Goal: Task Accomplishment & Management: Manage account settings

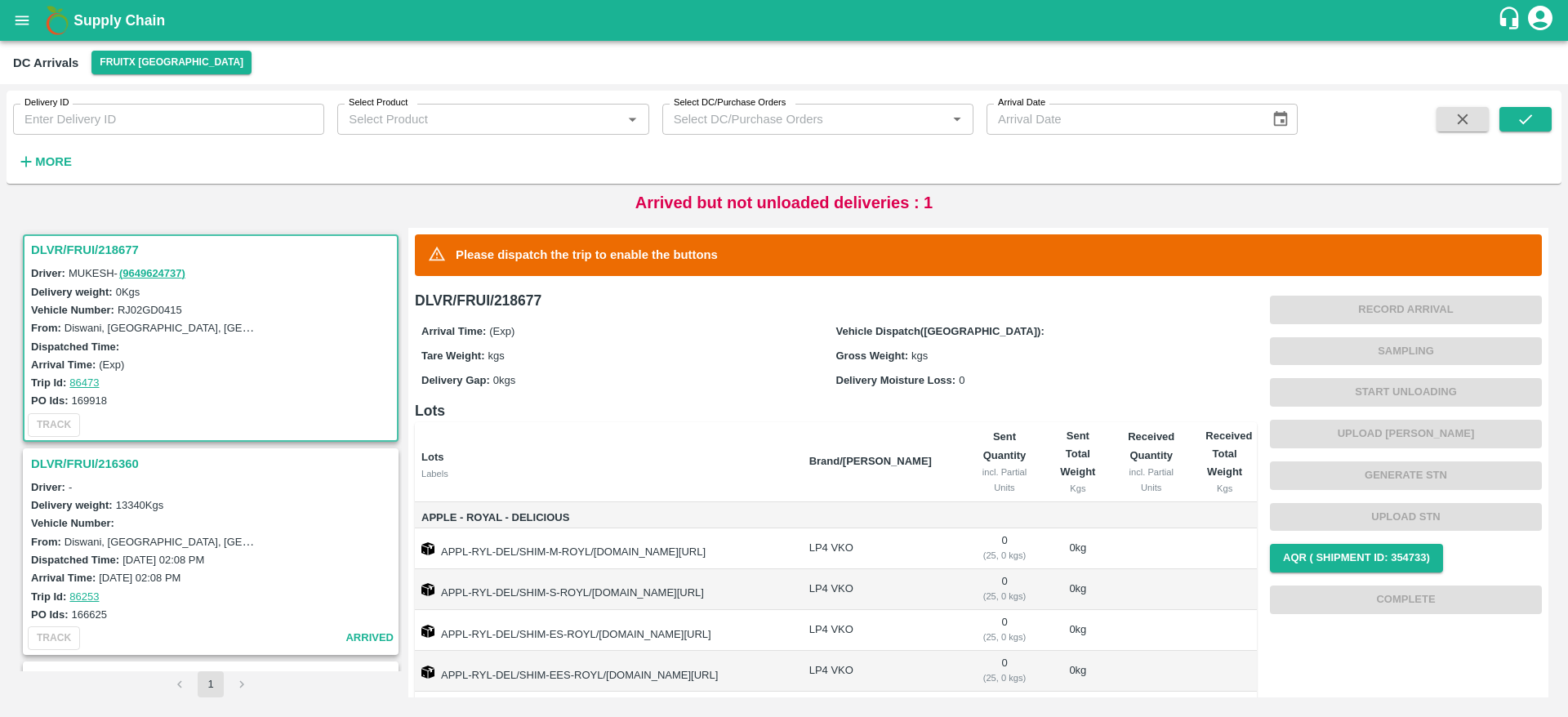
scroll to position [152, 0]
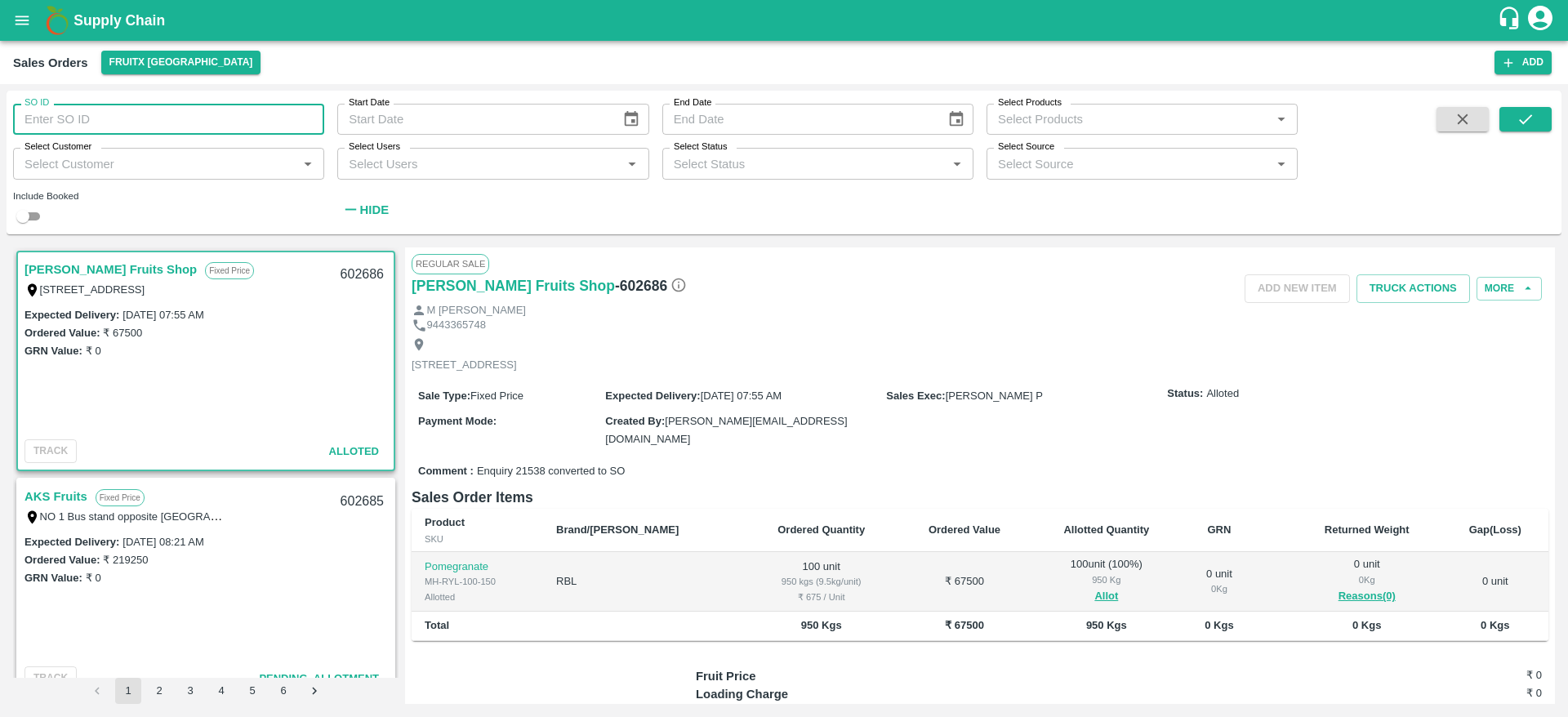
click at [157, 123] on input "SO ID" at bounding box center [169, 119] width 312 height 31
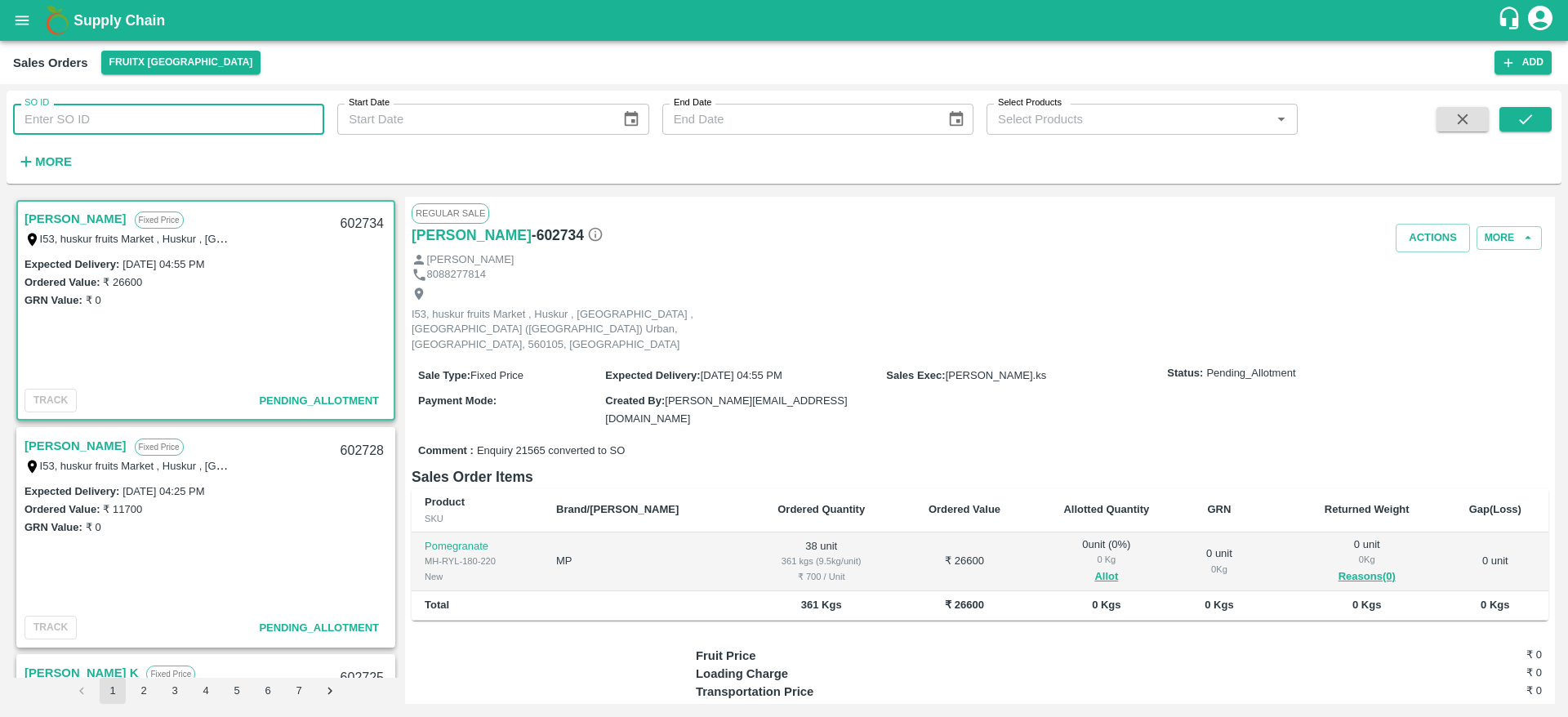
click at [113, 118] on input "SO ID" at bounding box center [169, 119] width 312 height 31
type input "2"
type input "602360"
click at [1520, 112] on icon "submit" at bounding box center [1526, 119] width 18 height 18
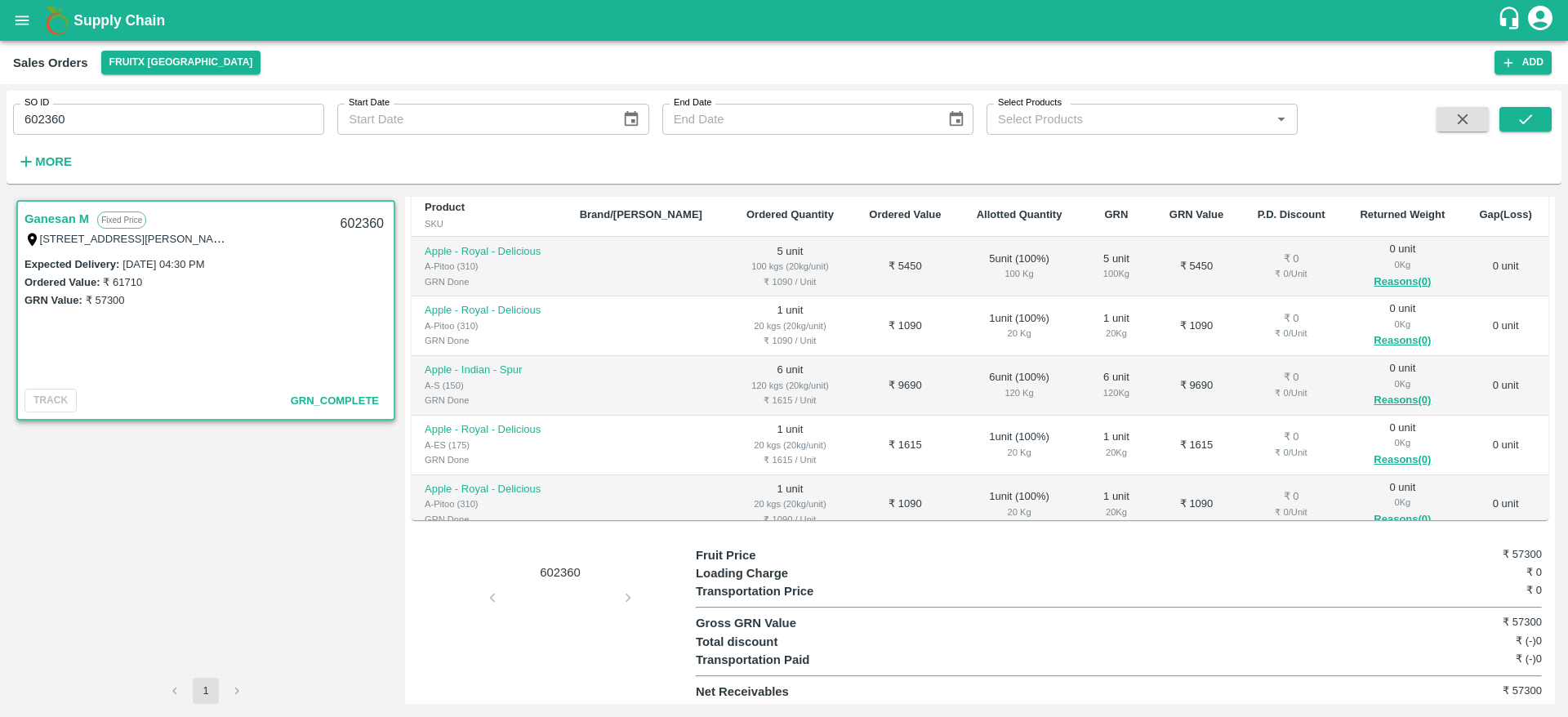
scroll to position [10, 0]
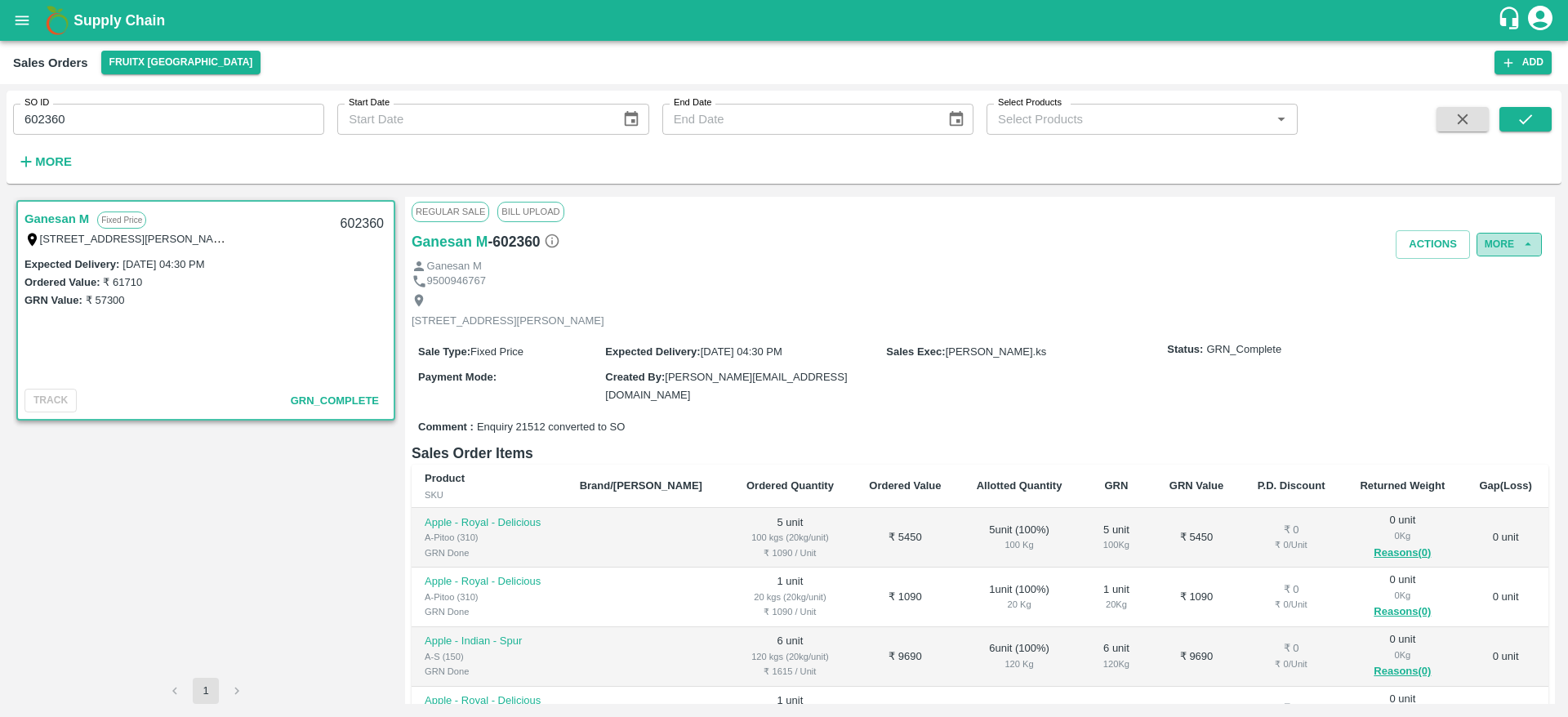
click at [1508, 239] on button "More" at bounding box center [1509, 244] width 65 height 23
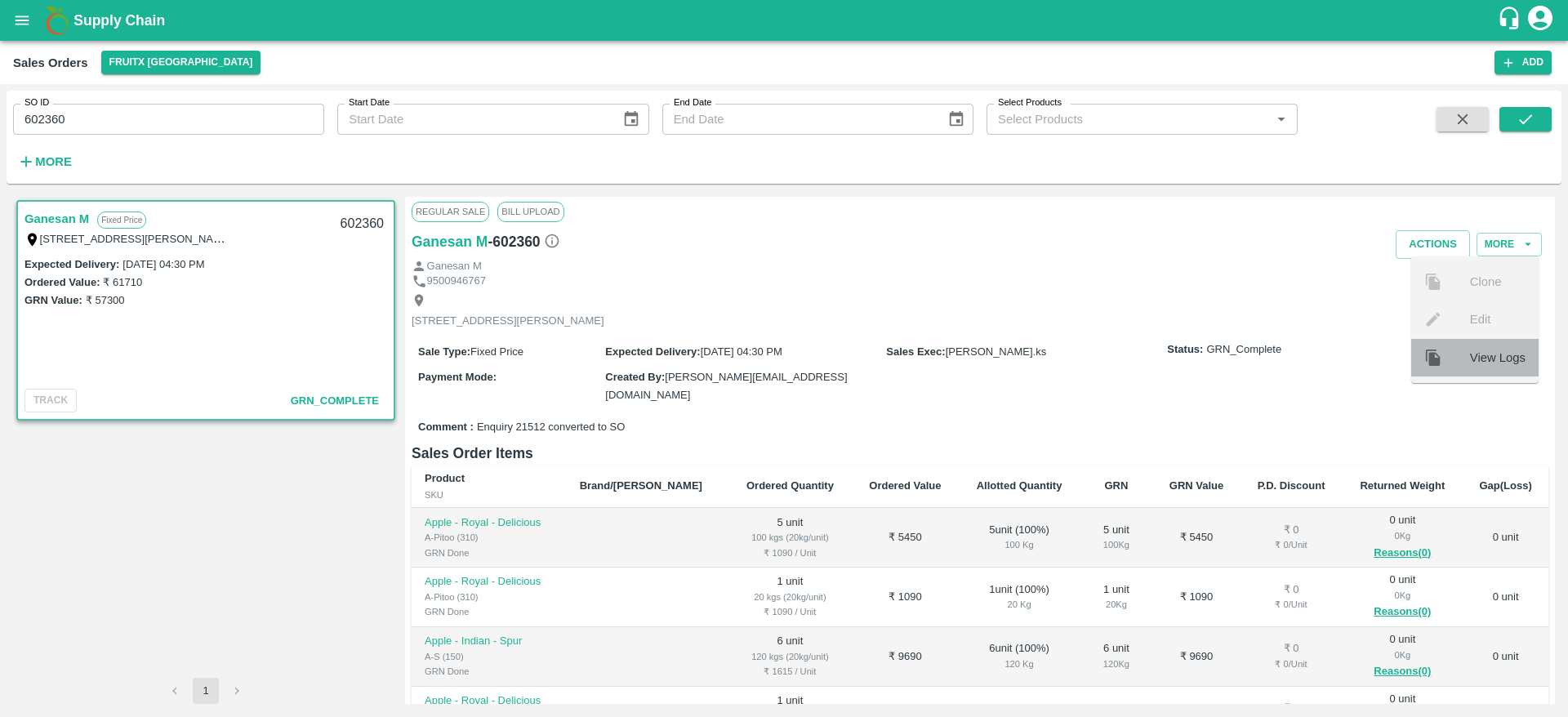
click at [1486, 358] on span "View Logs" at bounding box center [1498, 358] width 56 height 18
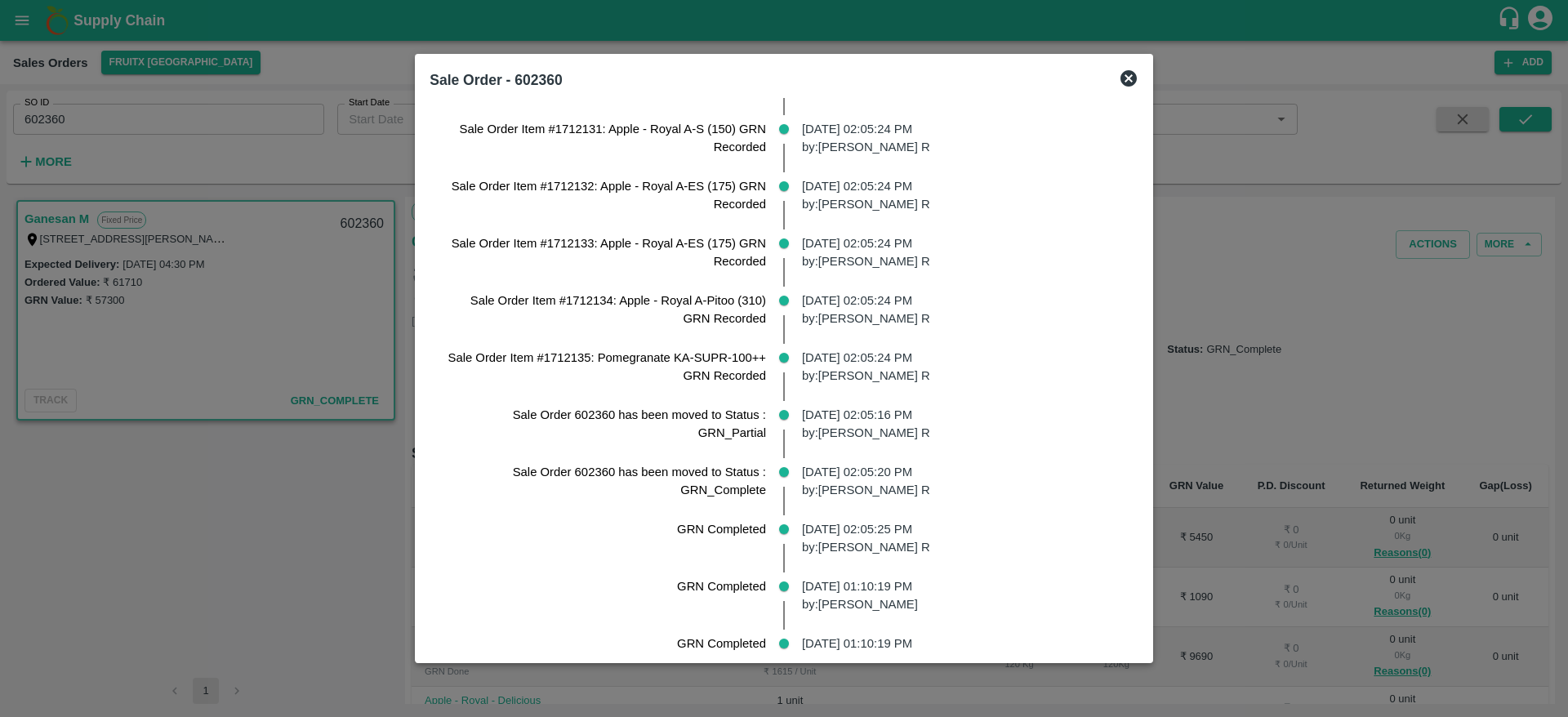
scroll to position [3424, 0]
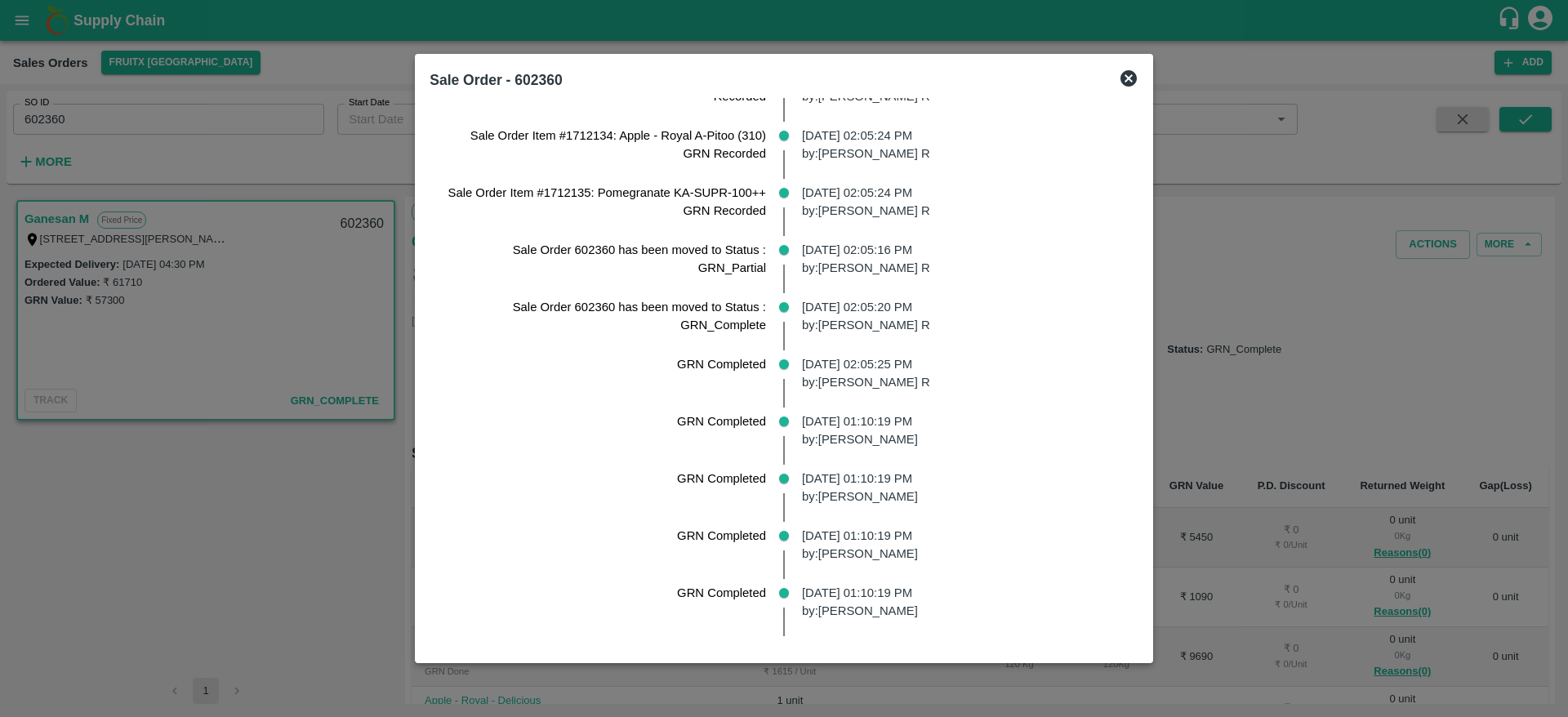
click at [1130, 72] on icon at bounding box center [1129, 78] width 20 height 20
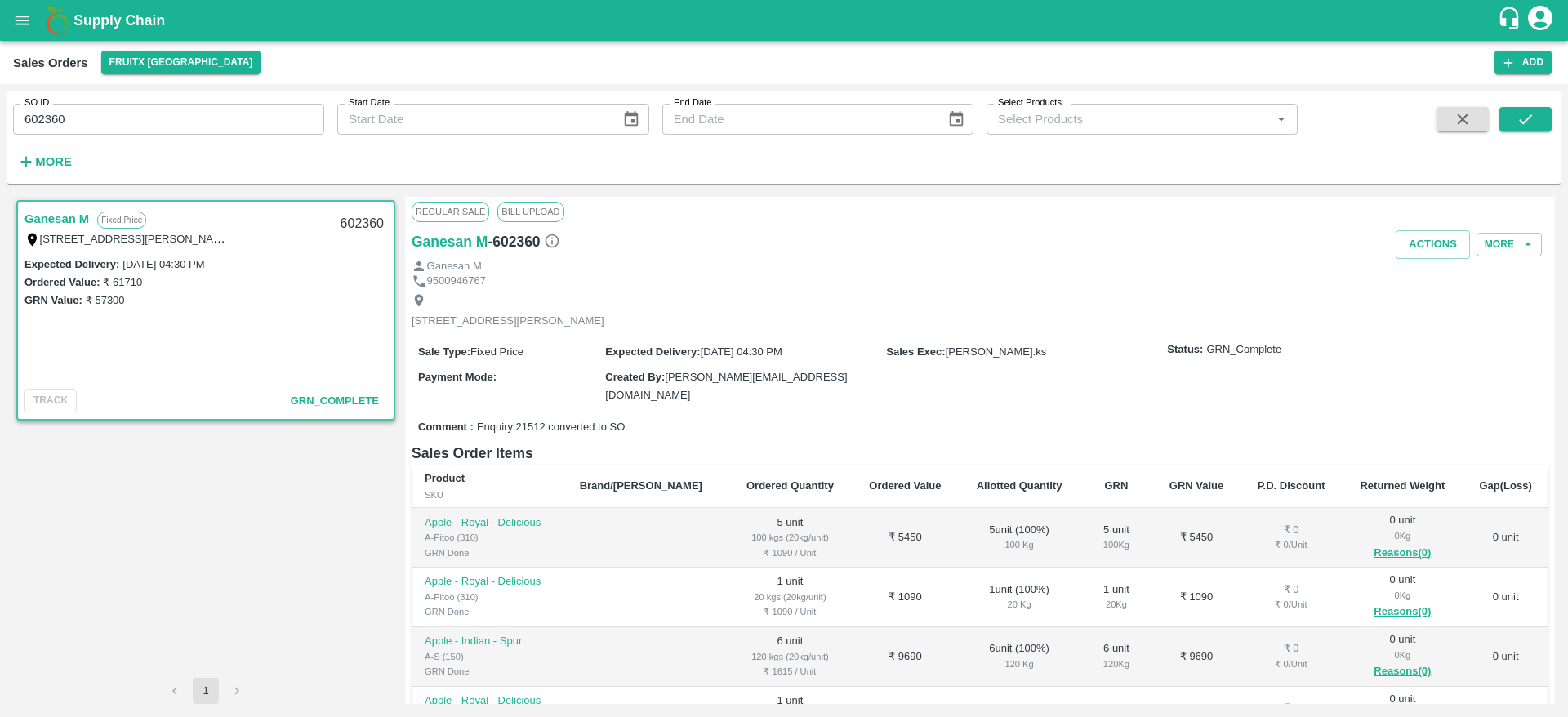
click at [1467, 105] on div "SO ID 602360 SO ID Start Date Start Date End Date End Date Select Products Sele…" at bounding box center [784, 137] width 1556 height 80
click at [1457, 136] on span at bounding box center [1463, 140] width 65 height 67
click at [1470, 117] on icon "button" at bounding box center [1463, 119] width 18 height 18
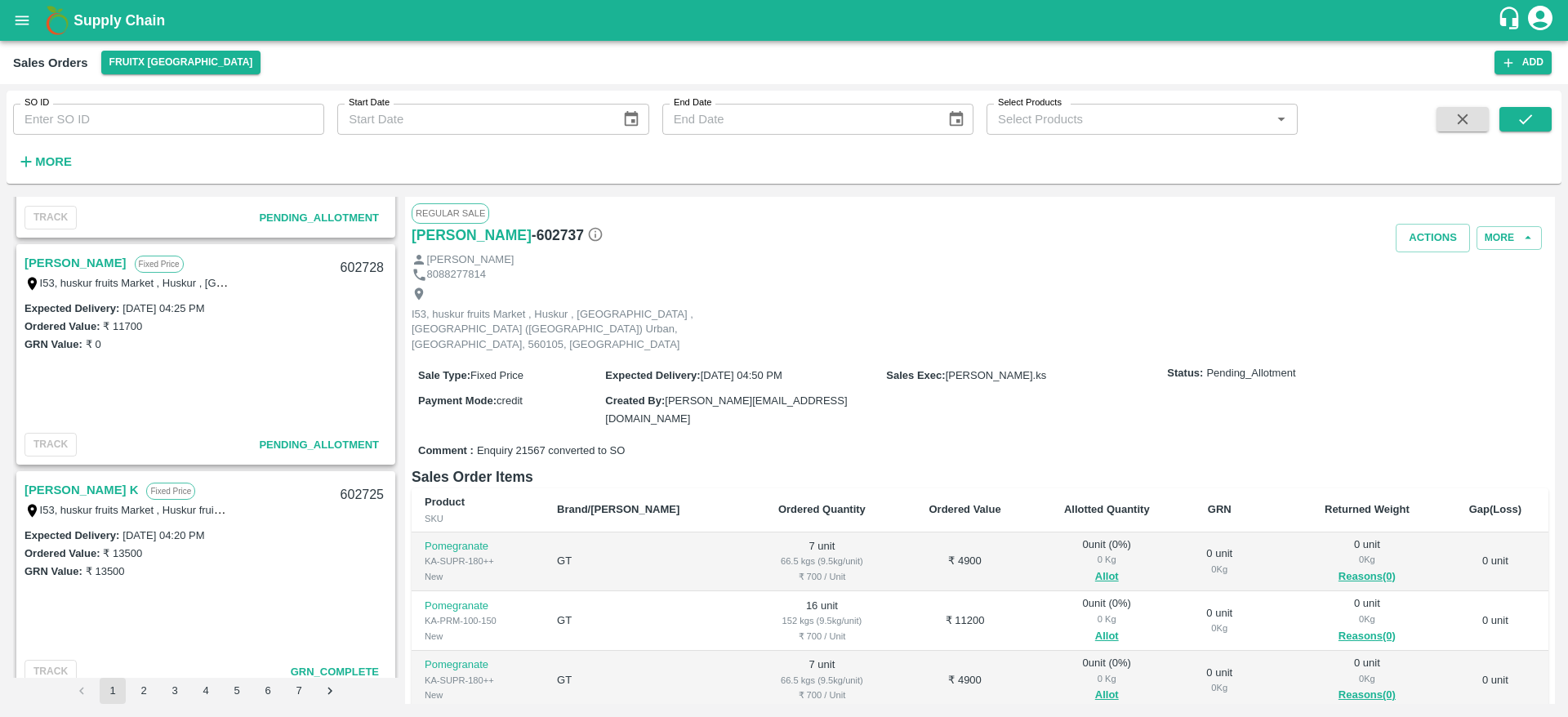
scroll to position [520, 0]
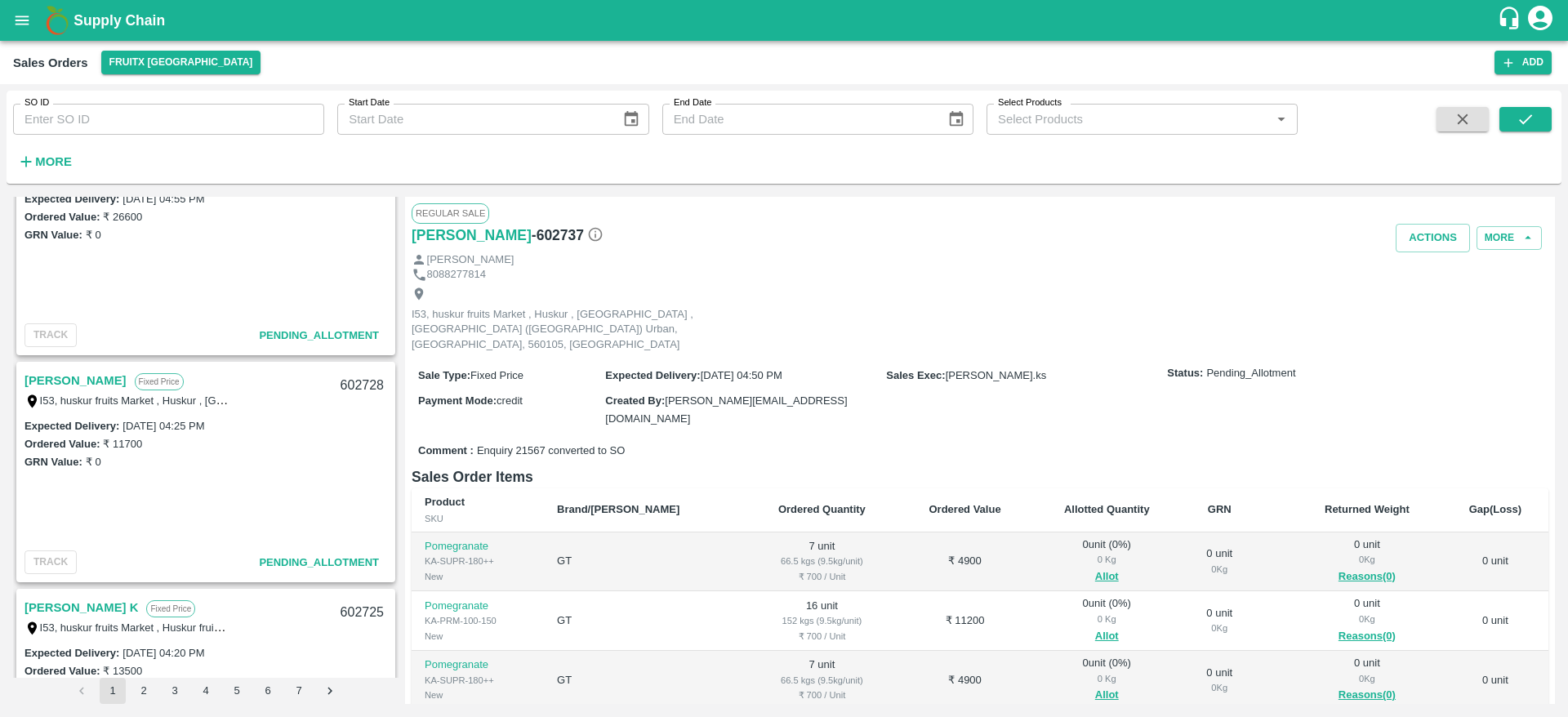
click at [47, 381] on link "[PERSON_NAME]" at bounding box center [75, 380] width 102 height 21
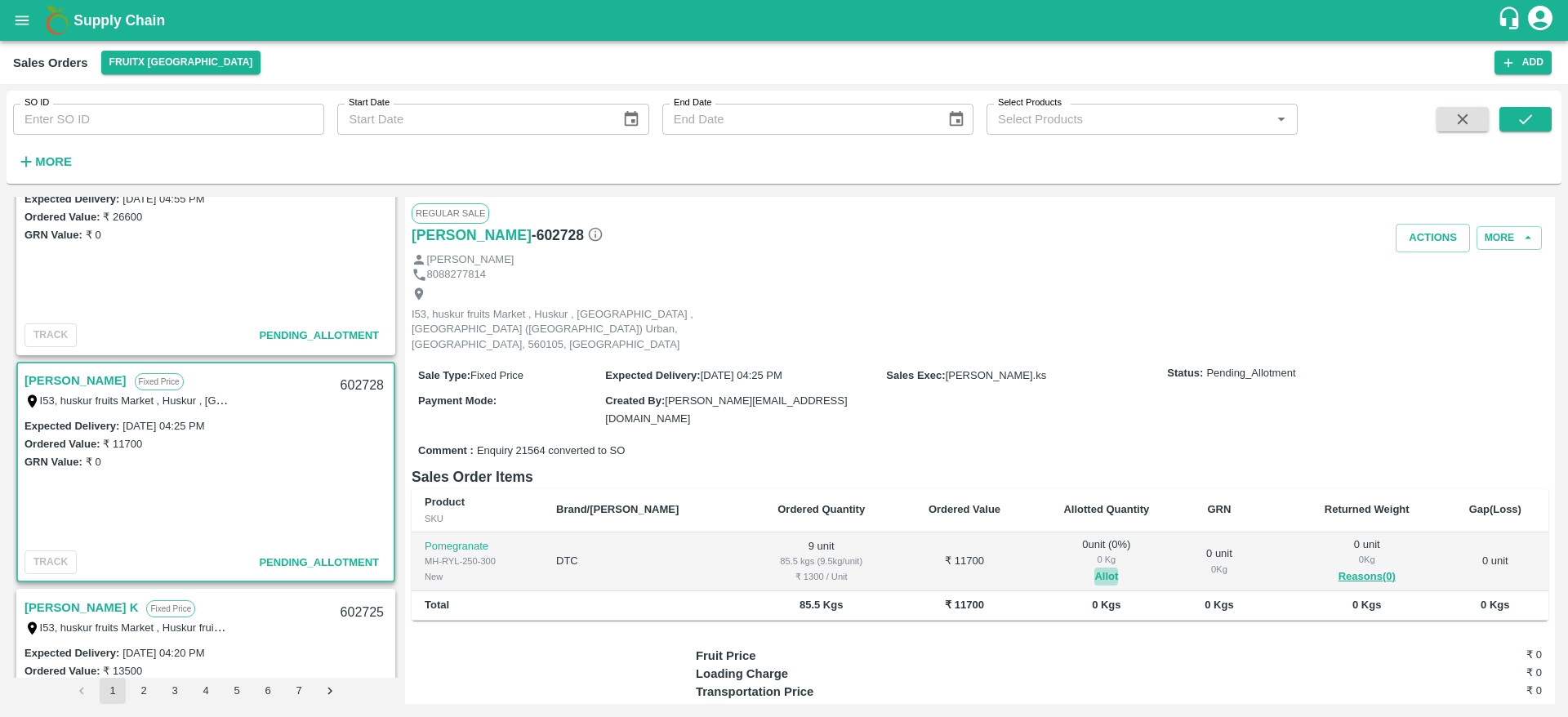
click at [1095, 567] on button "Allot" at bounding box center [1106, 576] width 23 height 19
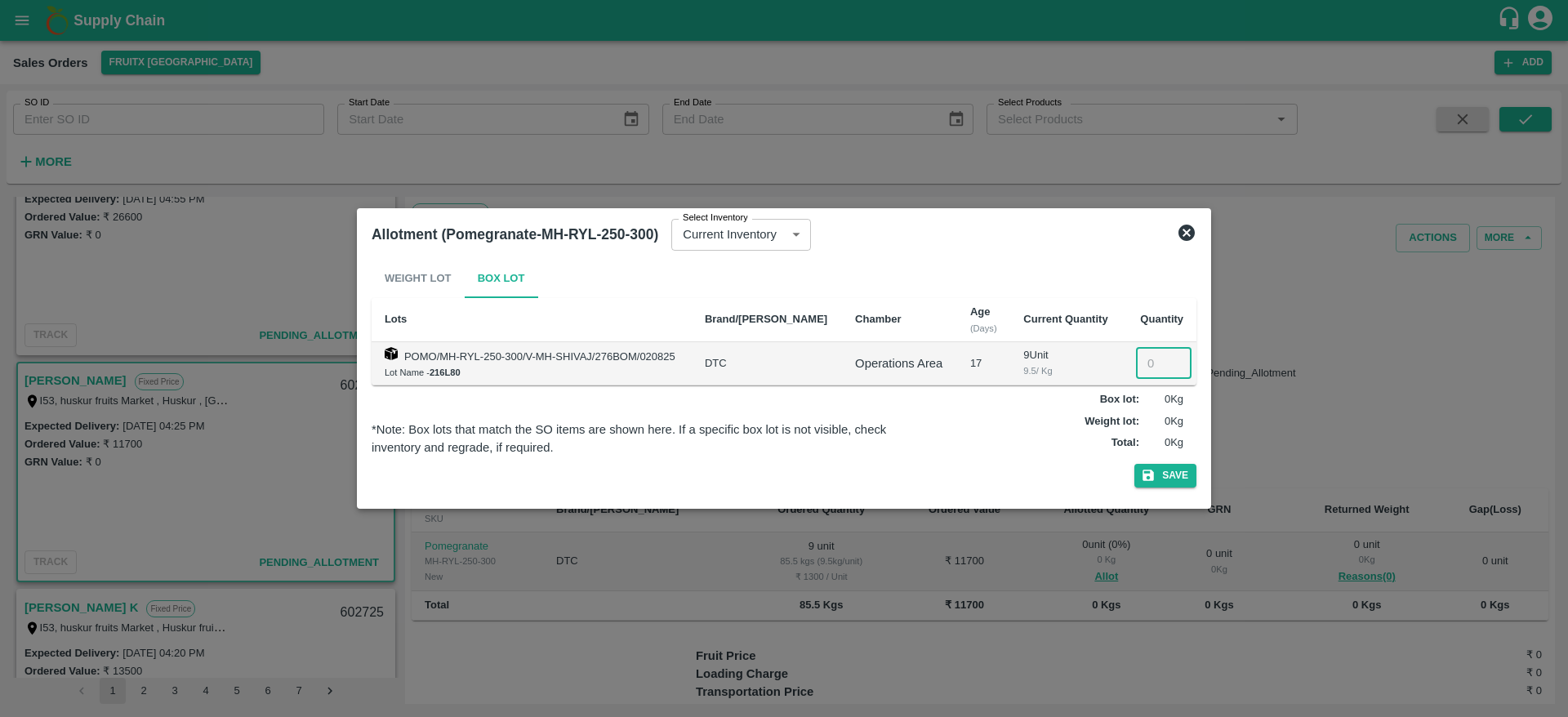
click at [1153, 357] on input "number" at bounding box center [1164, 363] width 56 height 31
type input "9"
click at [1168, 472] on button "Save" at bounding box center [1166, 476] width 62 height 23
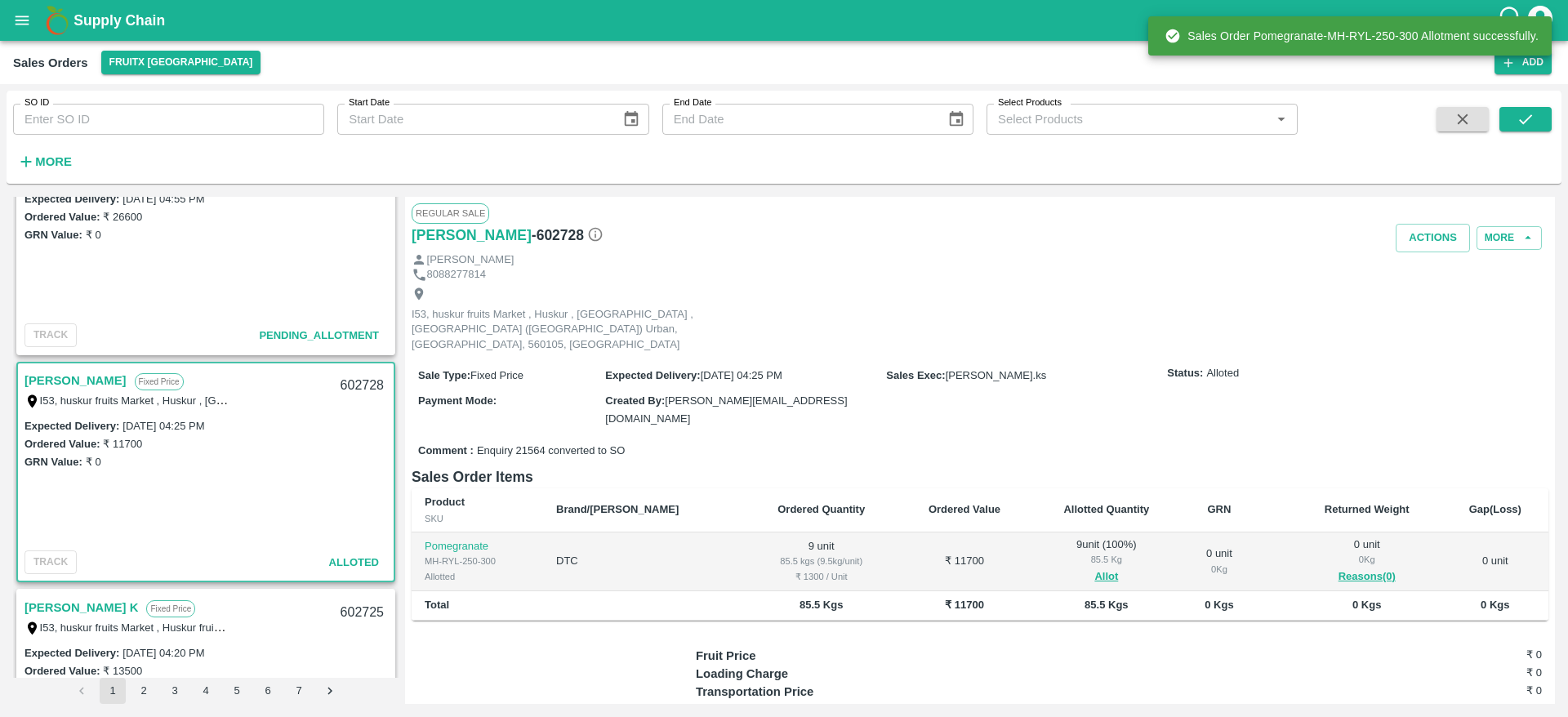
click at [360, 386] on div "602728" at bounding box center [362, 386] width 62 height 38
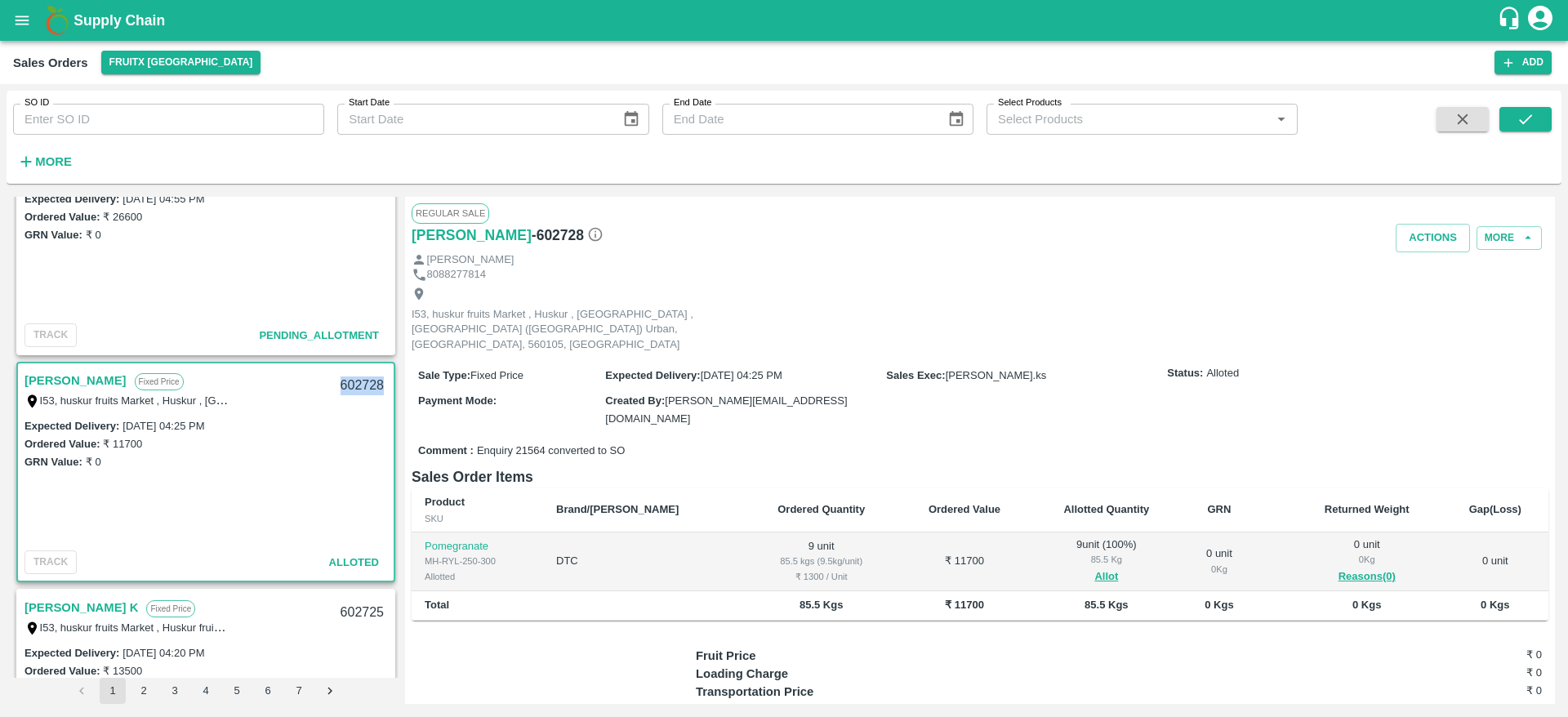
drag, startPoint x: 361, startPoint y: 386, endPoint x: 351, endPoint y: 388, distance: 10.2
click at [351, 388] on div "602728" at bounding box center [362, 386] width 62 height 38
copy div "602728"
click at [1432, 236] on button "Actions" at bounding box center [1432, 238] width 74 height 28
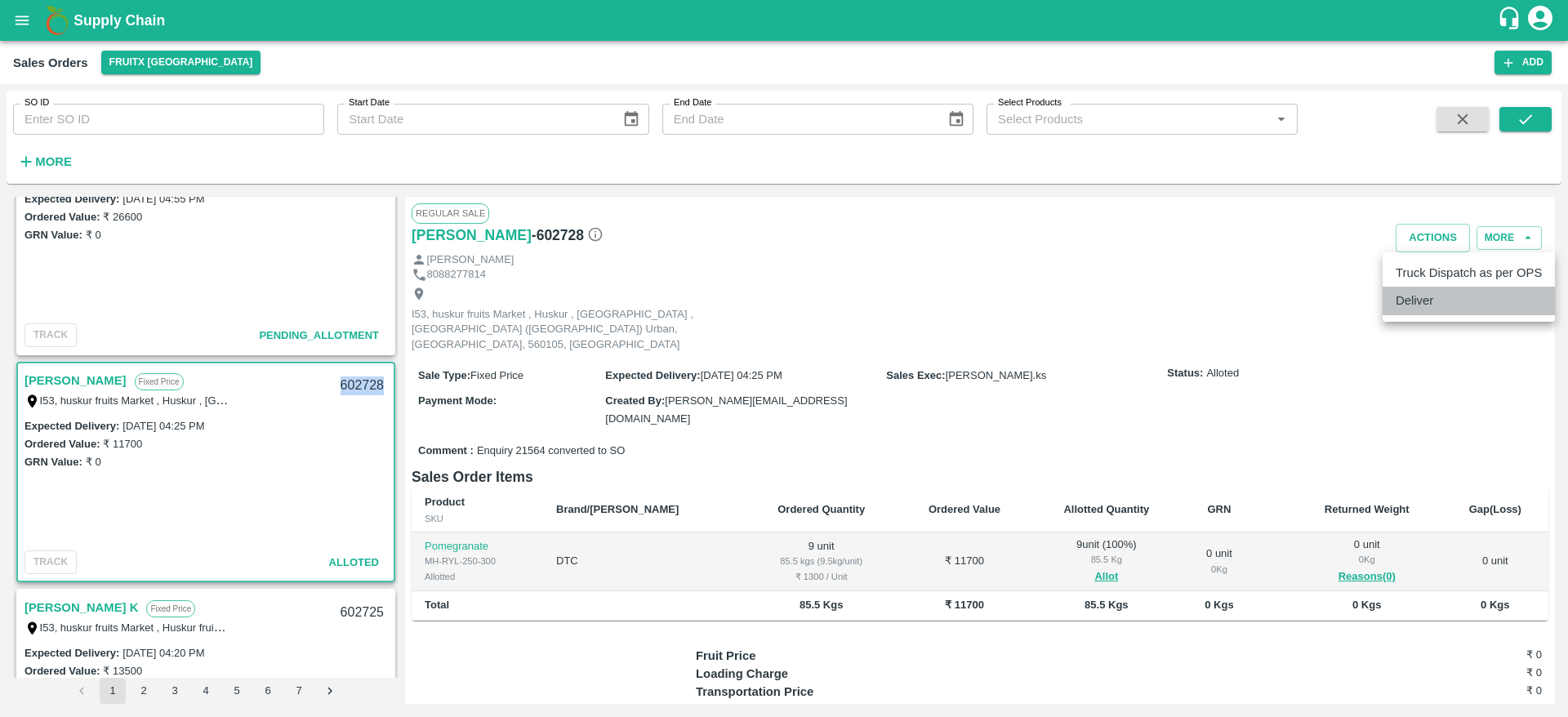
click at [1439, 307] on li "Deliver" at bounding box center [1469, 300] width 172 height 27
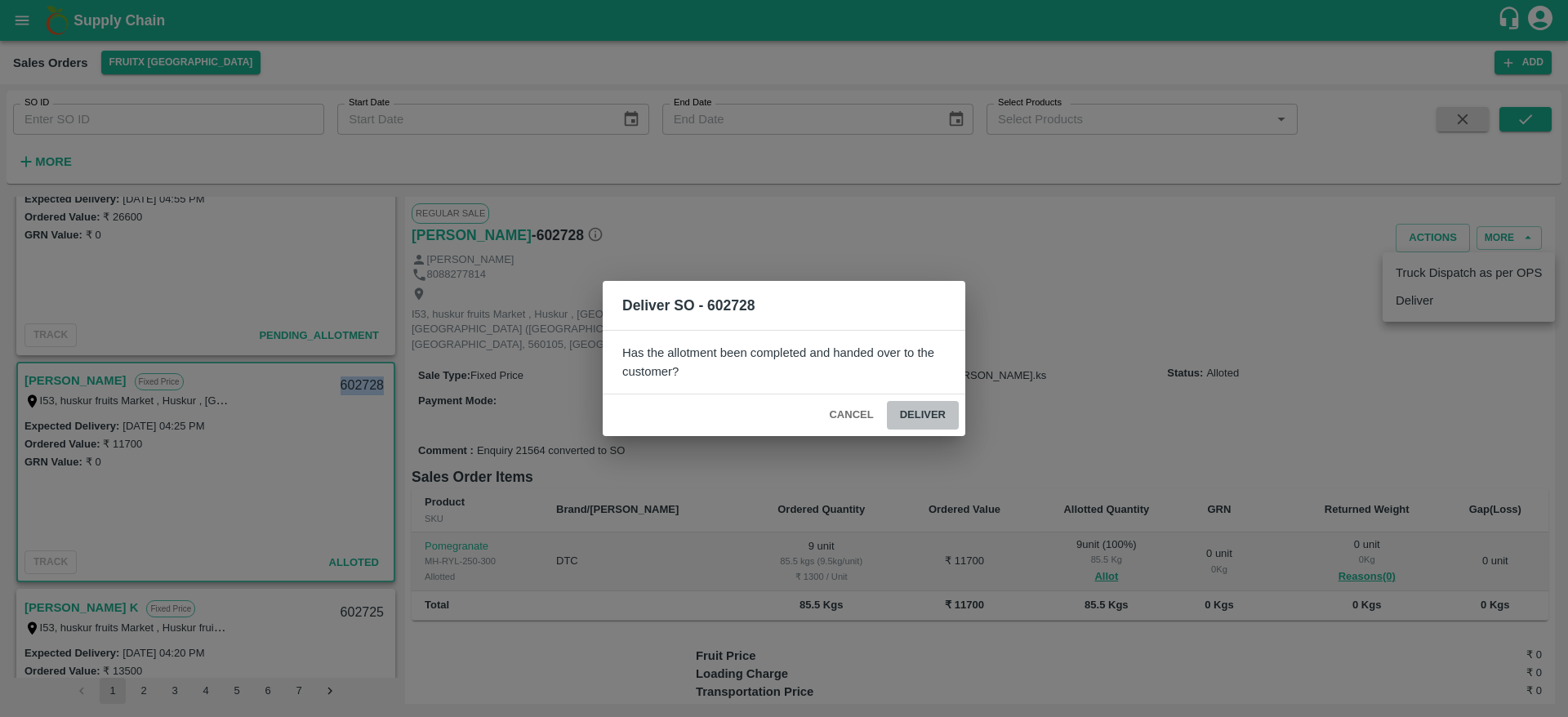
click at [921, 414] on button "Deliver" at bounding box center [923, 415] width 72 height 28
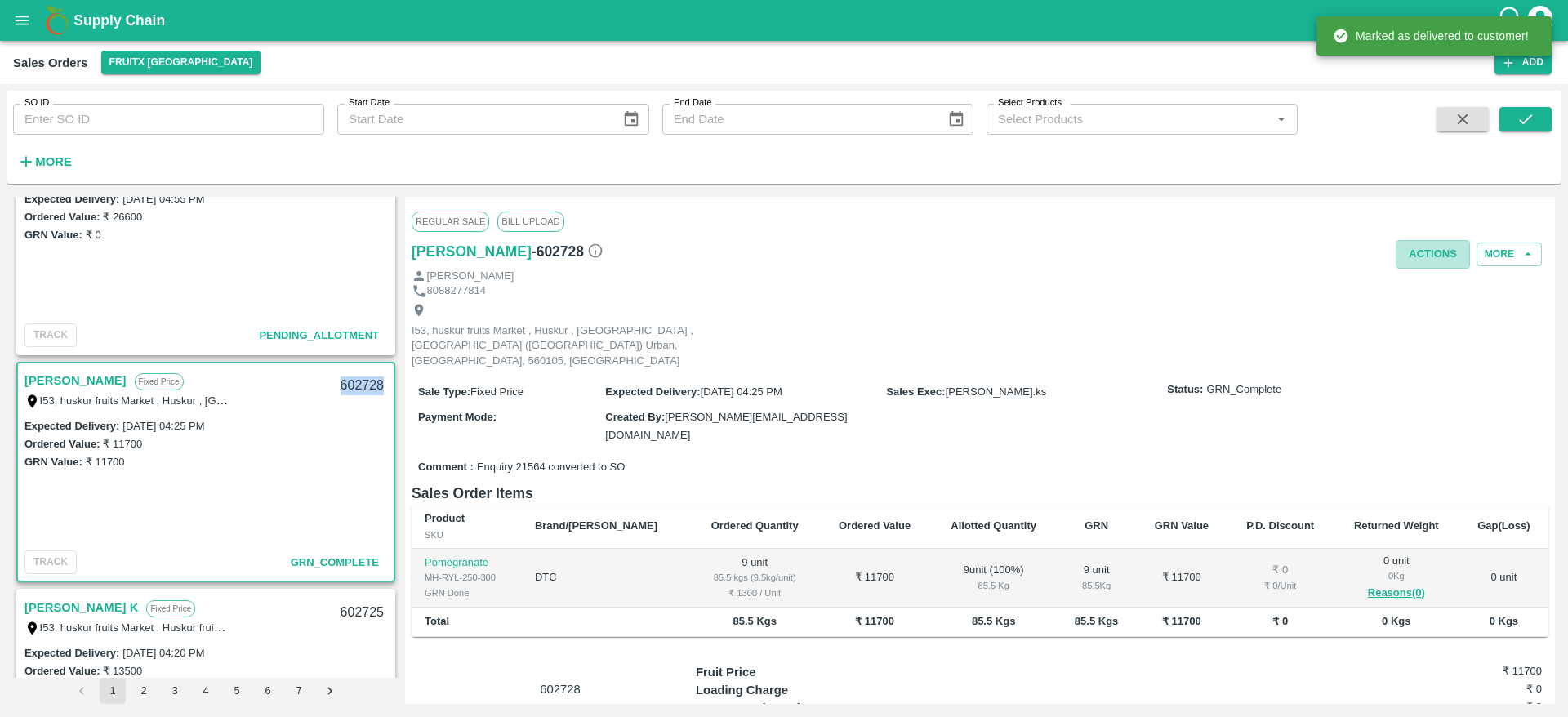
click at [1435, 267] on button "Actions" at bounding box center [1432, 254] width 74 height 28
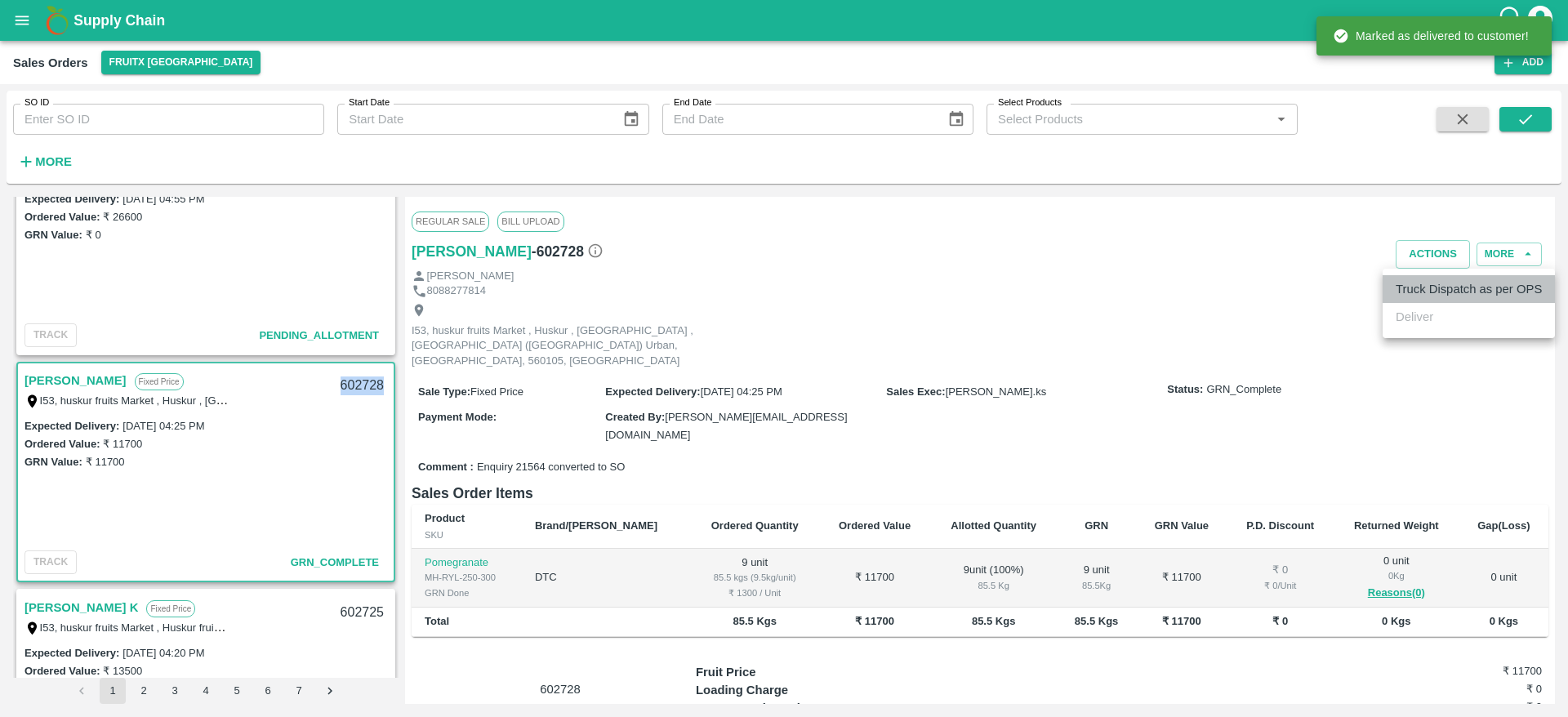
click at [1432, 296] on li "Truck Dispatch as per OPS" at bounding box center [1469, 288] width 172 height 27
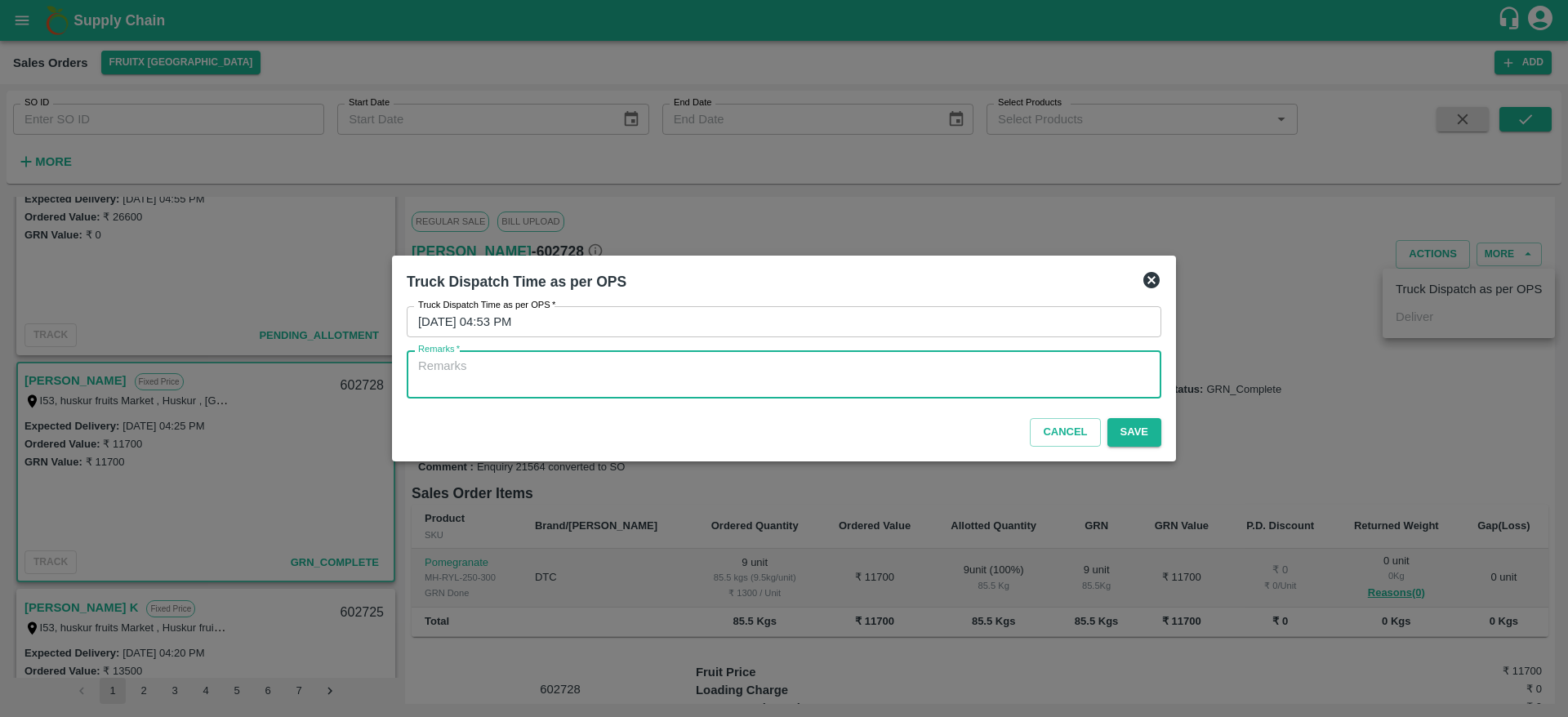
click at [1042, 385] on textarea "Remarks   *" at bounding box center [784, 374] width 732 height 34
type textarea "otd"
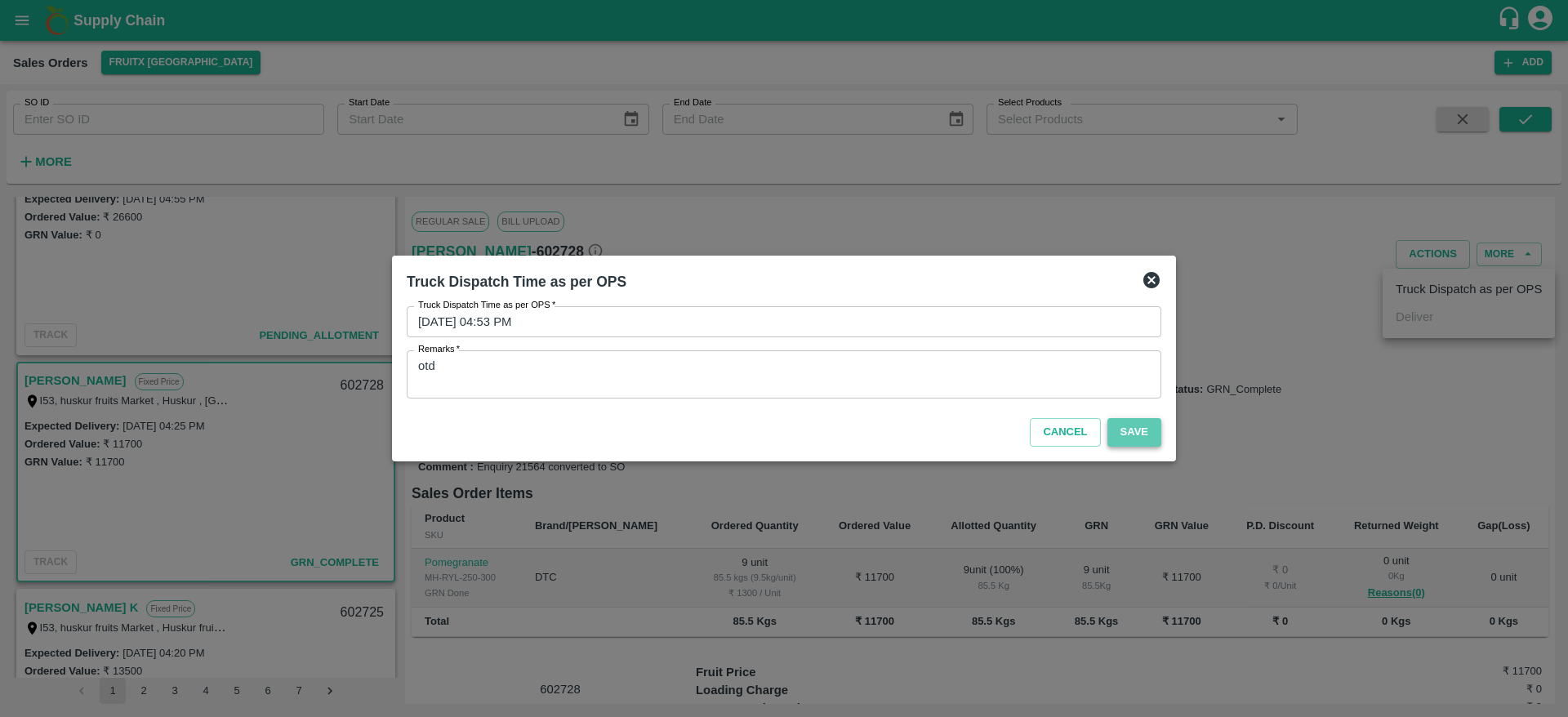
click at [1122, 436] on button "Save" at bounding box center [1134, 432] width 54 height 28
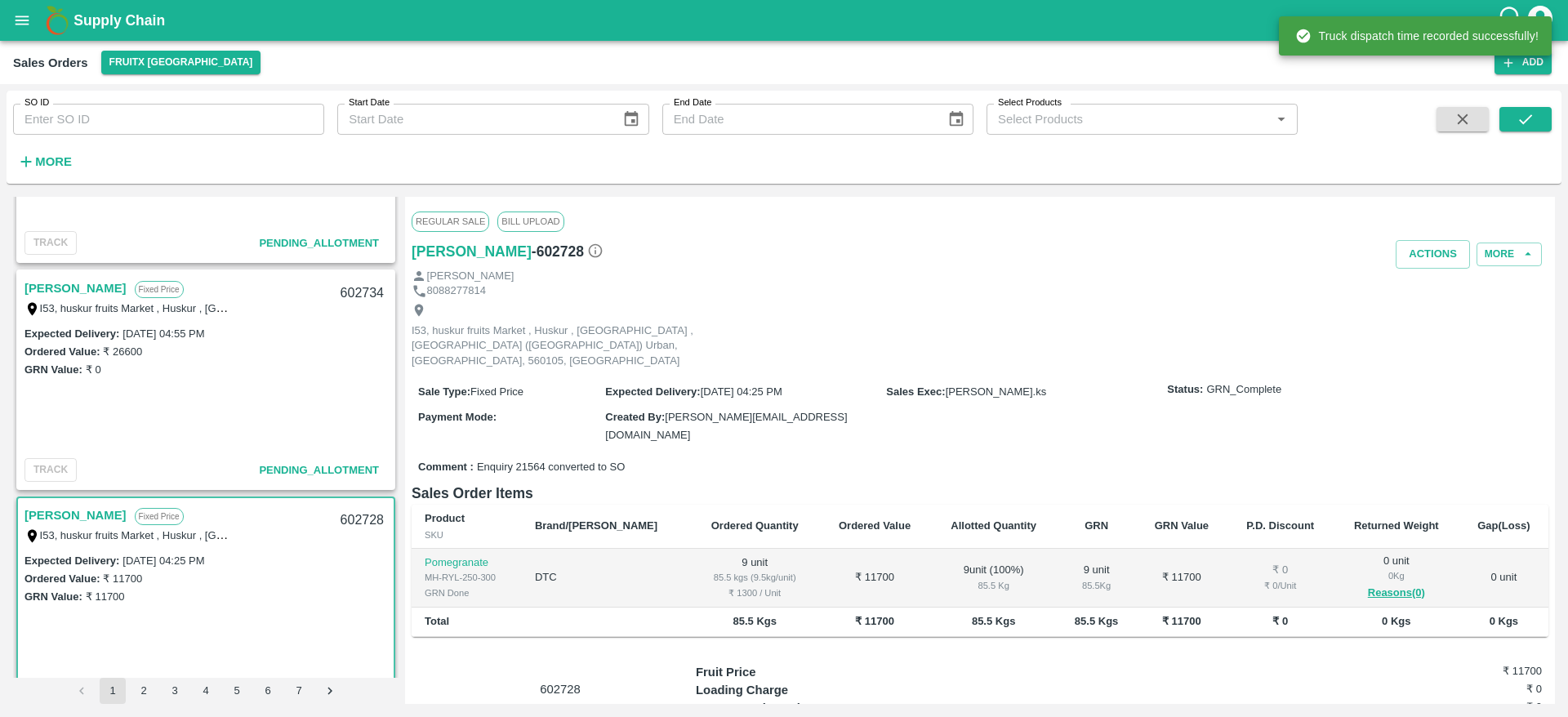
scroll to position [384, 0]
click at [47, 278] on link "[PERSON_NAME]" at bounding box center [75, 288] width 102 height 21
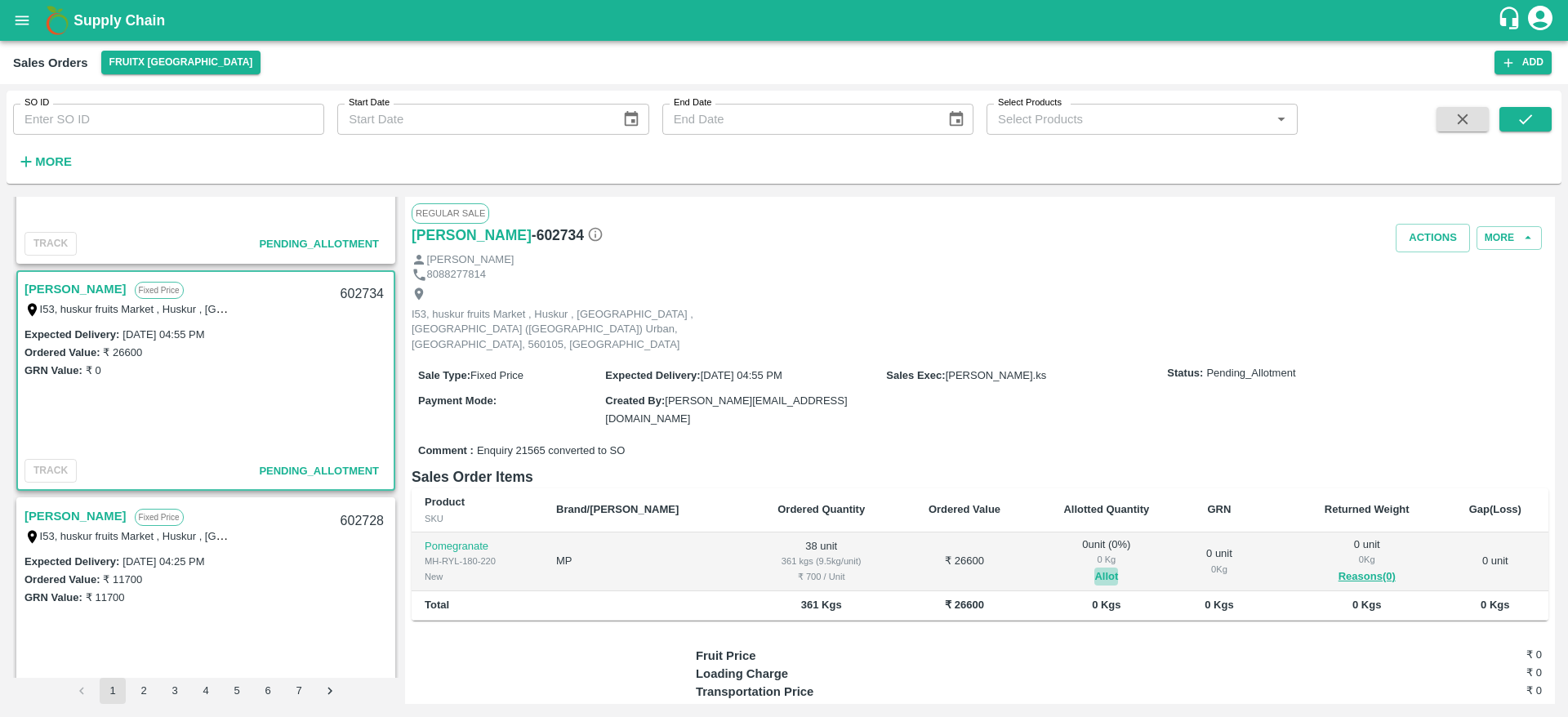
click at [1095, 567] on button "Allot" at bounding box center [1106, 576] width 23 height 19
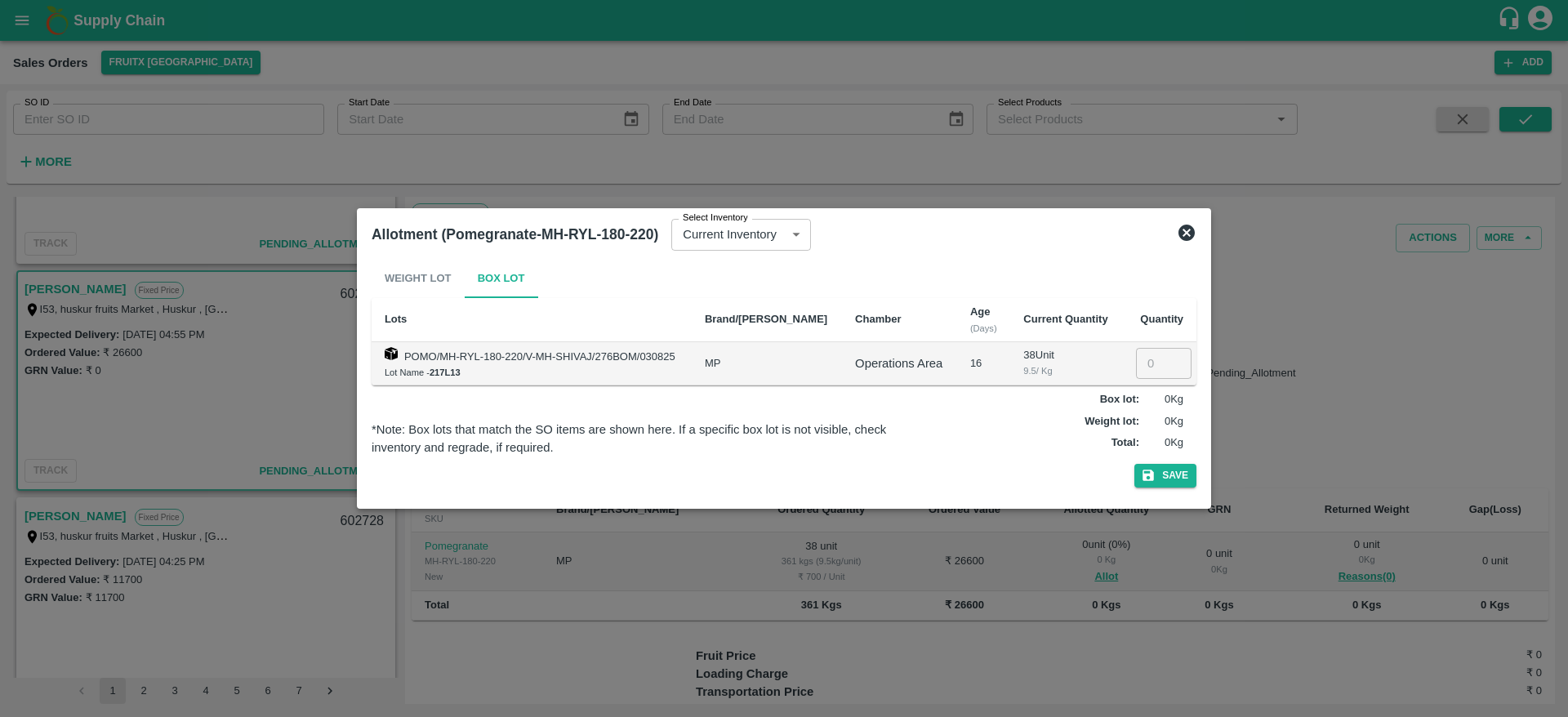
click at [1143, 356] on input "number" at bounding box center [1164, 363] width 56 height 31
type input "38"
click at [1161, 476] on button "Save" at bounding box center [1166, 476] width 62 height 23
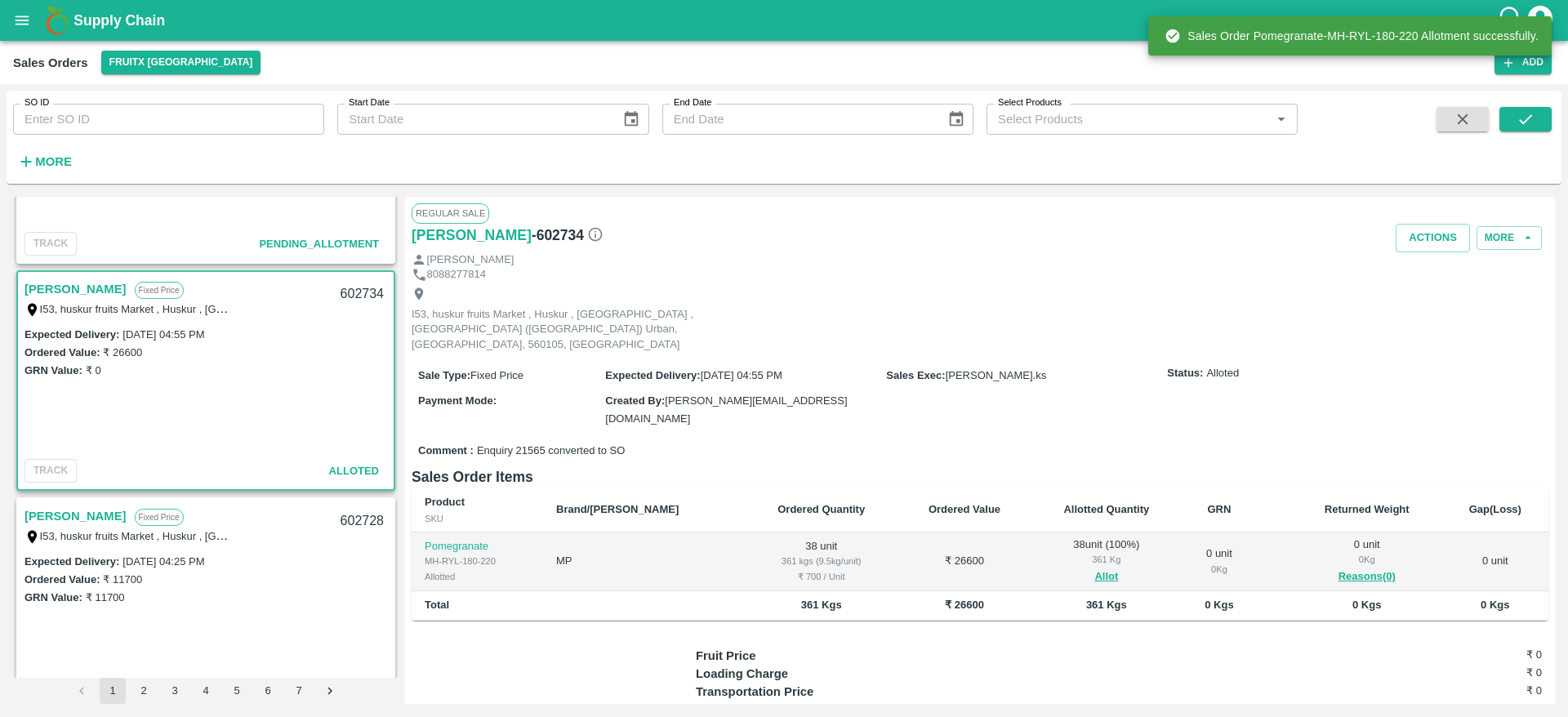
click at [346, 284] on div "602734" at bounding box center [362, 294] width 62 height 38
copy div "602734"
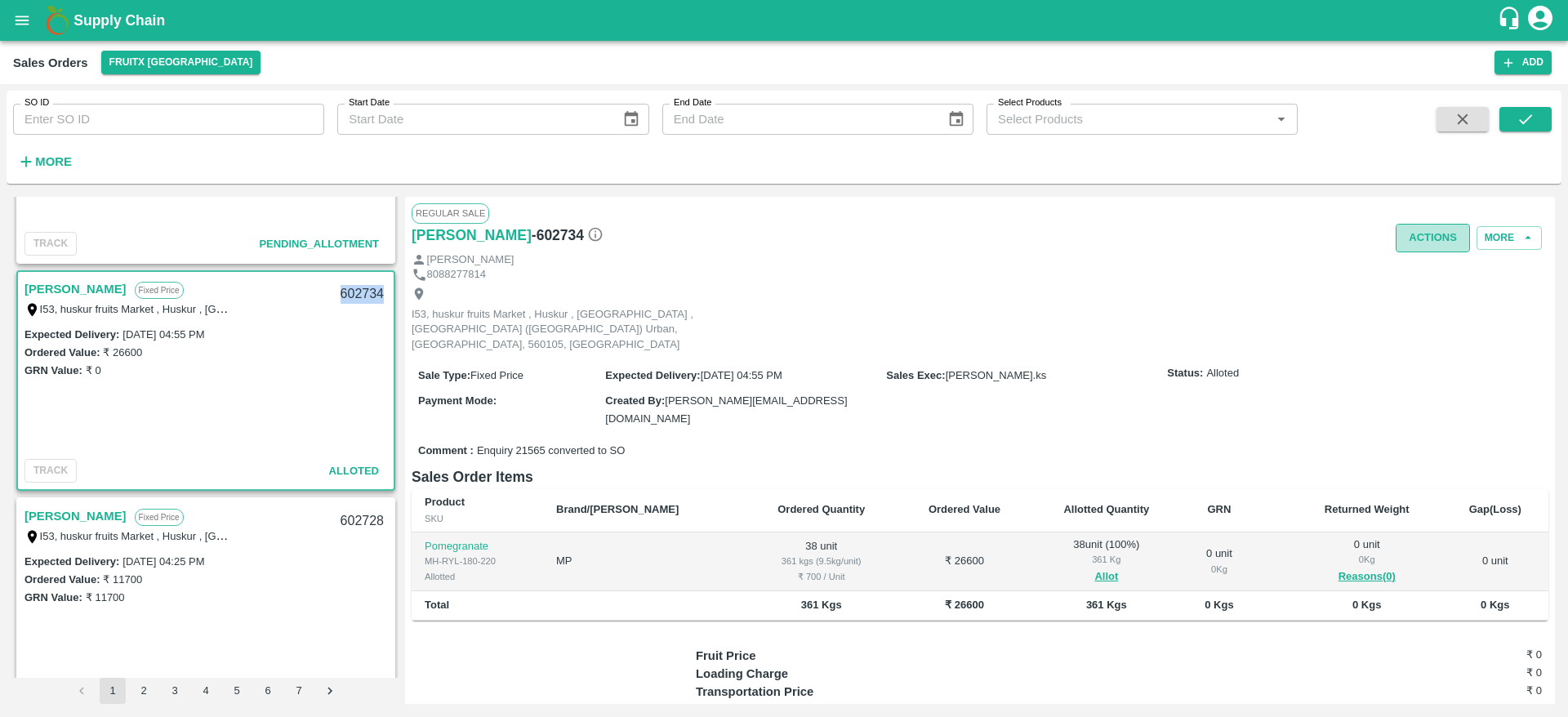
click at [1421, 249] on button "Actions" at bounding box center [1432, 238] width 74 height 28
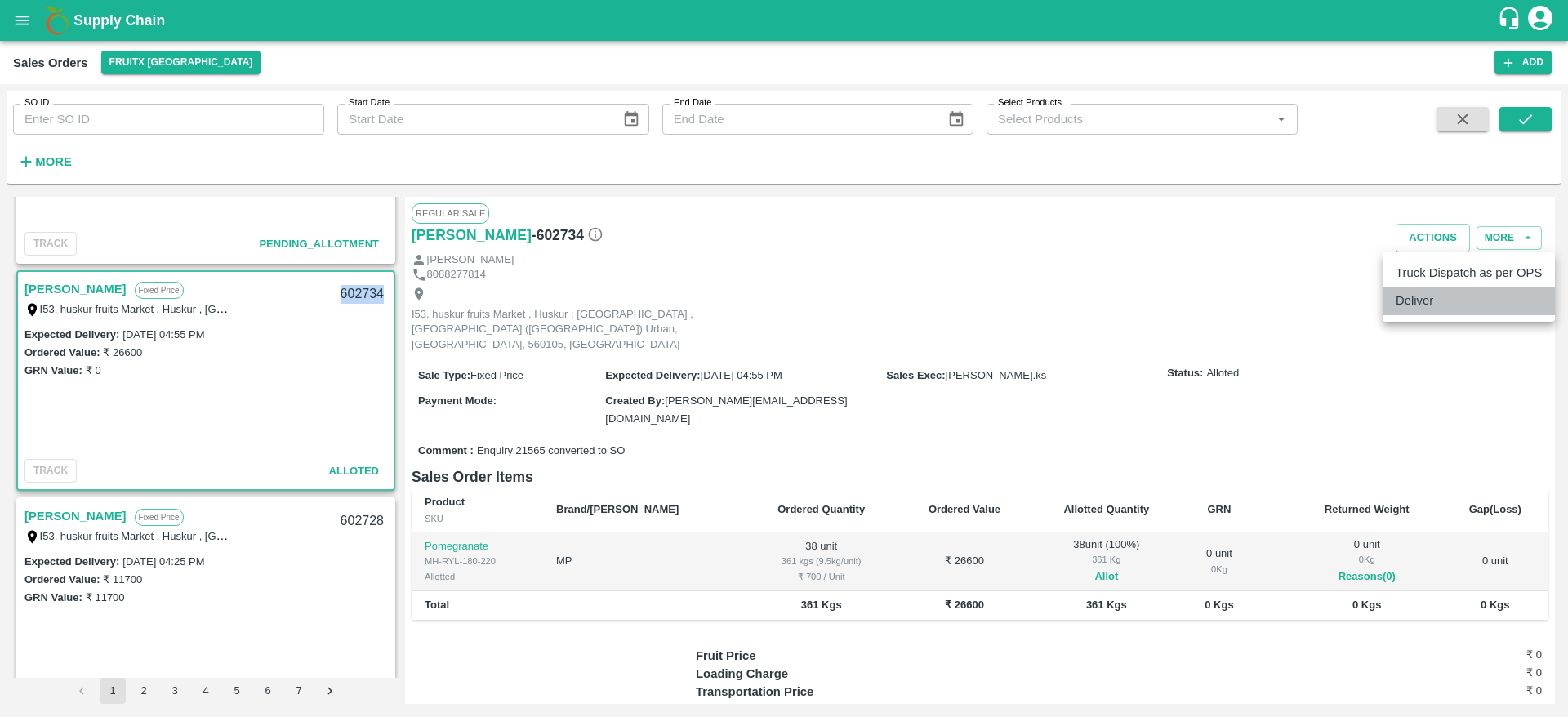
click at [1418, 300] on li "Deliver" at bounding box center [1469, 300] width 172 height 27
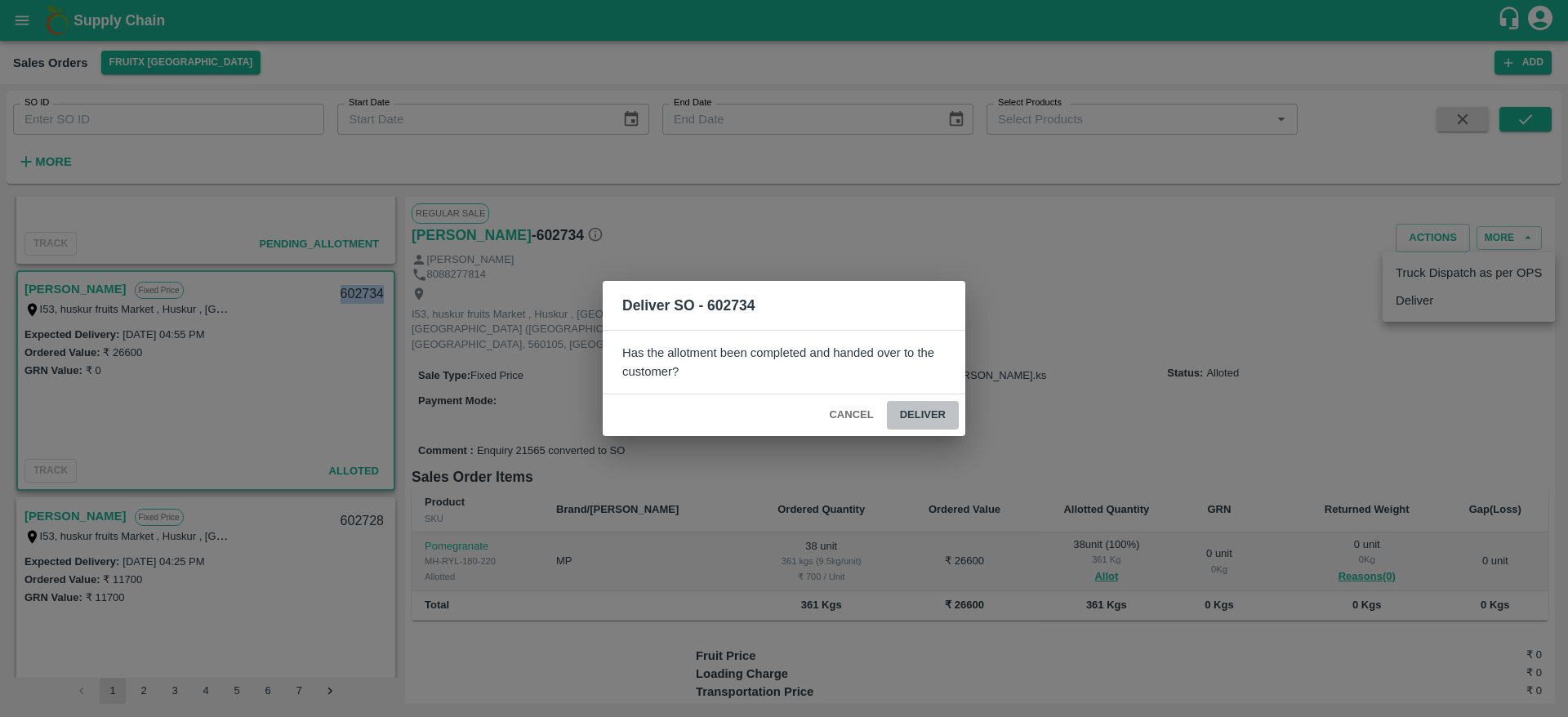
click at [936, 426] on button "Deliver" at bounding box center [923, 415] width 72 height 28
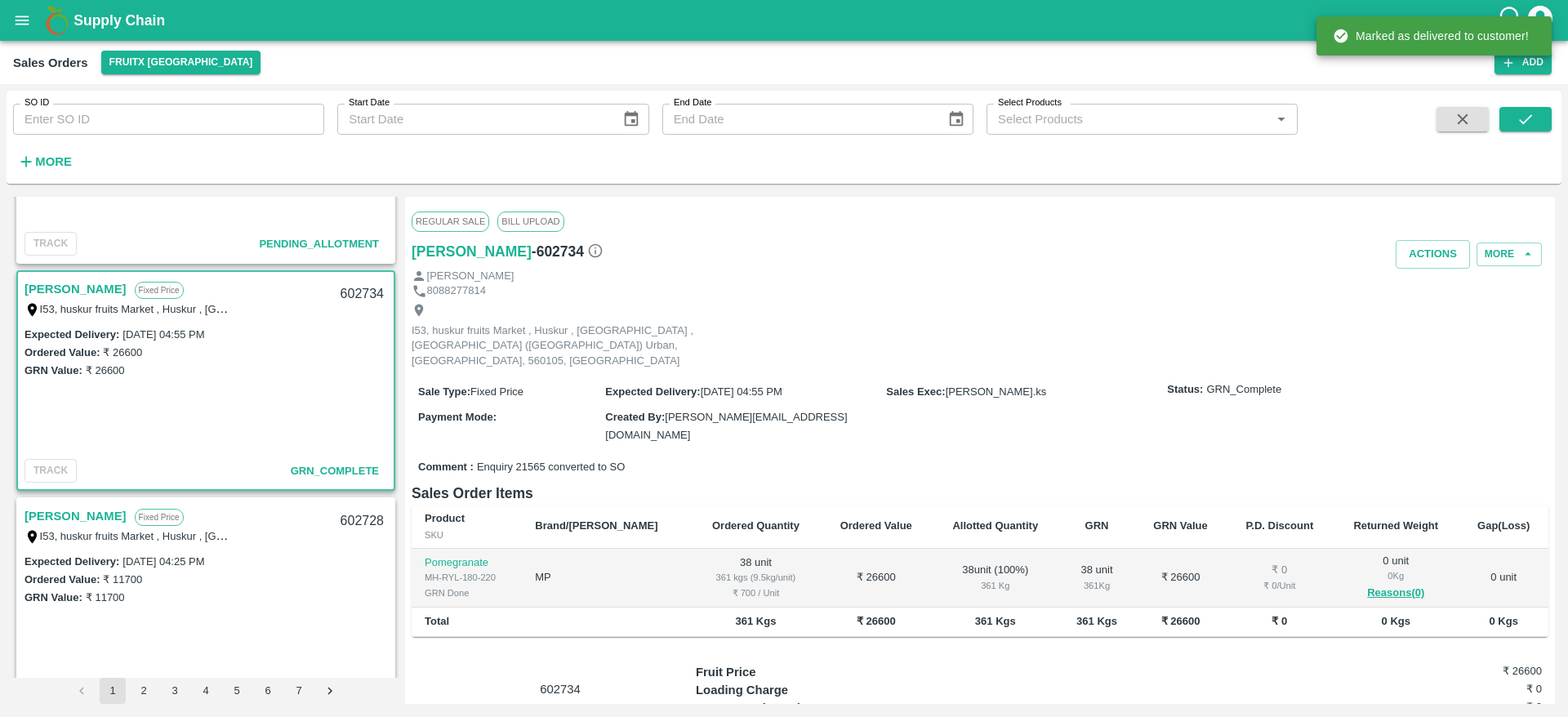
click at [1431, 237] on div "Regular Sale Bill Upload" at bounding box center [980, 221] width 1137 height 36
click at [1431, 246] on button "Actions" at bounding box center [1432, 254] width 74 height 28
click at [1446, 293] on li "Truck Dispatch as per OPS" at bounding box center [1469, 288] width 172 height 27
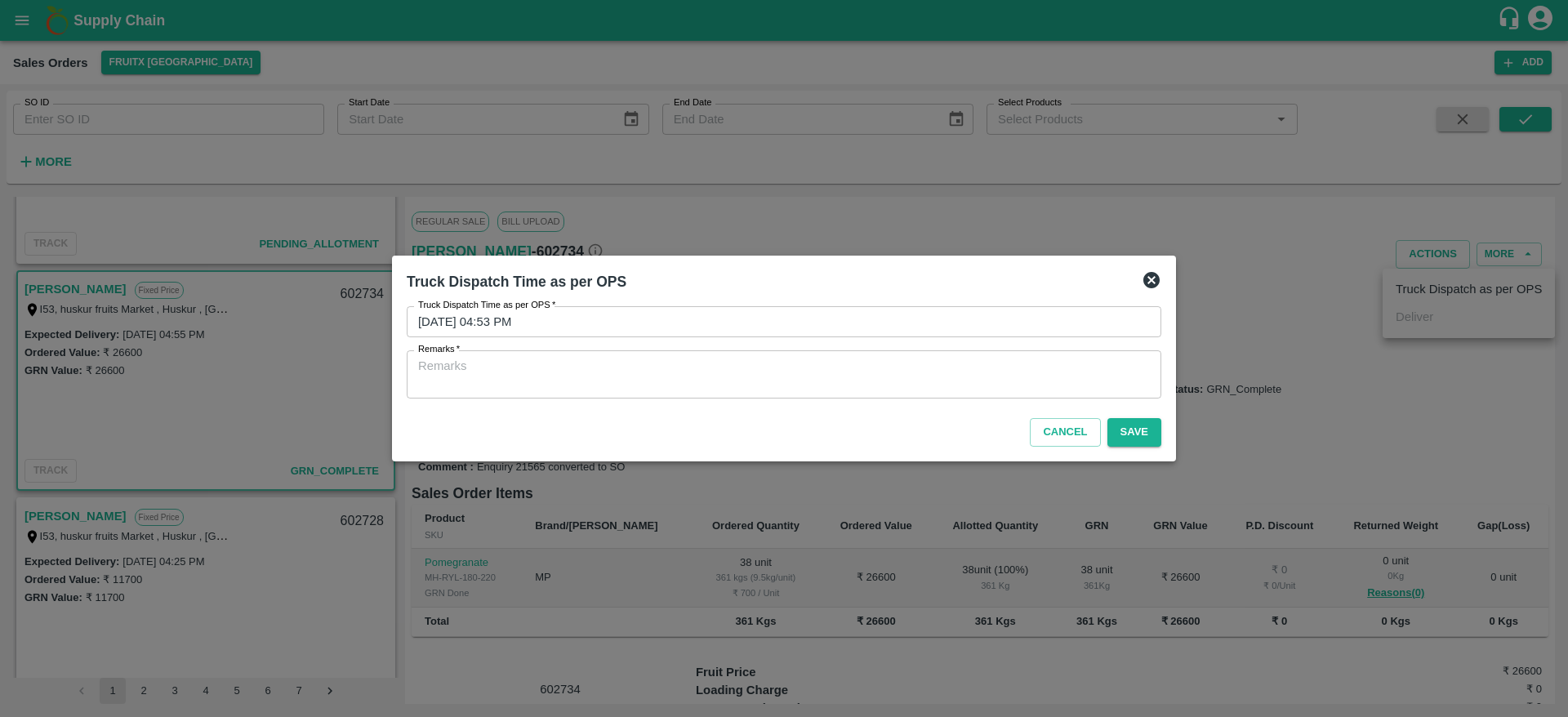
click at [937, 396] on div "x Remarks" at bounding box center [784, 375] width 755 height 48
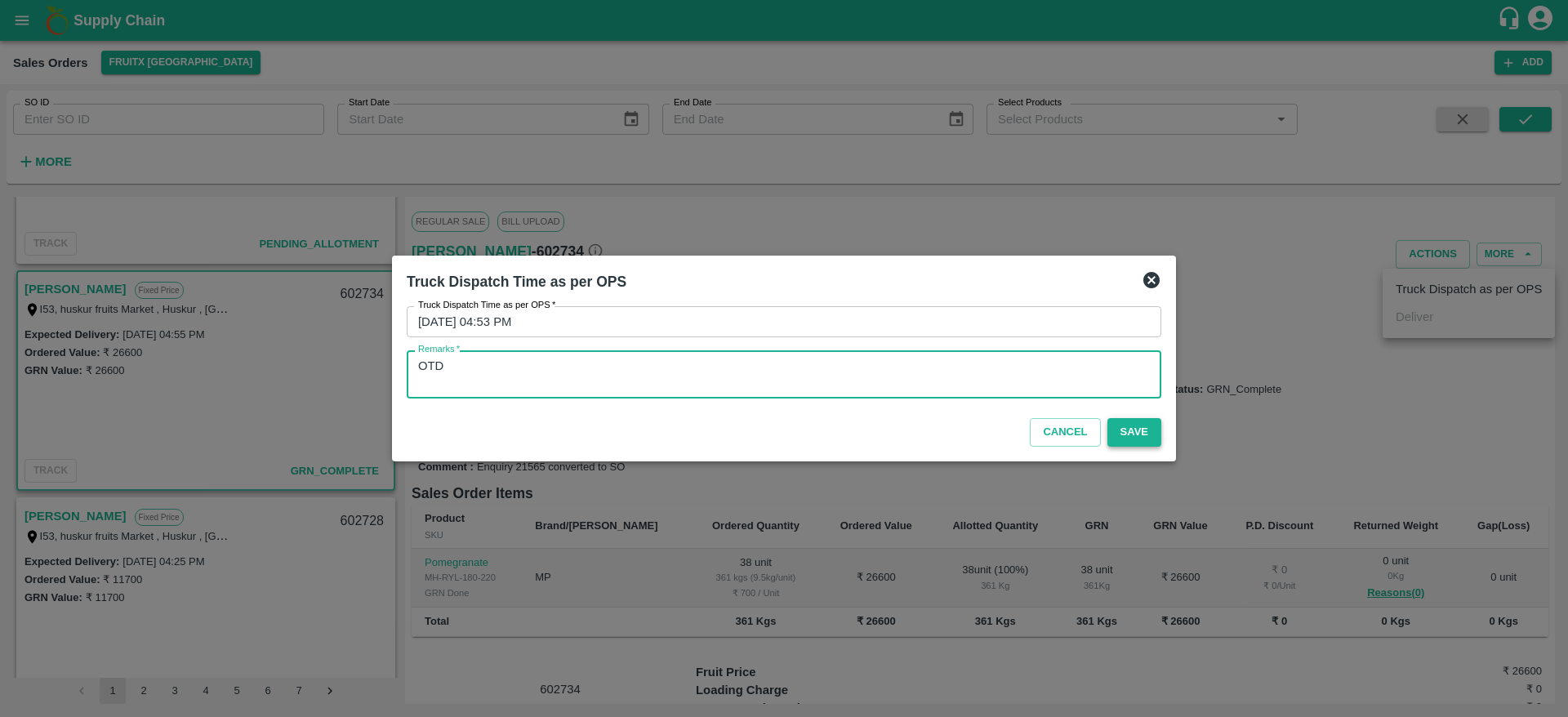
type textarea "OTD"
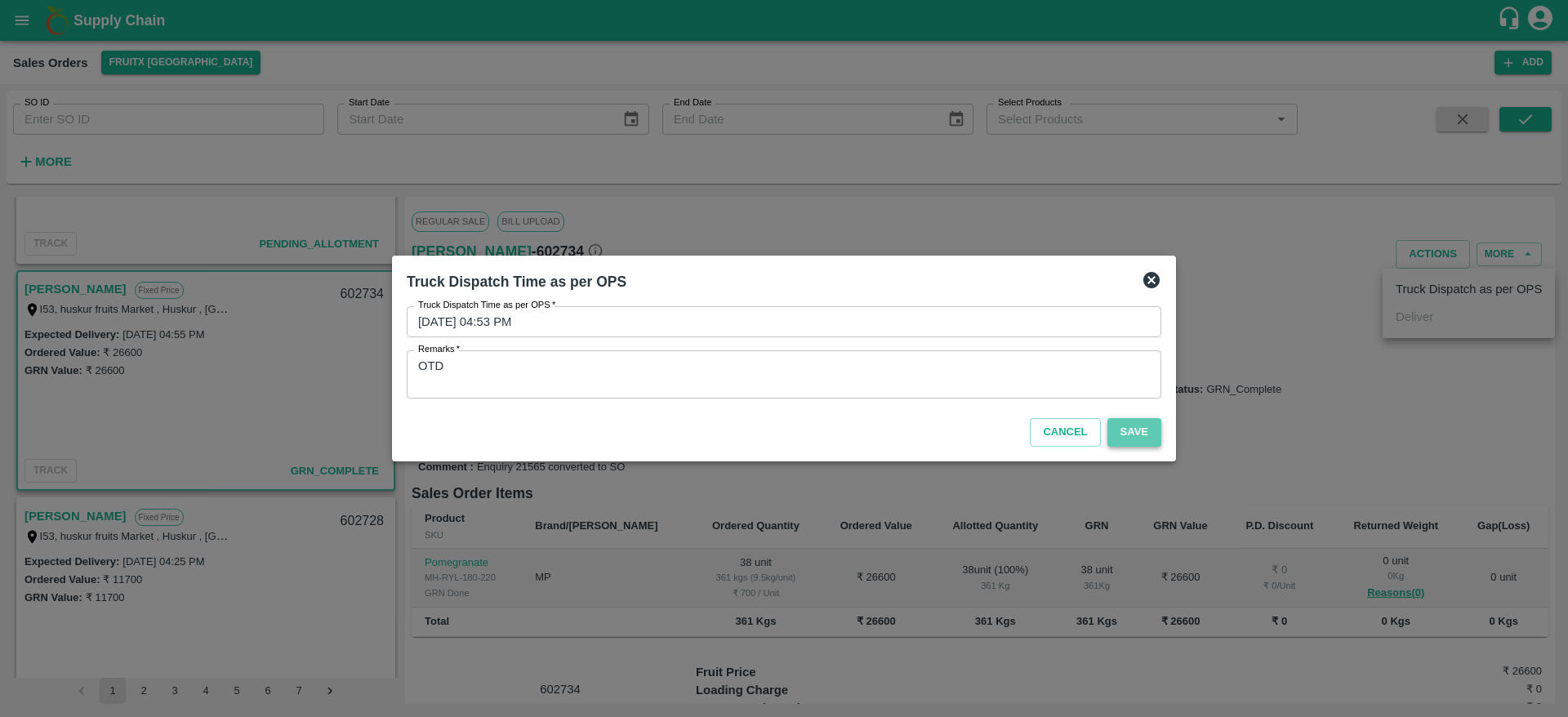
click at [1134, 419] on button "Save" at bounding box center [1134, 432] width 54 height 28
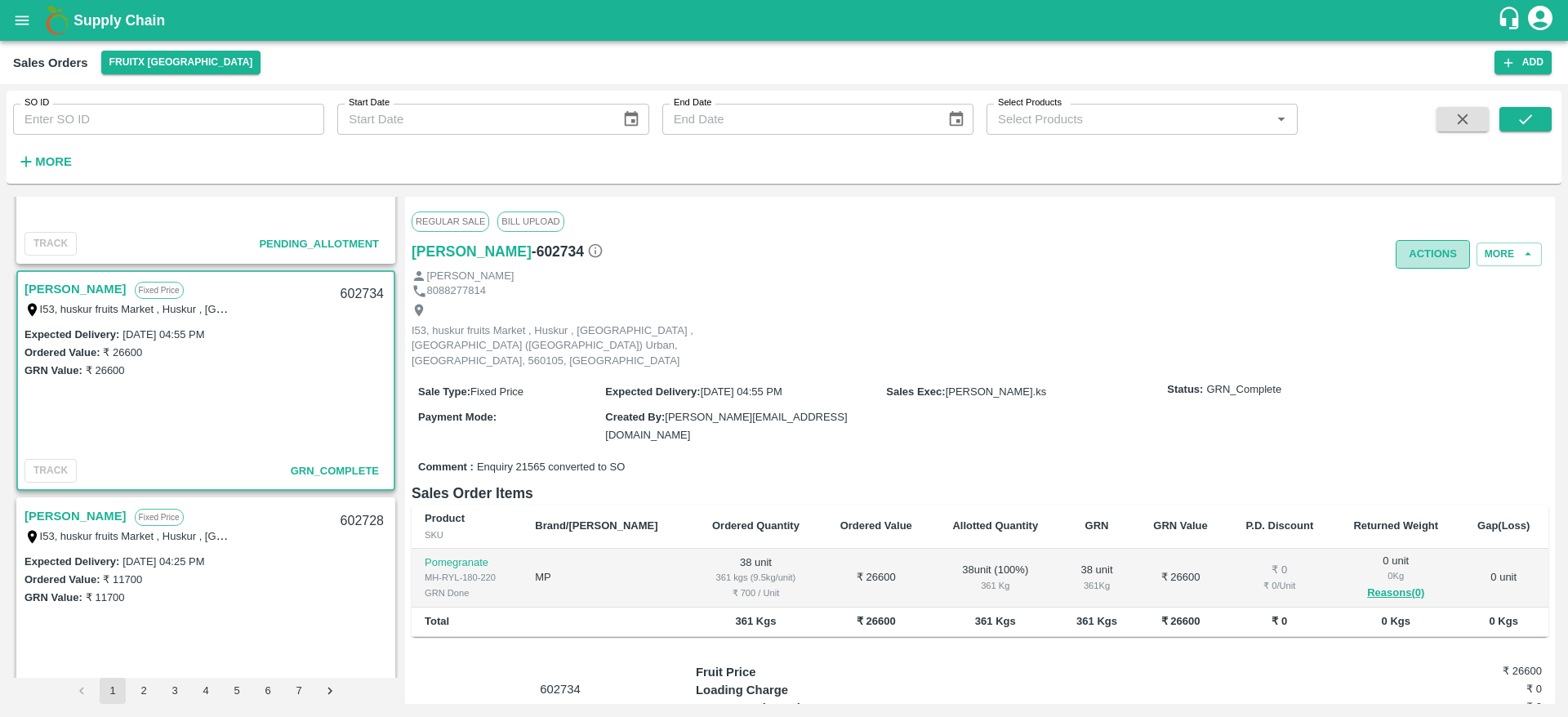
click at [1429, 256] on button "Actions" at bounding box center [1432, 254] width 74 height 28
click at [1021, 325] on div at bounding box center [784, 358] width 1568 height 717
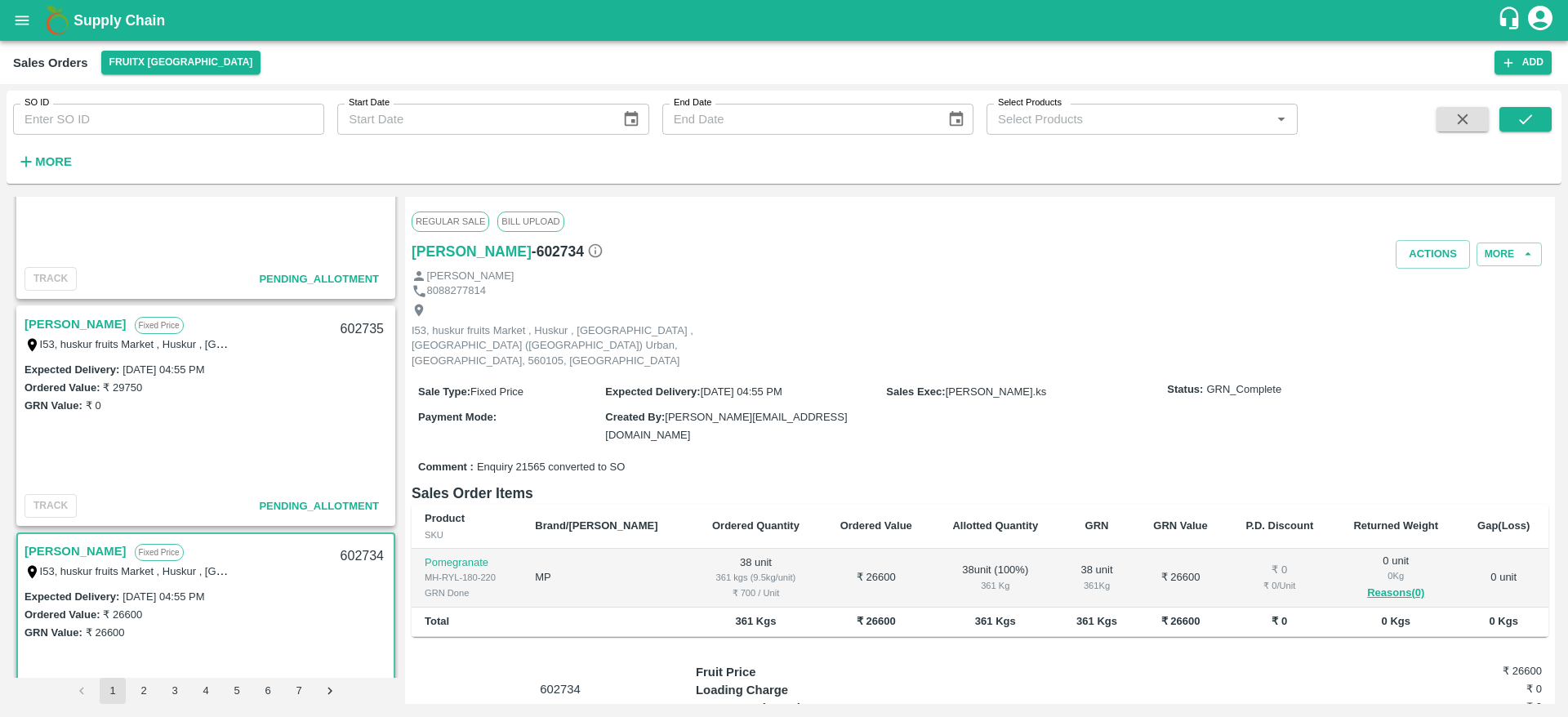
click at [34, 330] on link "[PERSON_NAME]" at bounding box center [75, 323] width 102 height 21
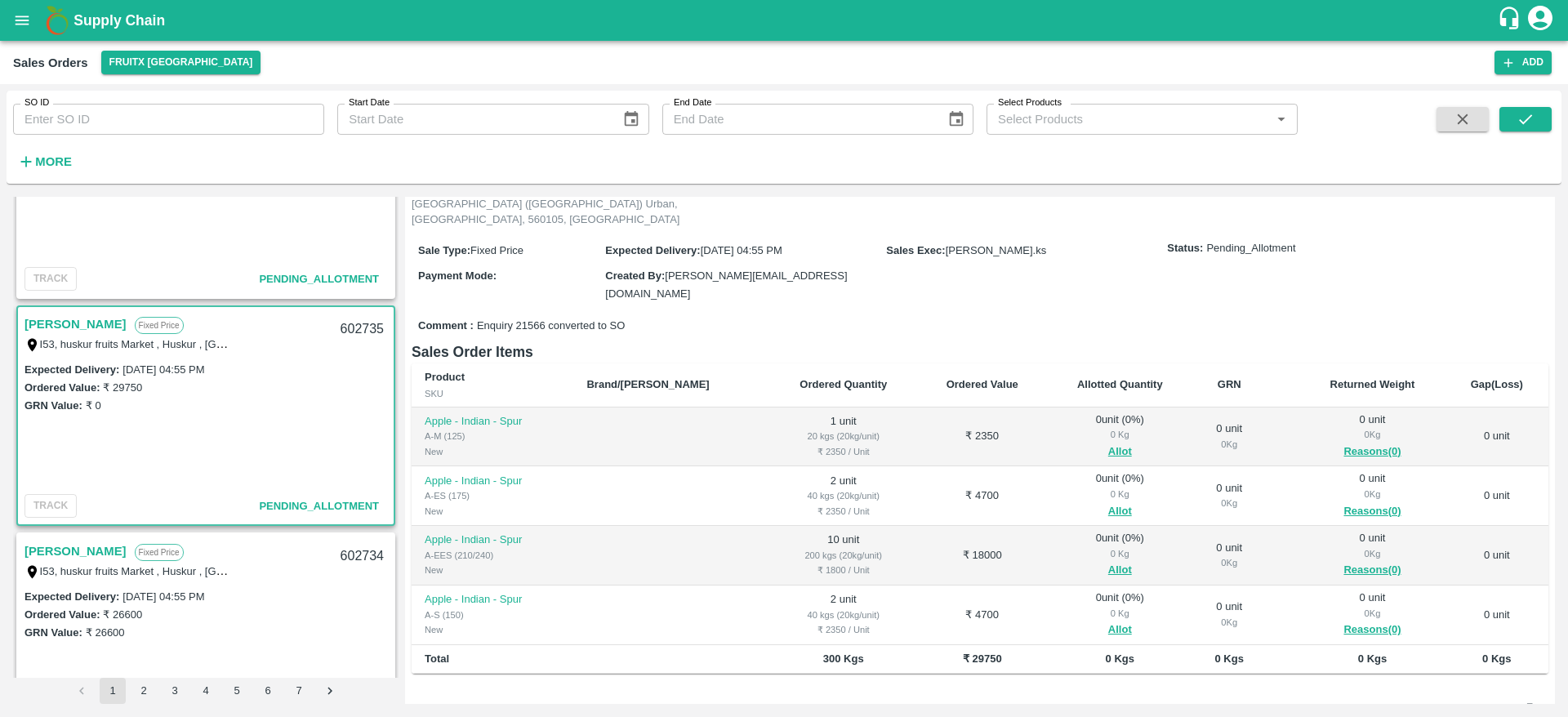
scroll to position [153, 0]
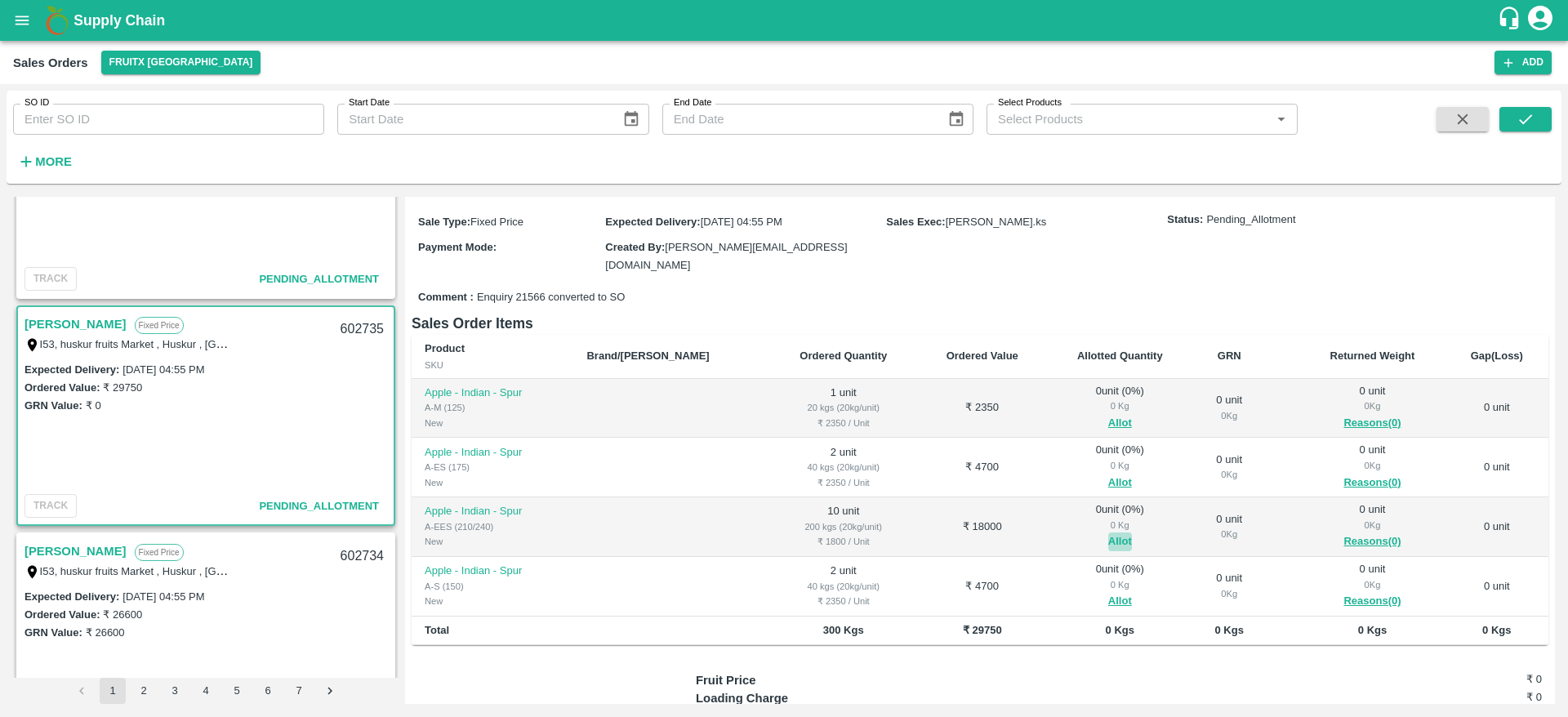
click at [1108, 532] on button "Allot" at bounding box center [1120, 541] width 23 height 19
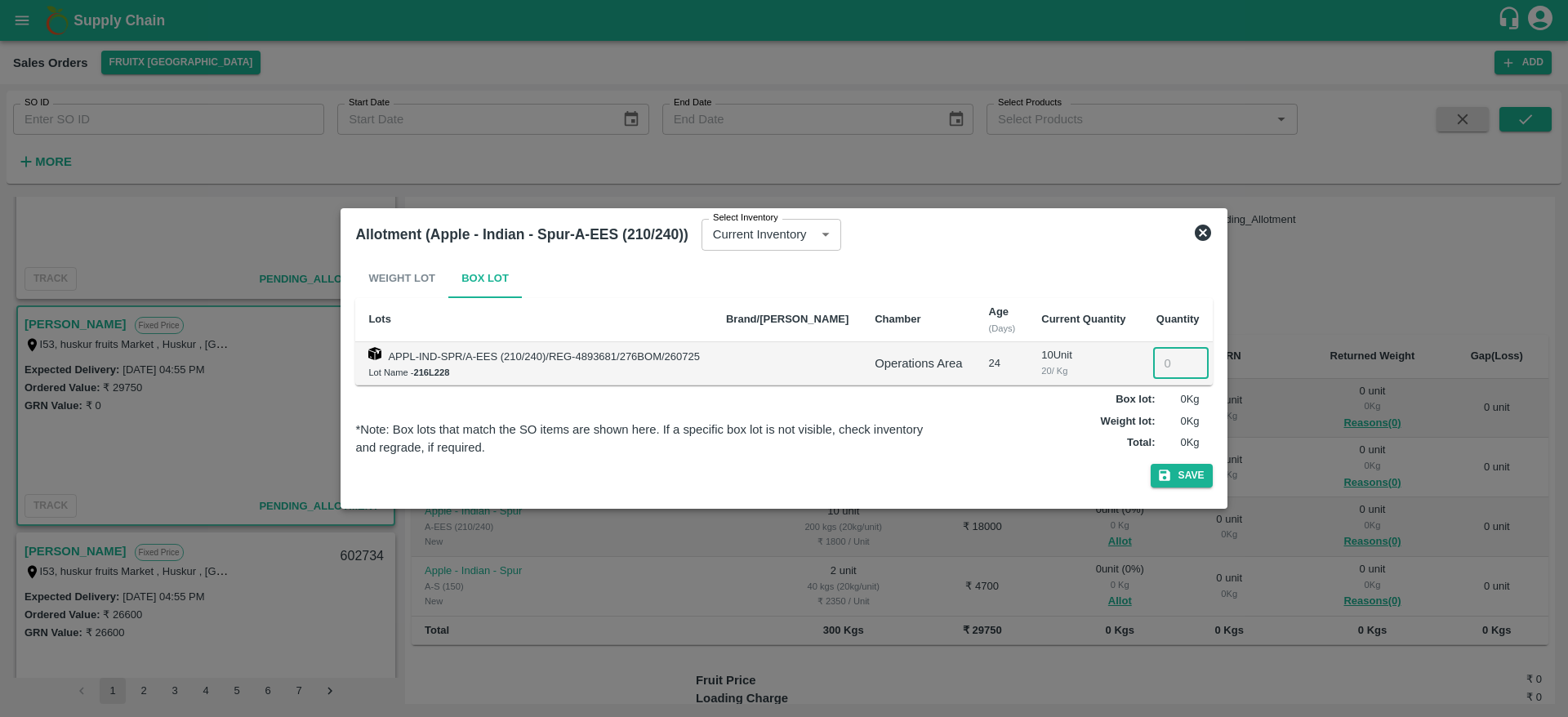
click at [1156, 363] on input "number" at bounding box center [1181, 363] width 56 height 31
type input "10"
click at [1151, 464] on button "Save" at bounding box center [1181, 476] width 62 height 23
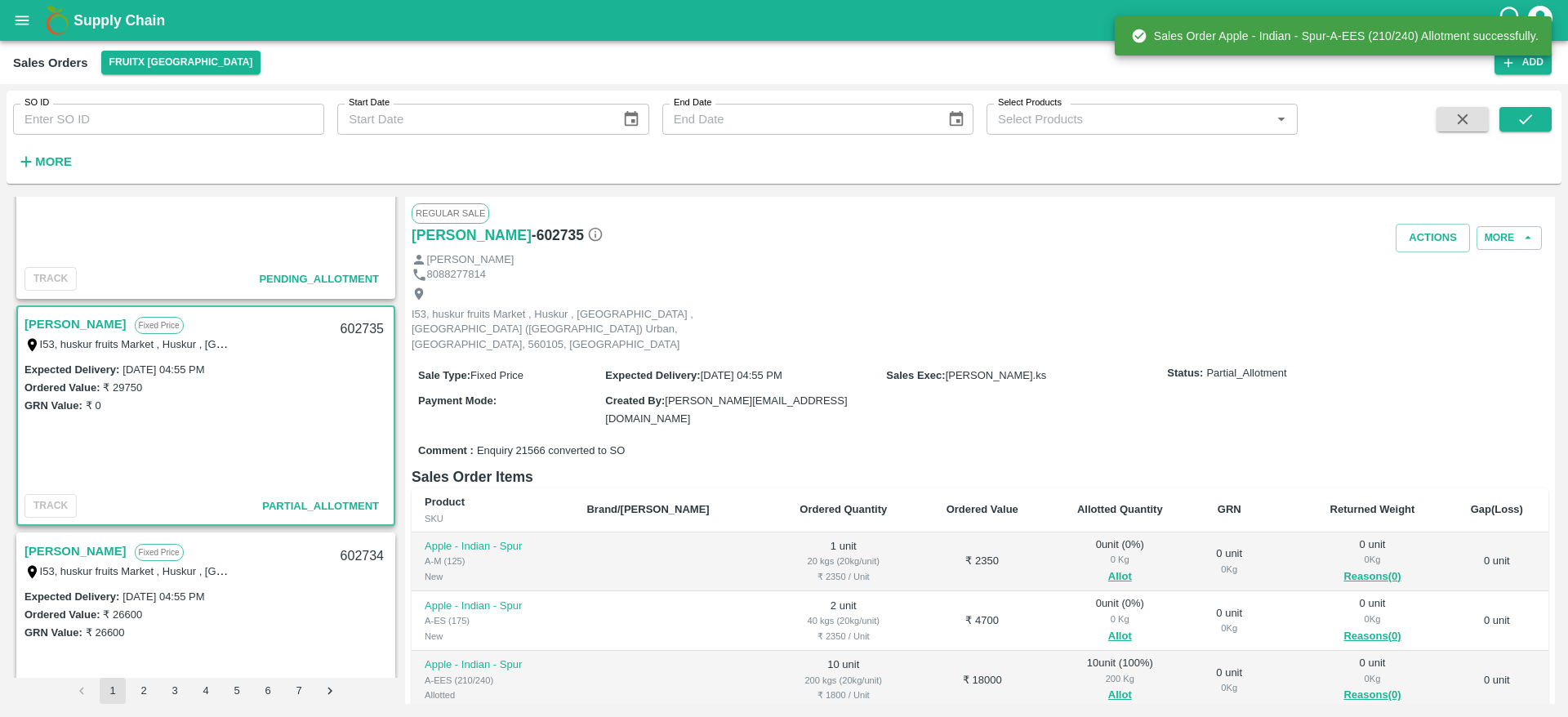
click at [352, 326] on div "602735" at bounding box center [362, 330] width 62 height 38
copy div "602735"
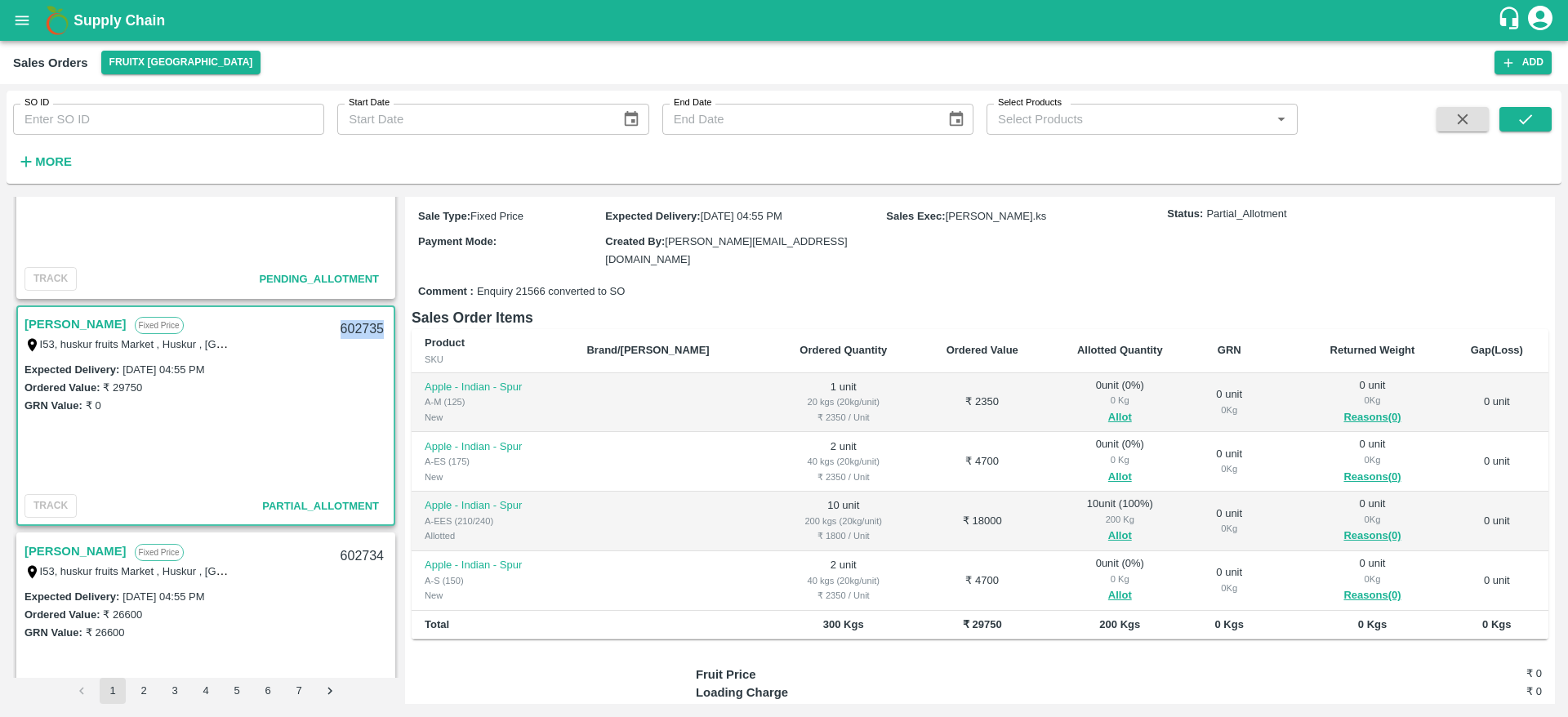
scroll to position [161, 0]
click at [1102, 585] on span "Allot" at bounding box center [1121, 594] width 120 height 19
click at [1108, 585] on button "Allot" at bounding box center [1120, 594] width 23 height 19
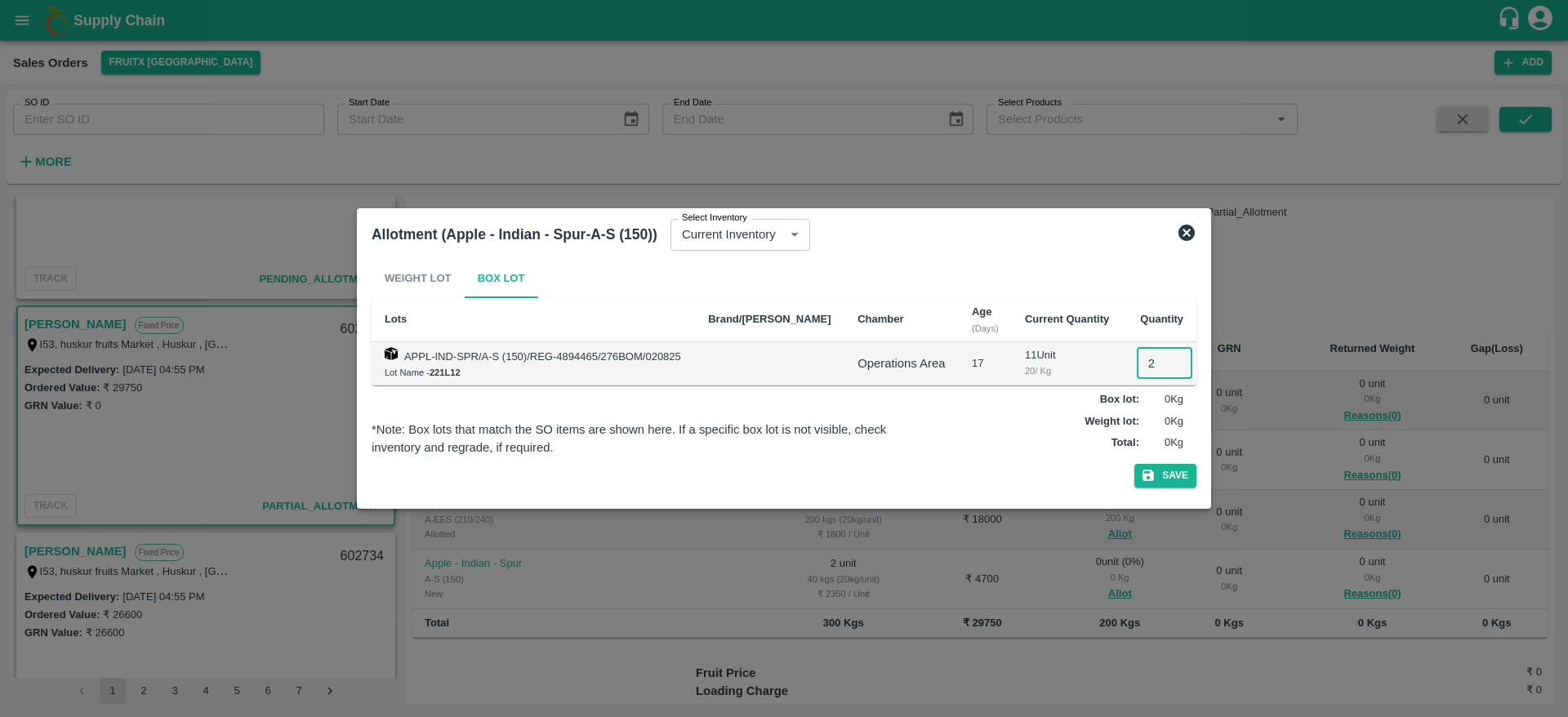
click at [1149, 376] on input "2" at bounding box center [1165, 363] width 56 height 31
type input "2"
click at [1135, 464] on button "Save" at bounding box center [1166, 476] width 62 height 23
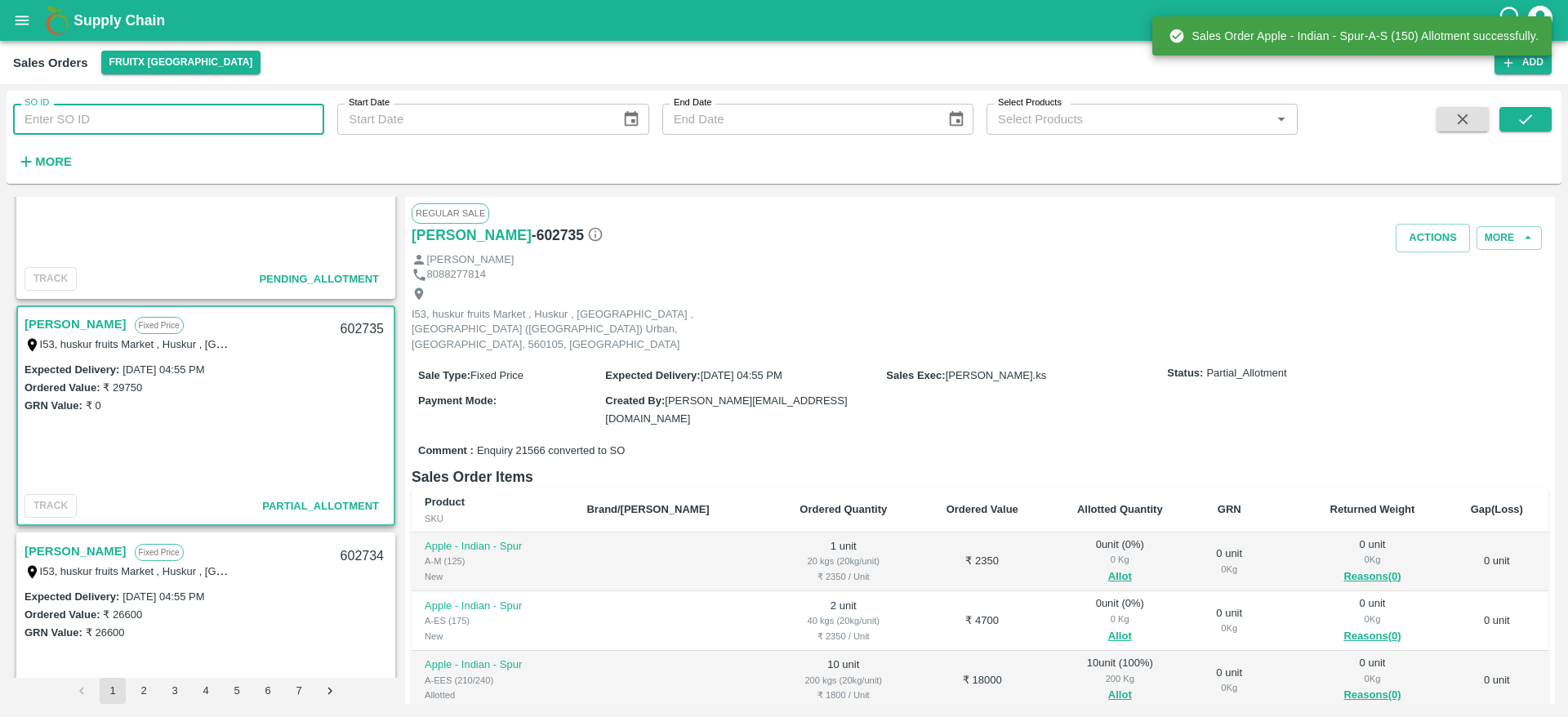
click at [226, 129] on input "SO ID" at bounding box center [169, 119] width 312 height 31
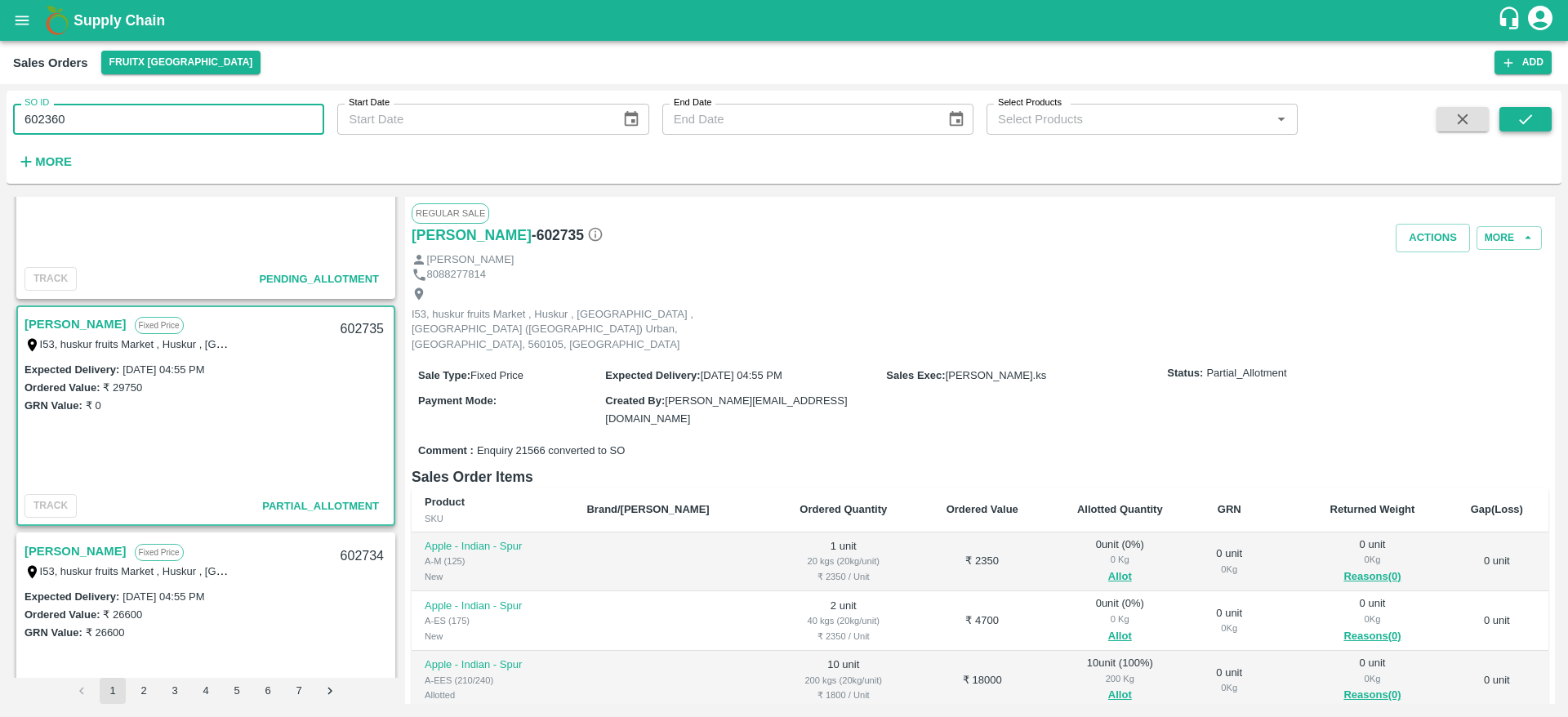
type input "602360"
click at [1534, 112] on icon "submit" at bounding box center [1526, 119] width 18 height 18
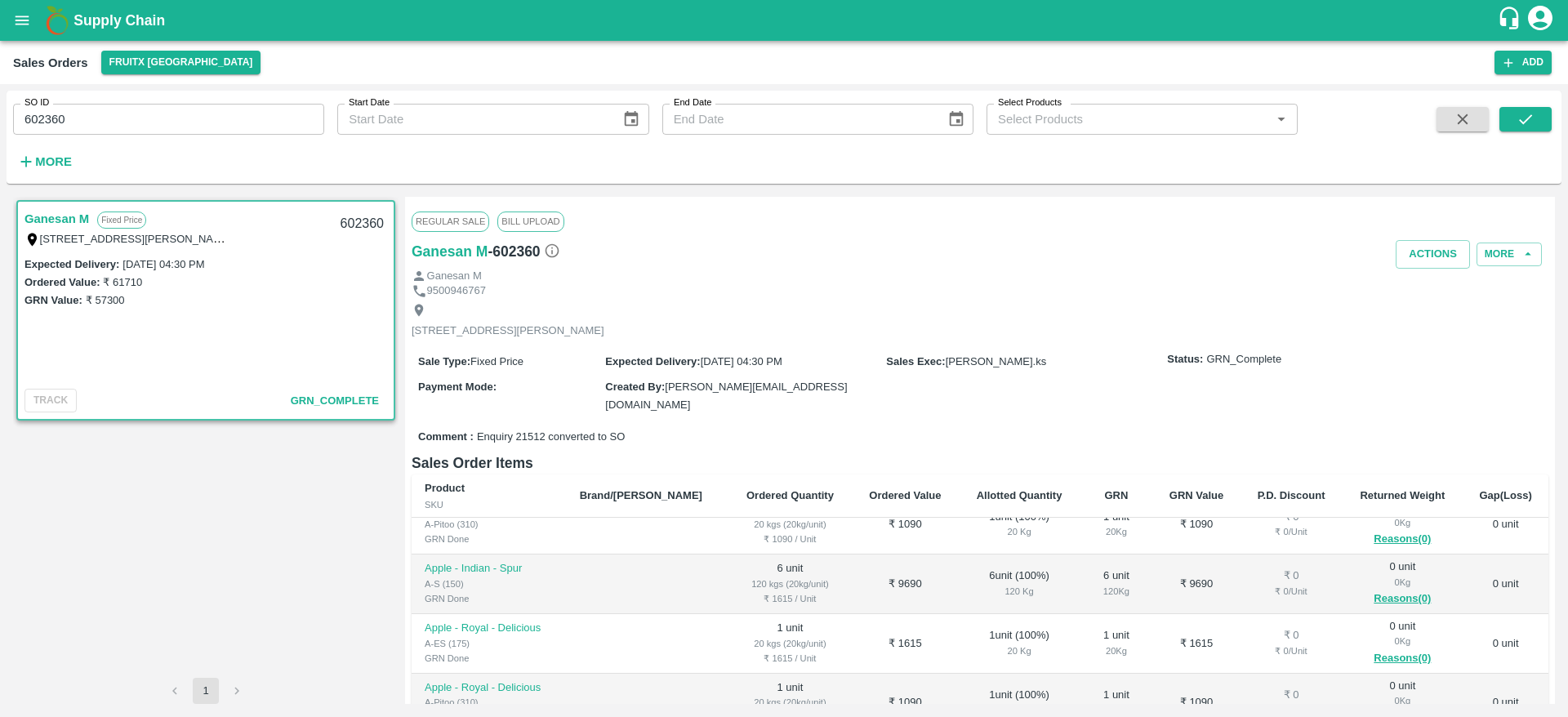
scroll to position [9, 0]
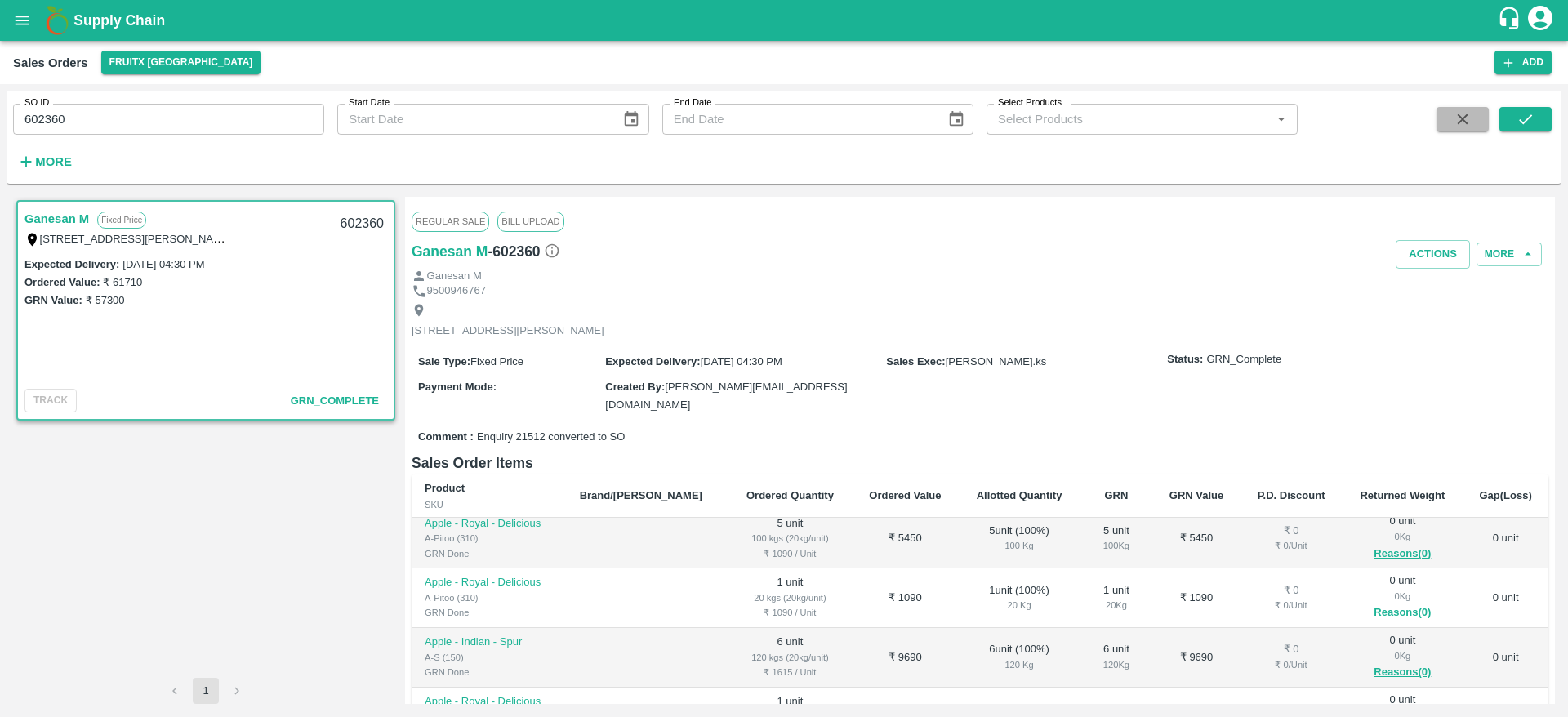
click at [1450, 118] on button "button" at bounding box center [1462, 118] width 52 height 24
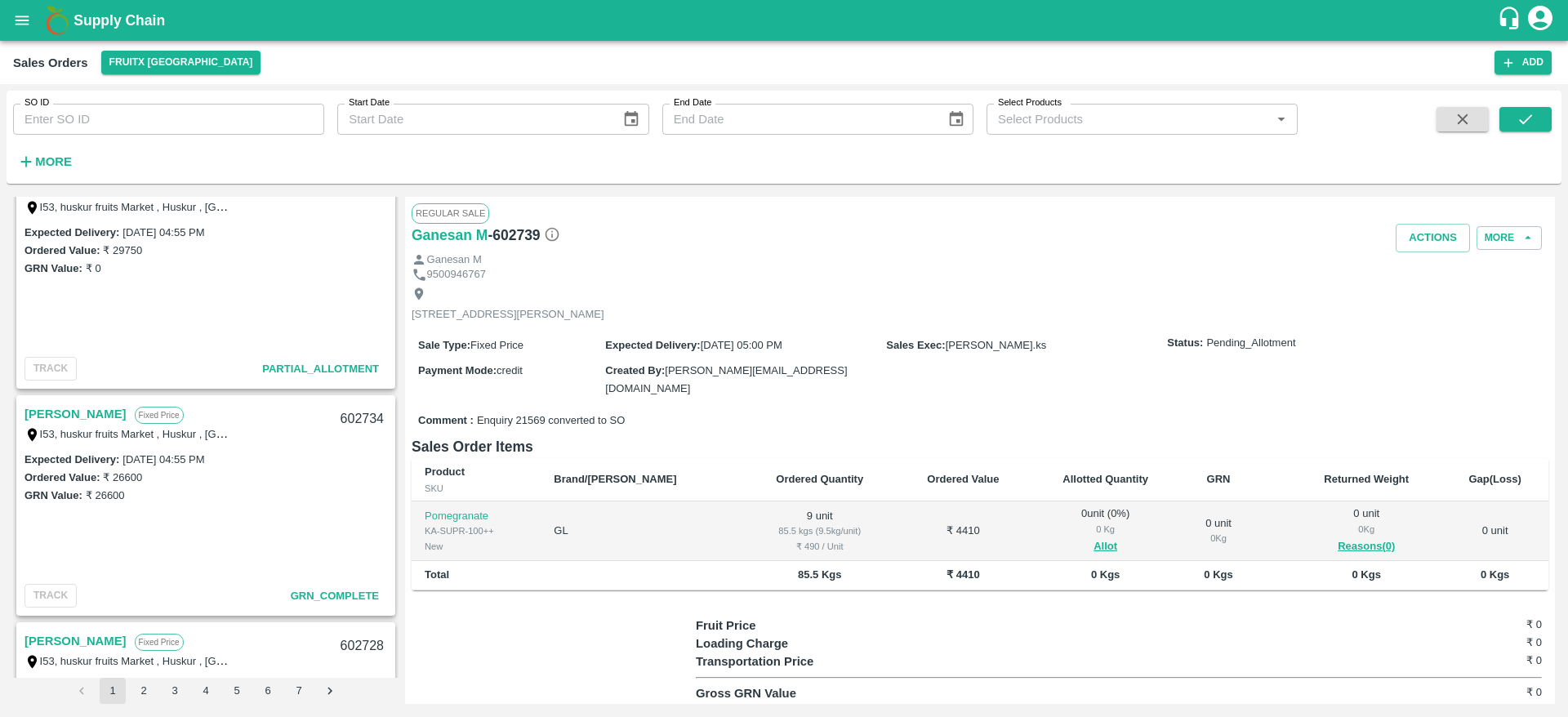
scroll to position [610, 0]
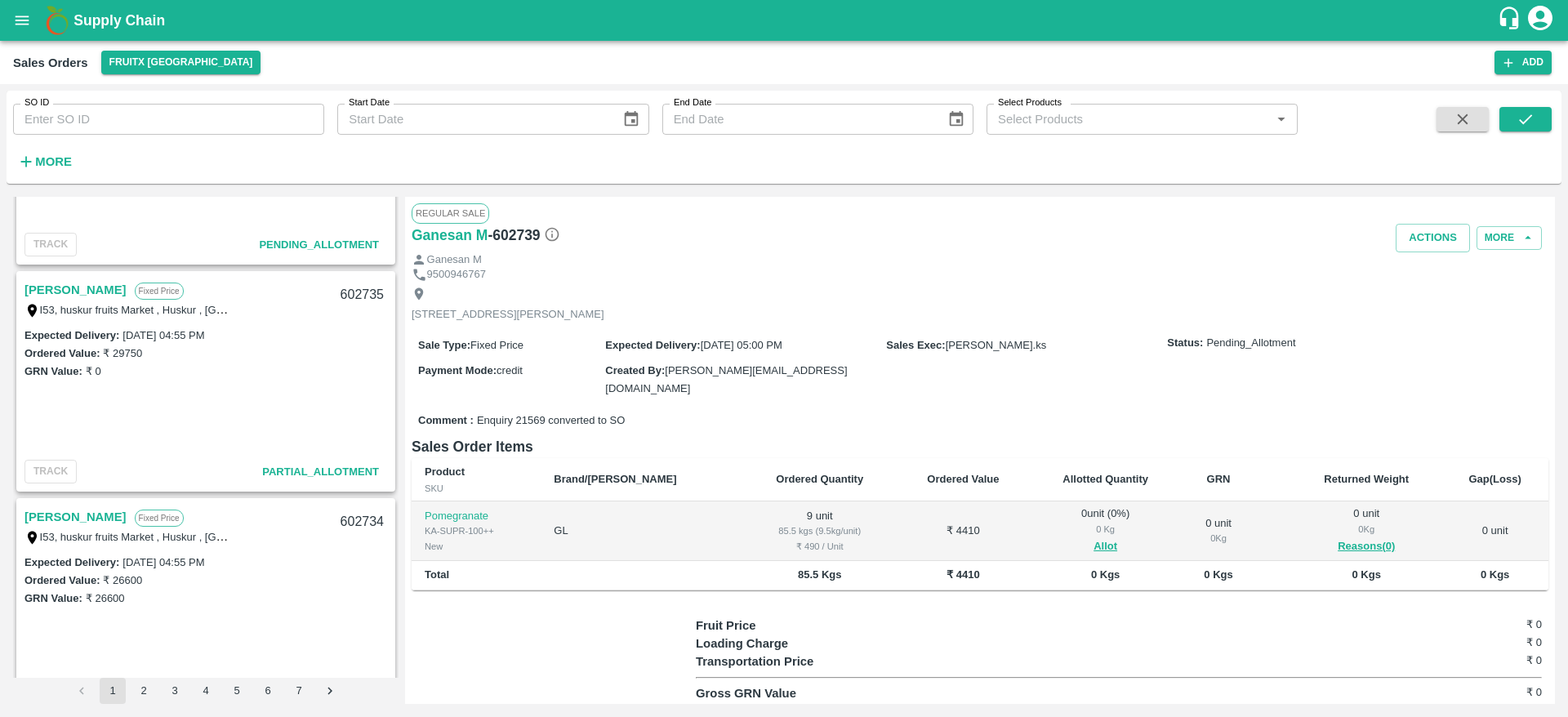
click at [51, 283] on link "[PERSON_NAME]" at bounding box center [75, 289] width 102 height 21
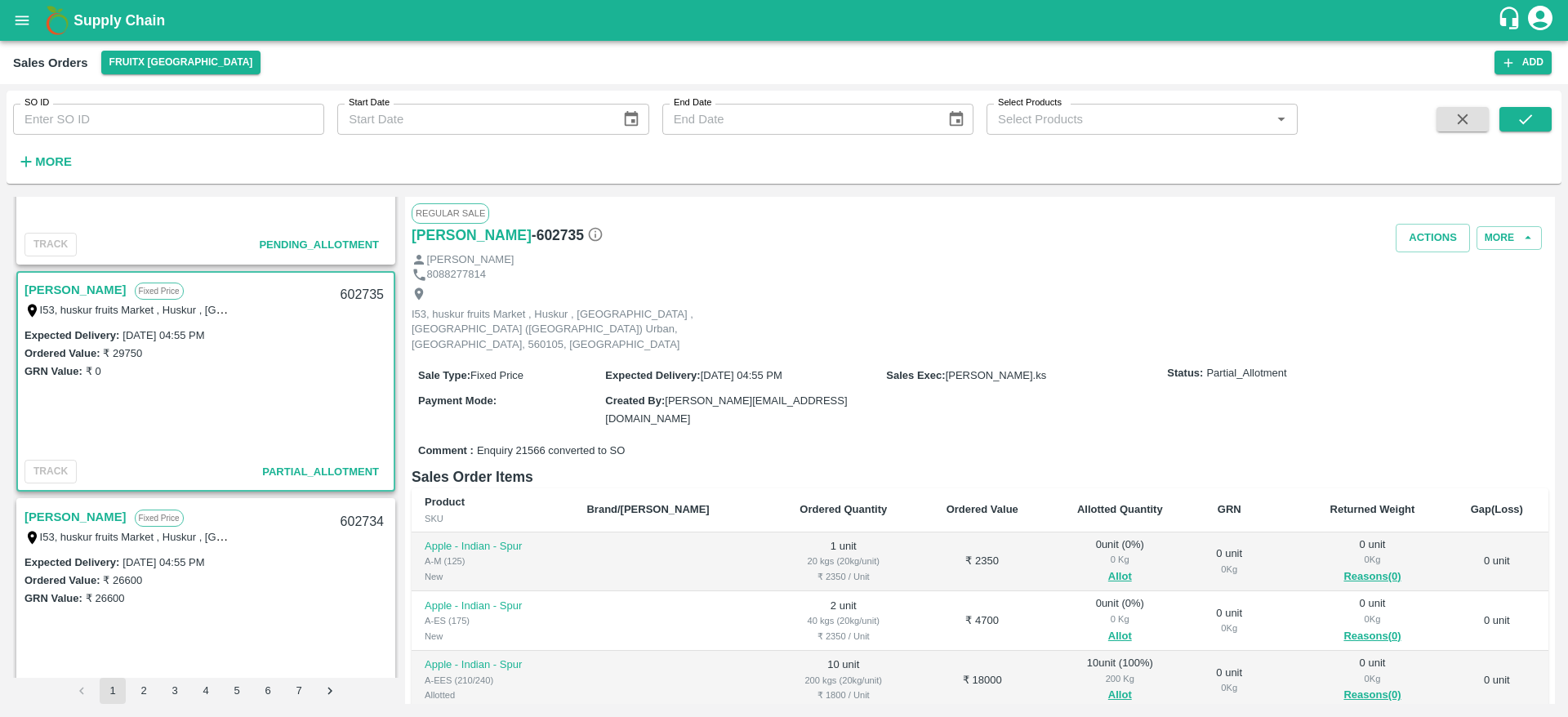
scroll to position [248, 0]
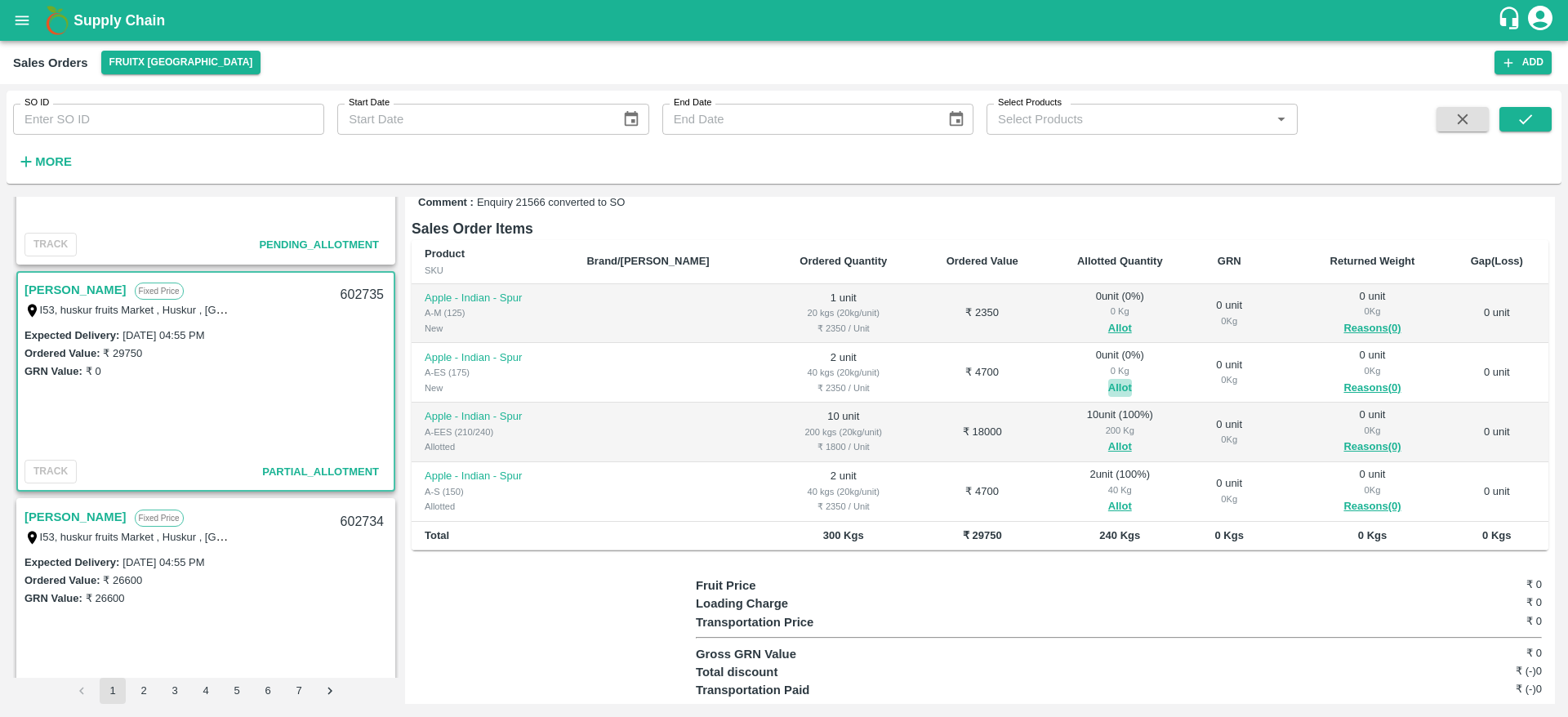
click at [1108, 379] on button "Allot" at bounding box center [1120, 388] width 23 height 19
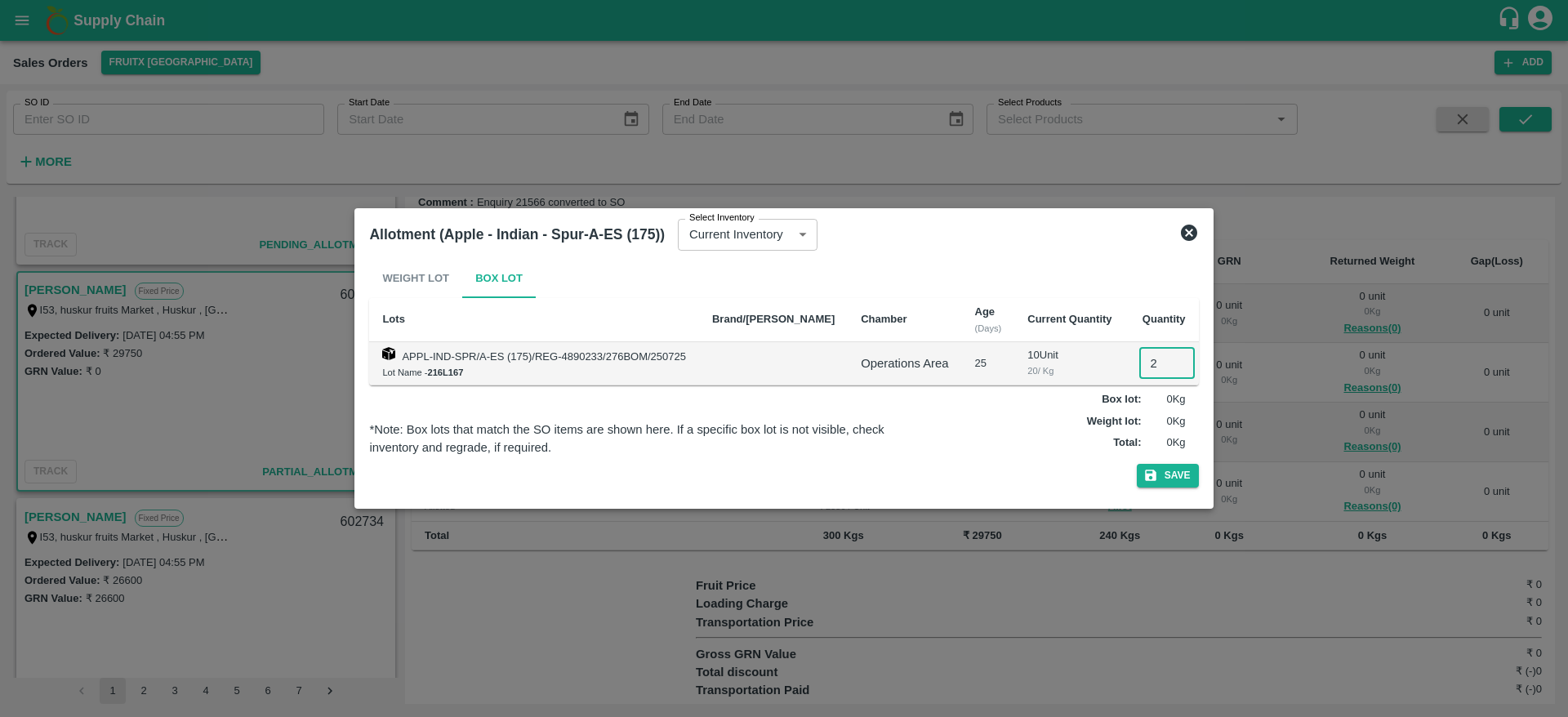
click at [1148, 360] on input "2" at bounding box center [1167, 363] width 56 height 31
type input "2"
click at [1137, 464] on button "Save" at bounding box center [1168, 476] width 62 height 23
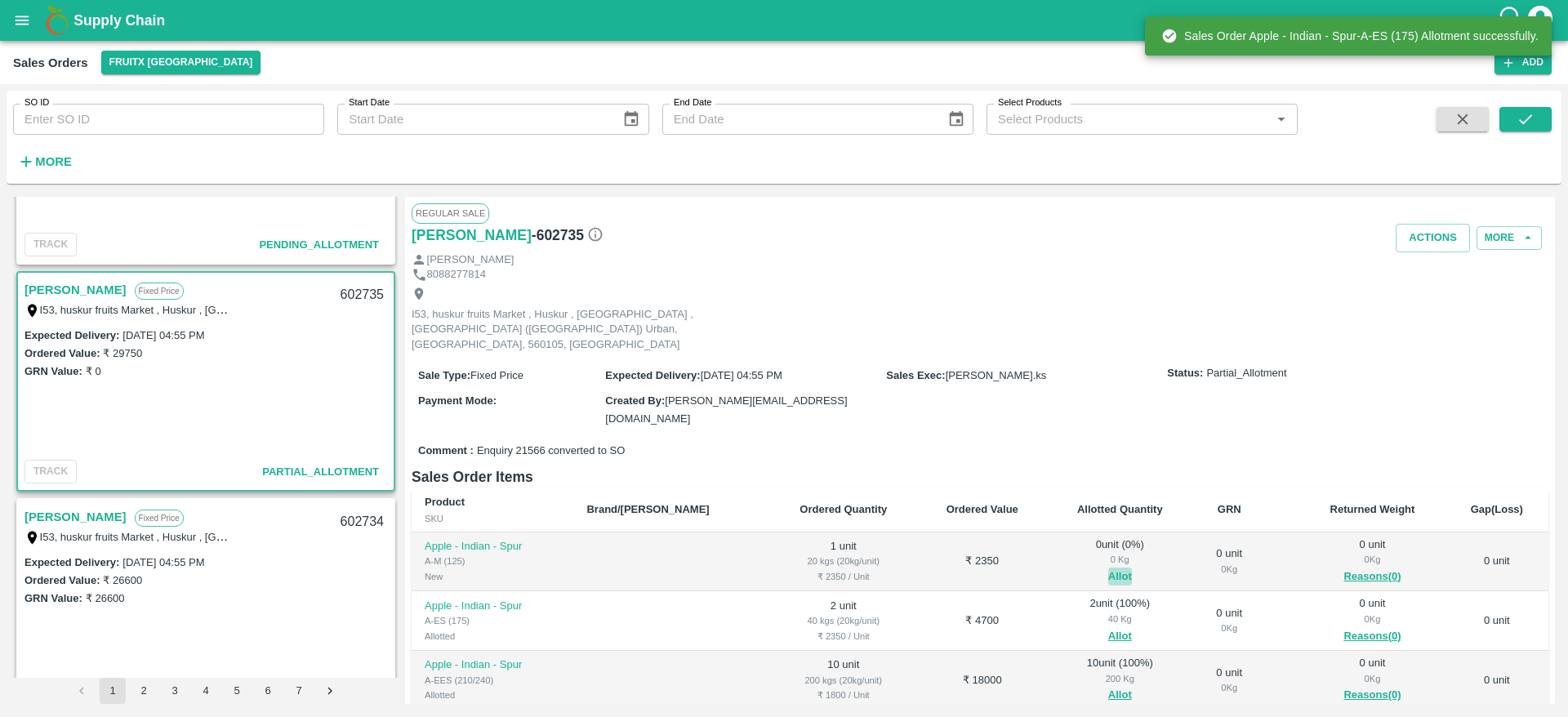
click at [1108, 567] on button "Allot" at bounding box center [1120, 576] width 23 height 19
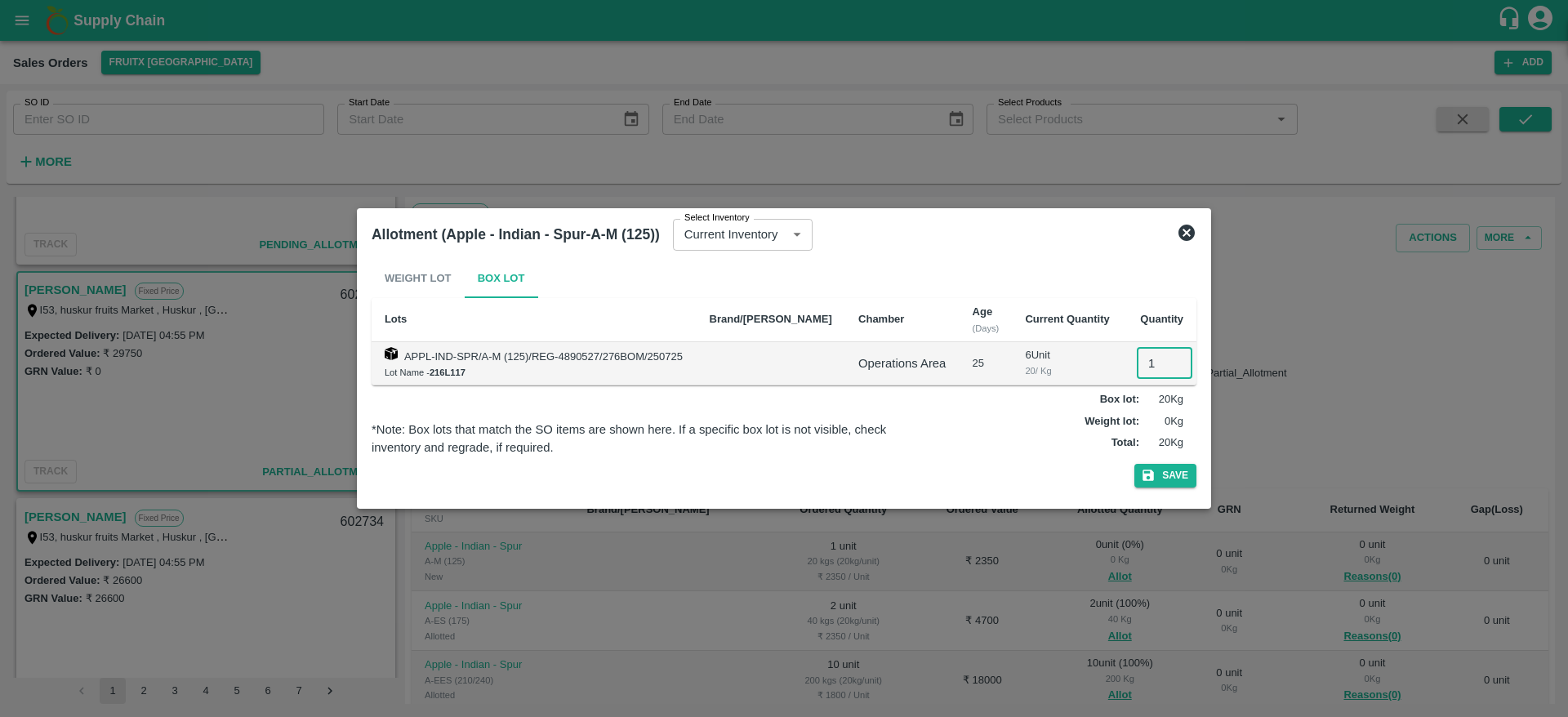
click at [1141, 356] on input "1" at bounding box center [1165, 363] width 56 height 31
type input "1"
click at [1135, 464] on button "Save" at bounding box center [1166, 476] width 62 height 23
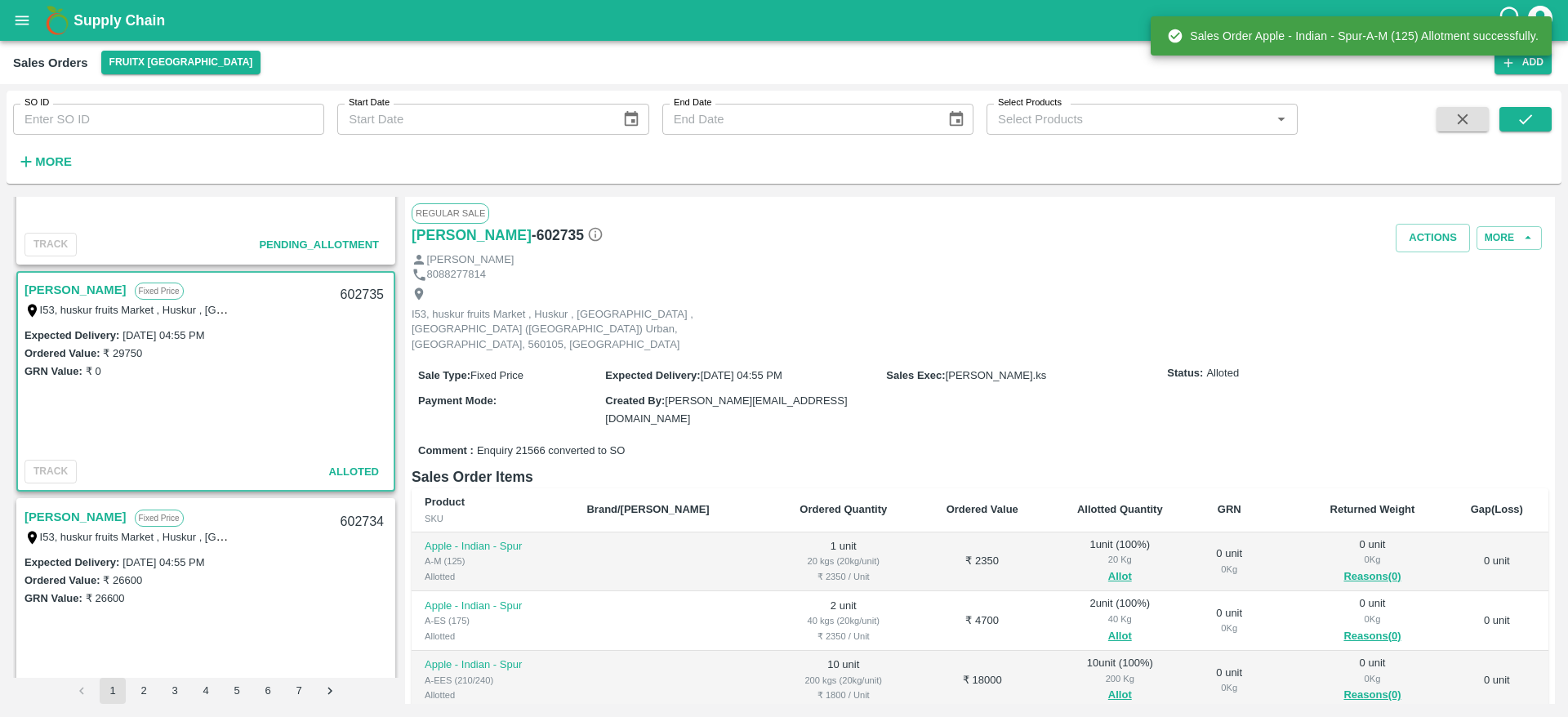
scroll to position [186, 0]
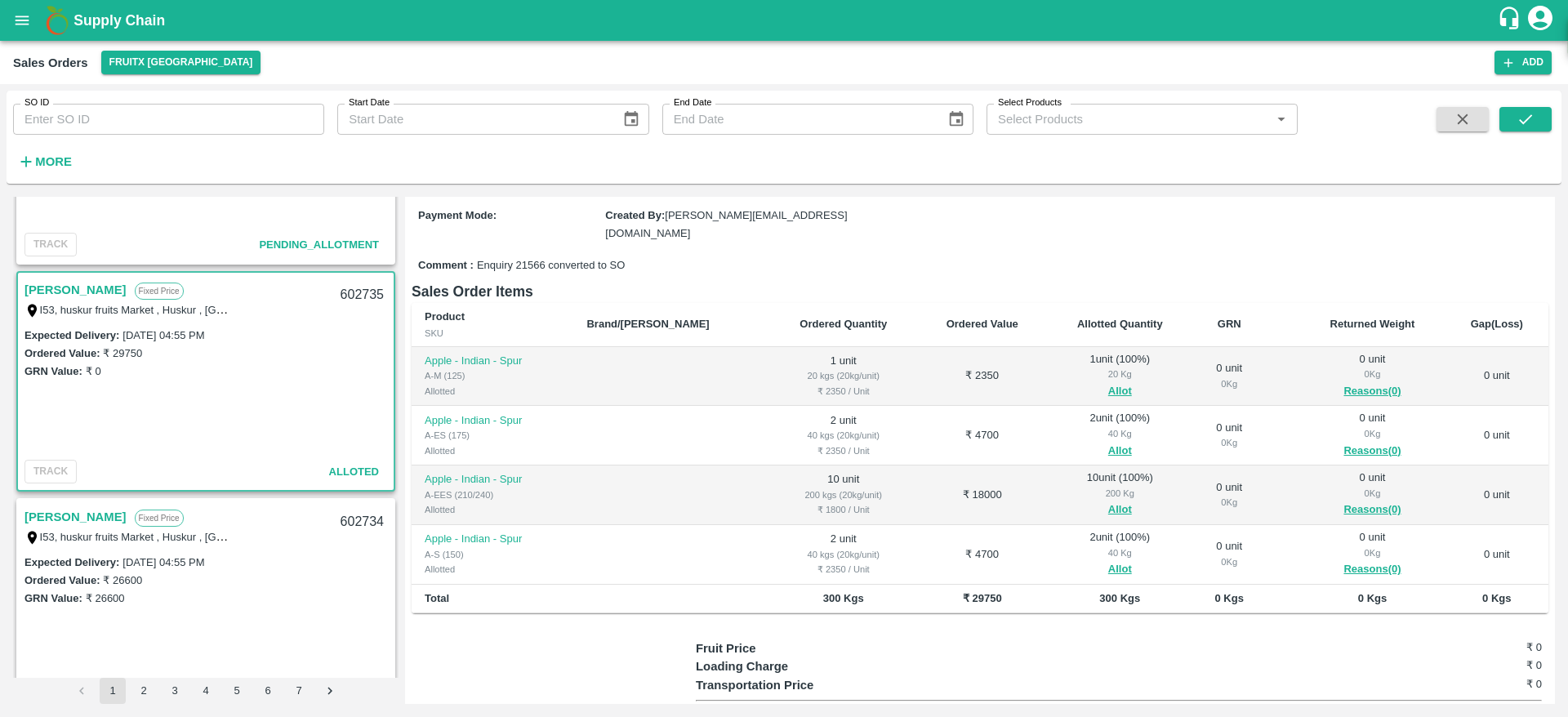
click at [353, 300] on div "602735" at bounding box center [362, 295] width 62 height 38
copy div "602735"
click at [179, 104] on input "SO ID" at bounding box center [169, 119] width 312 height 31
type input "602506"
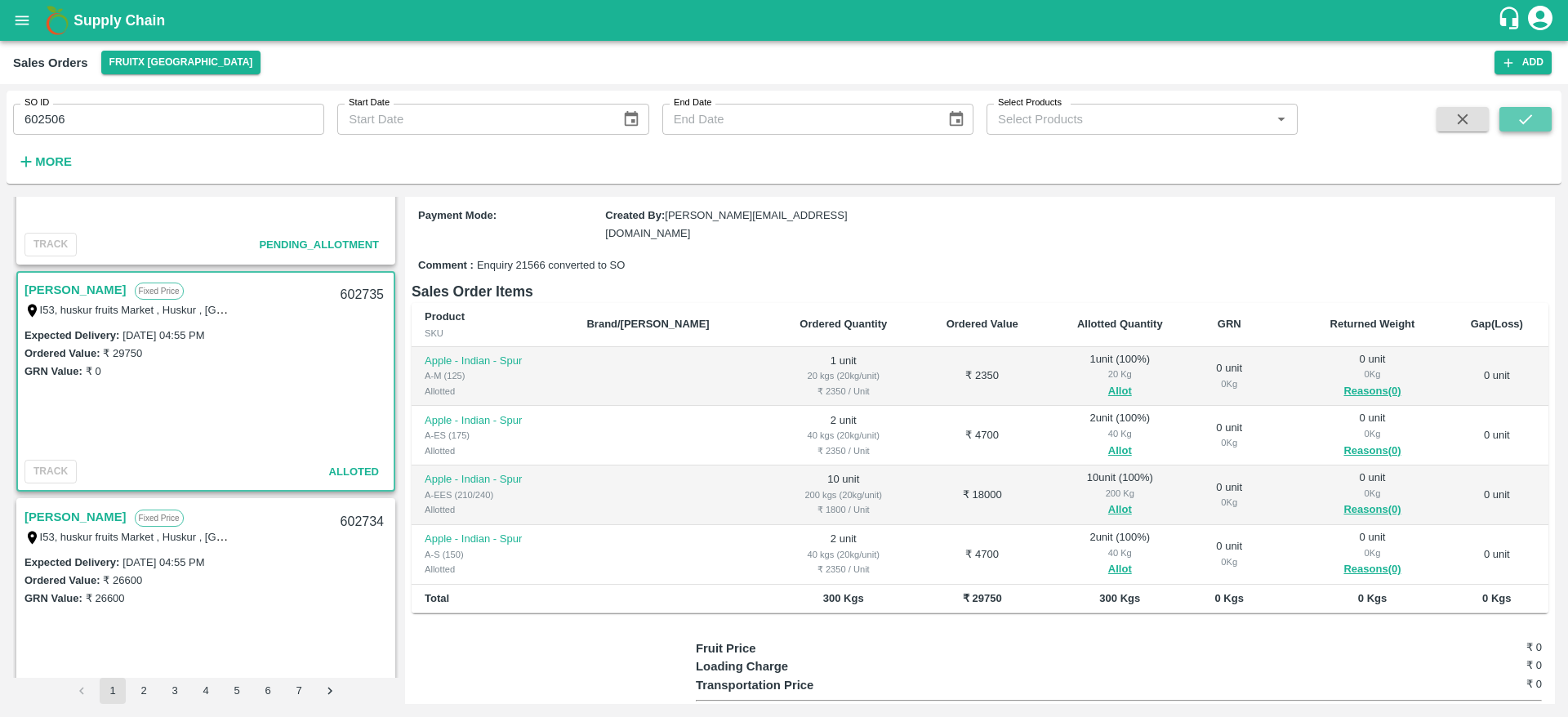
click at [1522, 127] on icon "submit" at bounding box center [1526, 119] width 18 height 18
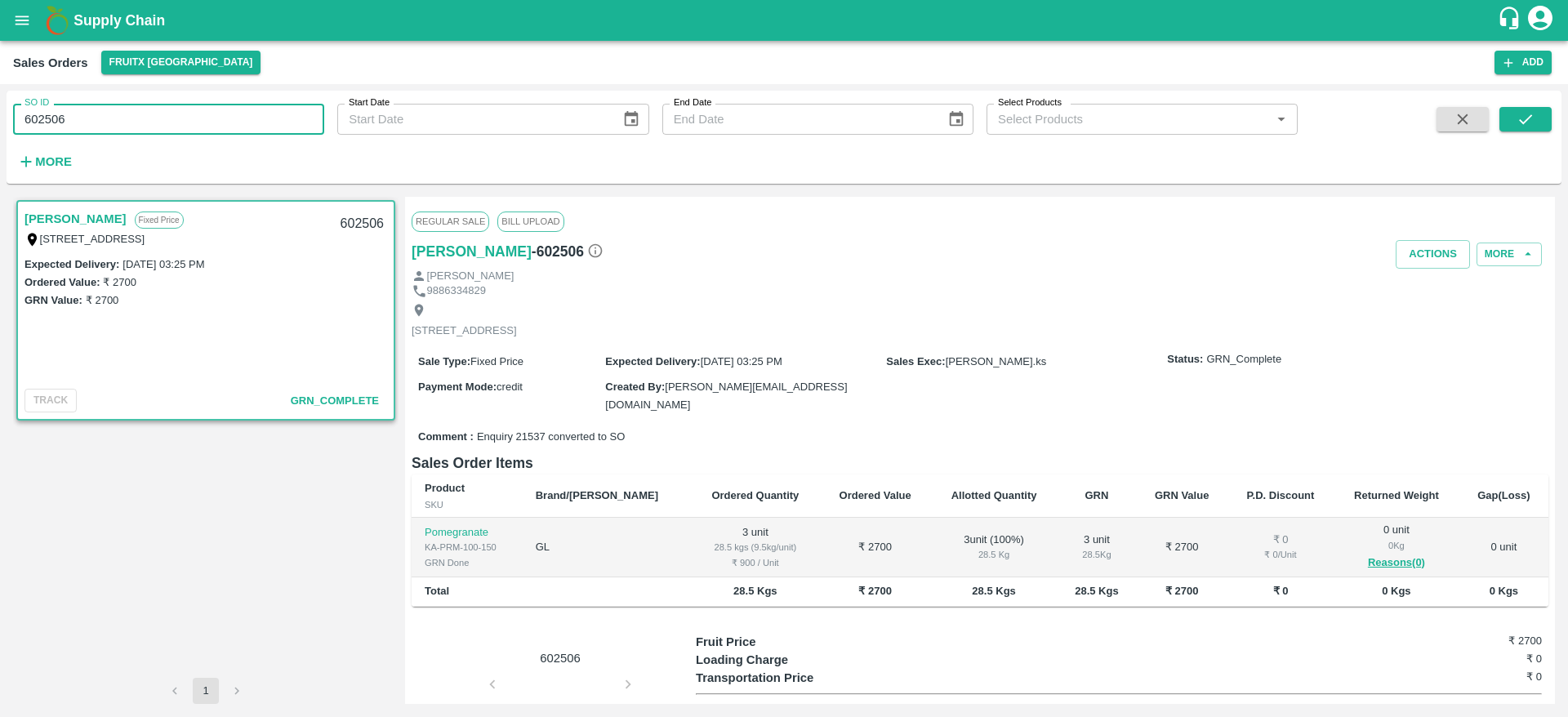
click at [127, 122] on input "602506" at bounding box center [169, 119] width 312 height 31
type input "602711"
click at [1531, 113] on icon "submit" at bounding box center [1526, 119] width 18 height 18
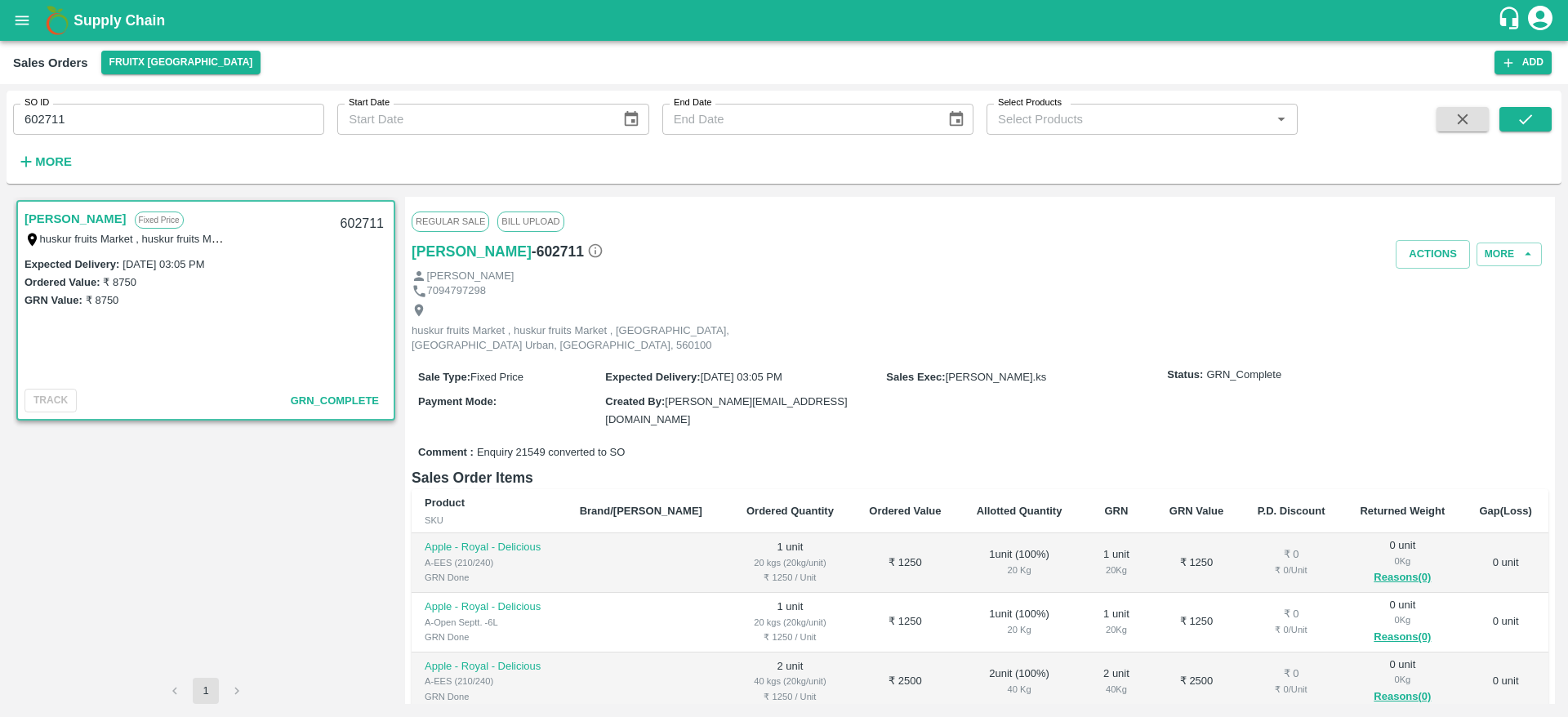
click at [352, 223] on div "602711" at bounding box center [362, 224] width 62 height 38
copy div "602711"
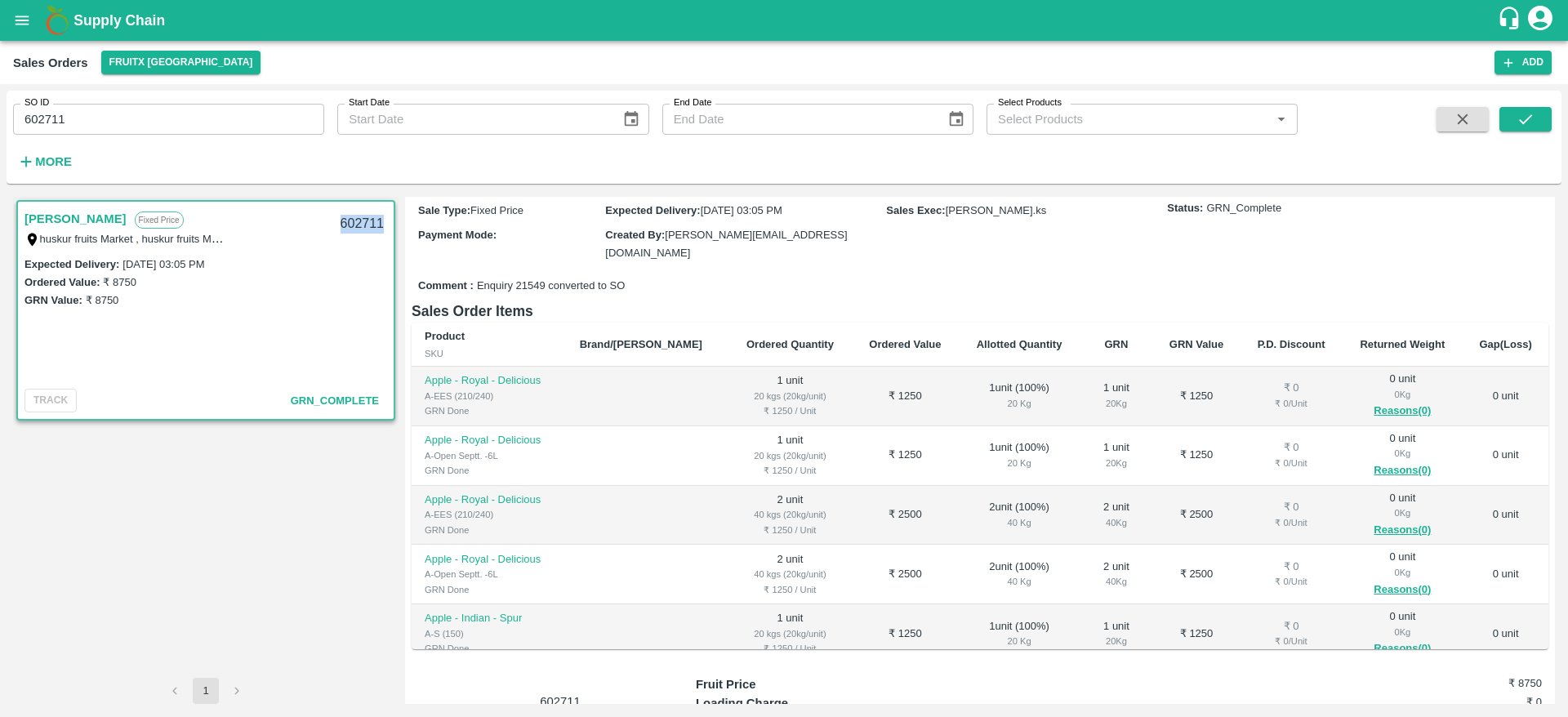
scroll to position [139, 0]
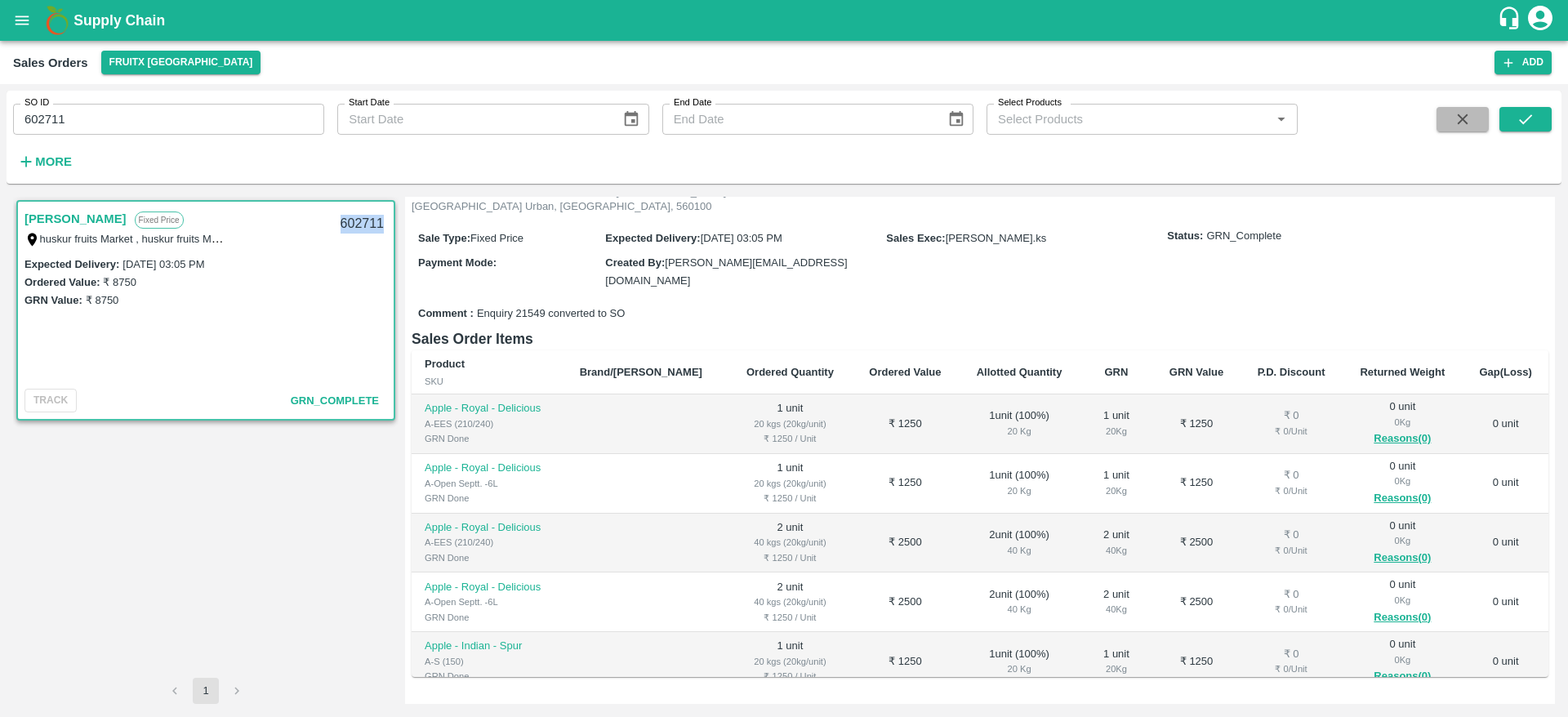
click at [1475, 128] on button "button" at bounding box center [1462, 118] width 52 height 24
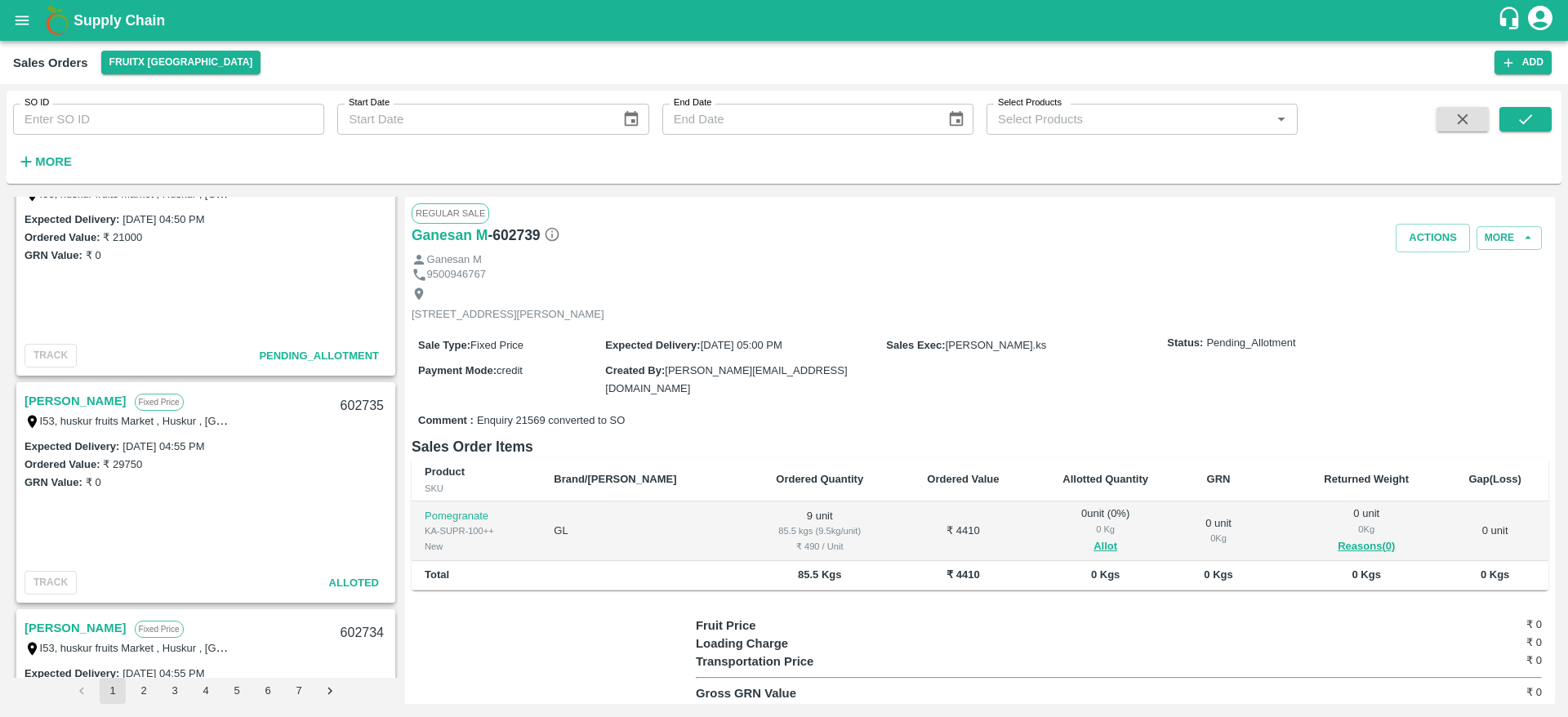
scroll to position [497, 0]
click at [62, 401] on link "[PERSON_NAME]" at bounding box center [75, 402] width 102 height 21
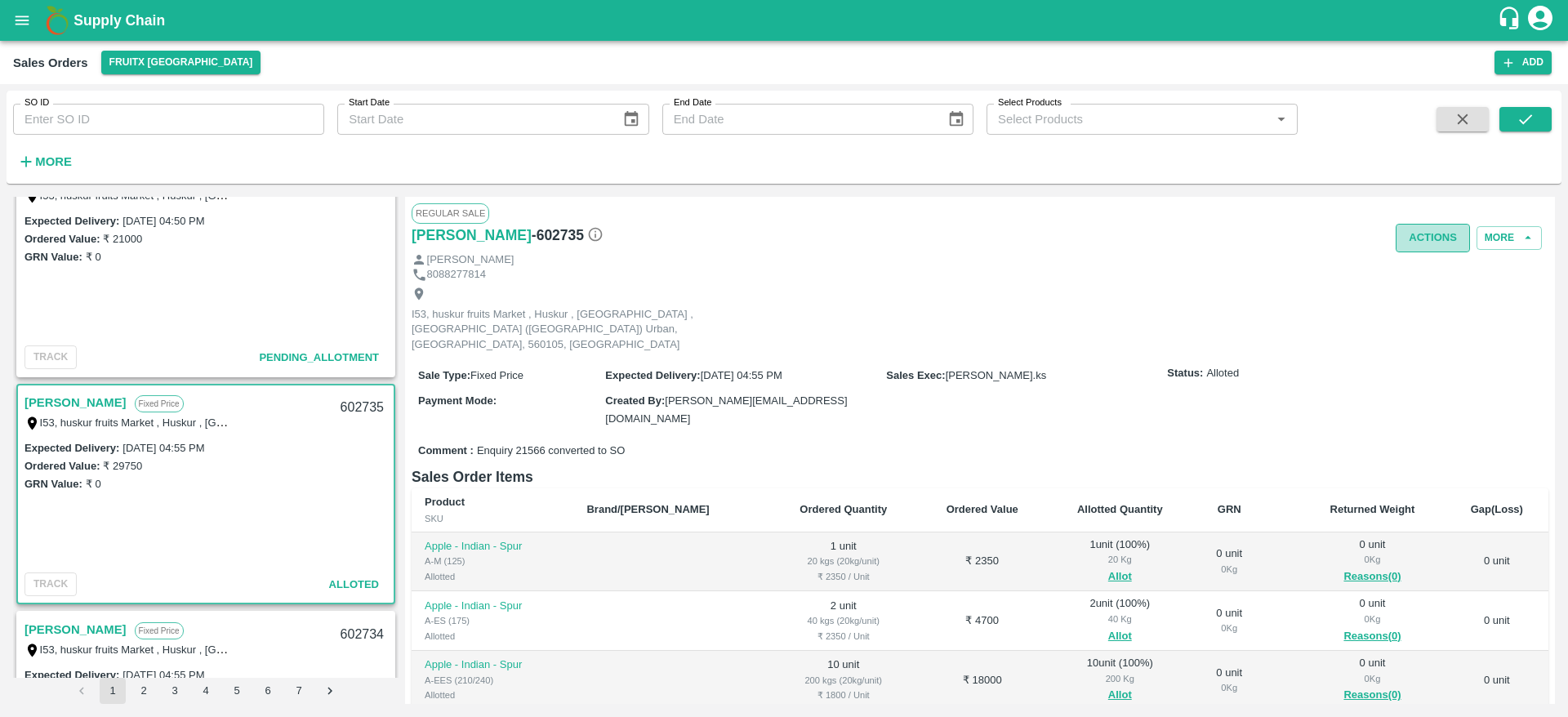
click at [1458, 225] on button "Actions" at bounding box center [1432, 238] width 74 height 28
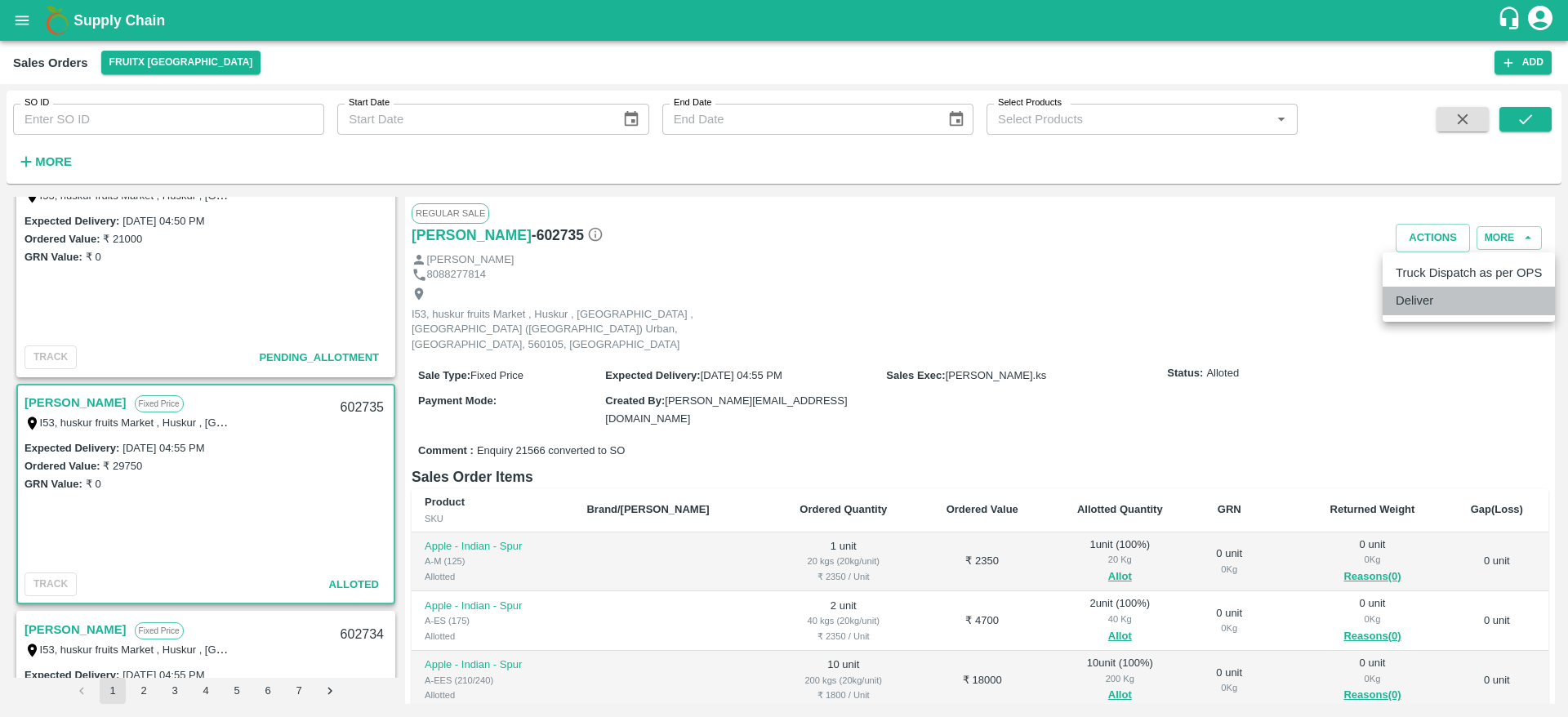
click at [1421, 303] on li "Deliver" at bounding box center [1469, 300] width 172 height 27
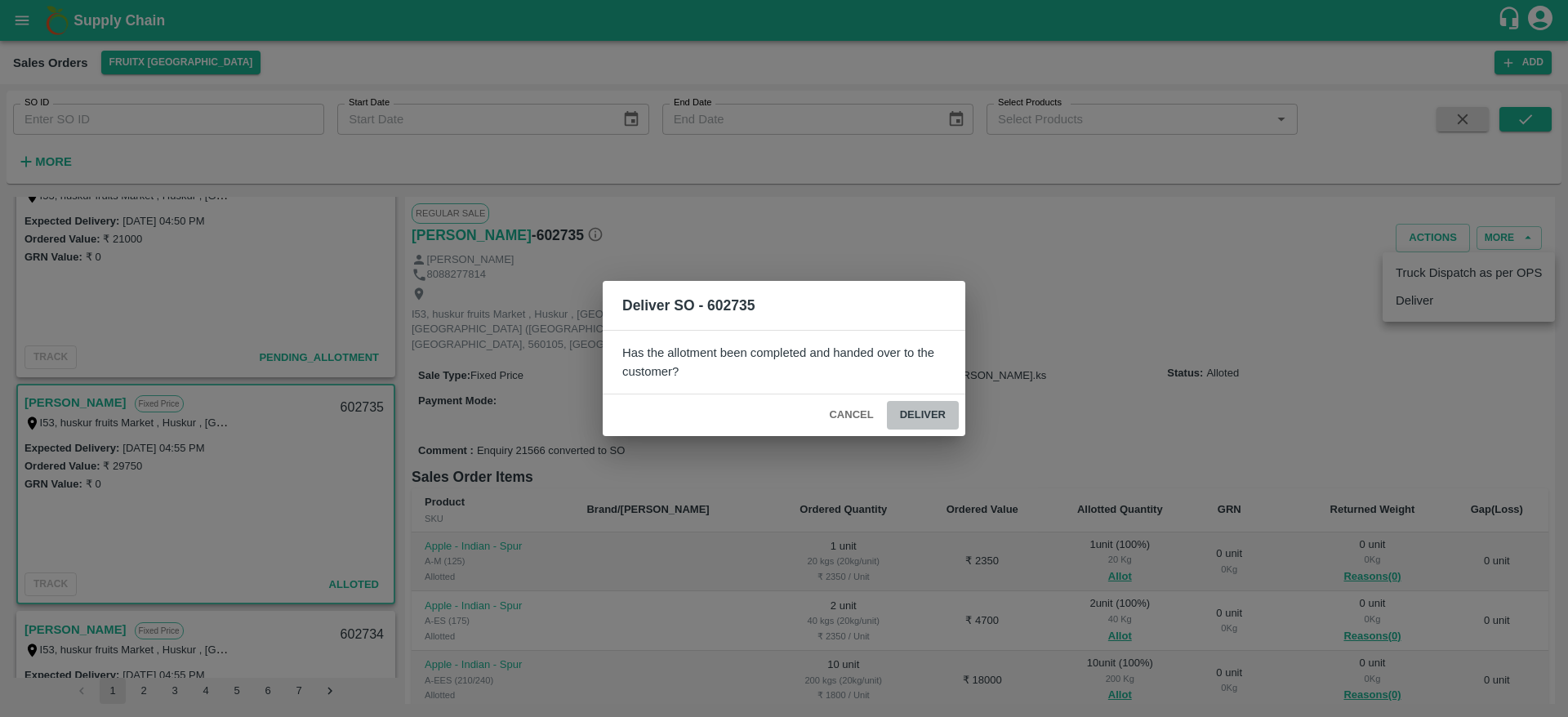
click at [926, 410] on button "Deliver" at bounding box center [923, 415] width 72 height 28
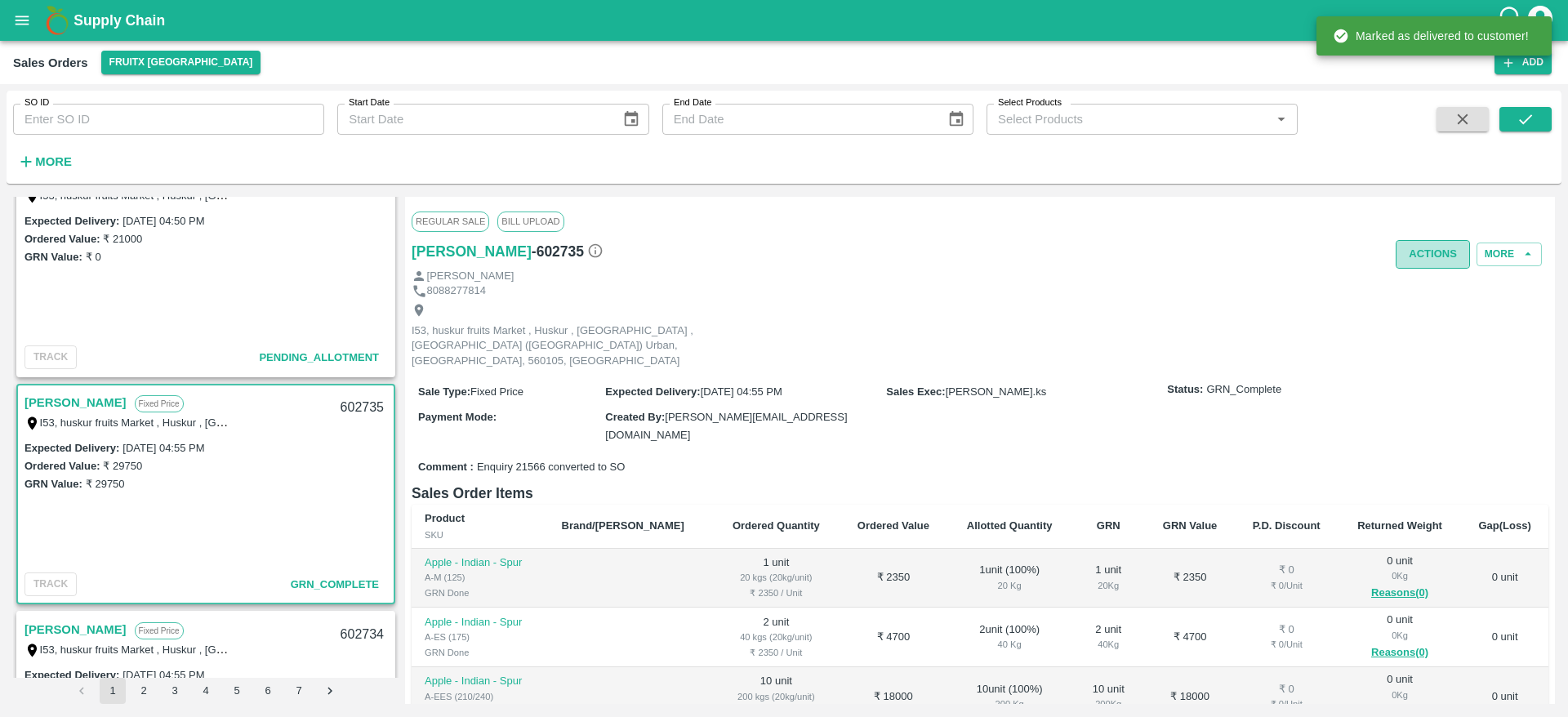
click at [1406, 256] on button "Actions" at bounding box center [1432, 254] width 74 height 28
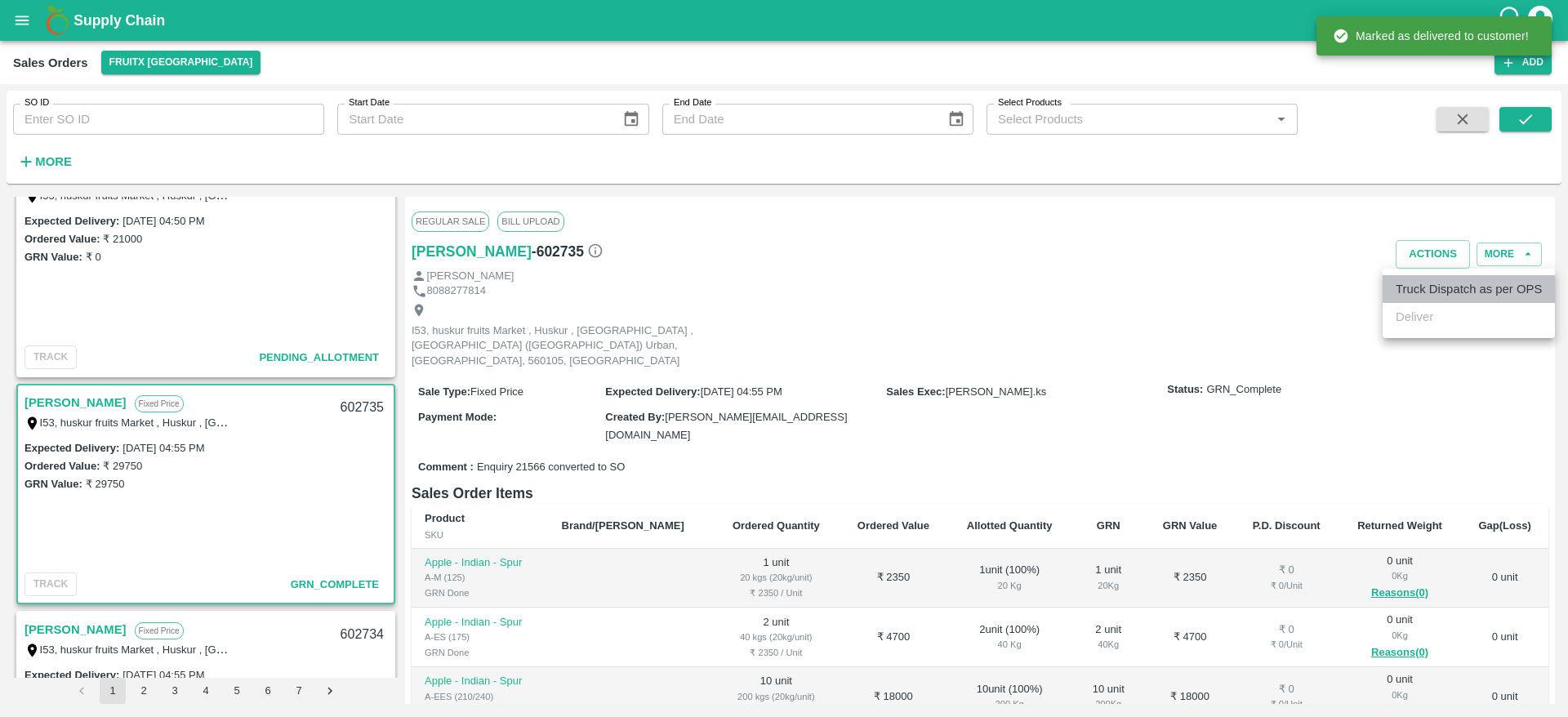
click at [1441, 276] on li "Truck Dispatch as per OPS" at bounding box center [1469, 288] width 172 height 27
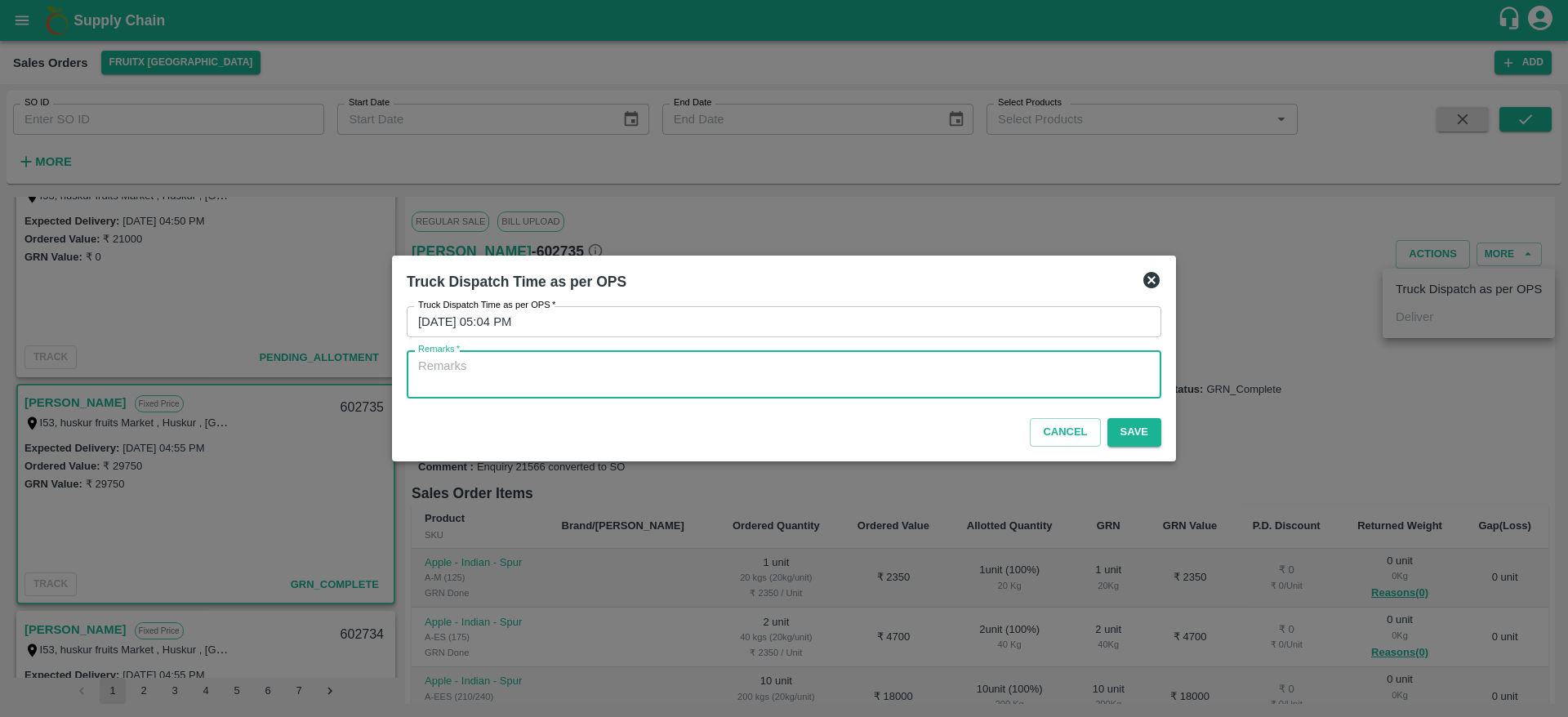
click at [1030, 391] on textarea "Remarks   *" at bounding box center [784, 374] width 732 height 34
type textarea "otd"
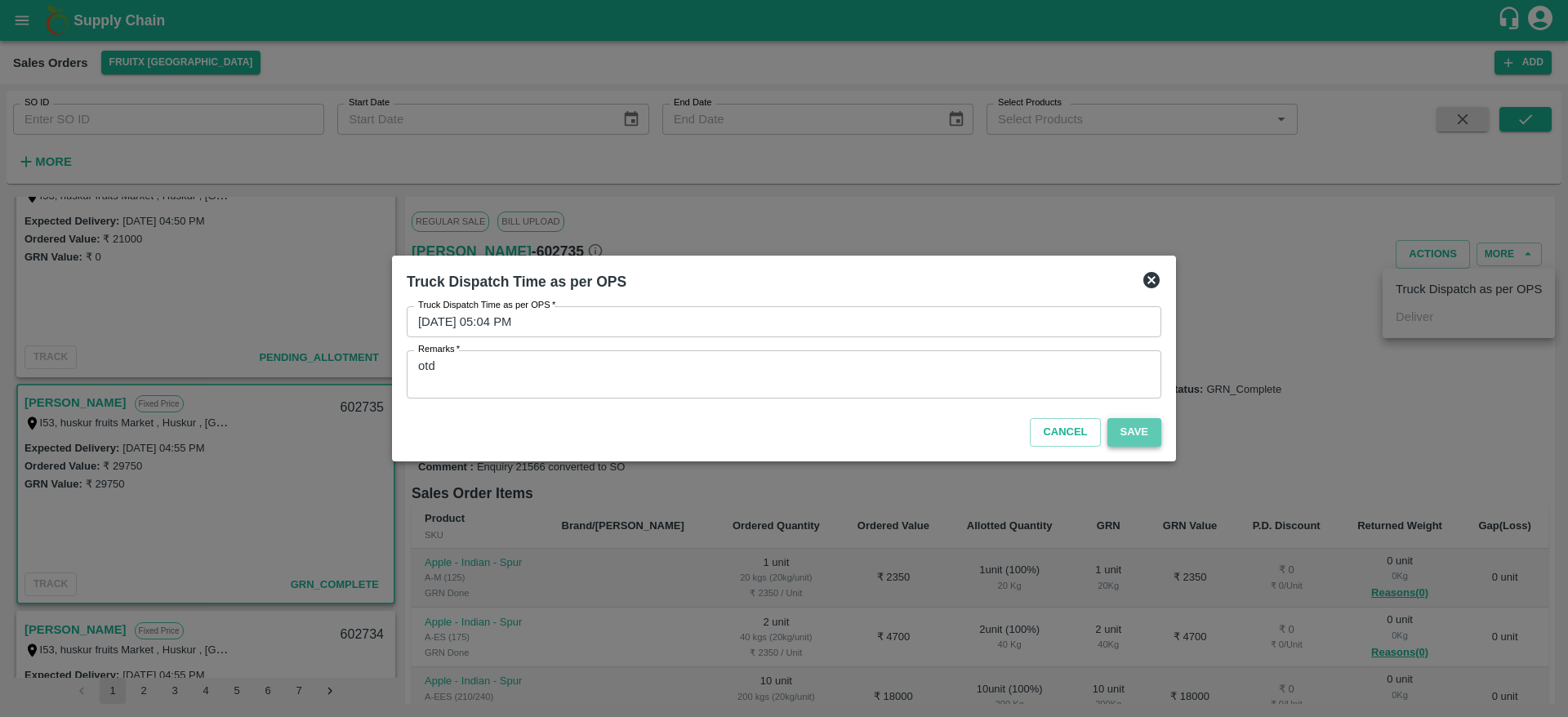
click at [1141, 435] on button "Save" at bounding box center [1134, 432] width 54 height 28
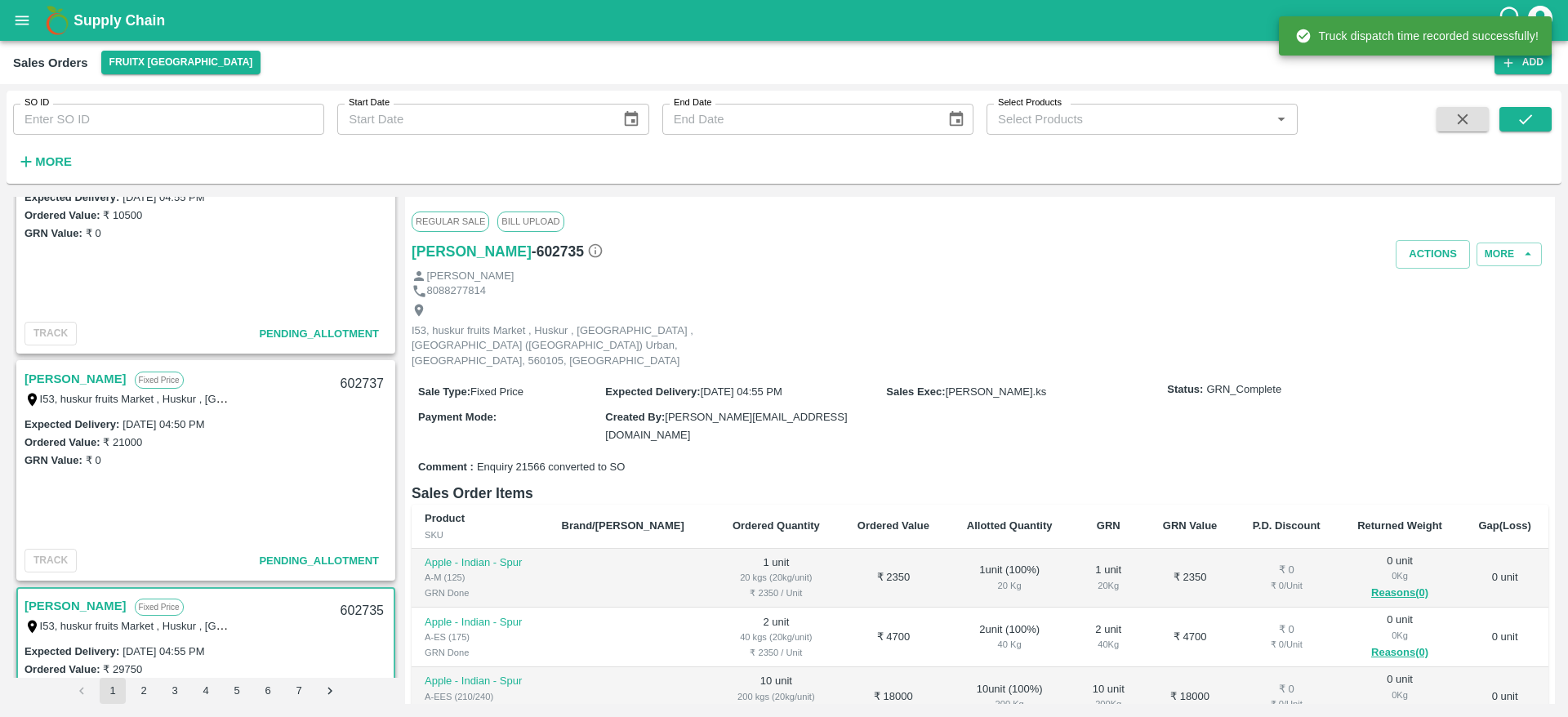
scroll to position [260, 0]
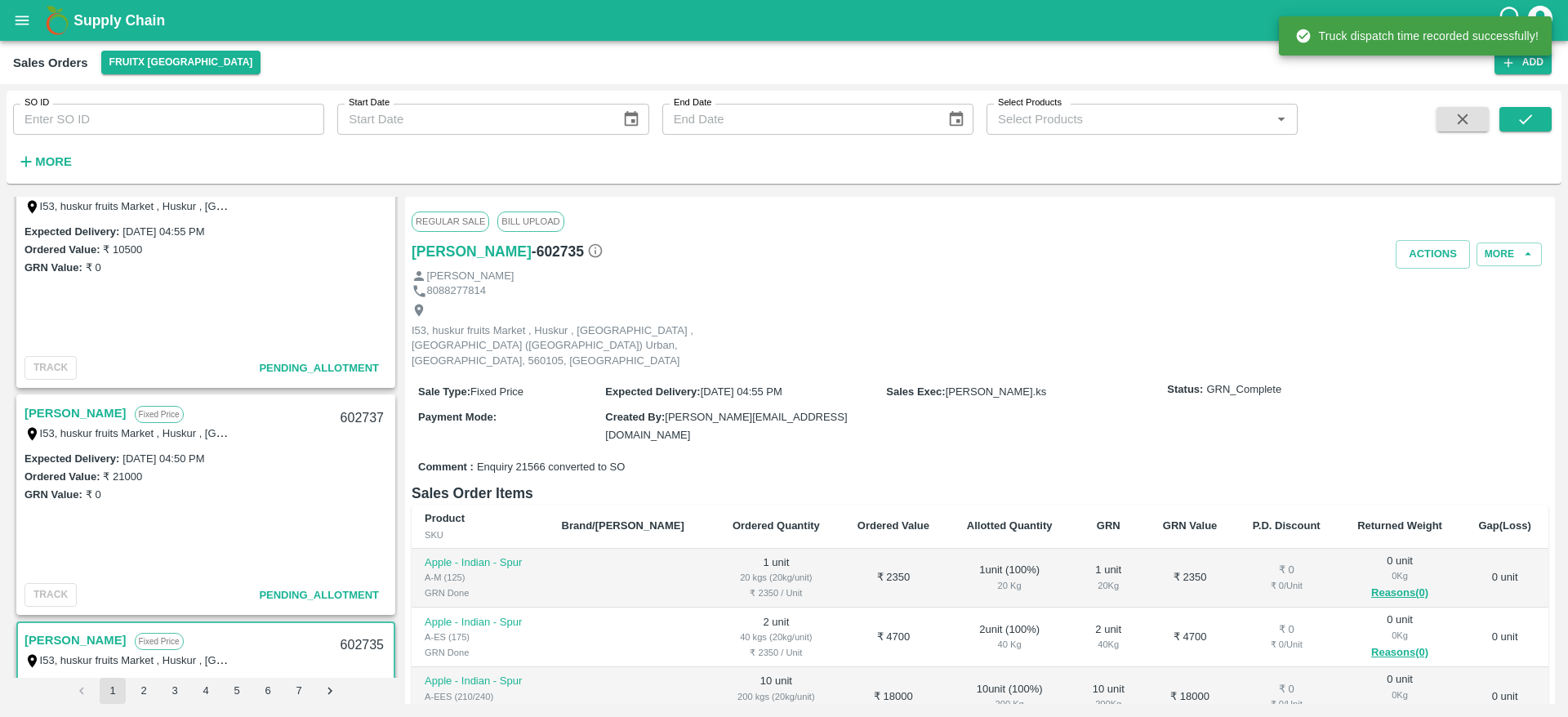
click at [32, 421] on link "[PERSON_NAME]" at bounding box center [75, 412] width 102 height 21
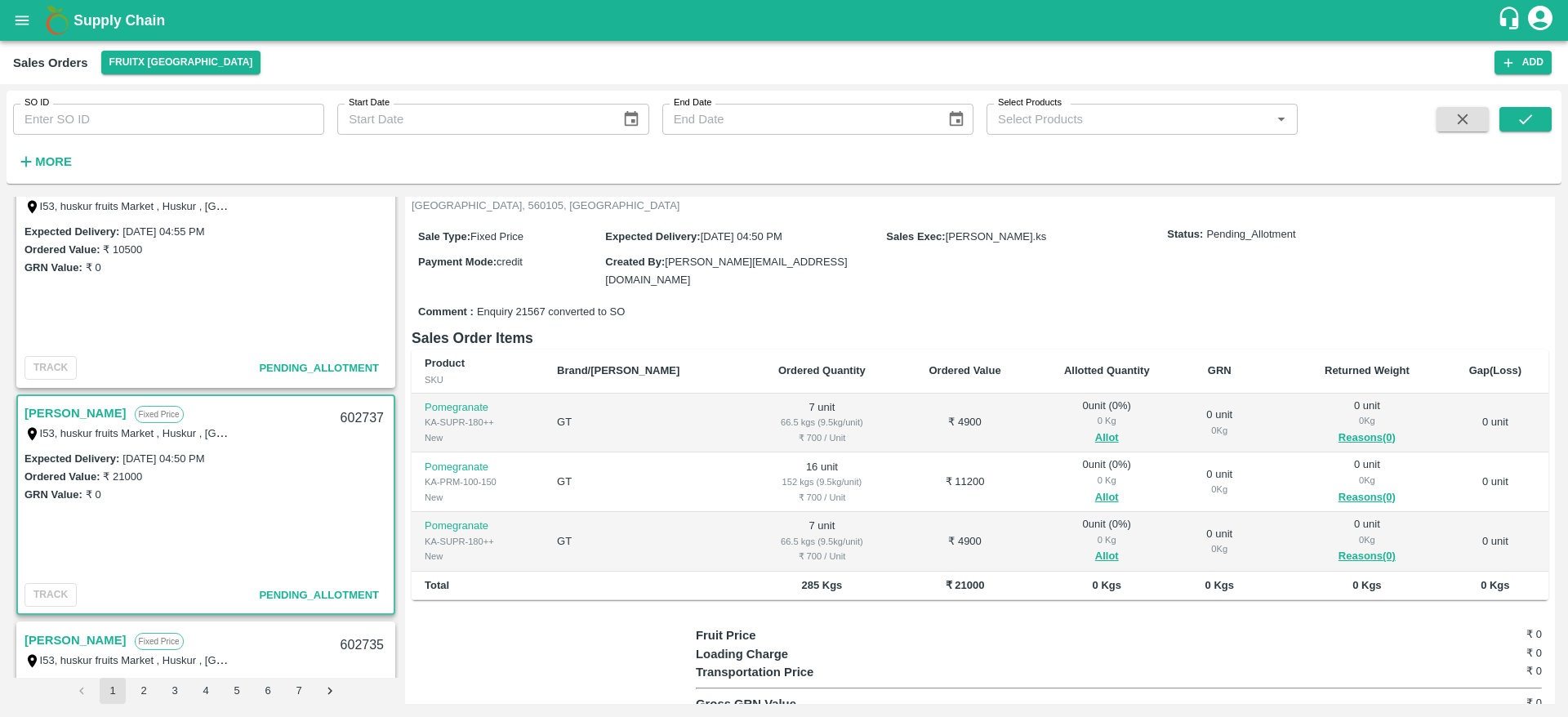
scroll to position [140, 0]
click at [352, 422] on div "602737" at bounding box center [362, 418] width 62 height 38
copy div "602737"
click at [1096, 428] on button "Allot" at bounding box center [1107, 437] width 23 height 19
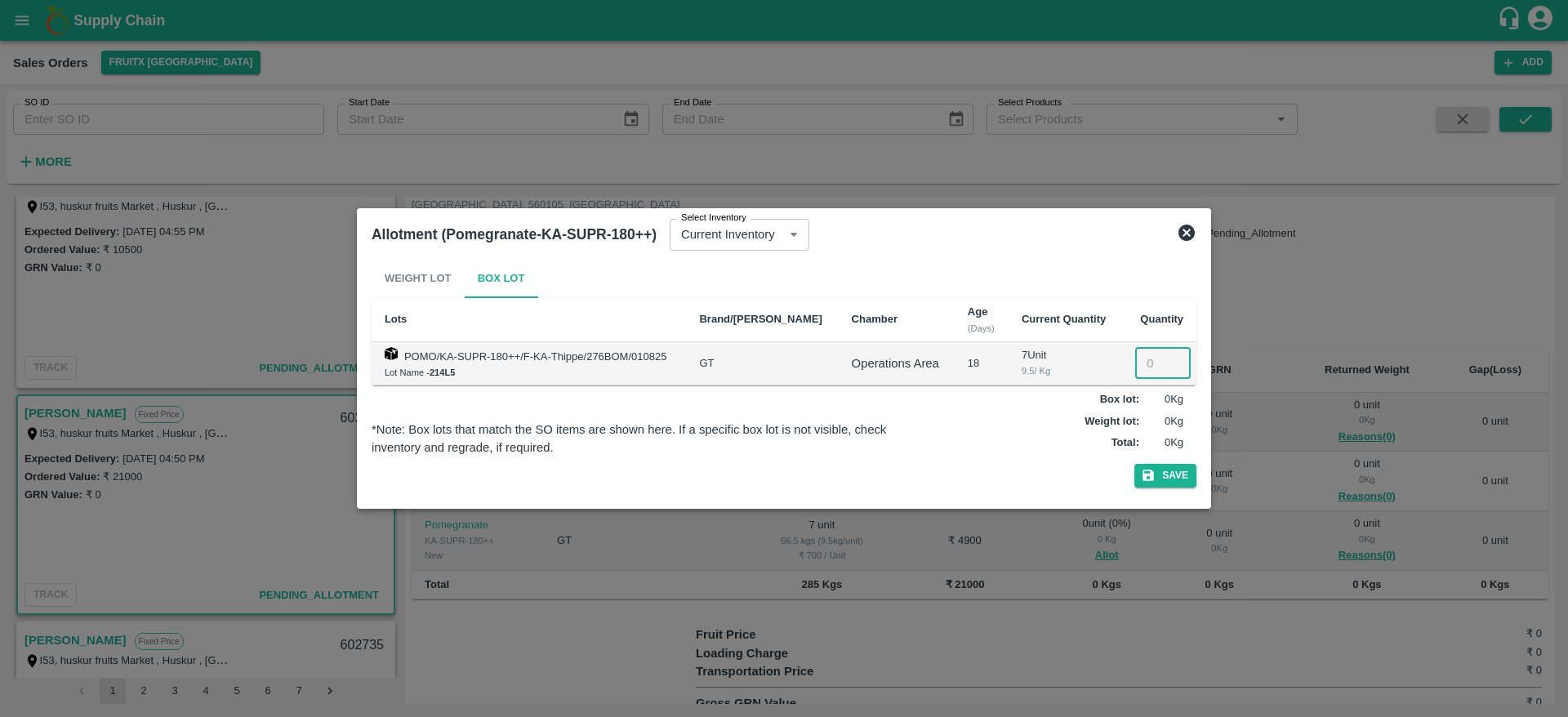
click at [1137, 357] on input "number" at bounding box center [1163, 363] width 56 height 31
type input "7"
click at [1135, 464] on button "Save" at bounding box center [1166, 476] width 62 height 23
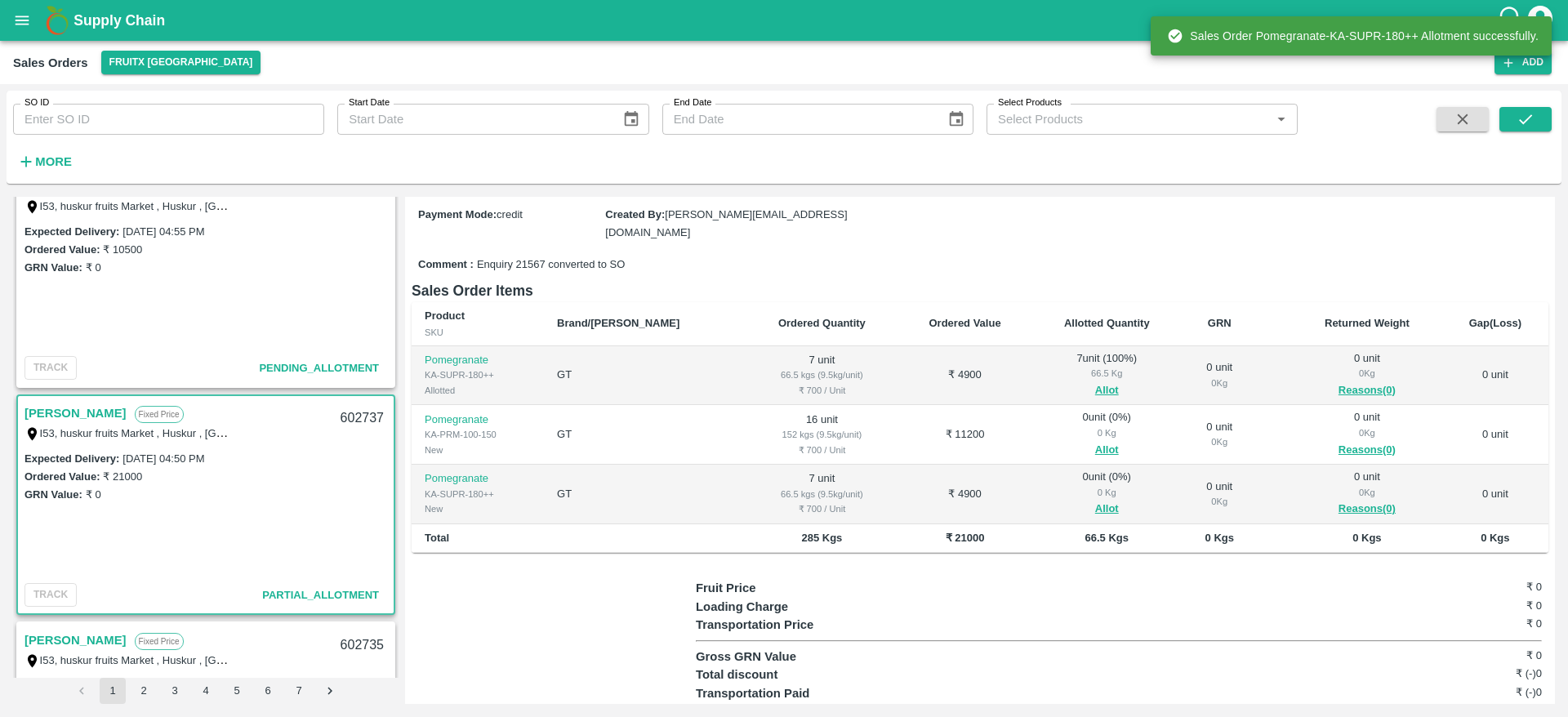
scroll to position [189, 0]
click at [1096, 437] on button "Allot" at bounding box center [1107, 446] width 23 height 19
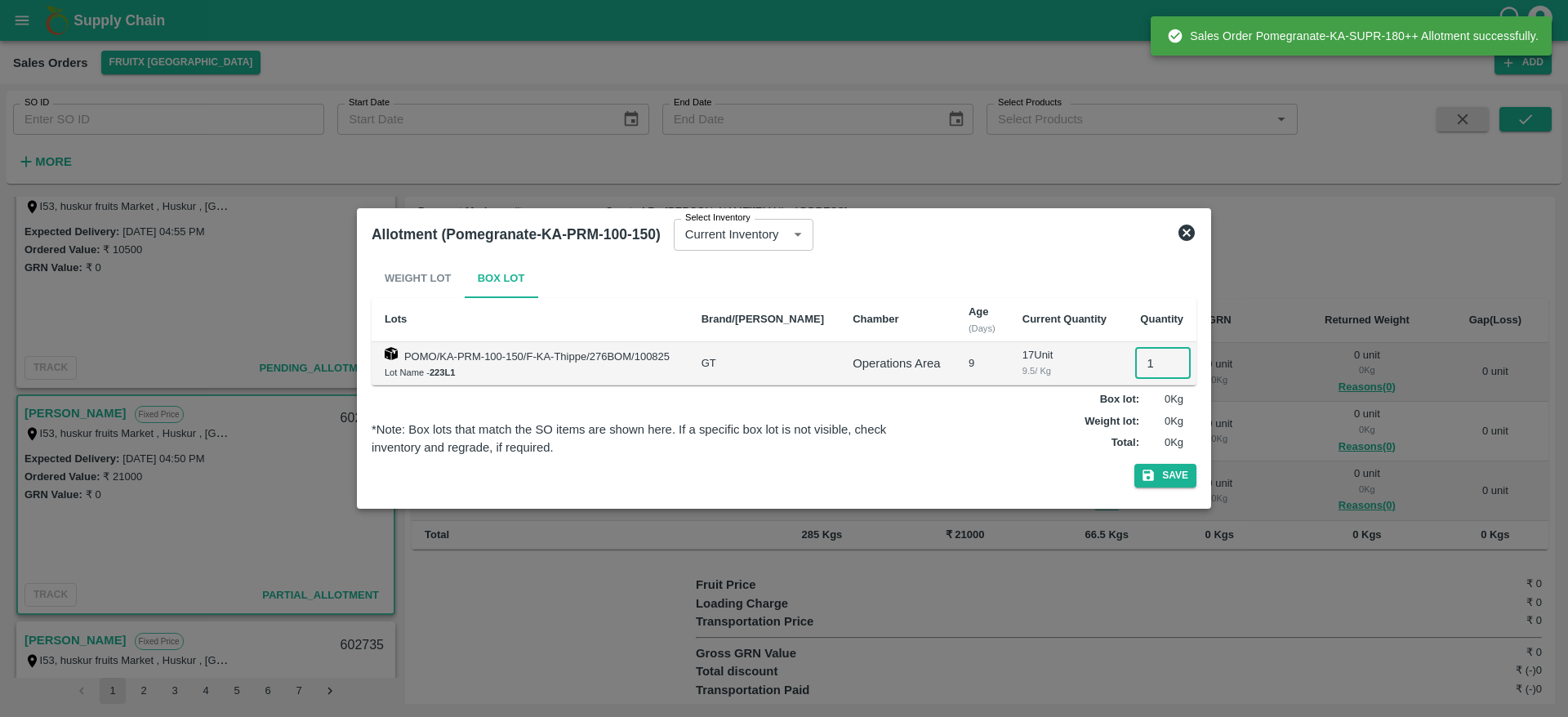
click at [1144, 356] on input "1" at bounding box center [1163, 363] width 56 height 31
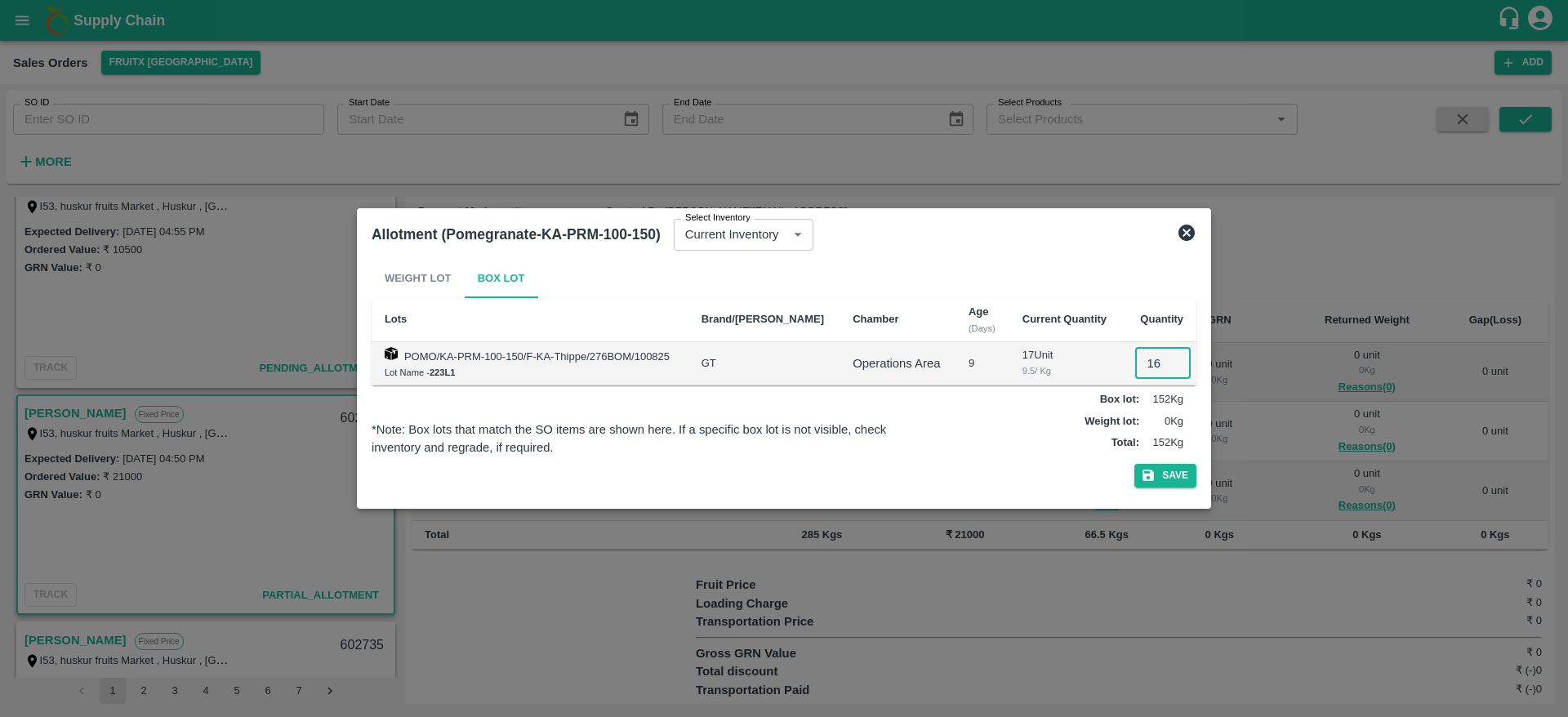
type input "16"
click at [1135, 464] on button "Save" at bounding box center [1166, 476] width 62 height 23
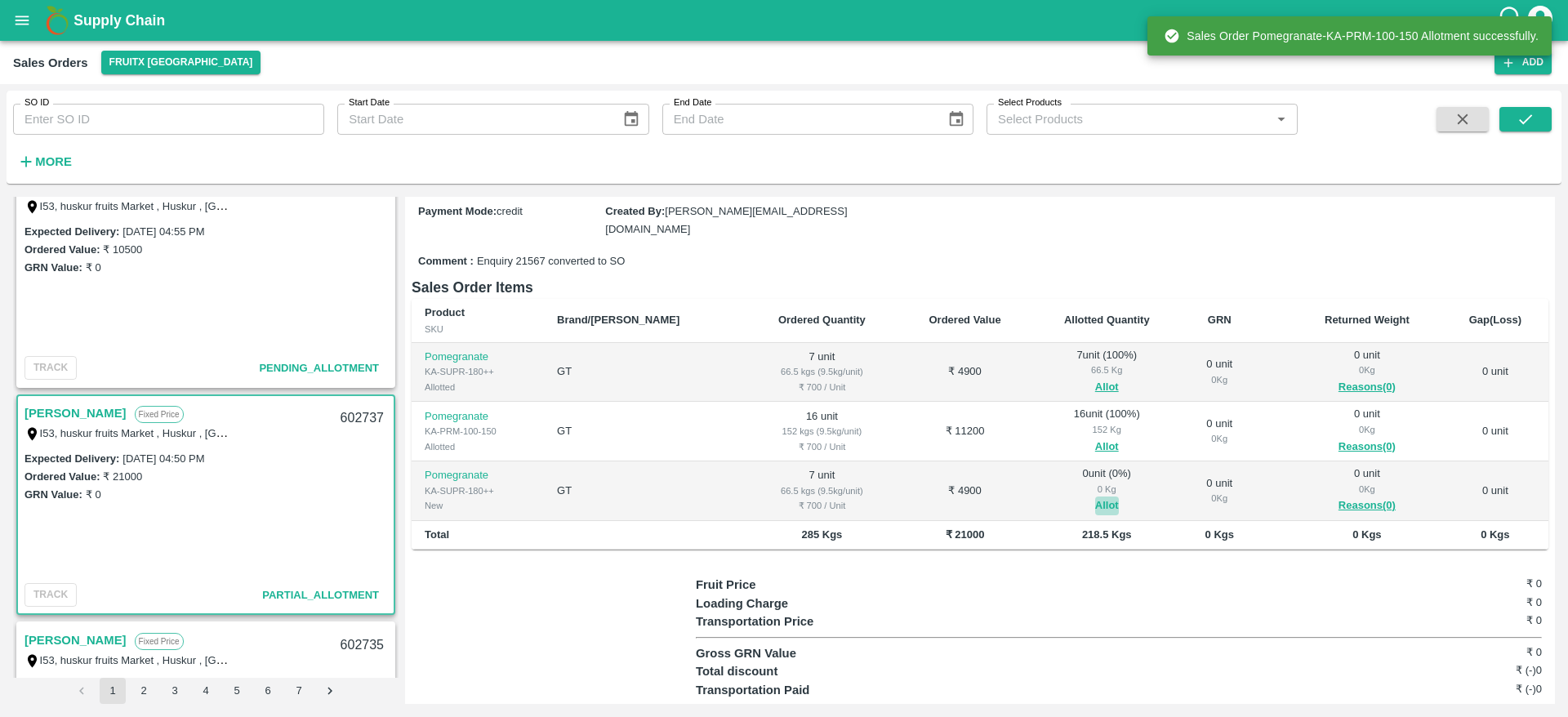
click at [1096, 496] on button "Allot" at bounding box center [1107, 505] width 23 height 19
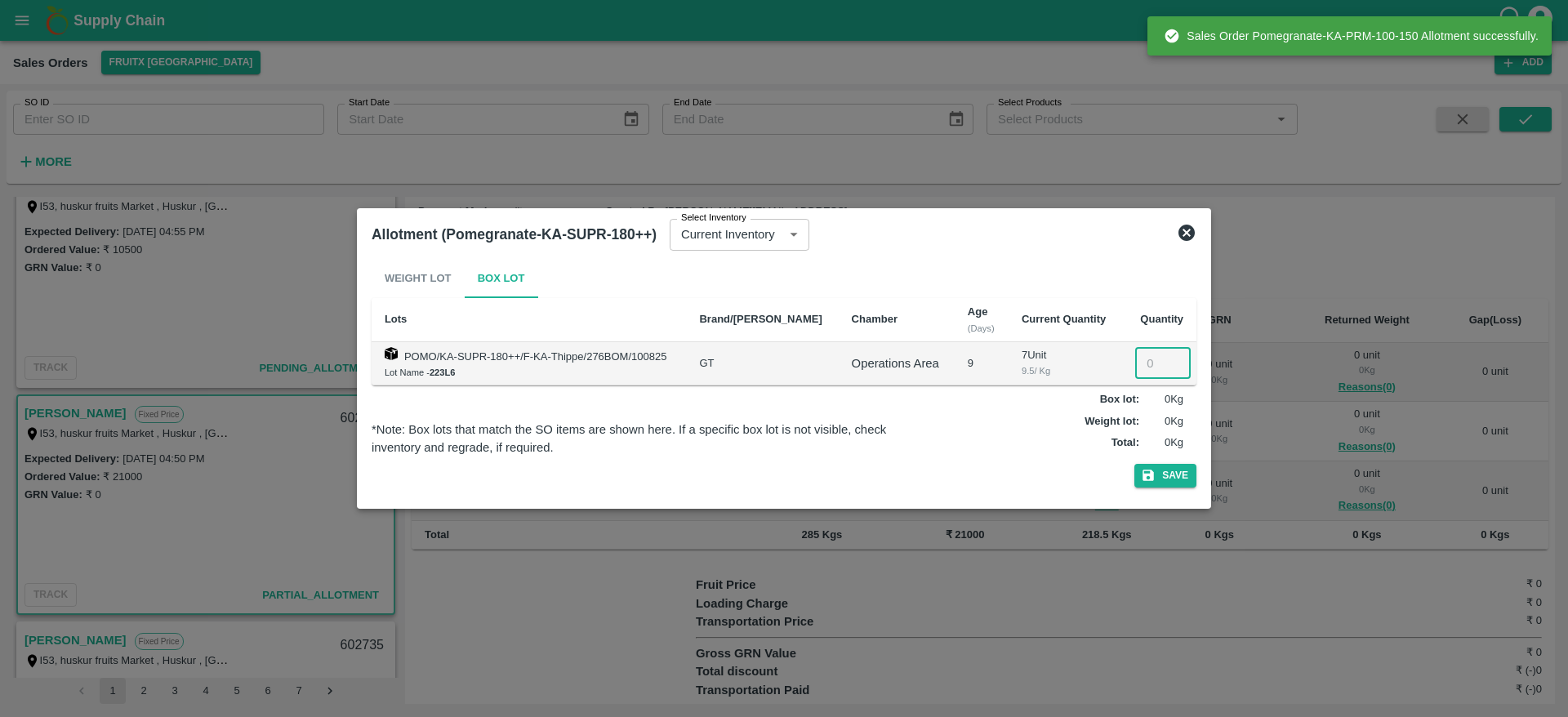
click at [1137, 366] on input "number" at bounding box center [1163, 363] width 56 height 31
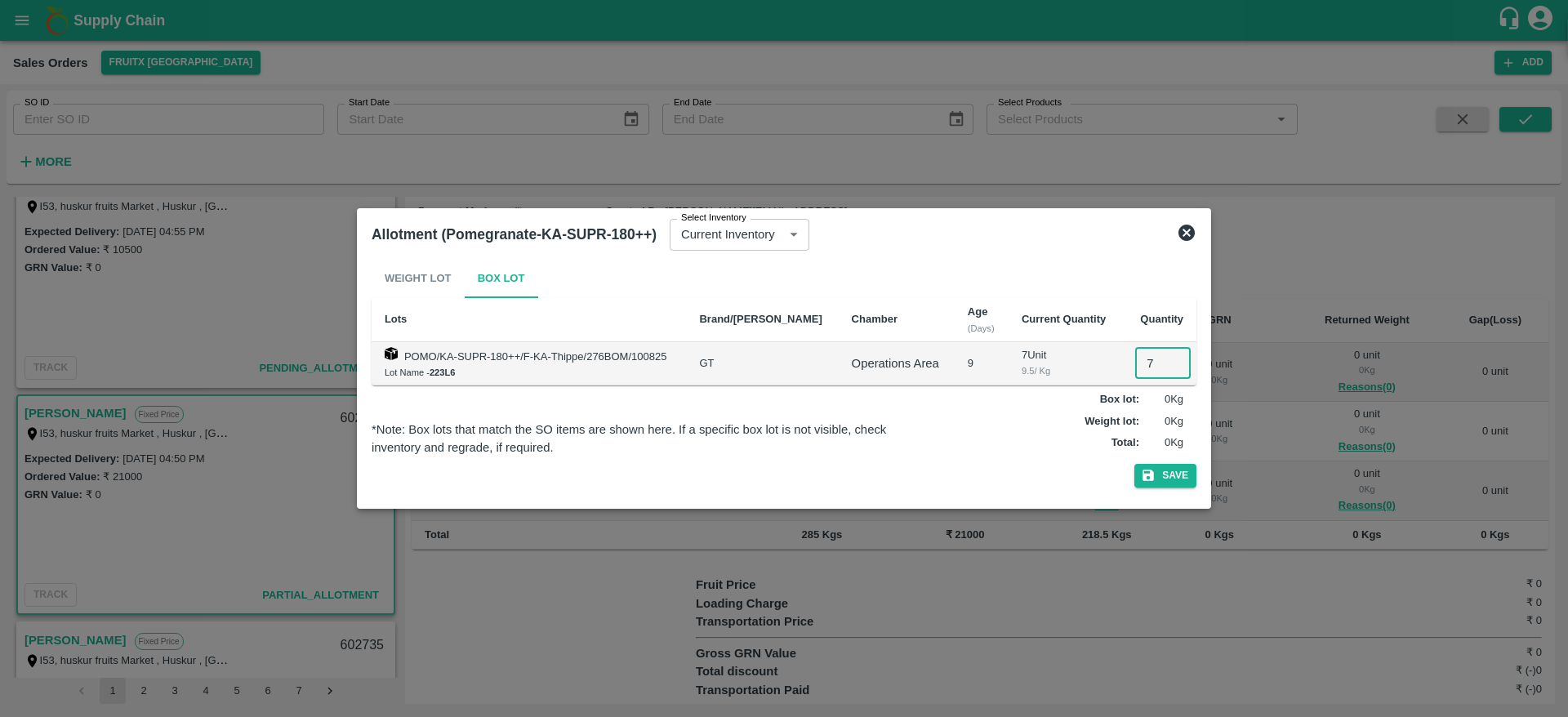
type input "7"
click at [1135, 464] on button "Save" at bounding box center [1166, 476] width 62 height 23
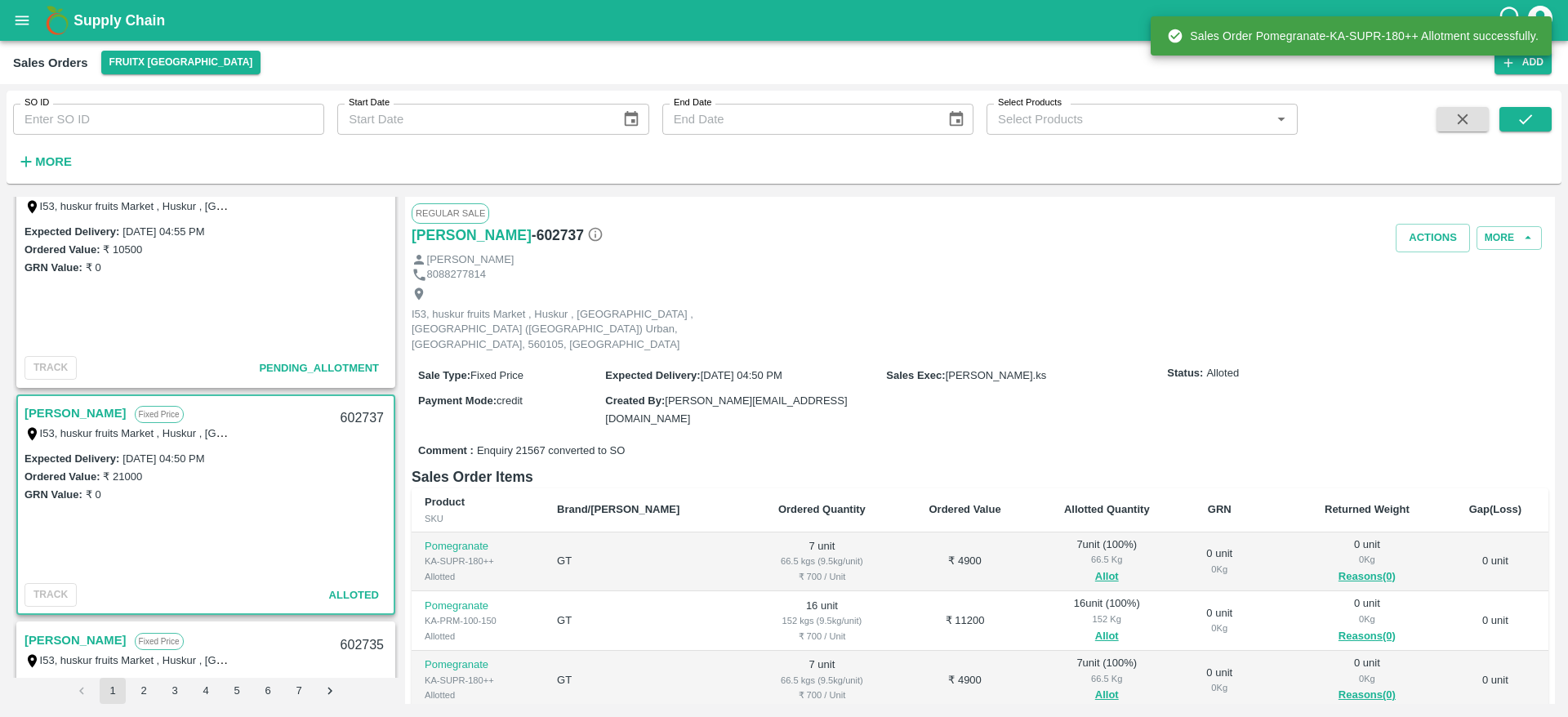
click at [351, 423] on div "602737" at bounding box center [362, 418] width 62 height 38
copy div "602737"
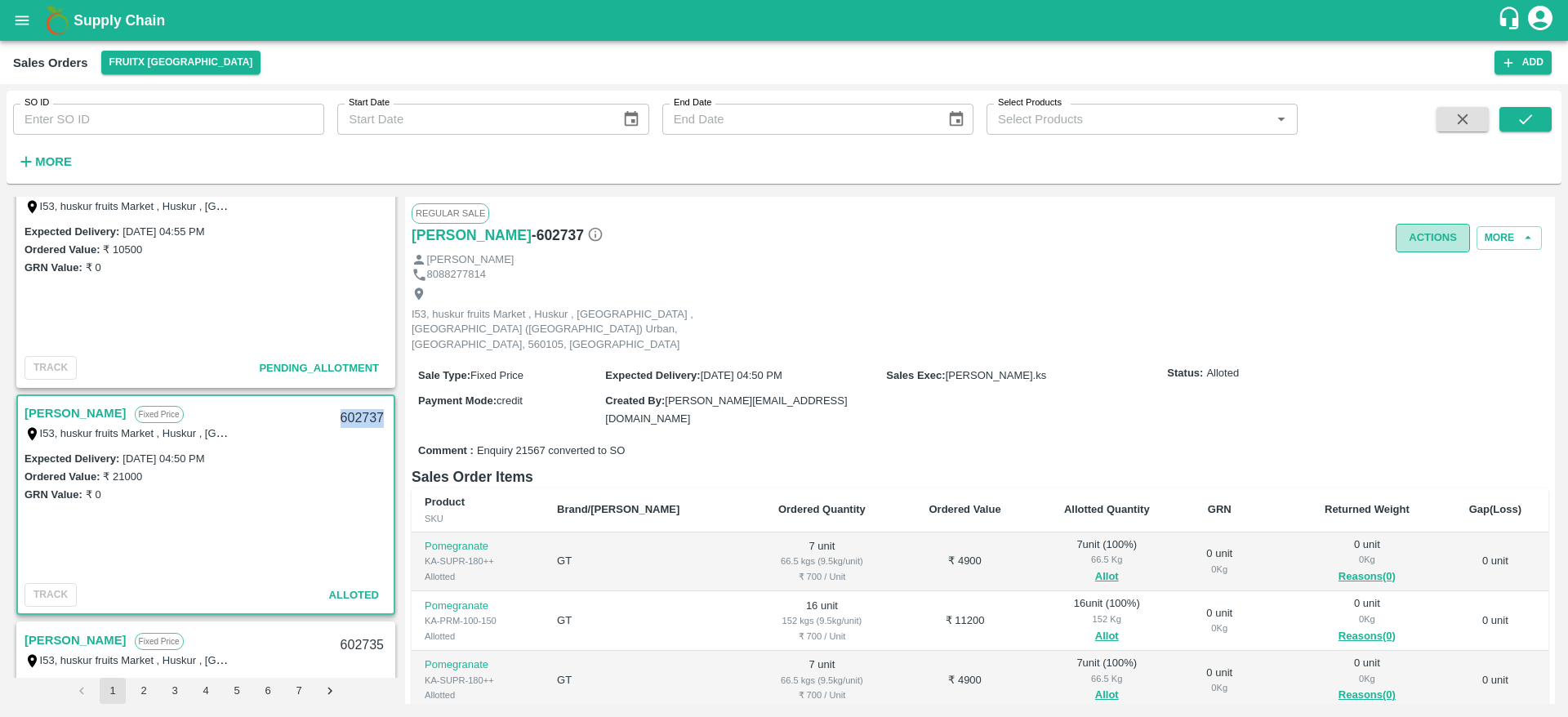
click at [1415, 232] on button "Actions" at bounding box center [1432, 238] width 74 height 28
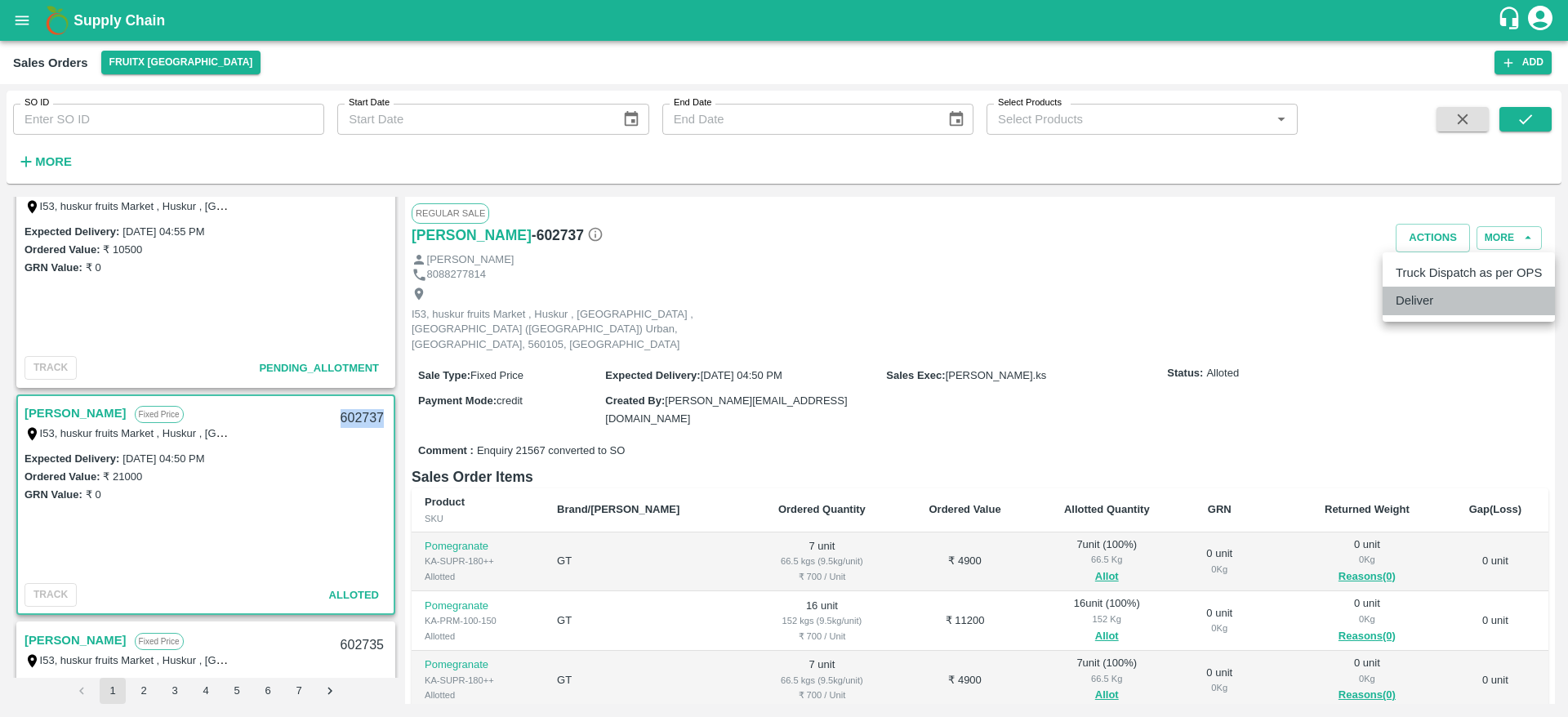
click at [1426, 296] on li "Deliver" at bounding box center [1469, 300] width 172 height 27
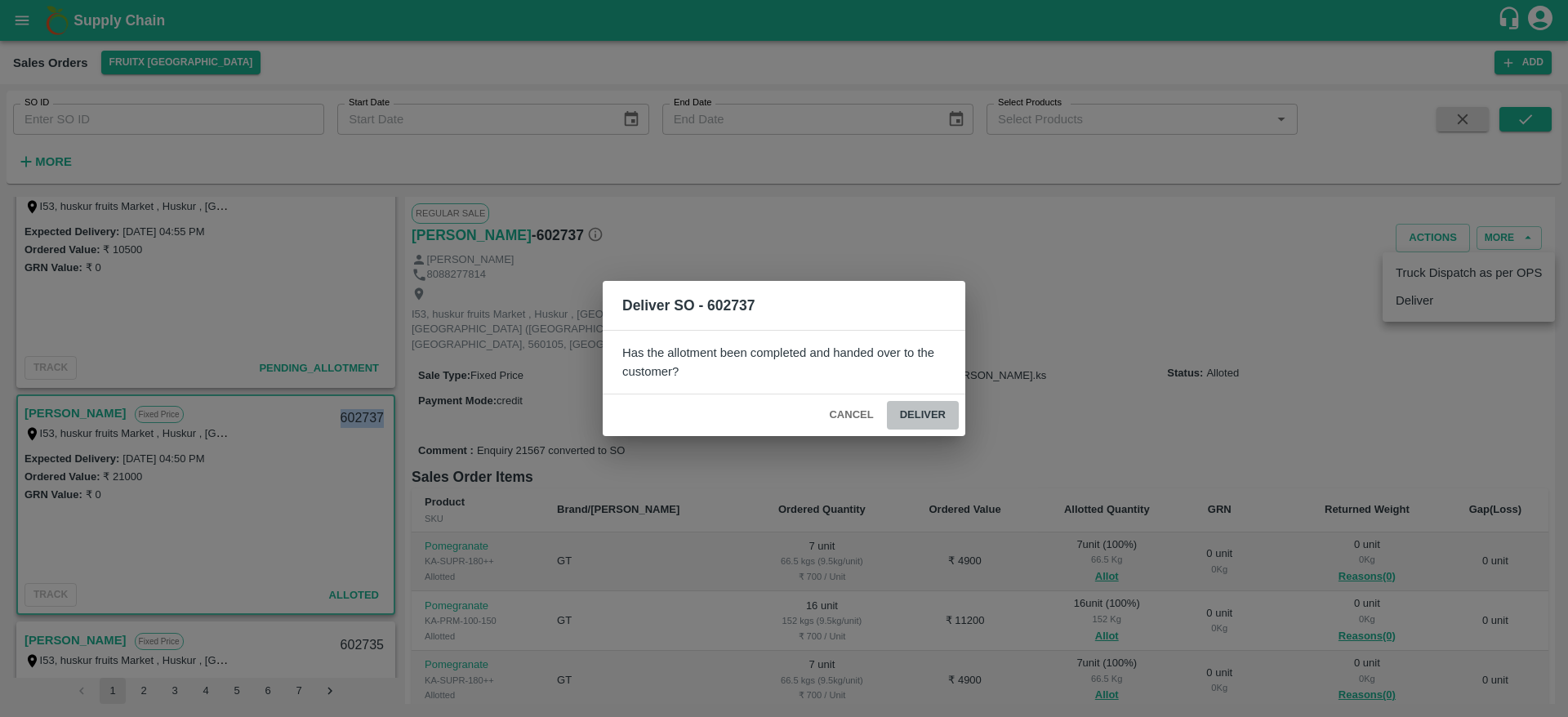
click at [906, 424] on button "Deliver" at bounding box center [923, 415] width 72 height 28
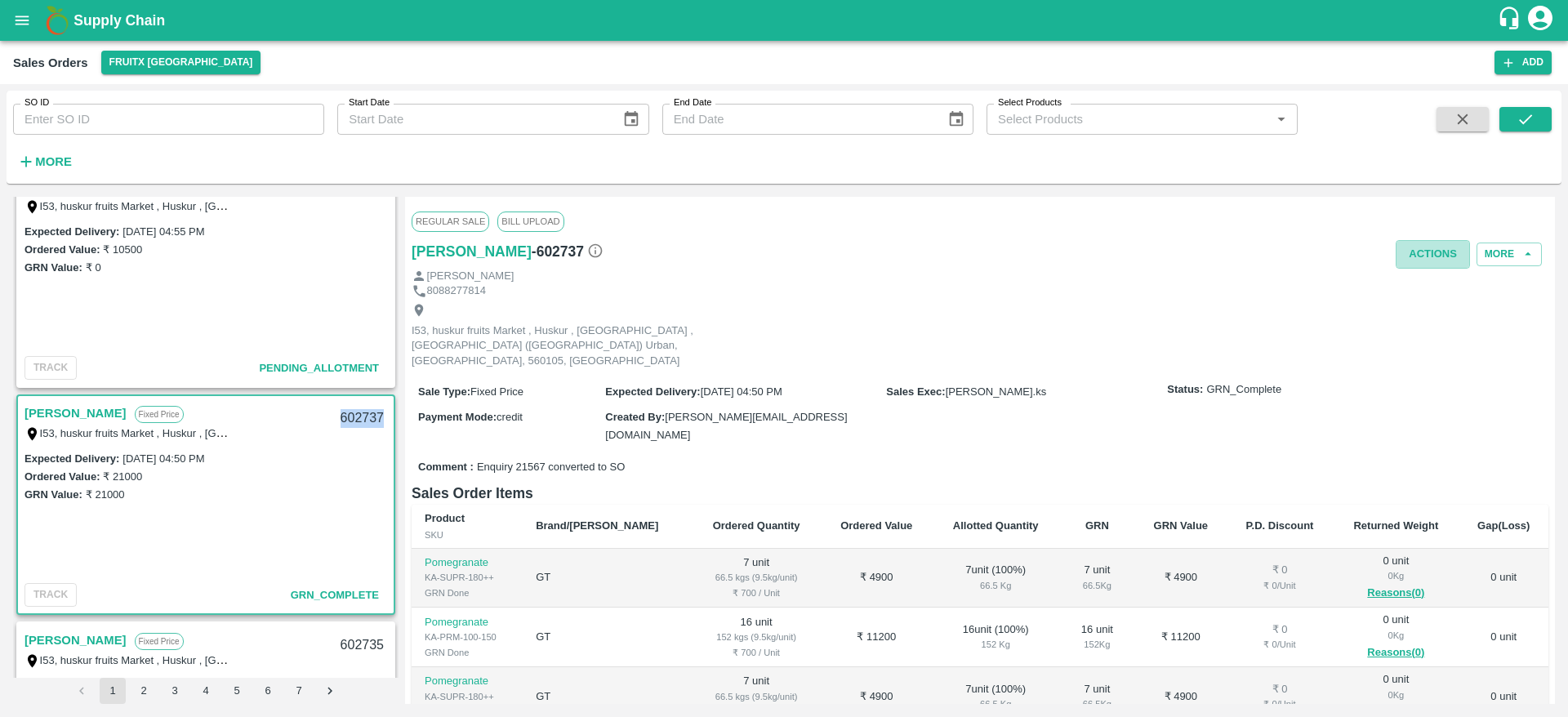
click at [1412, 267] on button "Actions" at bounding box center [1432, 254] width 74 height 28
click at [1420, 273] on ul "Truck Dispatch as per OPS Deliver" at bounding box center [1469, 303] width 172 height 69
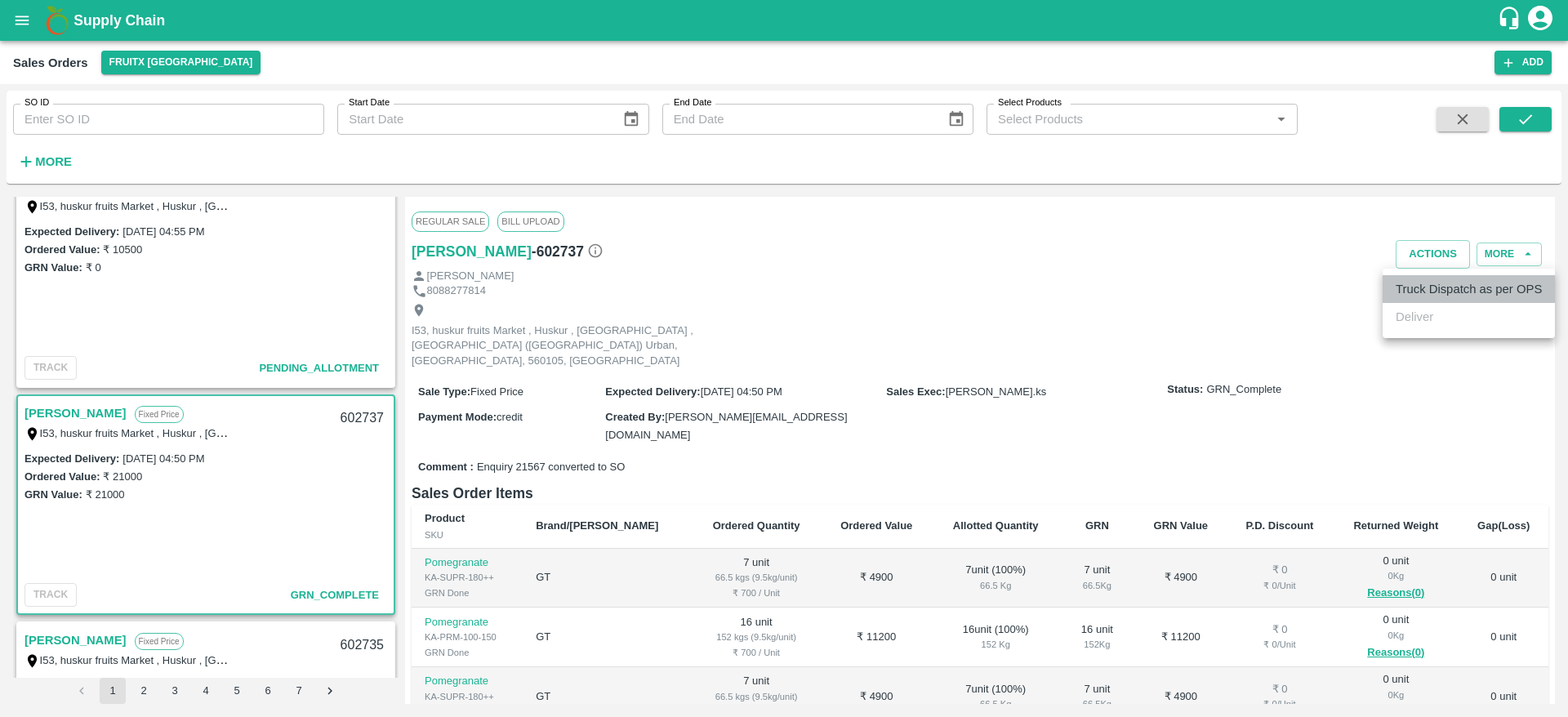
click at [1421, 280] on li "Truck Dispatch as per OPS" at bounding box center [1469, 288] width 172 height 27
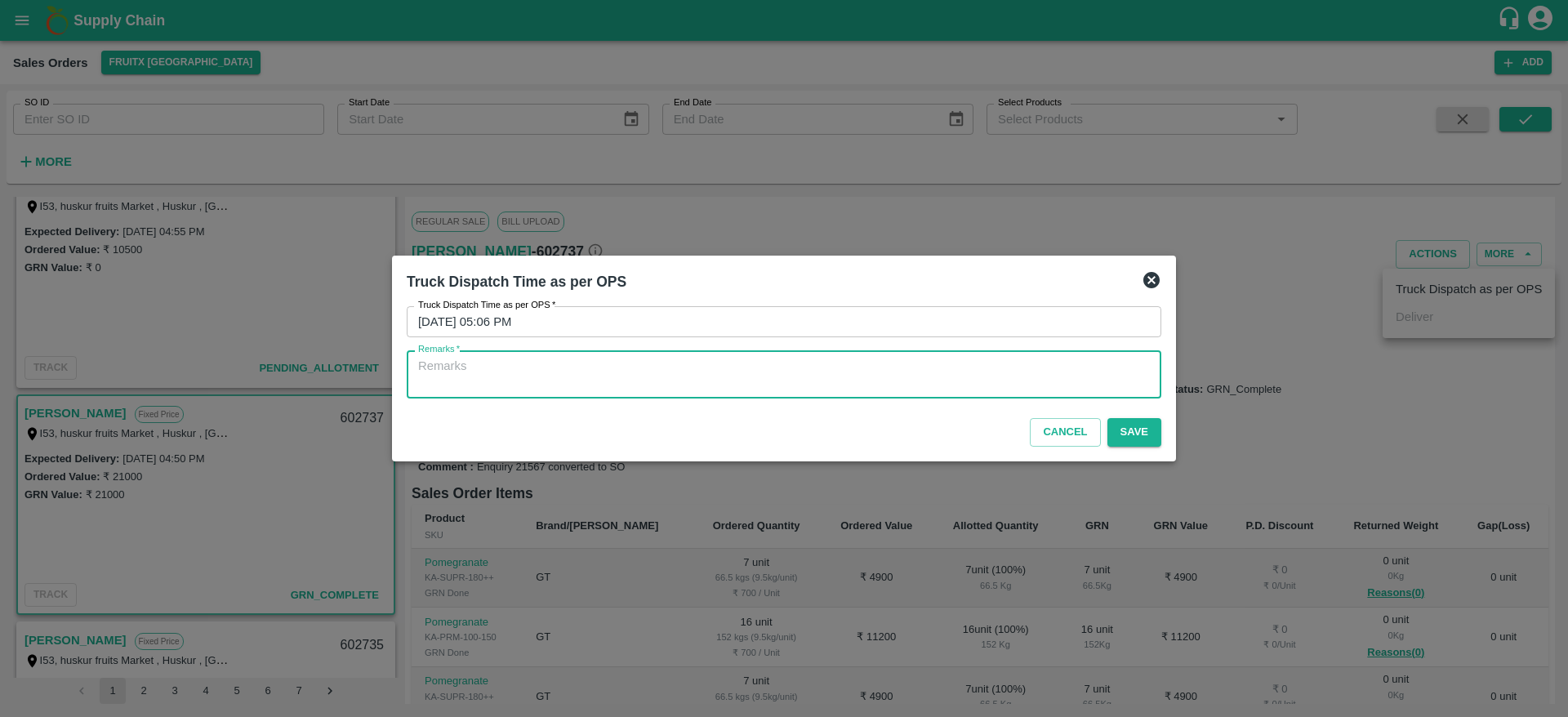
click at [981, 382] on textarea "Remarks   *" at bounding box center [784, 374] width 732 height 34
type textarea "P"
type textarea "OTD"
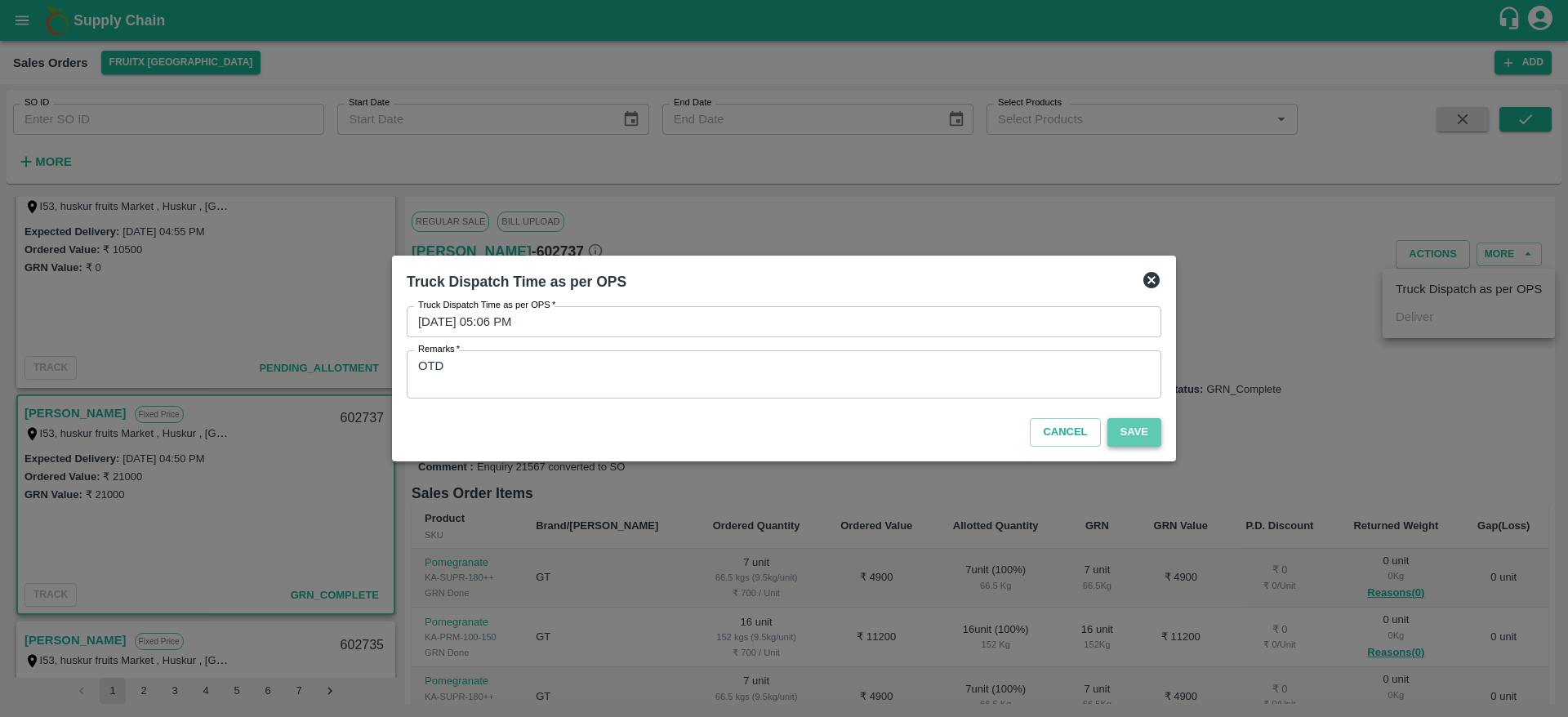
click at [1122, 418] on button "Save" at bounding box center [1134, 432] width 54 height 28
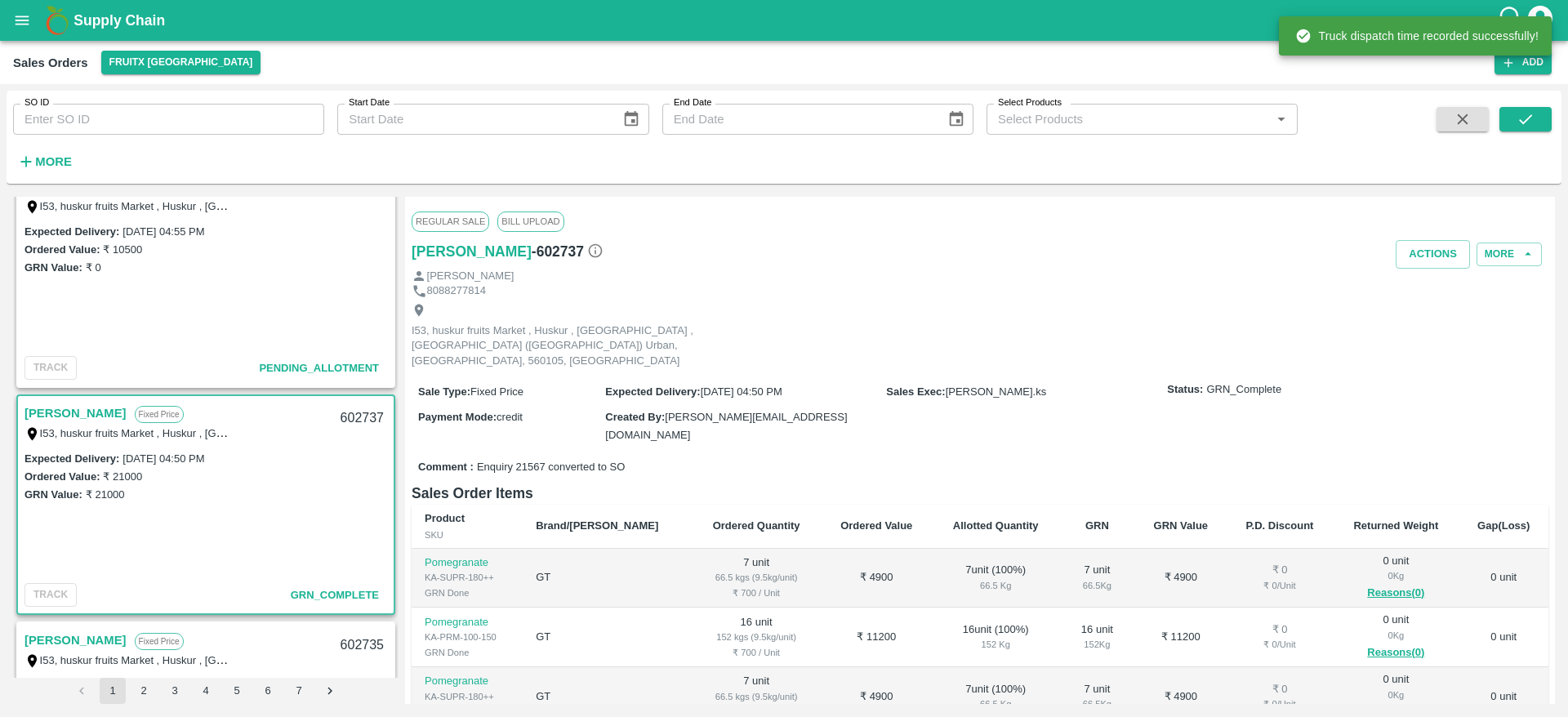
click at [355, 416] on div "602737" at bounding box center [362, 418] width 62 height 38
copy div "602737"
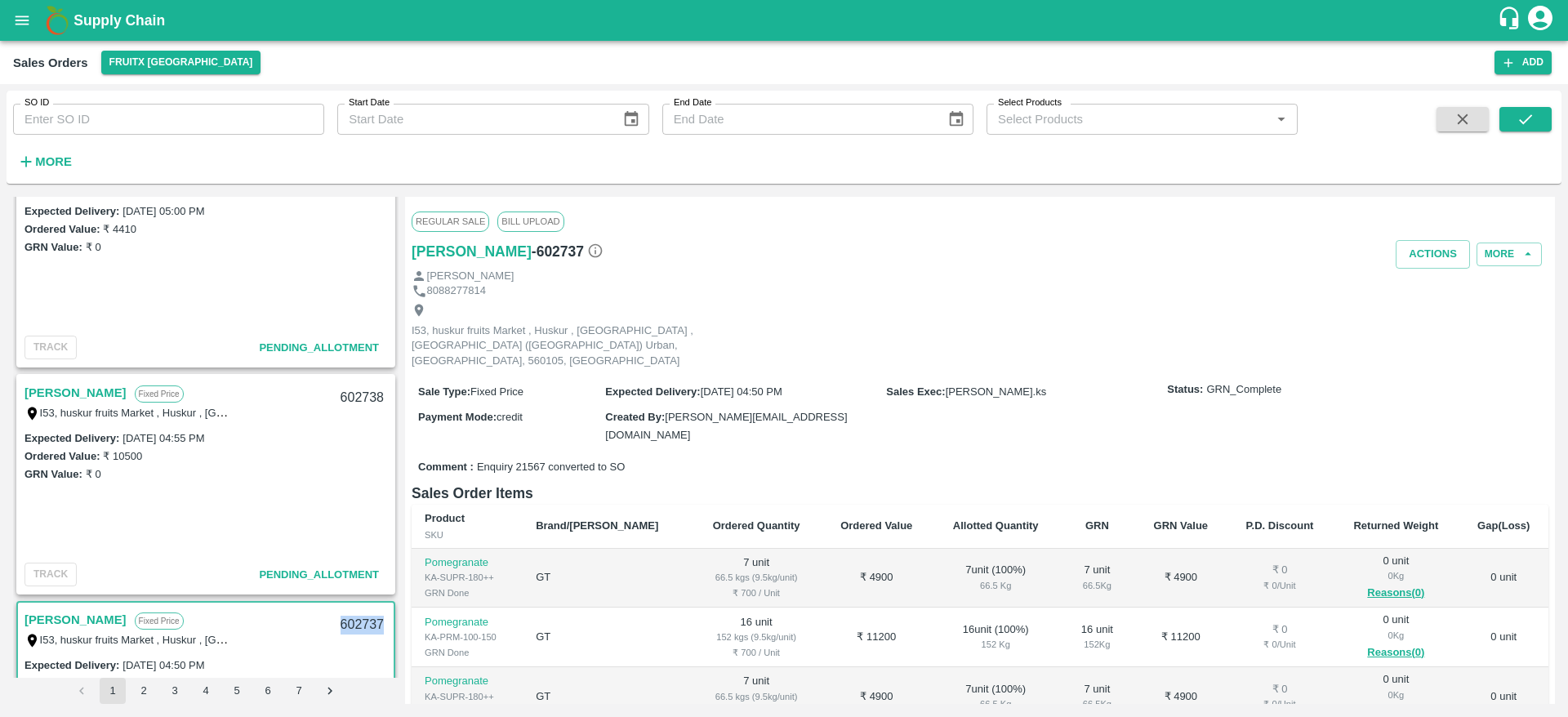
scroll to position [44, 0]
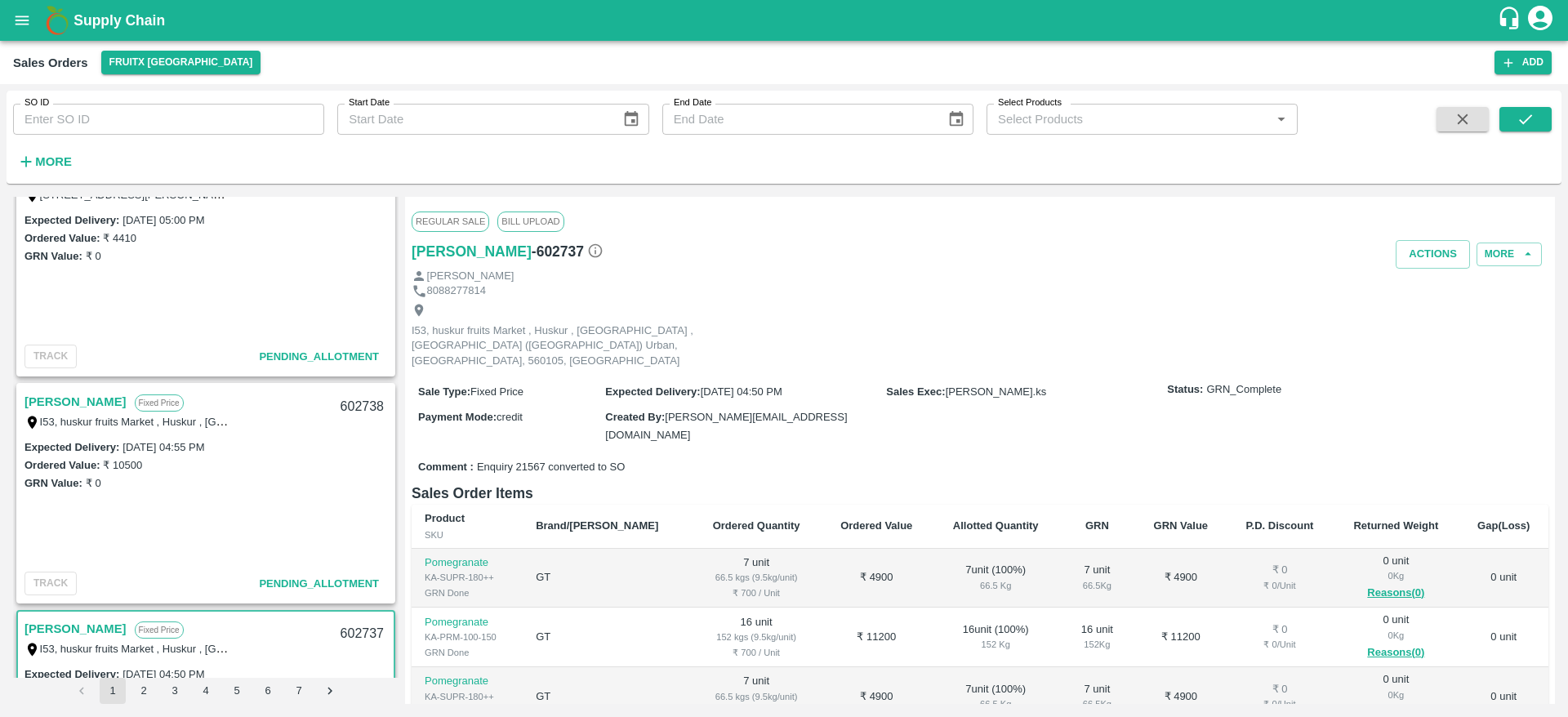
click at [32, 401] on link "[PERSON_NAME]" at bounding box center [75, 401] width 102 height 21
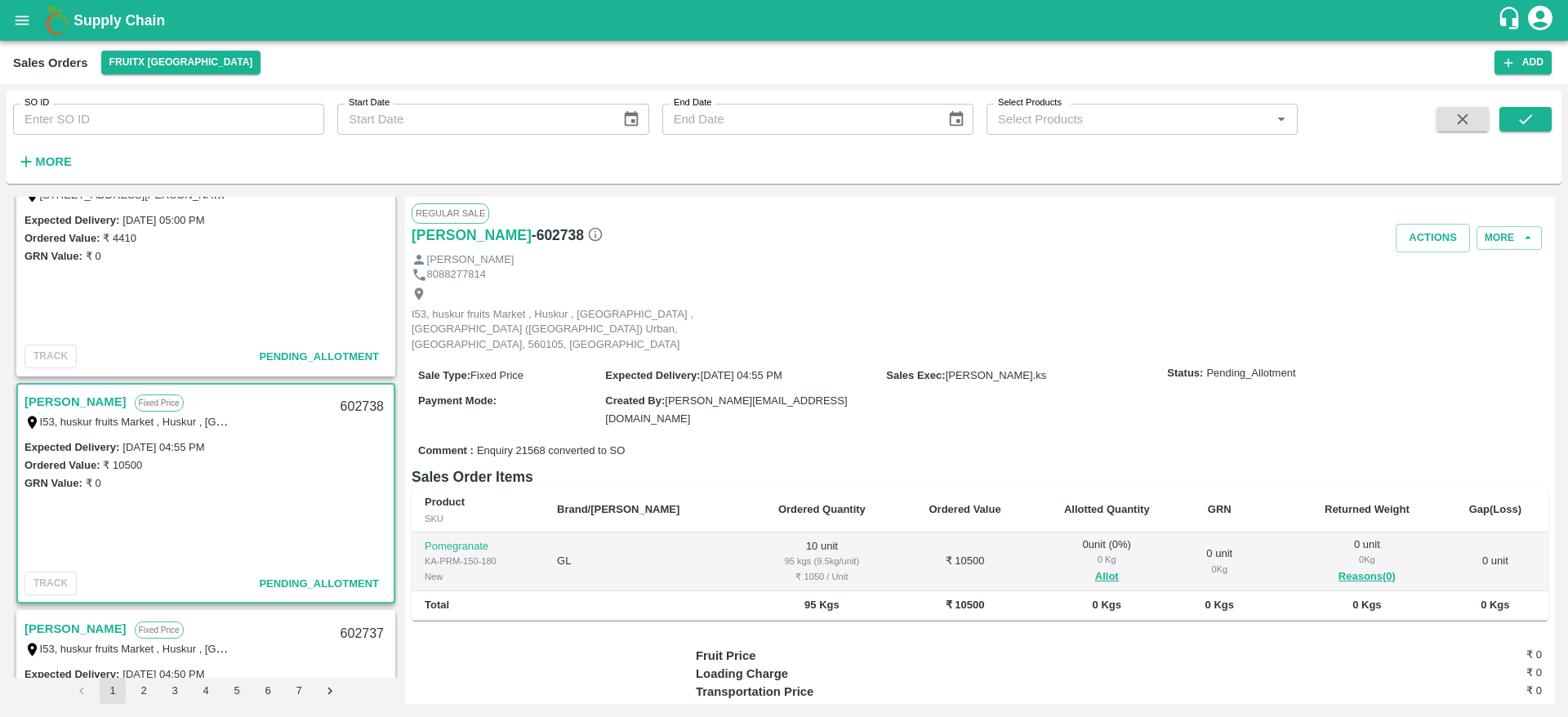
scroll to position [70, 0]
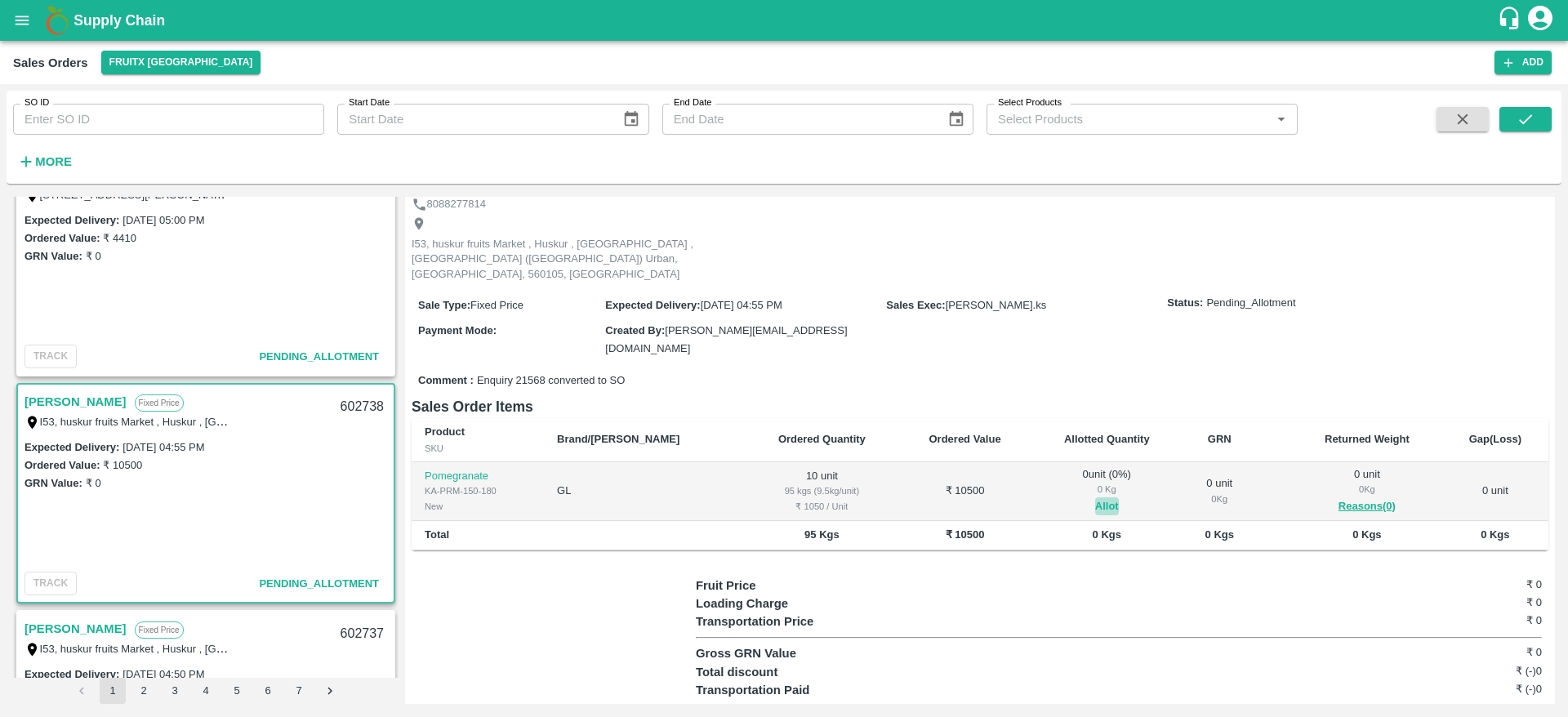
click at [1096, 497] on button "Allot" at bounding box center [1107, 506] width 23 height 19
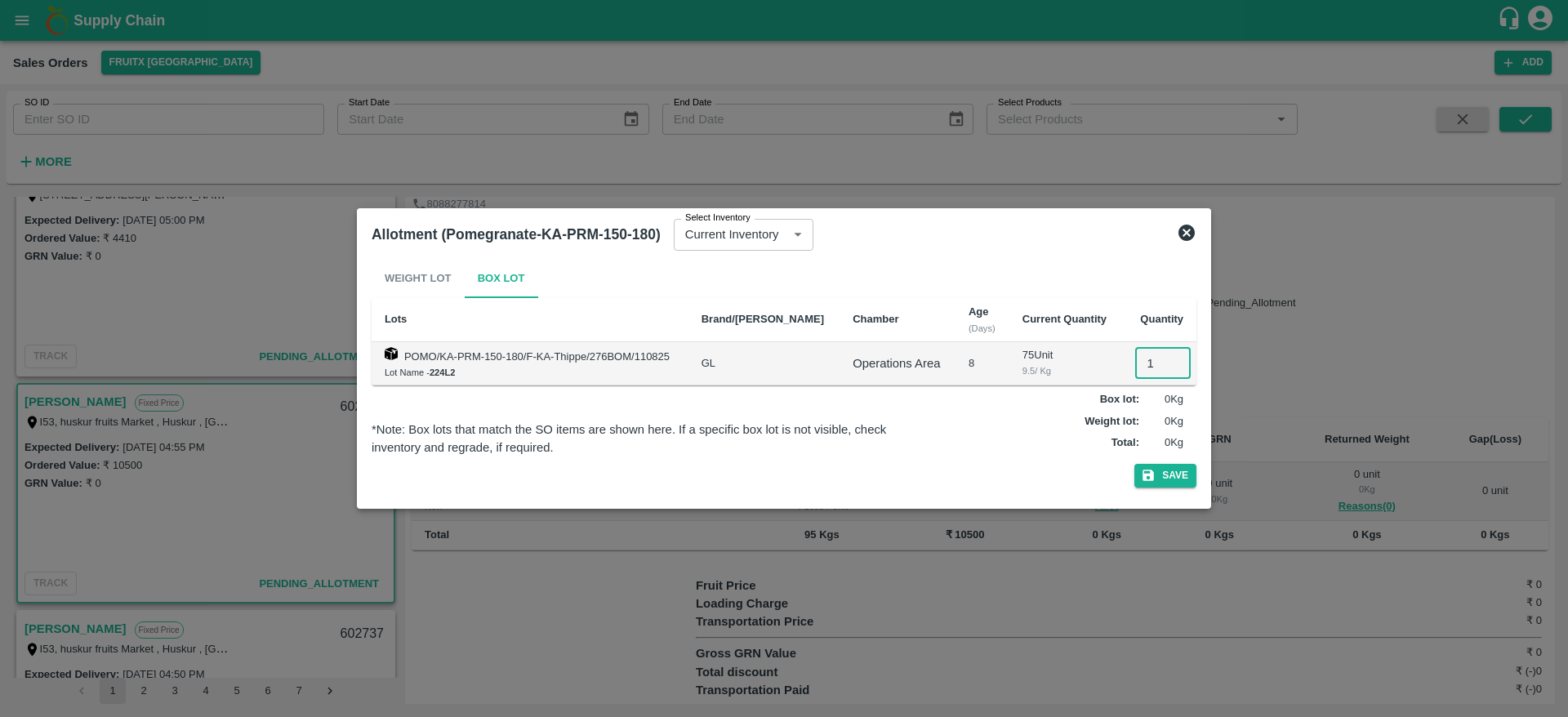
click at [1157, 371] on input "1" at bounding box center [1163, 363] width 56 height 31
type input "10"
click at [1135, 464] on button "Save" at bounding box center [1166, 476] width 62 height 23
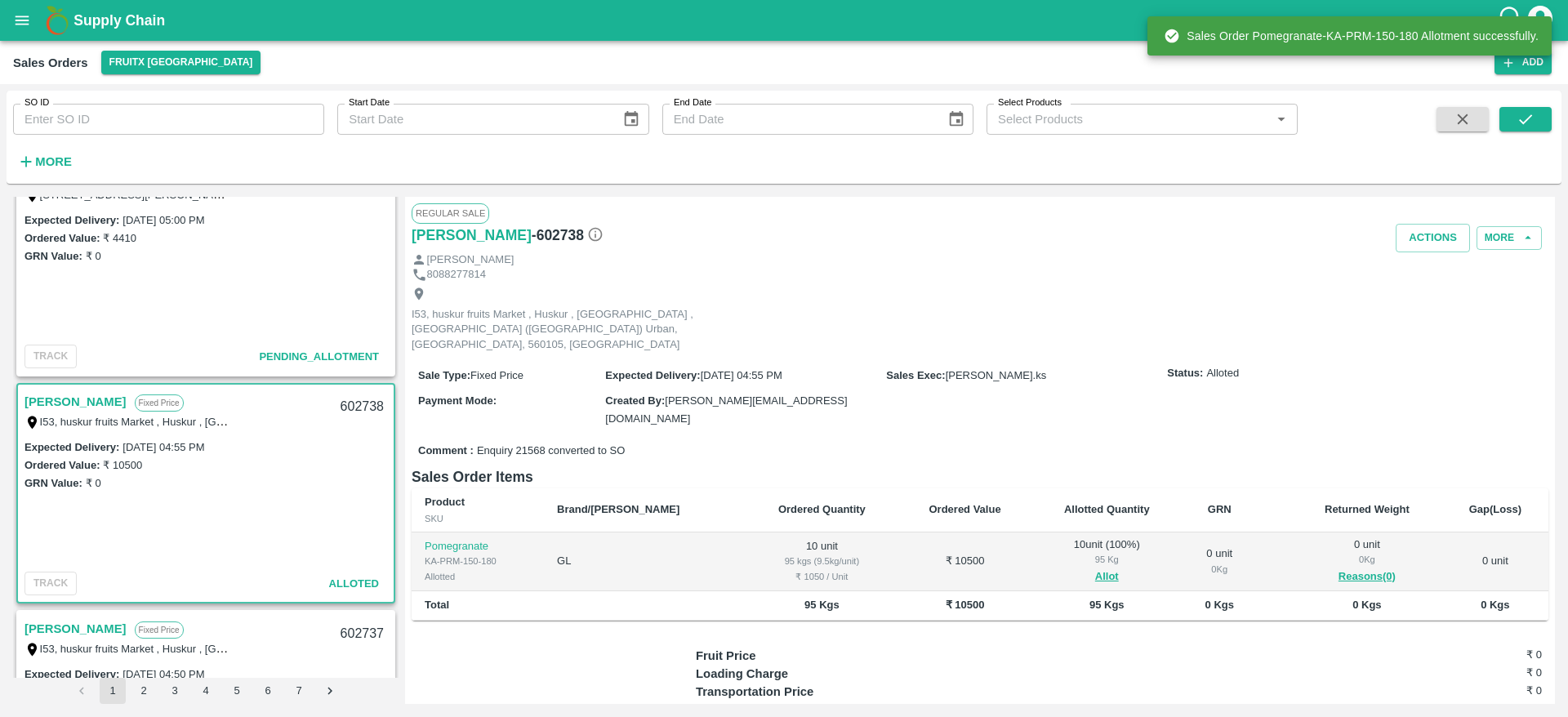
click at [347, 408] on div "602738" at bounding box center [362, 407] width 62 height 38
copy div "602738"
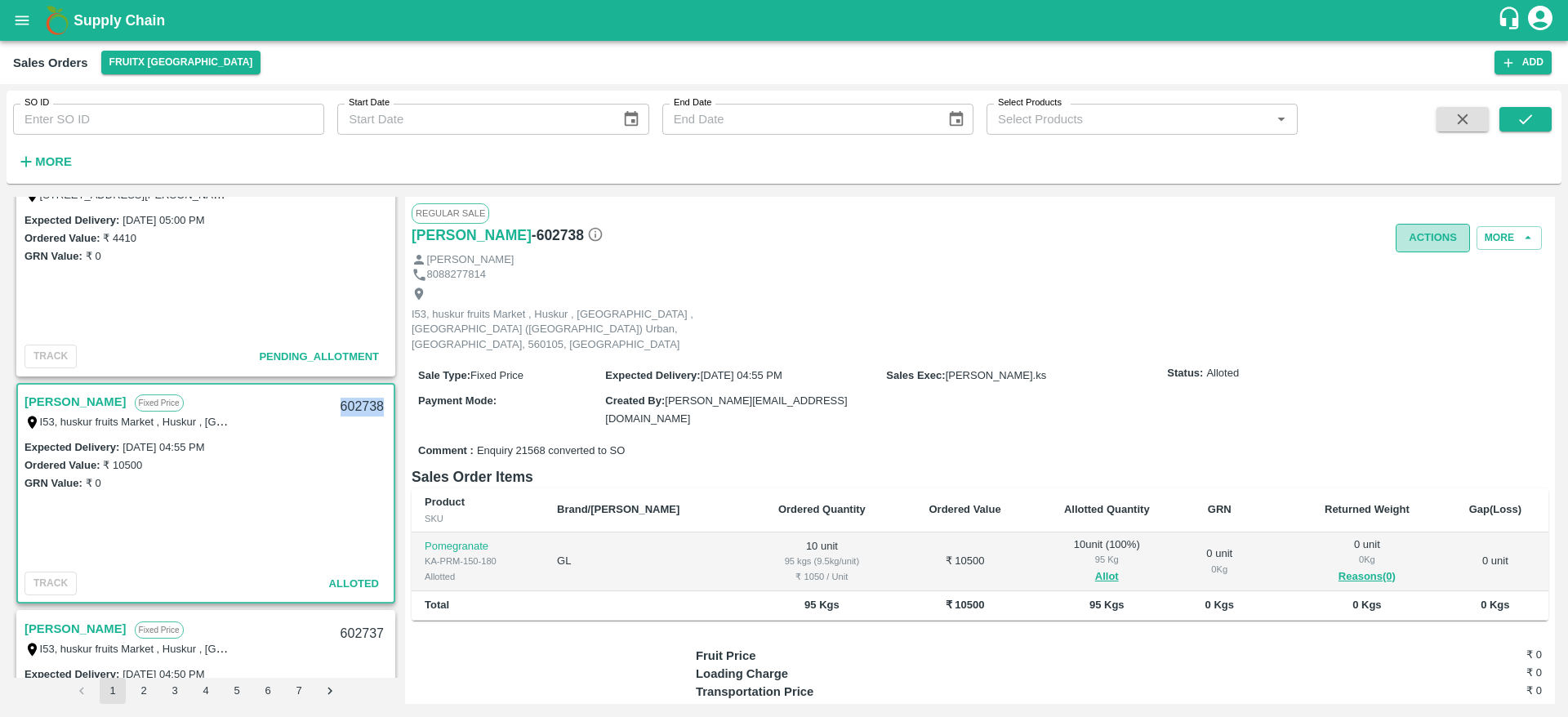
click at [1422, 236] on button "Actions" at bounding box center [1432, 238] width 74 height 28
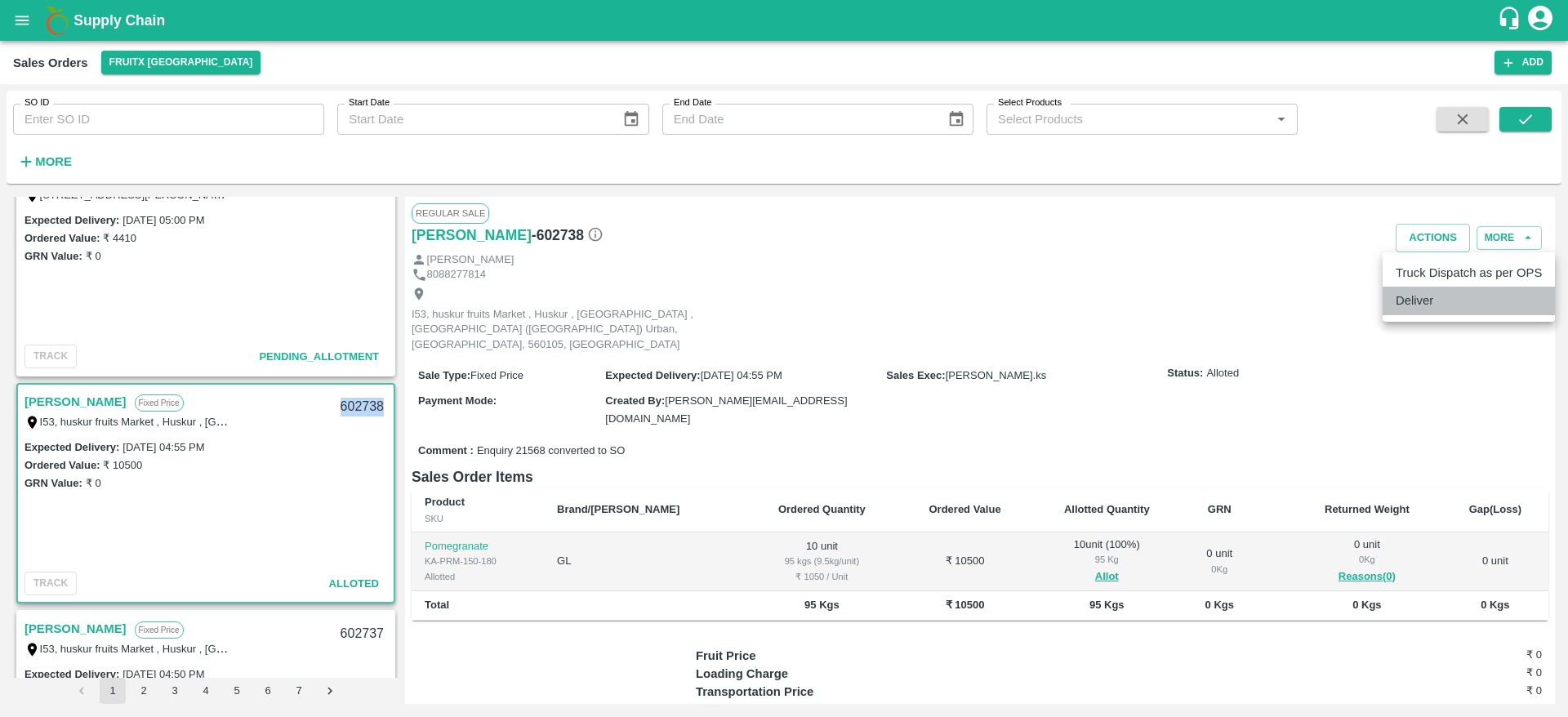
click at [1428, 307] on li "Deliver" at bounding box center [1469, 300] width 172 height 27
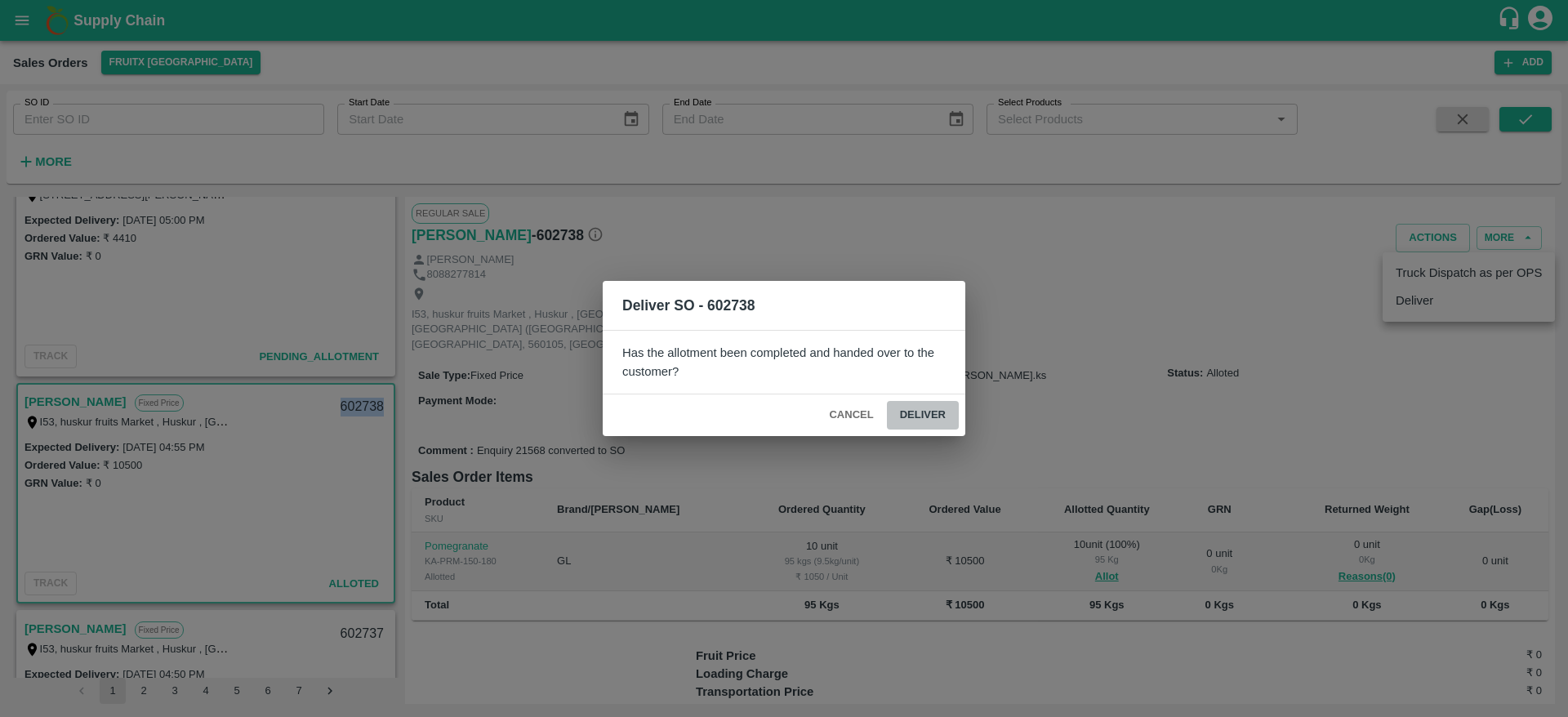
click at [920, 413] on button "Deliver" at bounding box center [923, 415] width 72 height 28
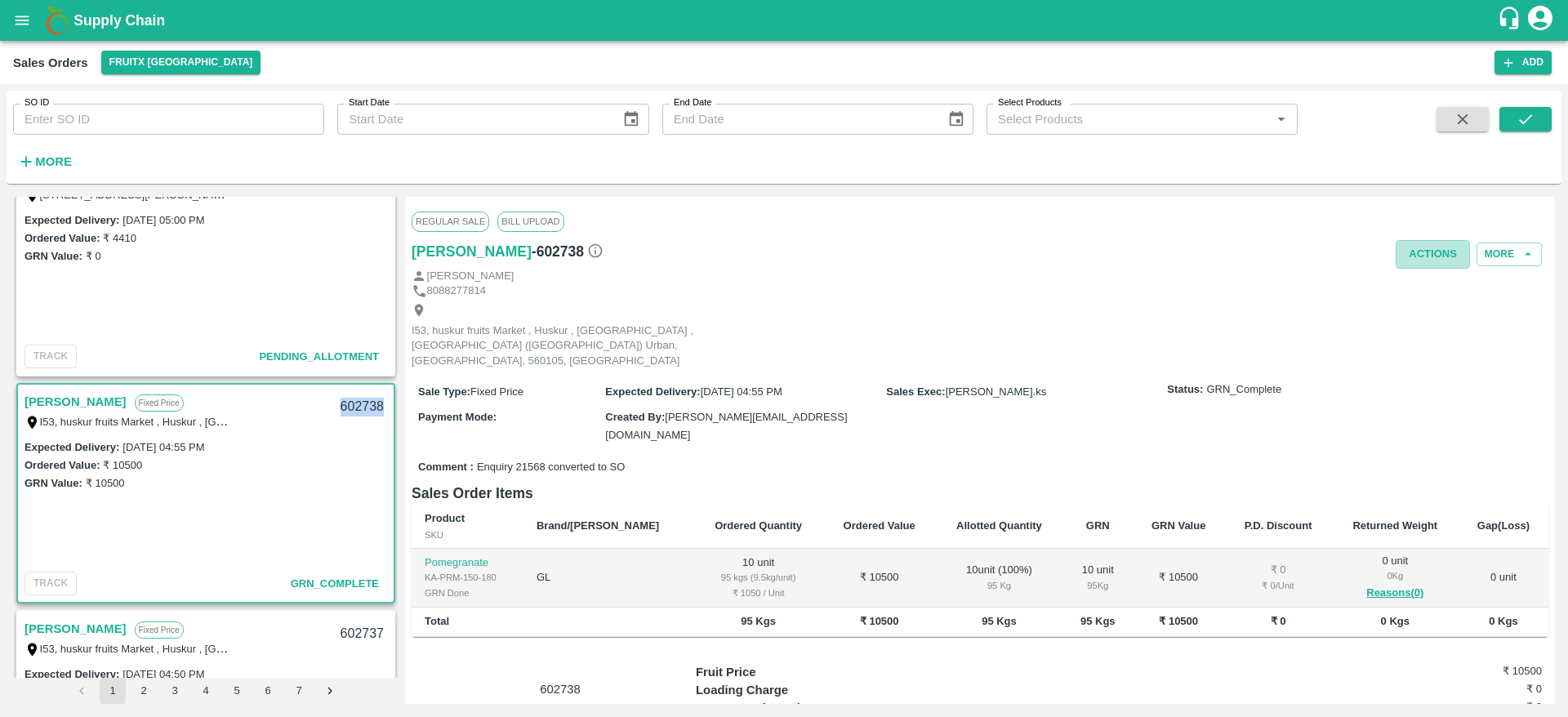
click at [1433, 249] on button "Actions" at bounding box center [1432, 254] width 74 height 28
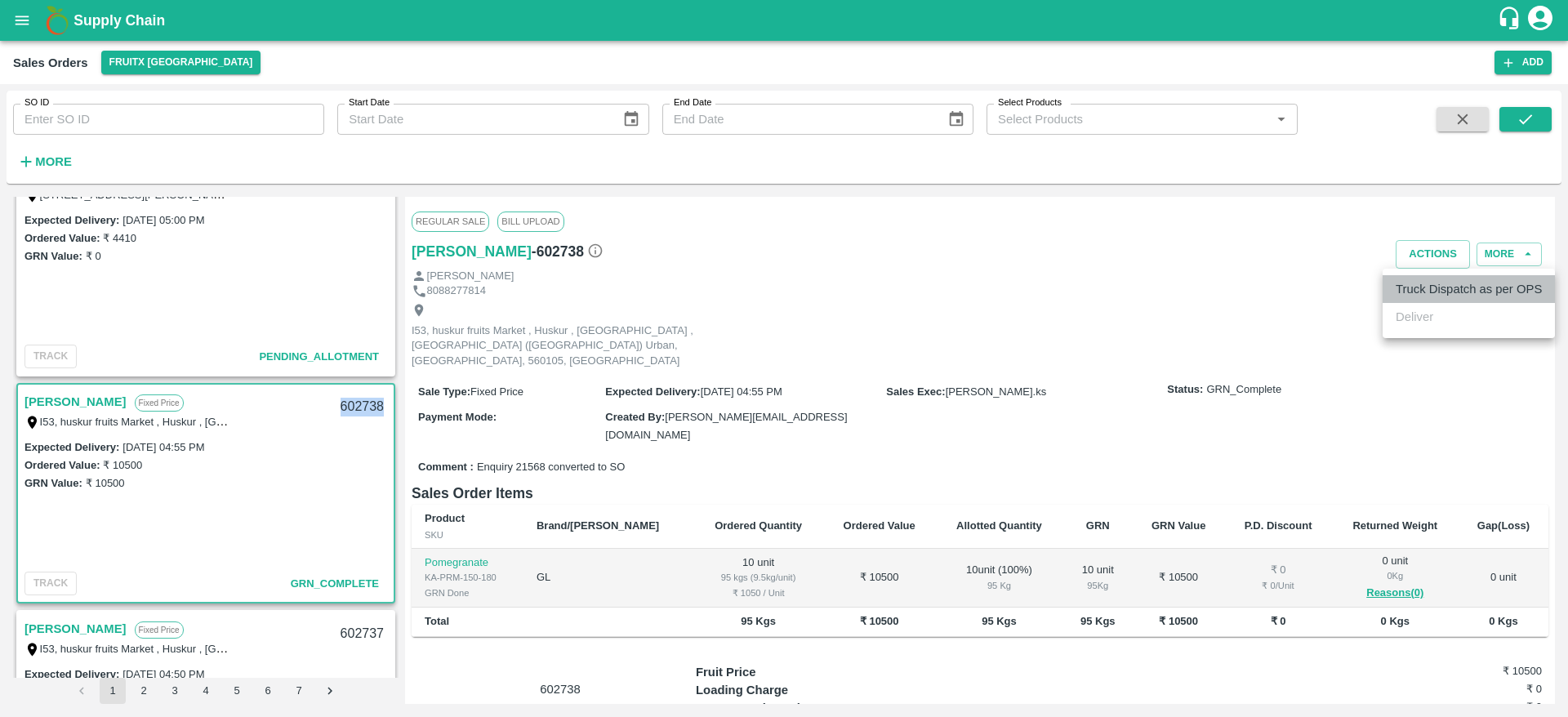
click at [1431, 276] on li "Truck Dispatch as per OPS" at bounding box center [1469, 288] width 172 height 27
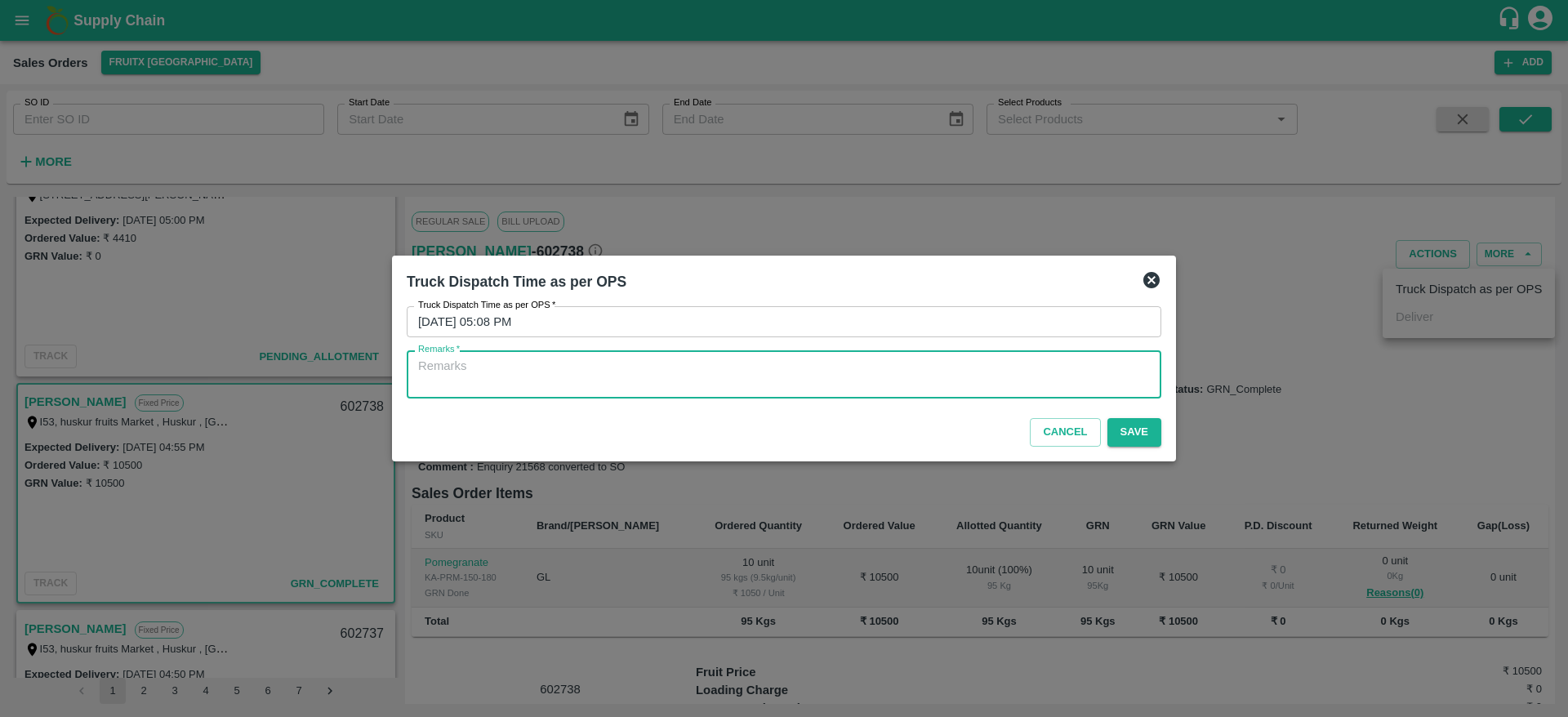
click at [1040, 369] on textarea "Remarks   *" at bounding box center [784, 374] width 732 height 34
type textarea "OTD"
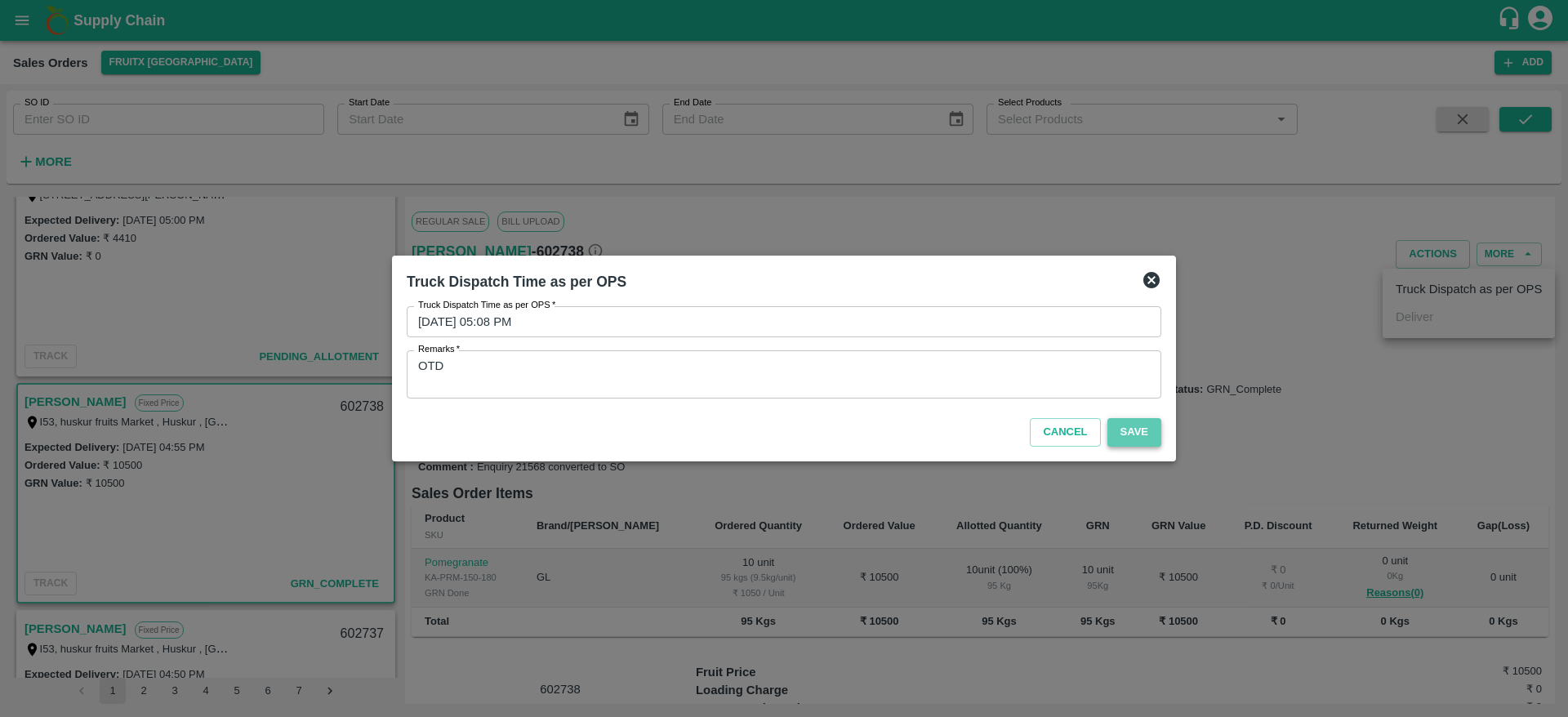
click at [1129, 435] on button "Save" at bounding box center [1134, 432] width 54 height 28
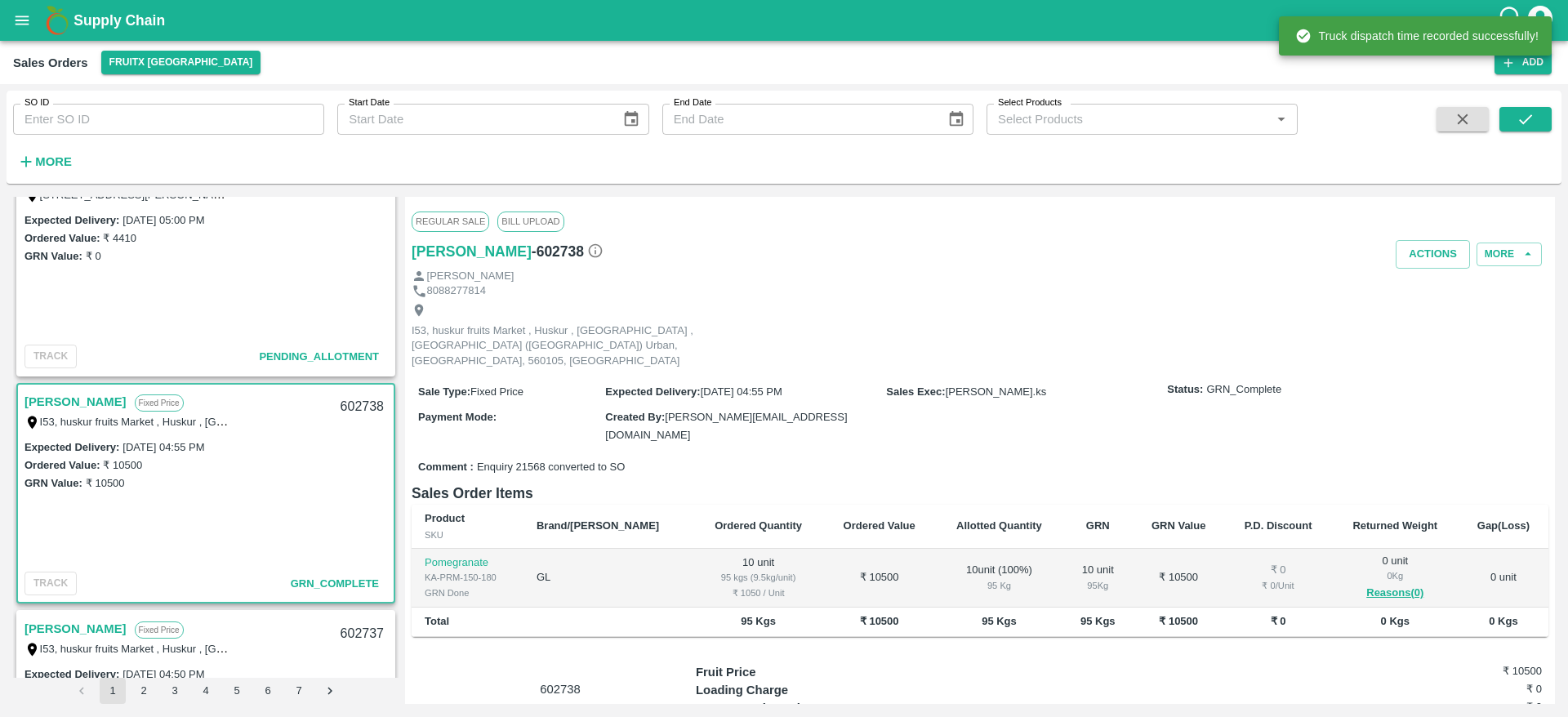
scroll to position [0, 0]
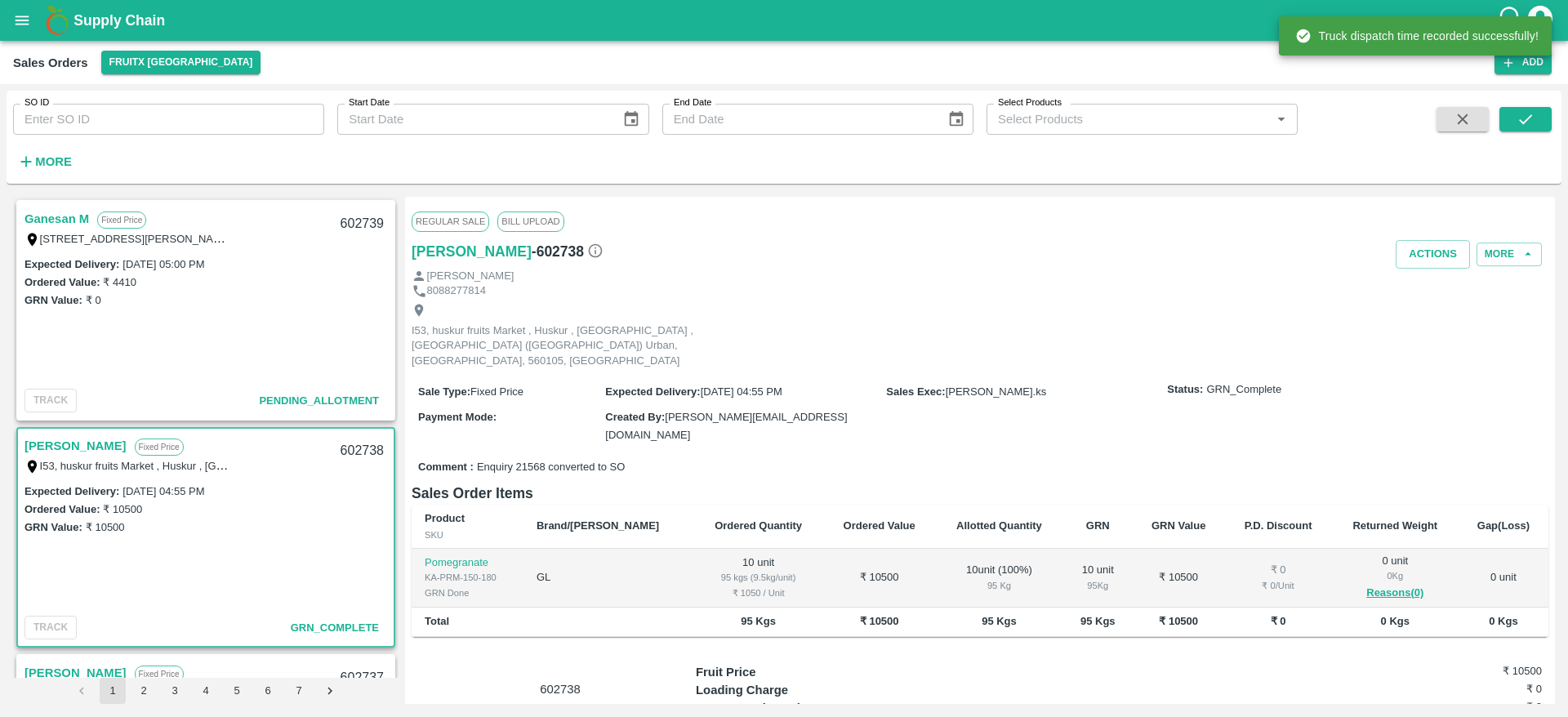
click at [77, 217] on link "Ganesan M" at bounding box center [56, 218] width 64 height 21
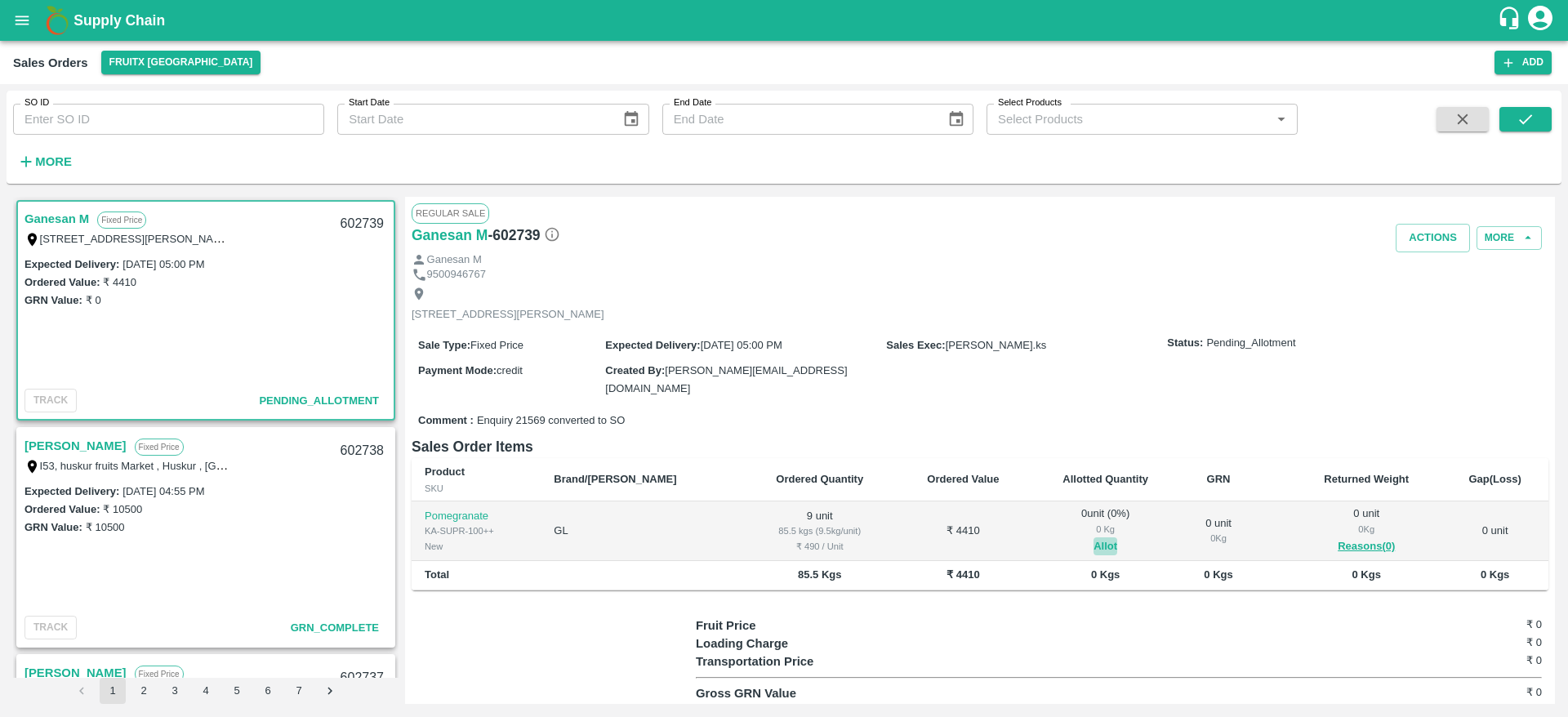
click at [1094, 538] on button "Allot" at bounding box center [1106, 546] width 23 height 19
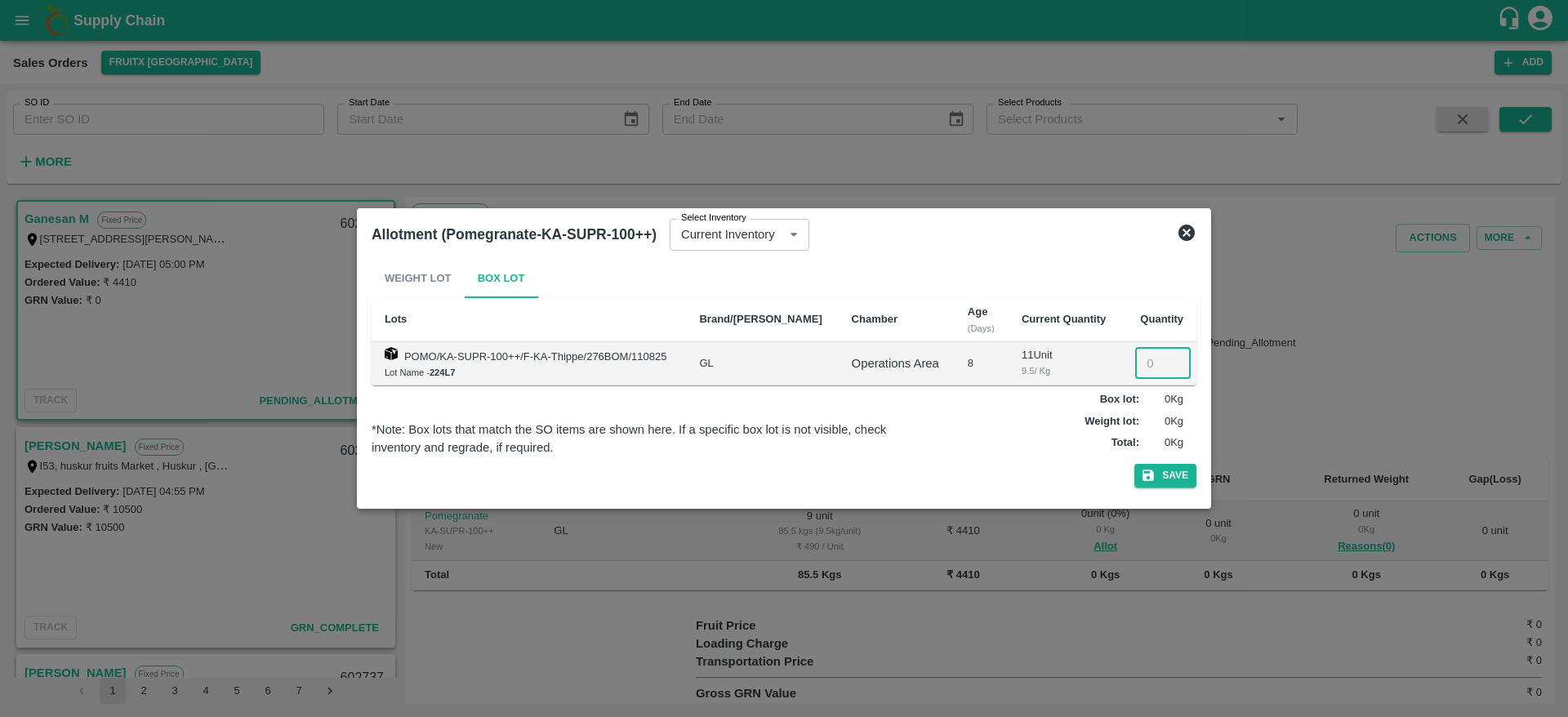
click at [1140, 353] on input "number" at bounding box center [1163, 363] width 56 height 31
type input "9"
click at [1135, 464] on button "Save" at bounding box center [1166, 476] width 62 height 23
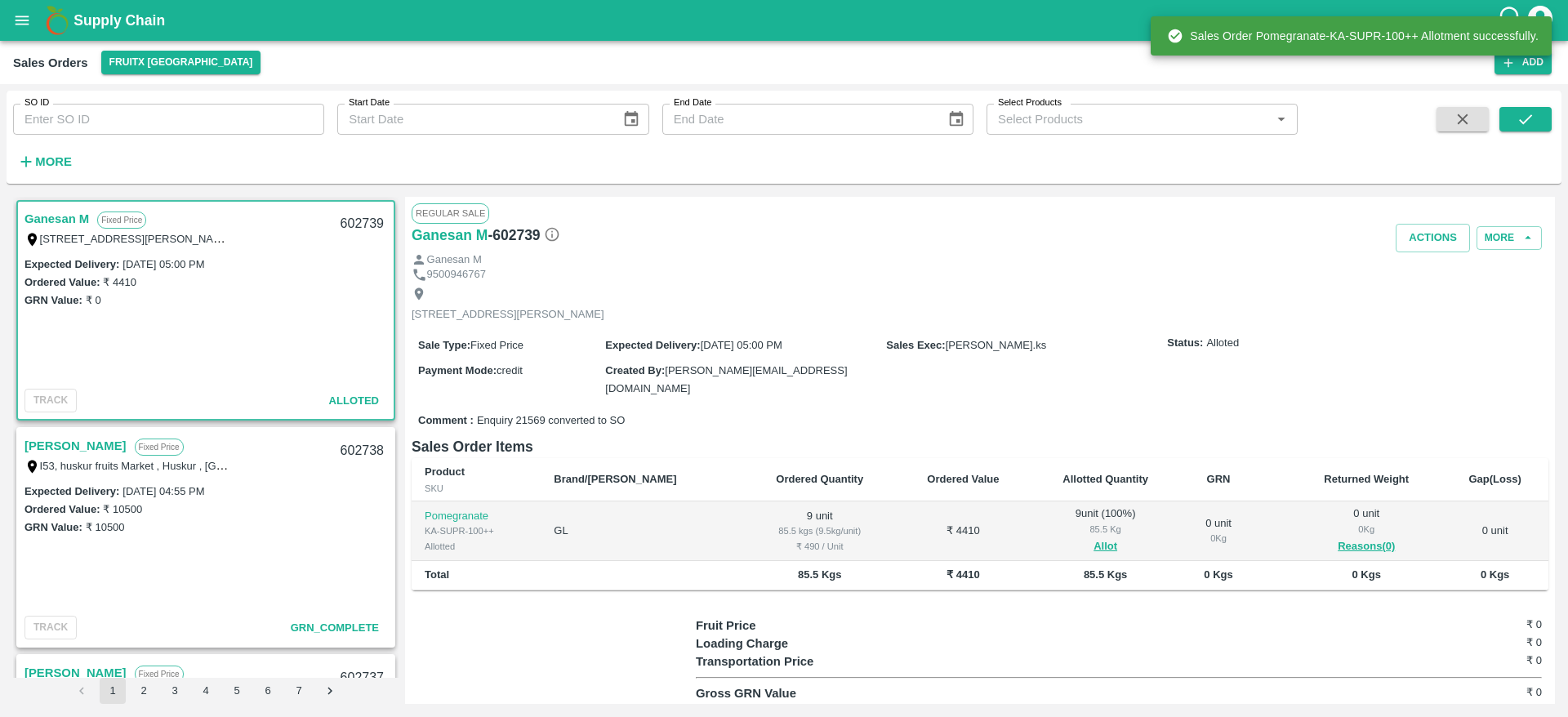
click at [338, 222] on div "602739" at bounding box center [362, 224] width 62 height 38
copy div "602739"
click at [1407, 227] on button "Actions" at bounding box center [1432, 238] width 74 height 28
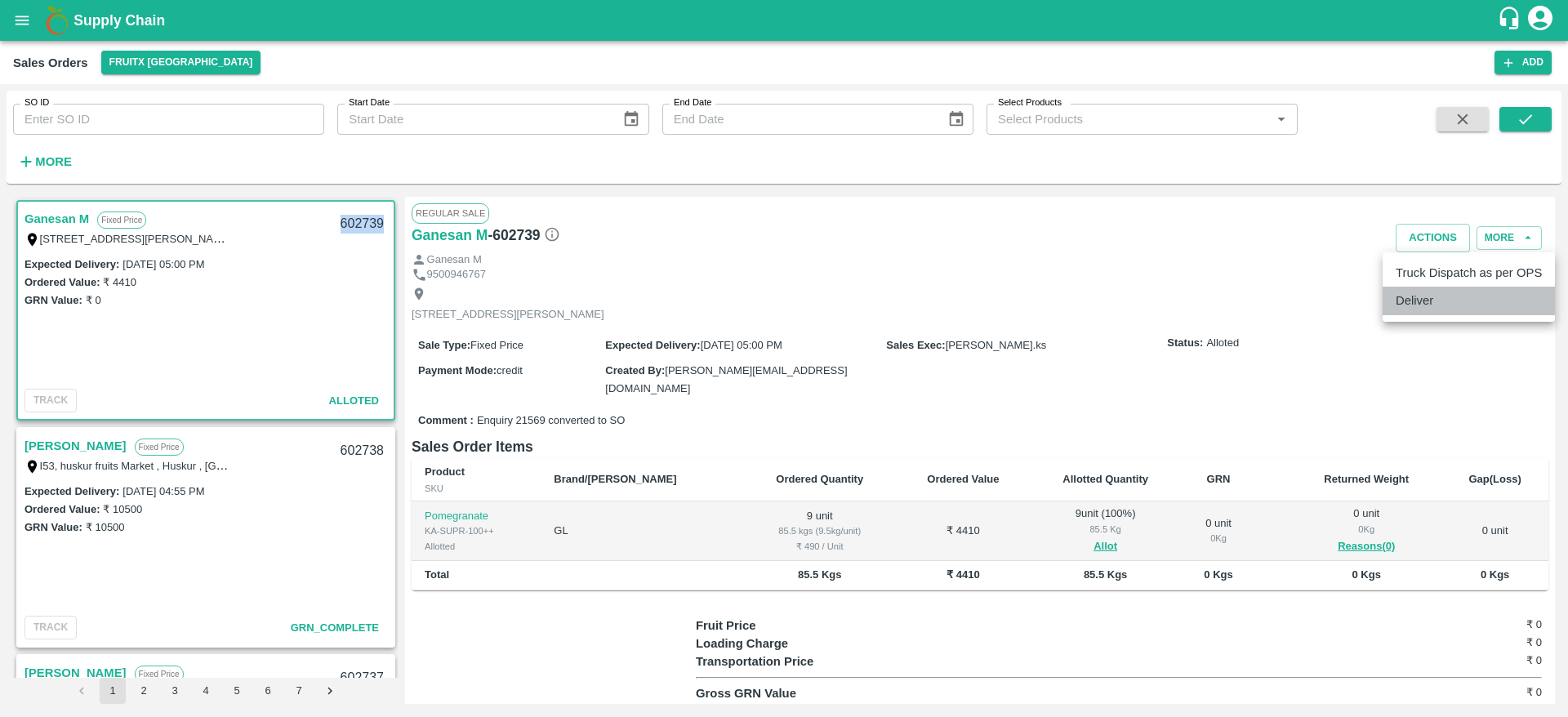
click at [1446, 304] on li "Deliver" at bounding box center [1469, 300] width 172 height 27
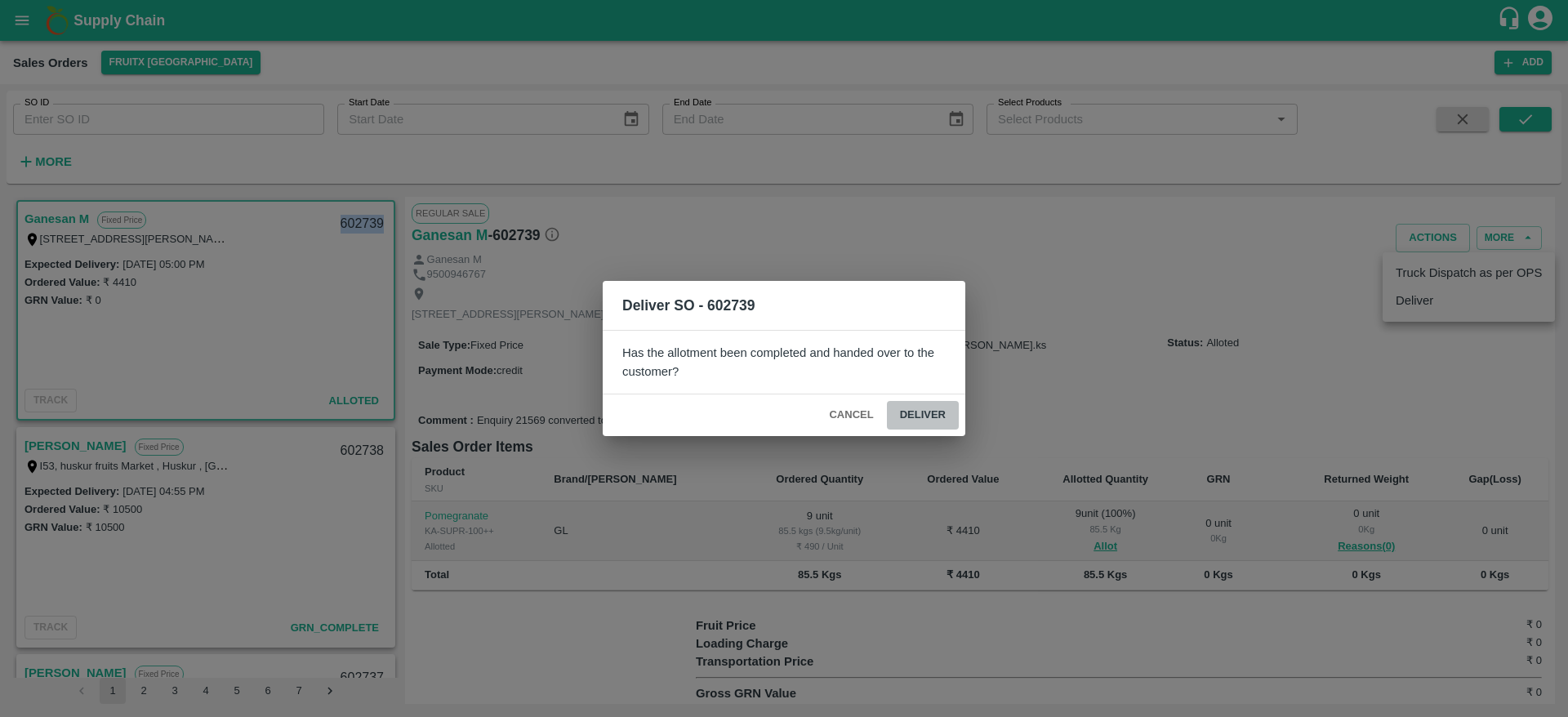
click at [908, 421] on button "Deliver" at bounding box center [923, 415] width 72 height 28
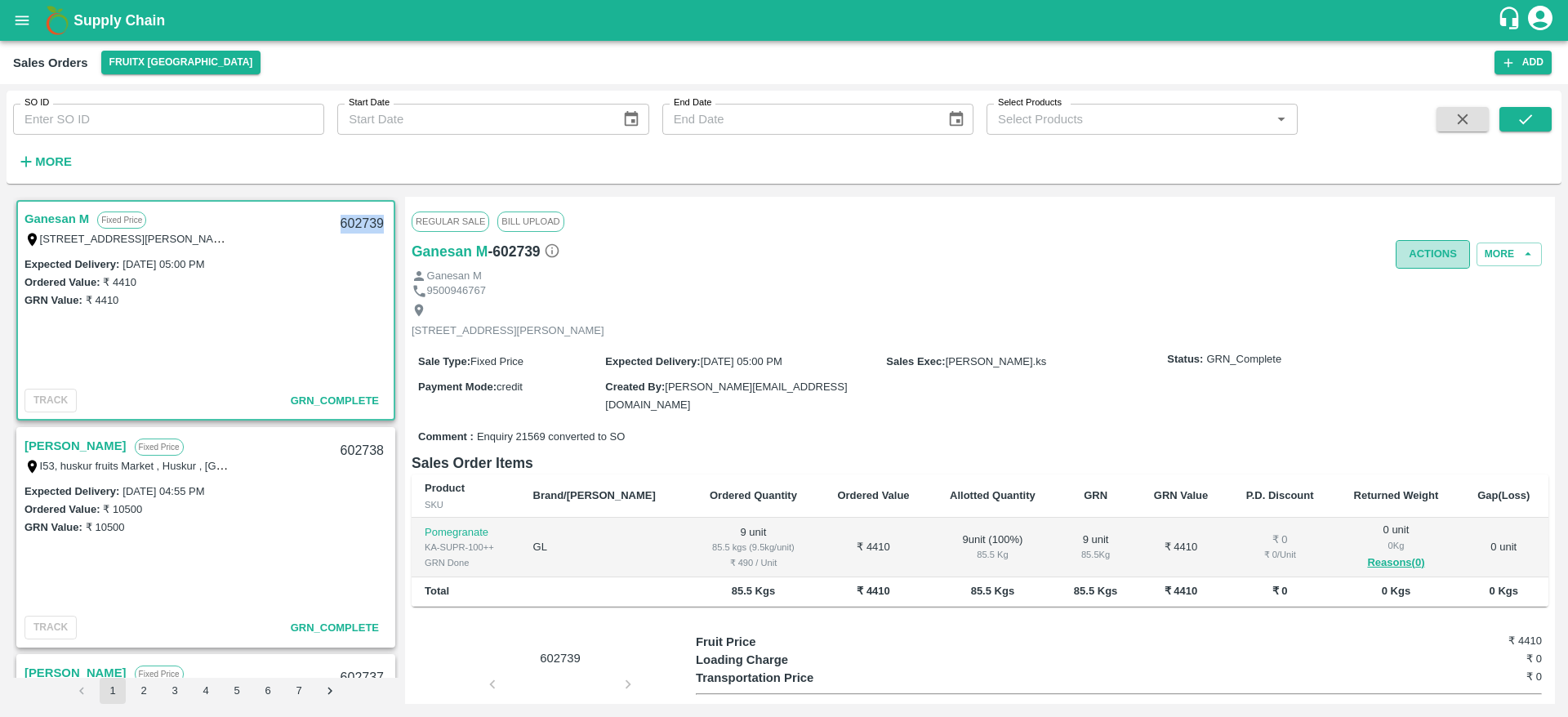
click at [1424, 253] on button "Actions" at bounding box center [1432, 254] width 74 height 28
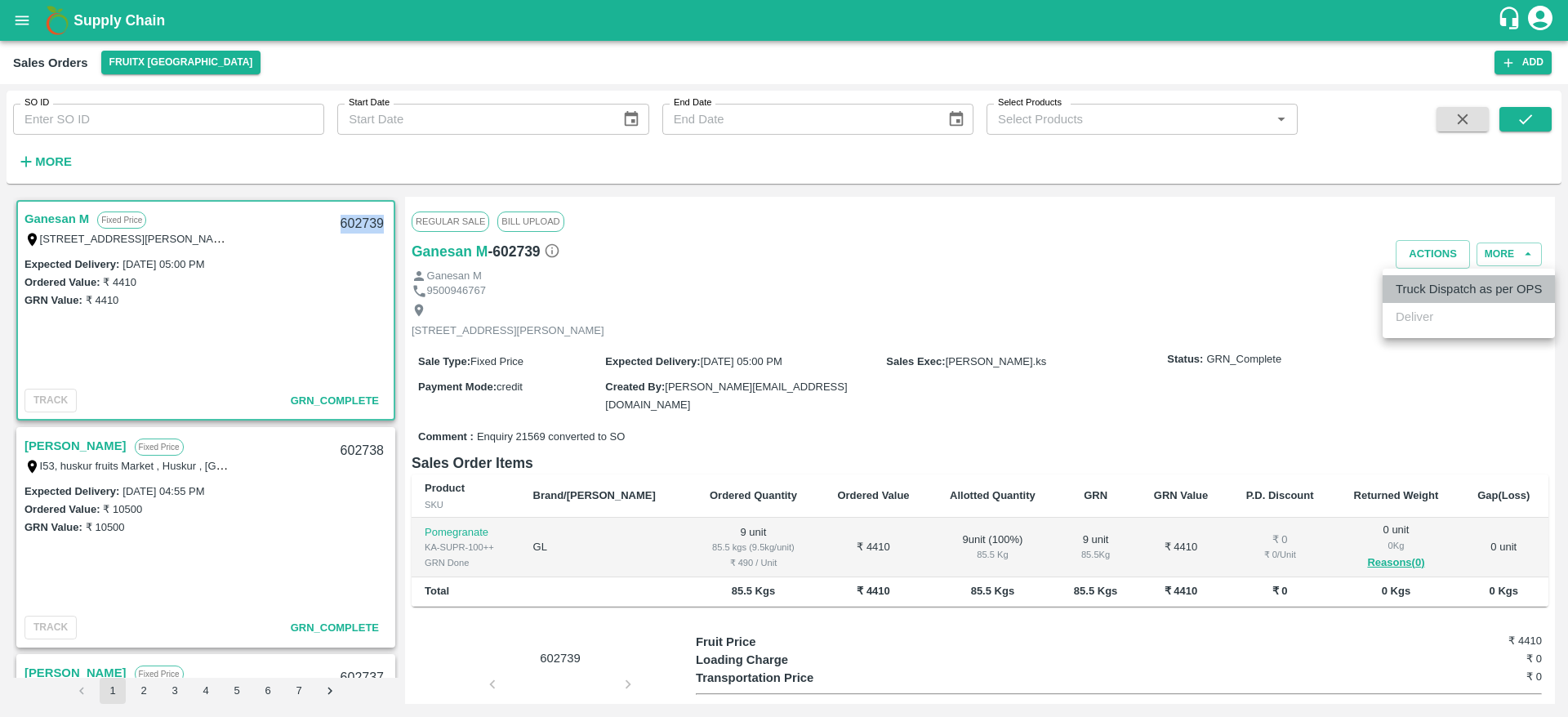
click at [1439, 292] on li "Truck Dispatch as per OPS" at bounding box center [1469, 288] width 172 height 27
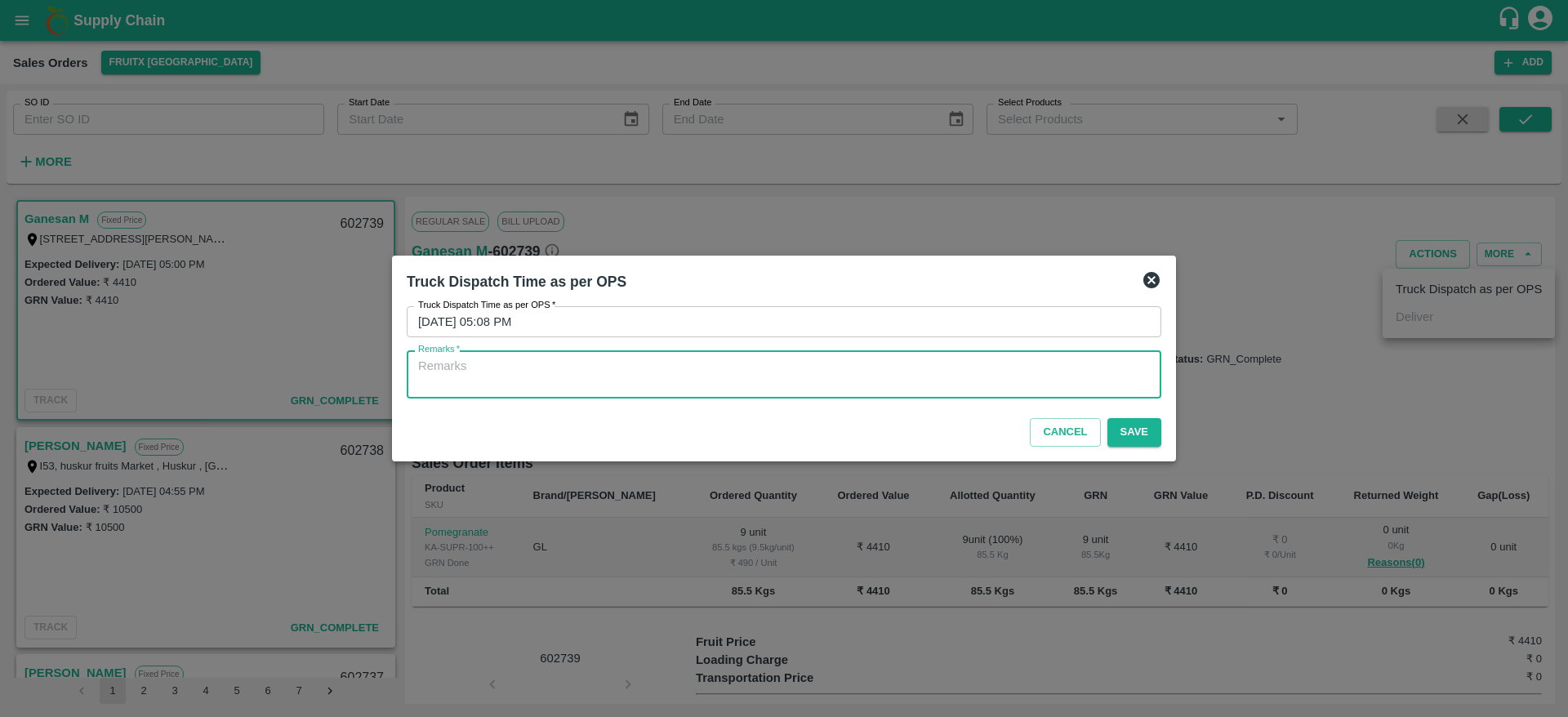
click at [1075, 367] on textarea "Remarks   *" at bounding box center [784, 374] width 732 height 34
type textarea "OTD"
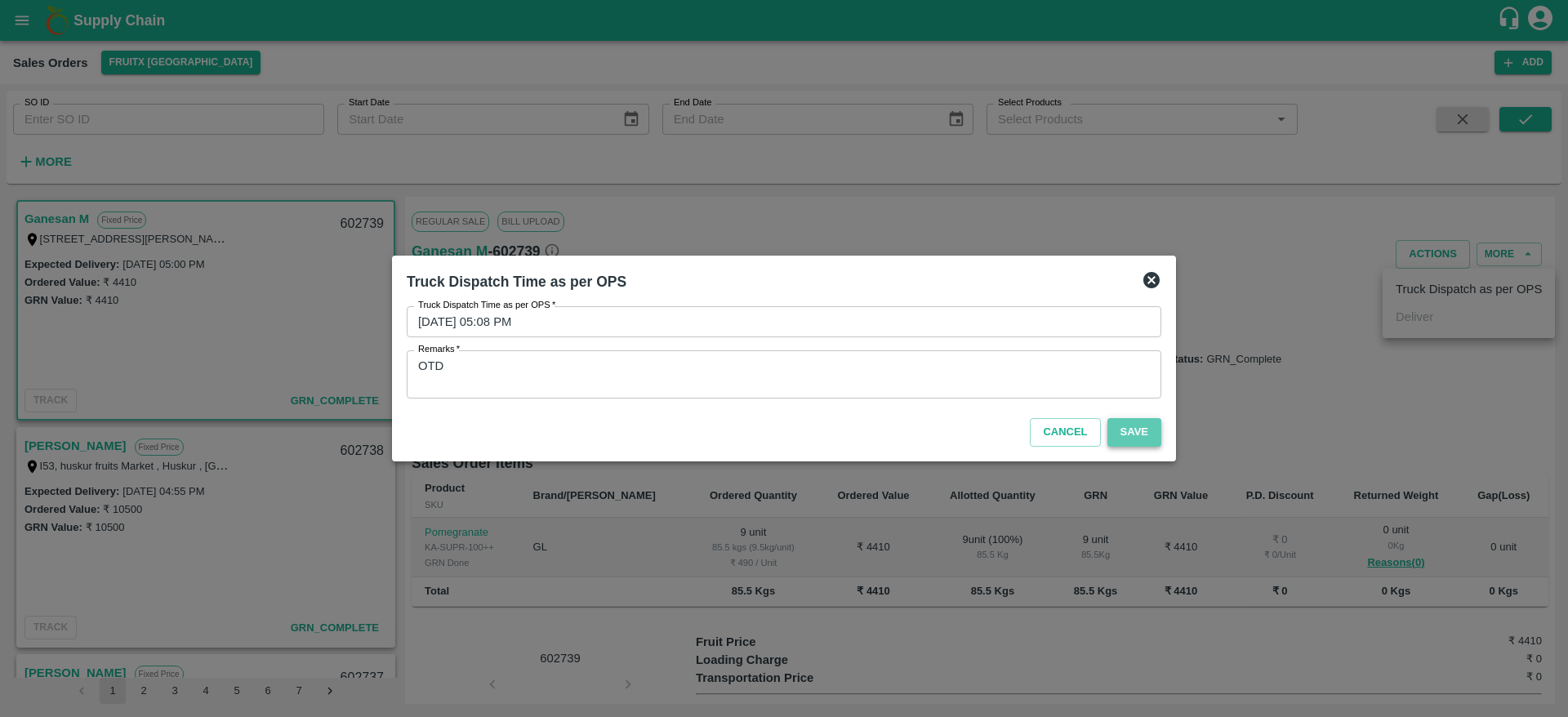
click at [1154, 425] on button "Save" at bounding box center [1134, 432] width 54 height 28
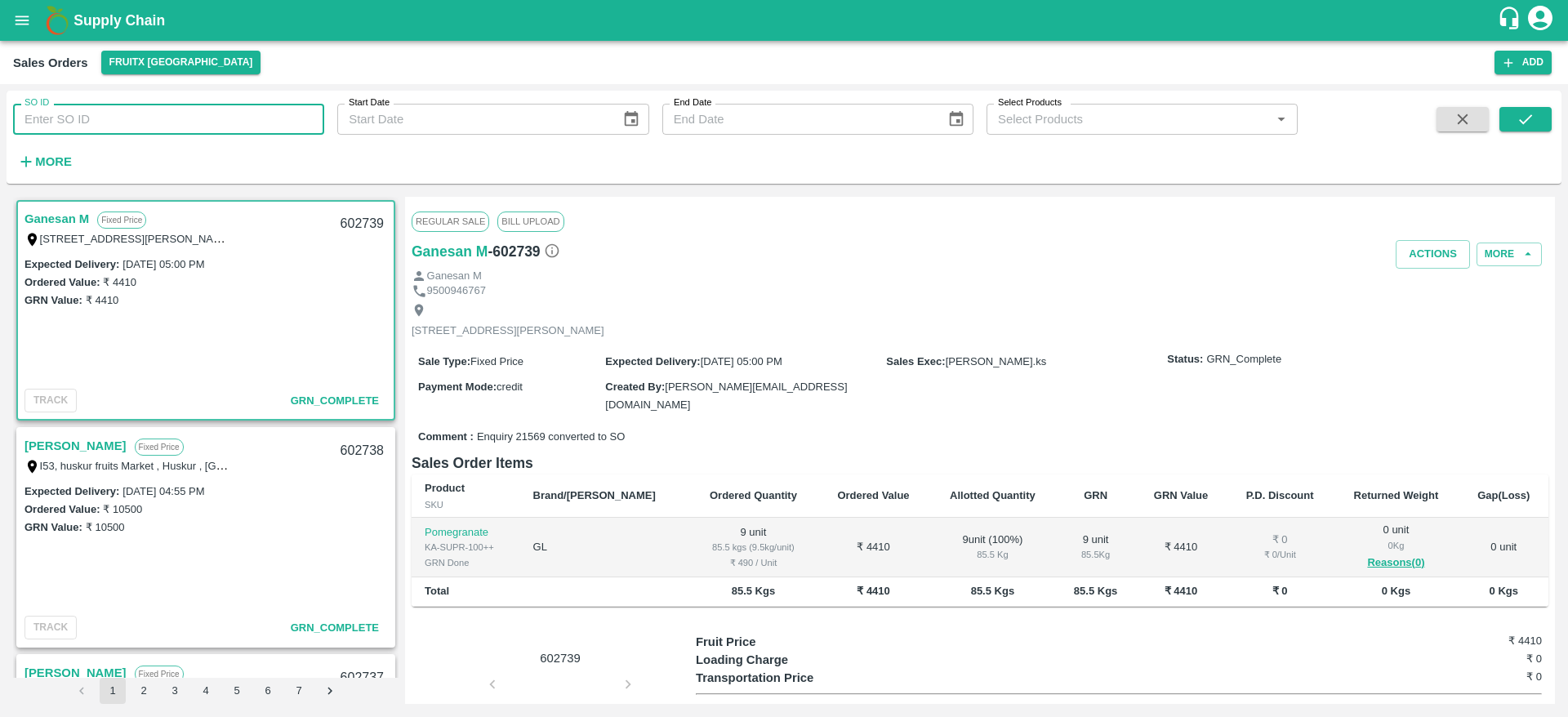
click at [278, 130] on input "SO ID" at bounding box center [169, 119] width 312 height 31
type input "602482"
click at [1508, 118] on button "submit" at bounding box center [1526, 118] width 52 height 24
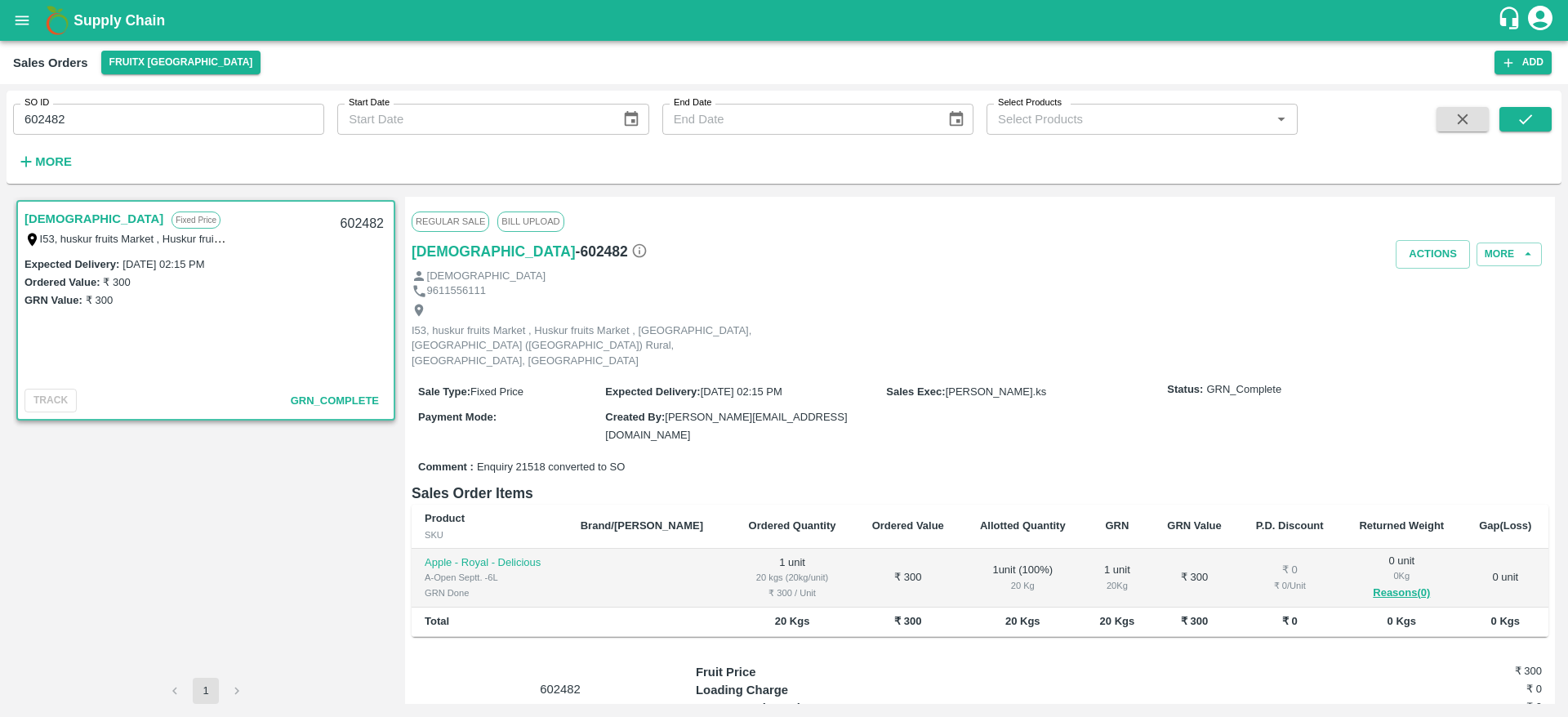
click at [357, 221] on div "602482" at bounding box center [362, 224] width 62 height 38
click at [1423, 253] on button "Actions" at bounding box center [1432, 254] width 74 height 28
click at [1011, 302] on div at bounding box center [784, 358] width 1568 height 717
click at [209, 126] on input "602482" at bounding box center [169, 119] width 312 height 31
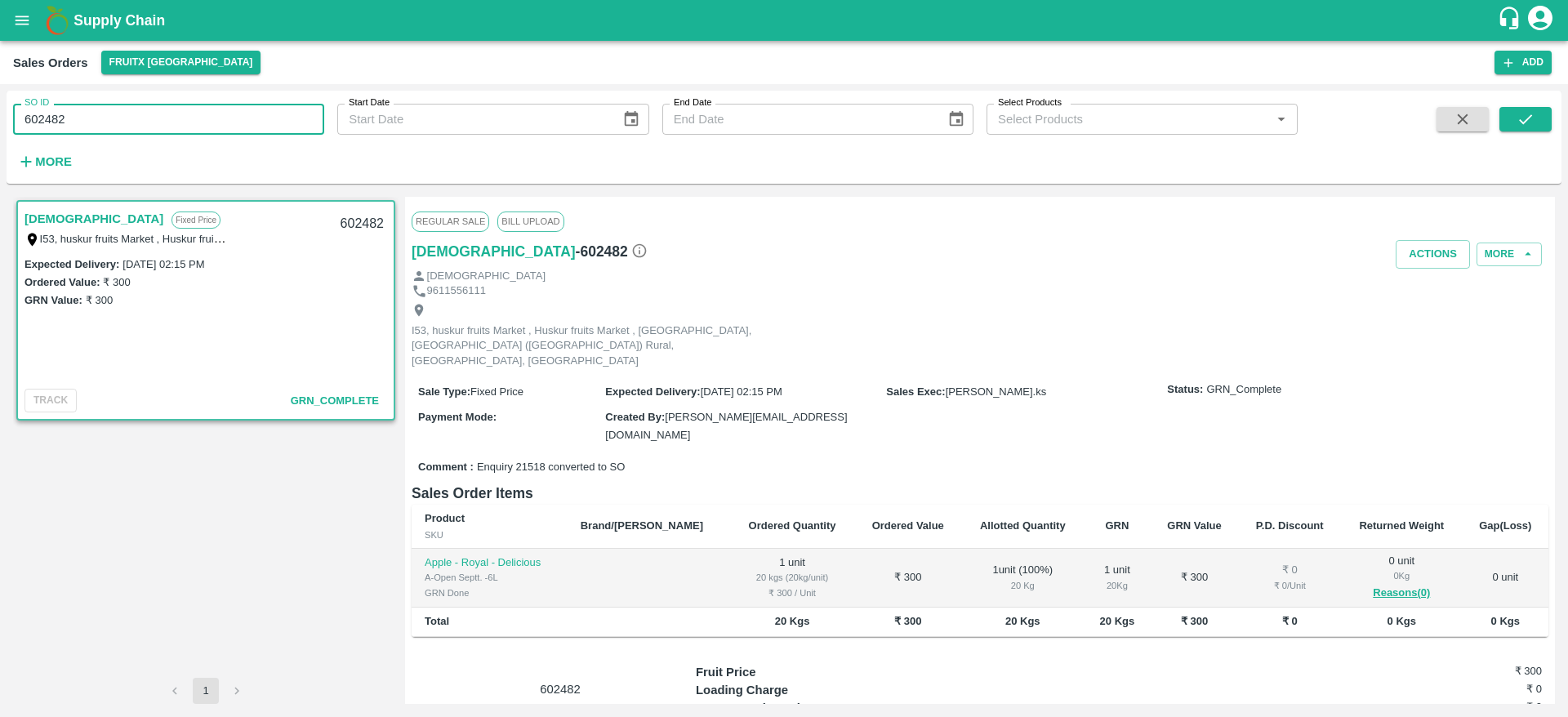
click at [209, 126] on input "602482" at bounding box center [169, 119] width 312 height 31
type input "602234"
click at [1531, 127] on icon "submit" at bounding box center [1526, 119] width 18 height 18
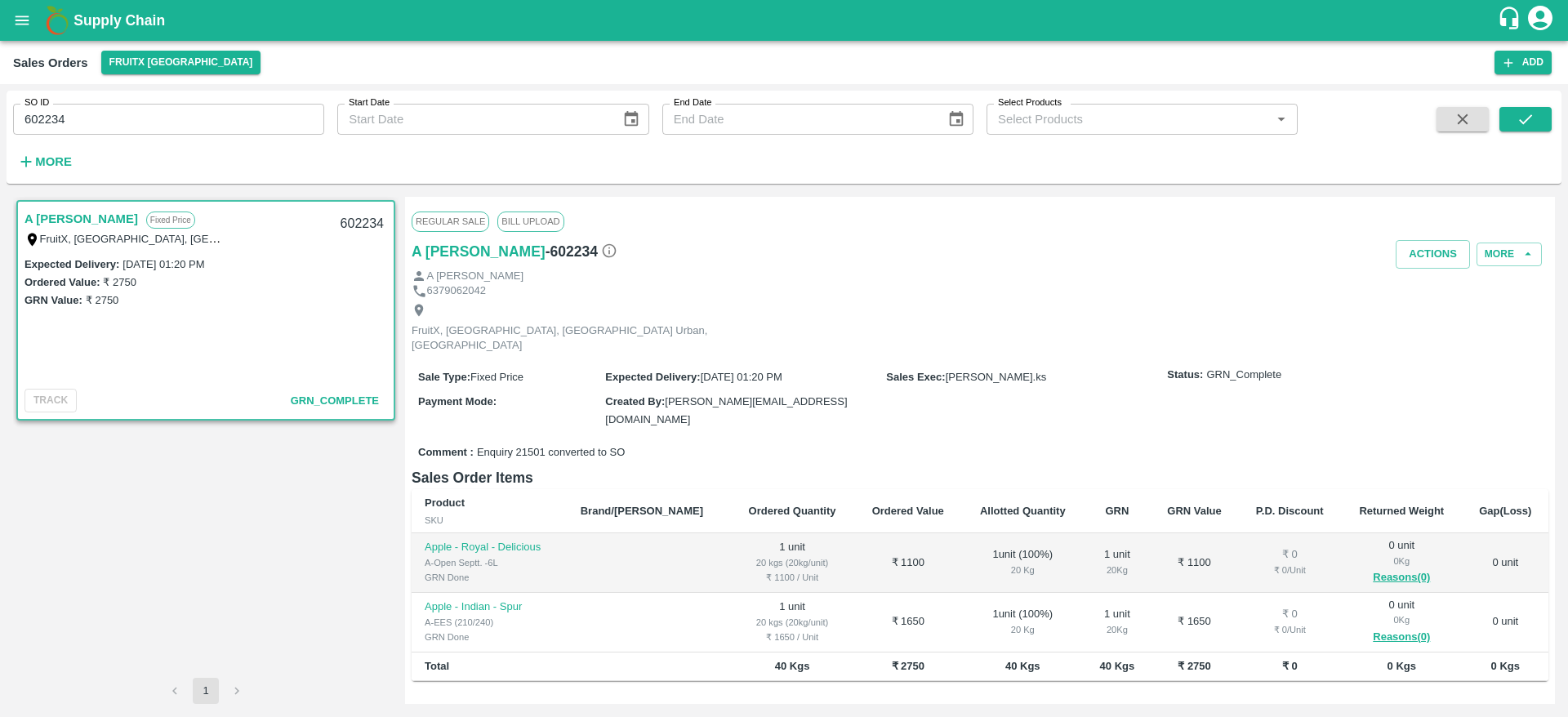
click at [362, 230] on div "602234" at bounding box center [362, 224] width 62 height 38
click at [1464, 127] on icon "button" at bounding box center [1463, 119] width 18 height 18
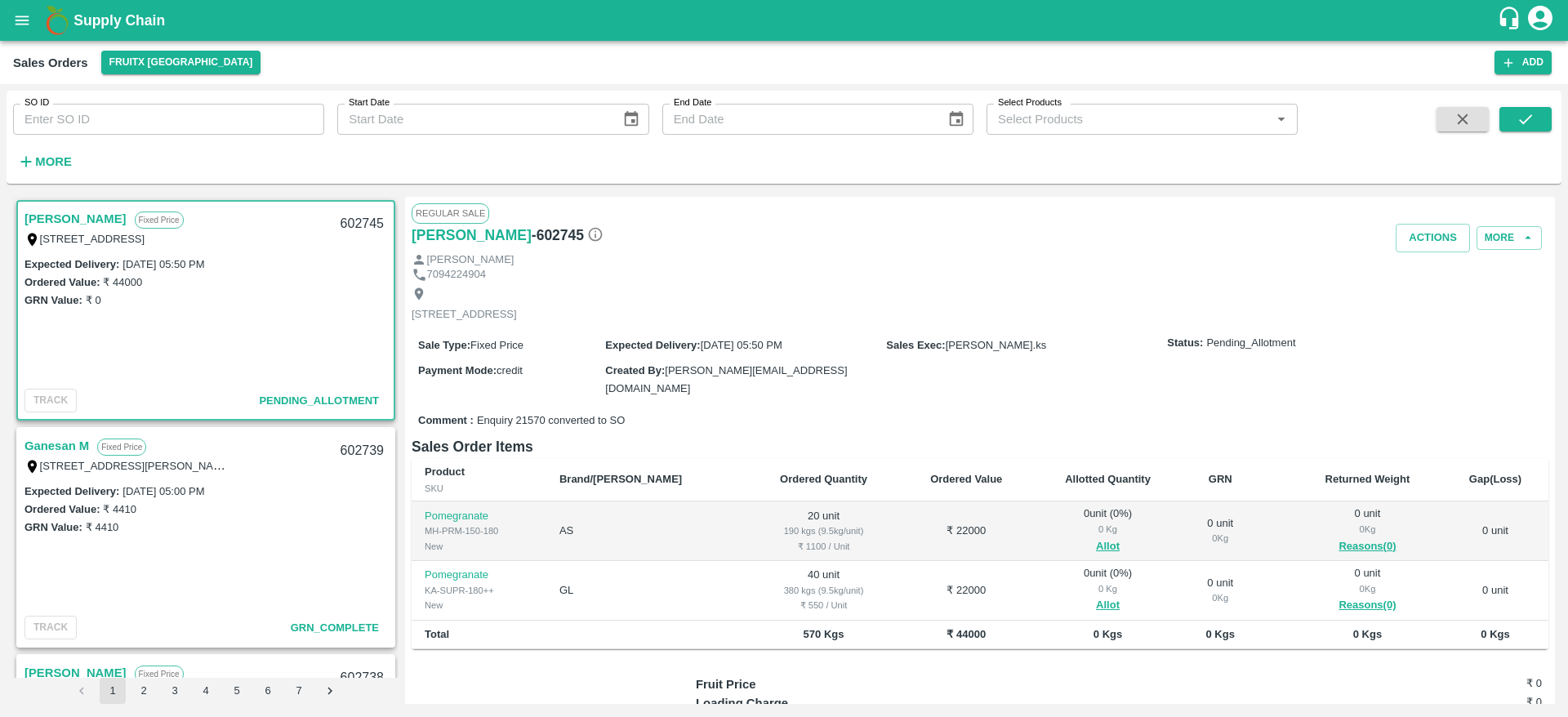
click at [1061, 602] on span "Allot" at bounding box center [1107, 605] width 124 height 19
click at [1096, 600] on button "Allot" at bounding box center [1108, 605] width 23 height 19
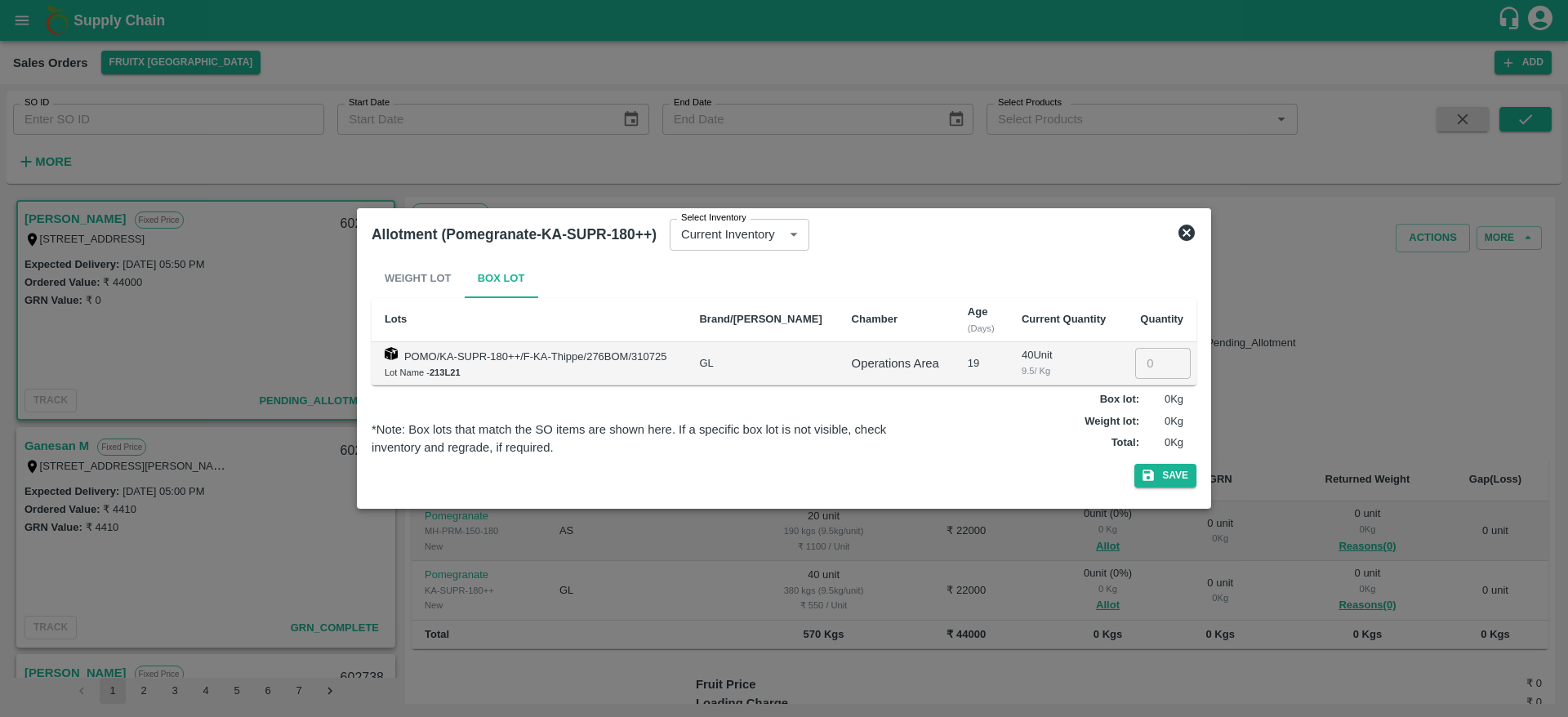
click at [1138, 369] on input "number" at bounding box center [1163, 363] width 56 height 31
type input "40"
click at [1135, 464] on button "Save" at bounding box center [1166, 476] width 62 height 23
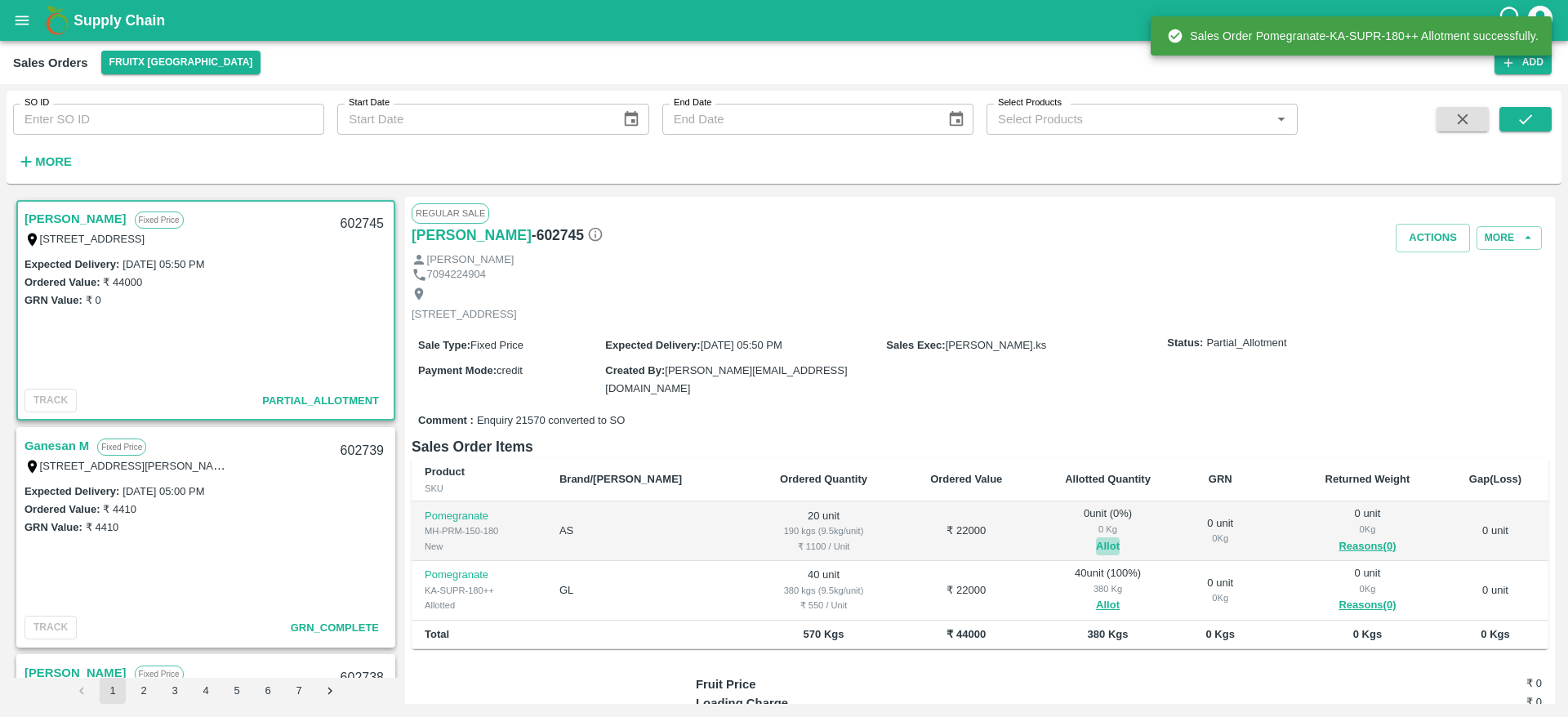
click at [1096, 541] on button "Allot" at bounding box center [1108, 546] width 23 height 19
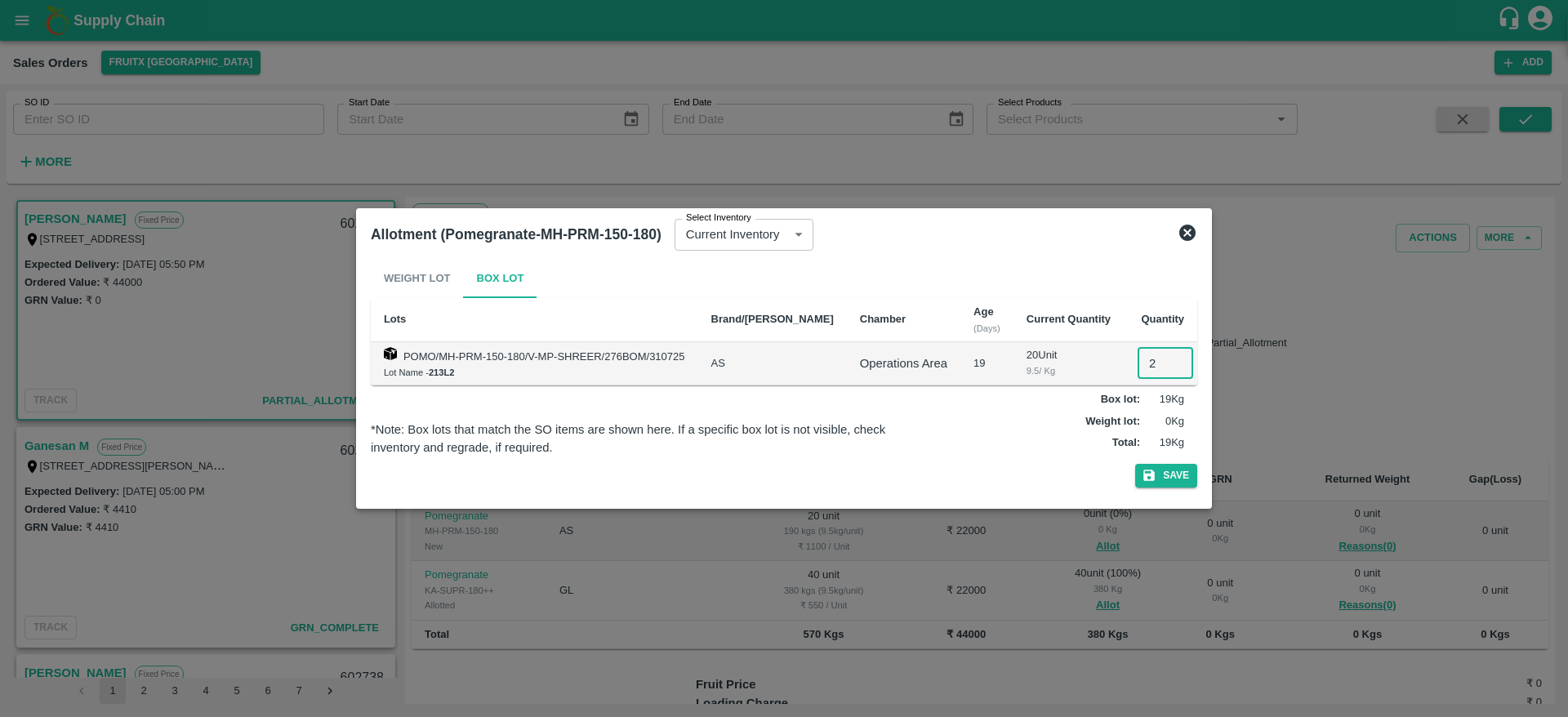
click at [1149, 370] on input "2" at bounding box center [1166, 363] width 56 height 31
type input "20"
click at [1136, 464] on button "Save" at bounding box center [1166, 476] width 62 height 23
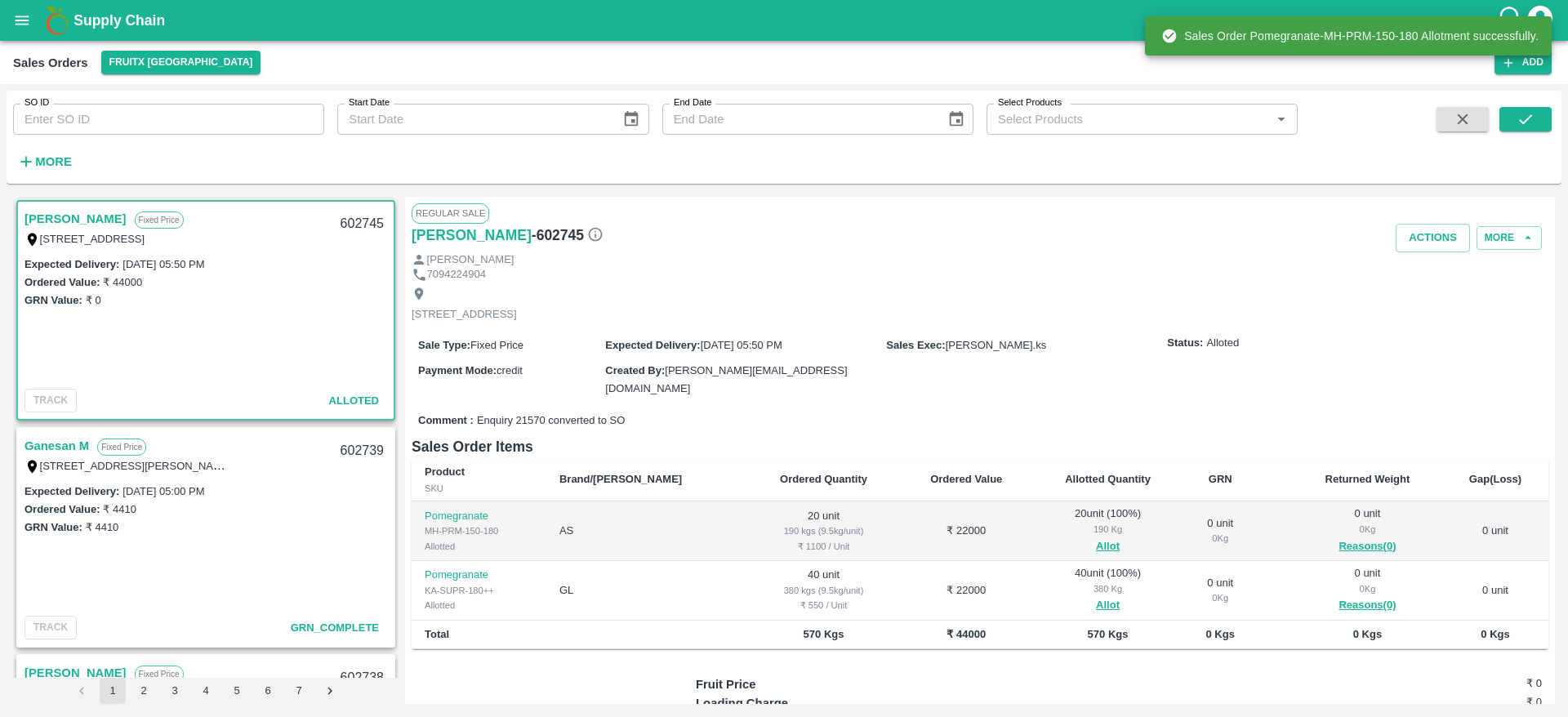
click at [353, 221] on div "602745" at bounding box center [362, 224] width 62 height 38
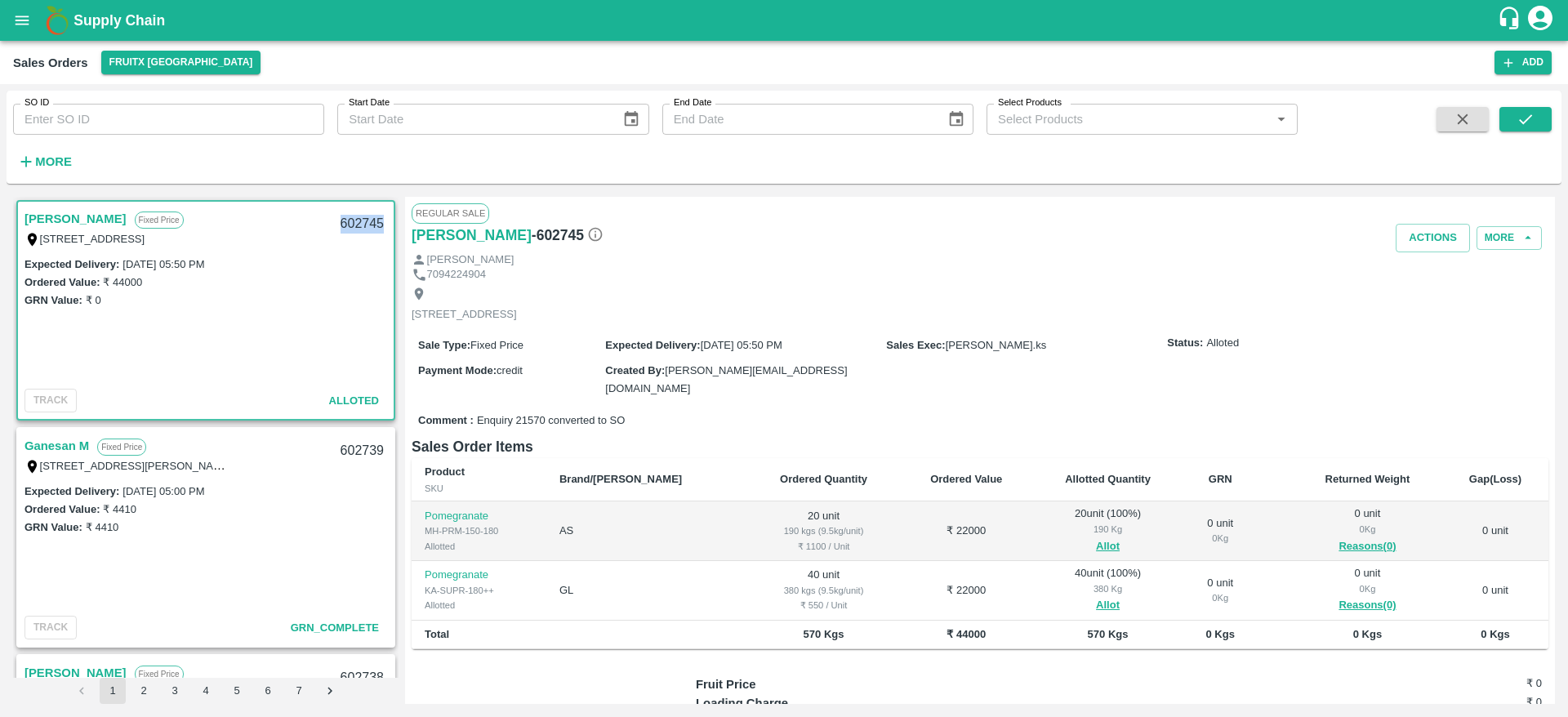
click at [360, 221] on div "602745" at bounding box center [362, 224] width 62 height 38
click at [1431, 249] on button "Actions" at bounding box center [1432, 238] width 74 height 28
click at [1439, 309] on li "Deliver" at bounding box center [1469, 300] width 172 height 27
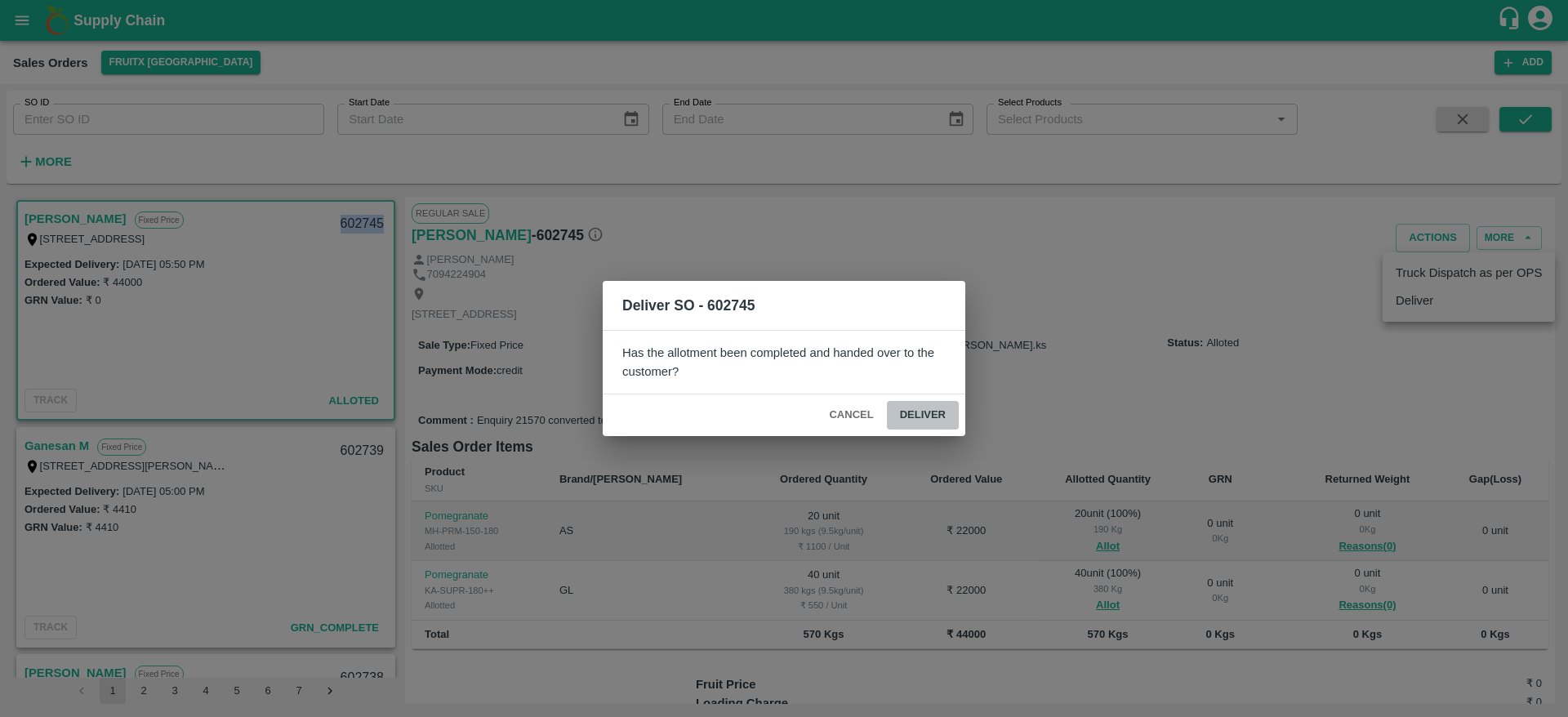
click at [931, 406] on button "Deliver" at bounding box center [923, 415] width 72 height 28
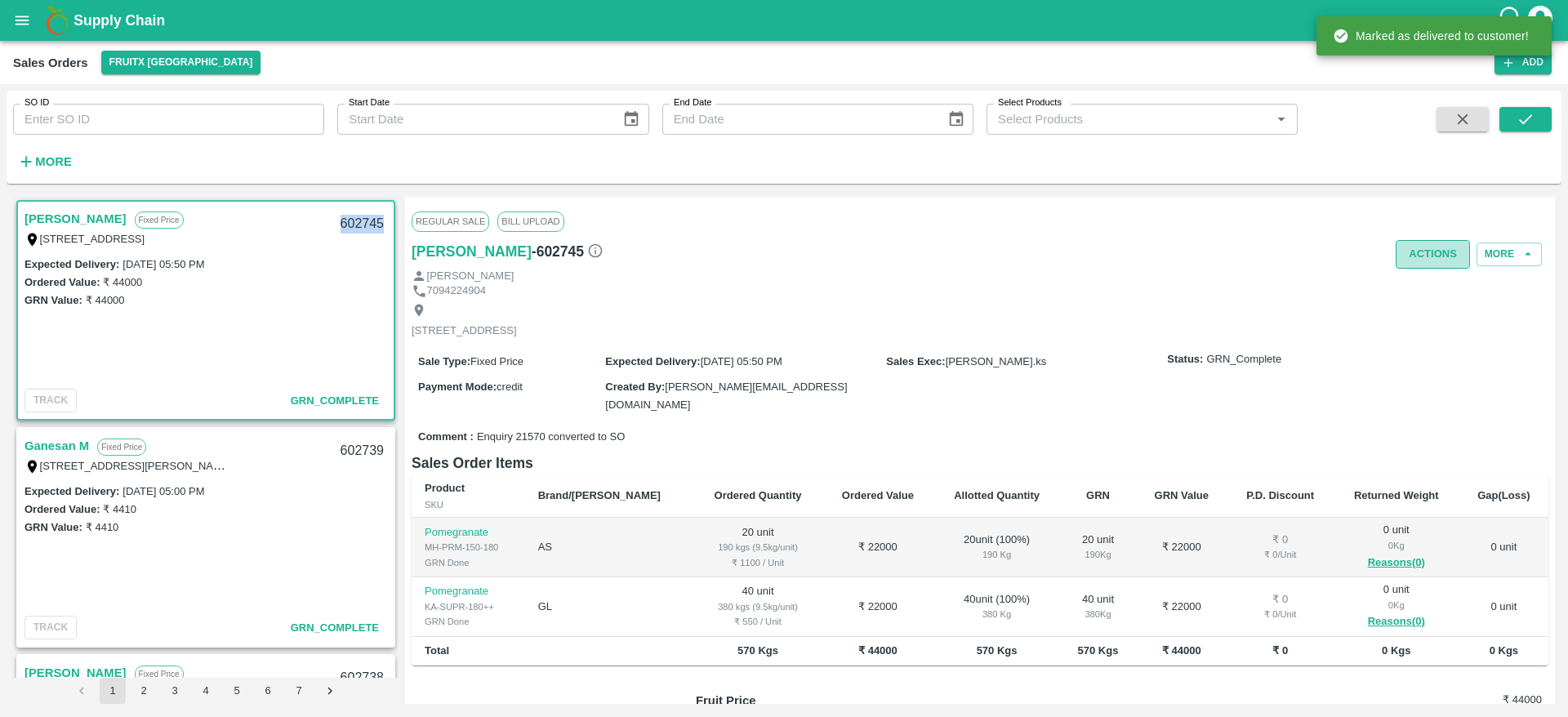
click at [1403, 255] on button "Actions" at bounding box center [1432, 254] width 74 height 28
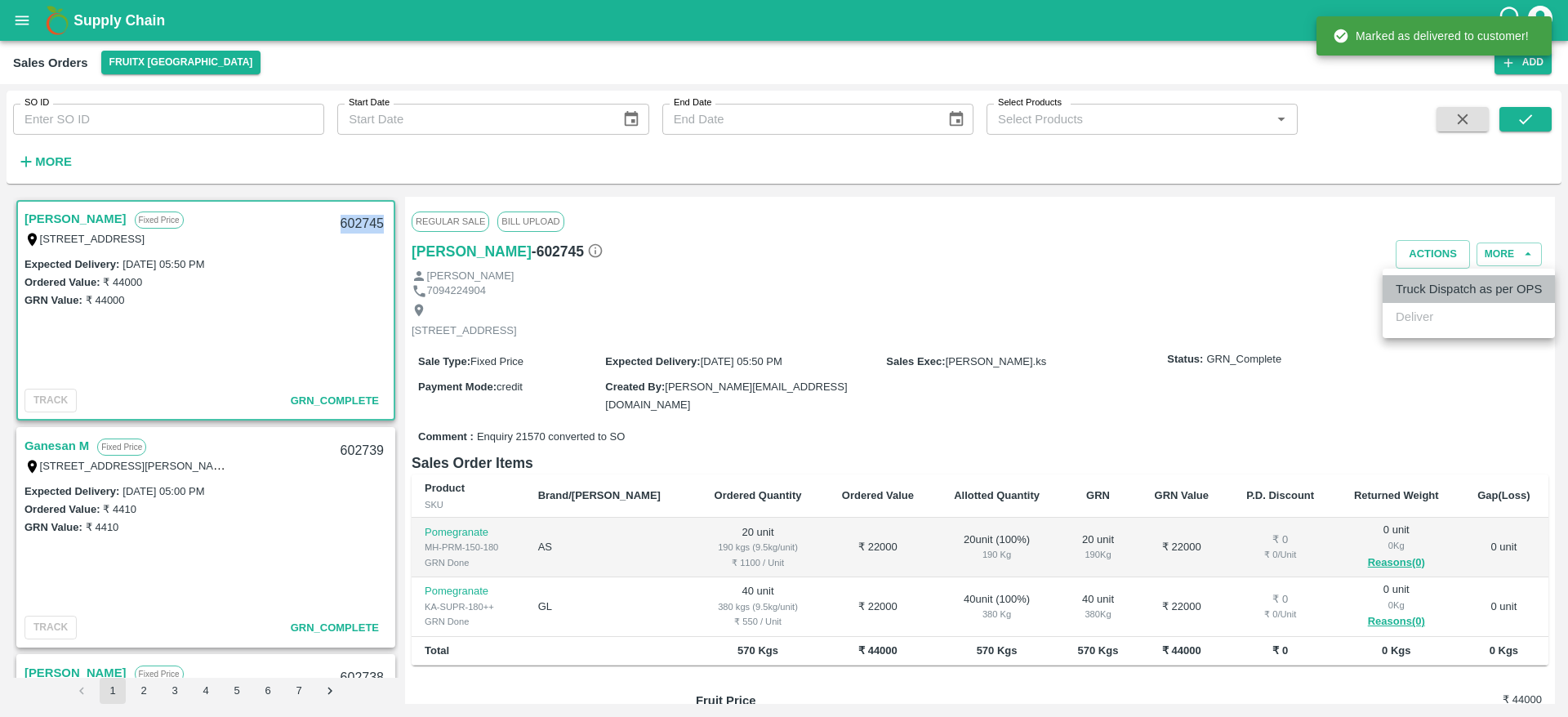
click at [1416, 283] on li "Truck Dispatch as per OPS" at bounding box center [1469, 288] width 172 height 27
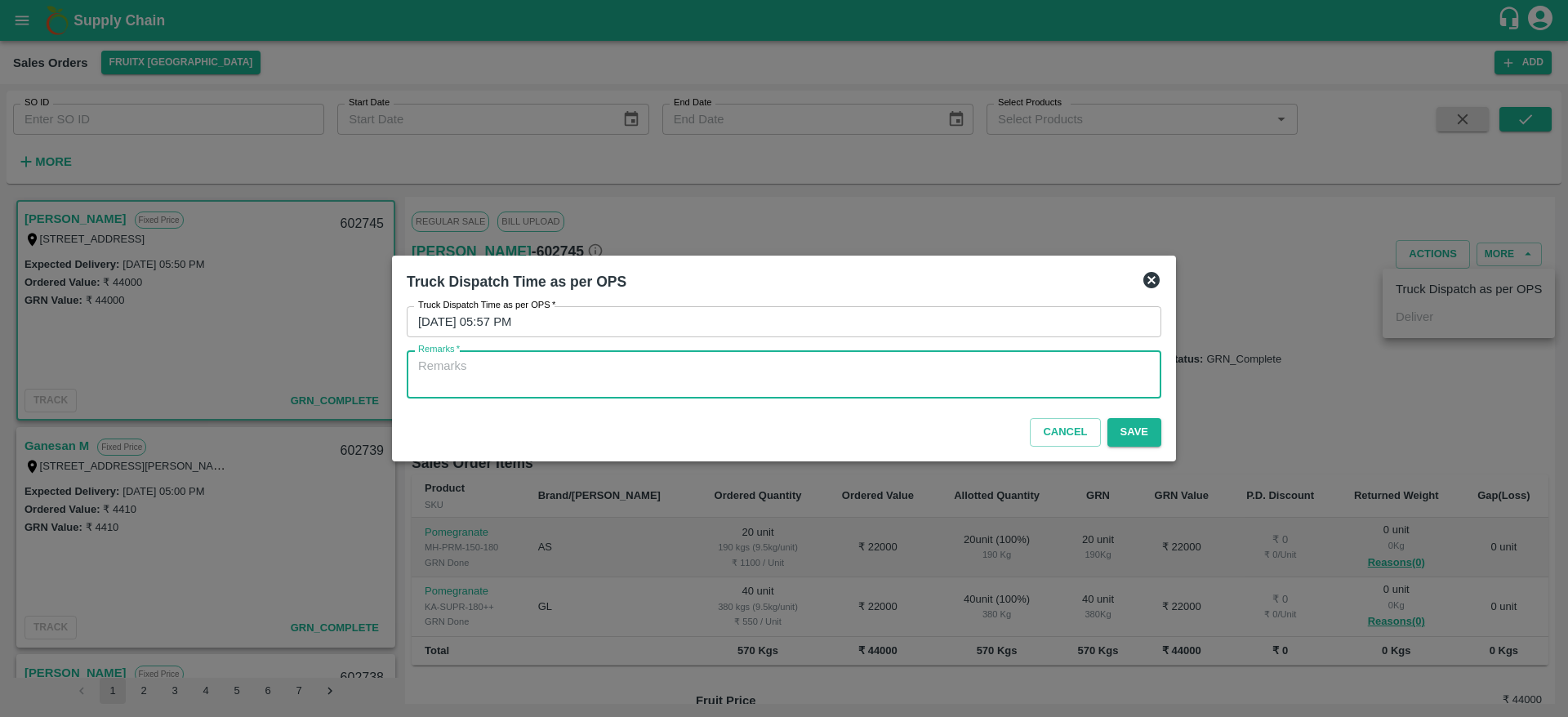
click at [971, 379] on textarea "Remarks   *" at bounding box center [784, 374] width 732 height 34
type textarea "OTD"
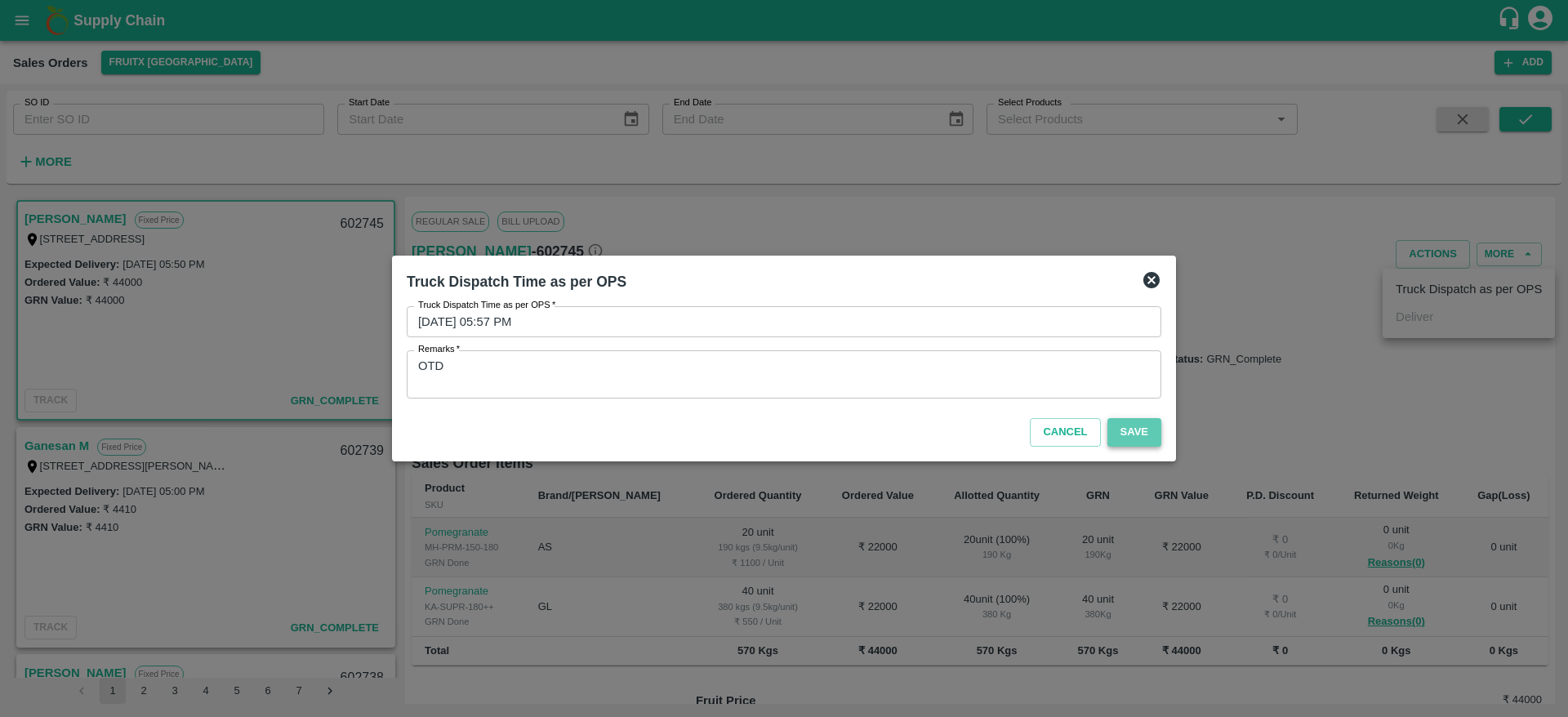
click at [1115, 424] on button "Save" at bounding box center [1134, 432] width 54 height 28
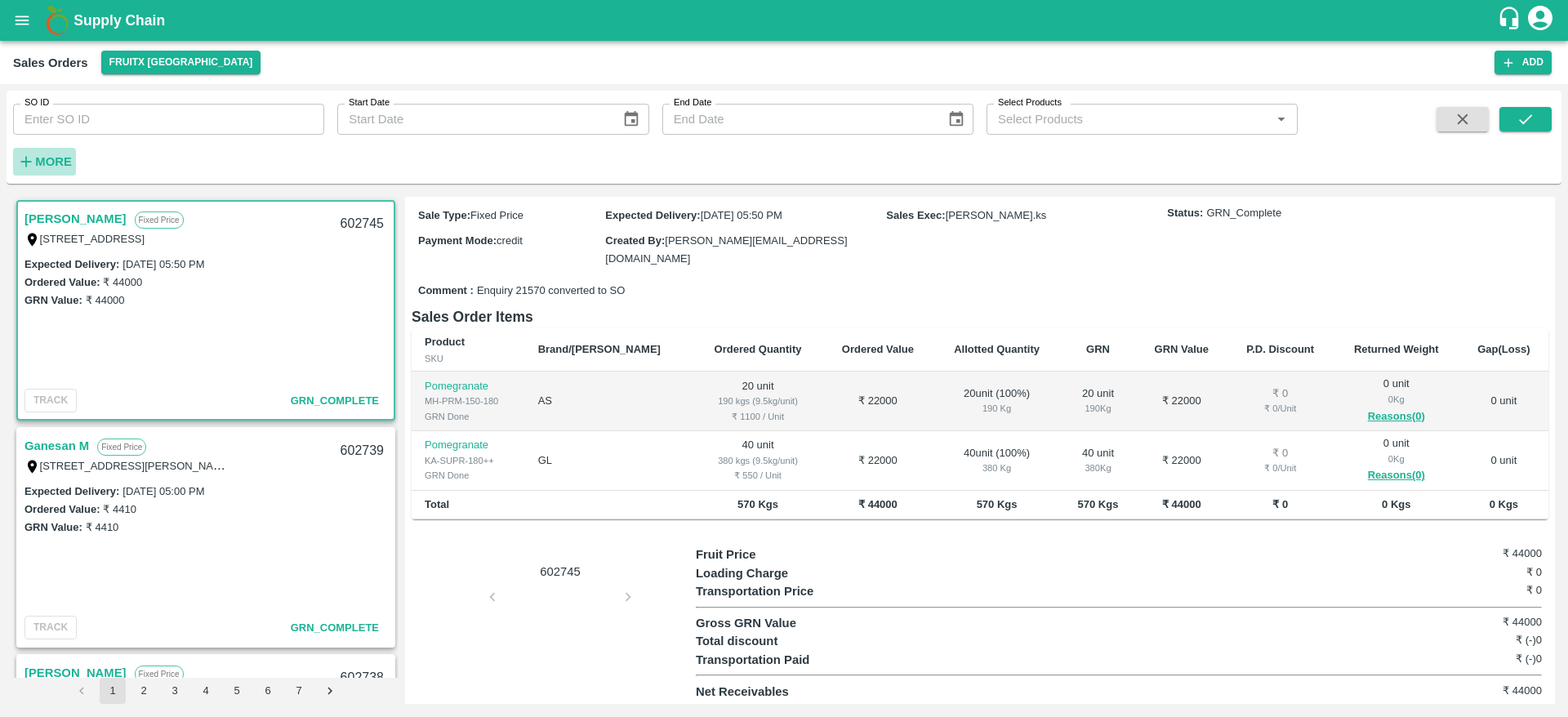
click at [56, 149] on button "More" at bounding box center [44, 161] width 62 height 27
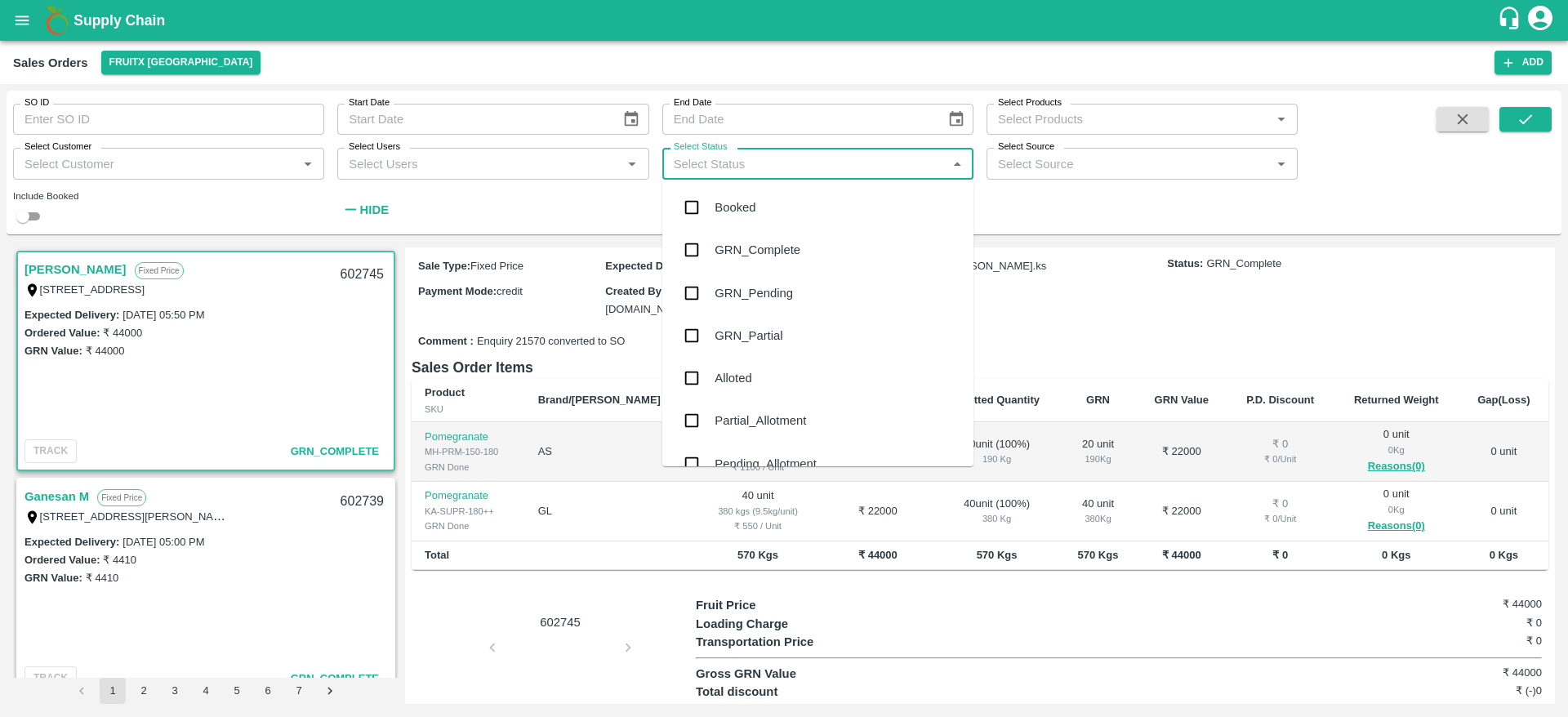
click at [871, 172] on input "Select Status" at bounding box center [804, 162] width 274 height 21
type input "pe"
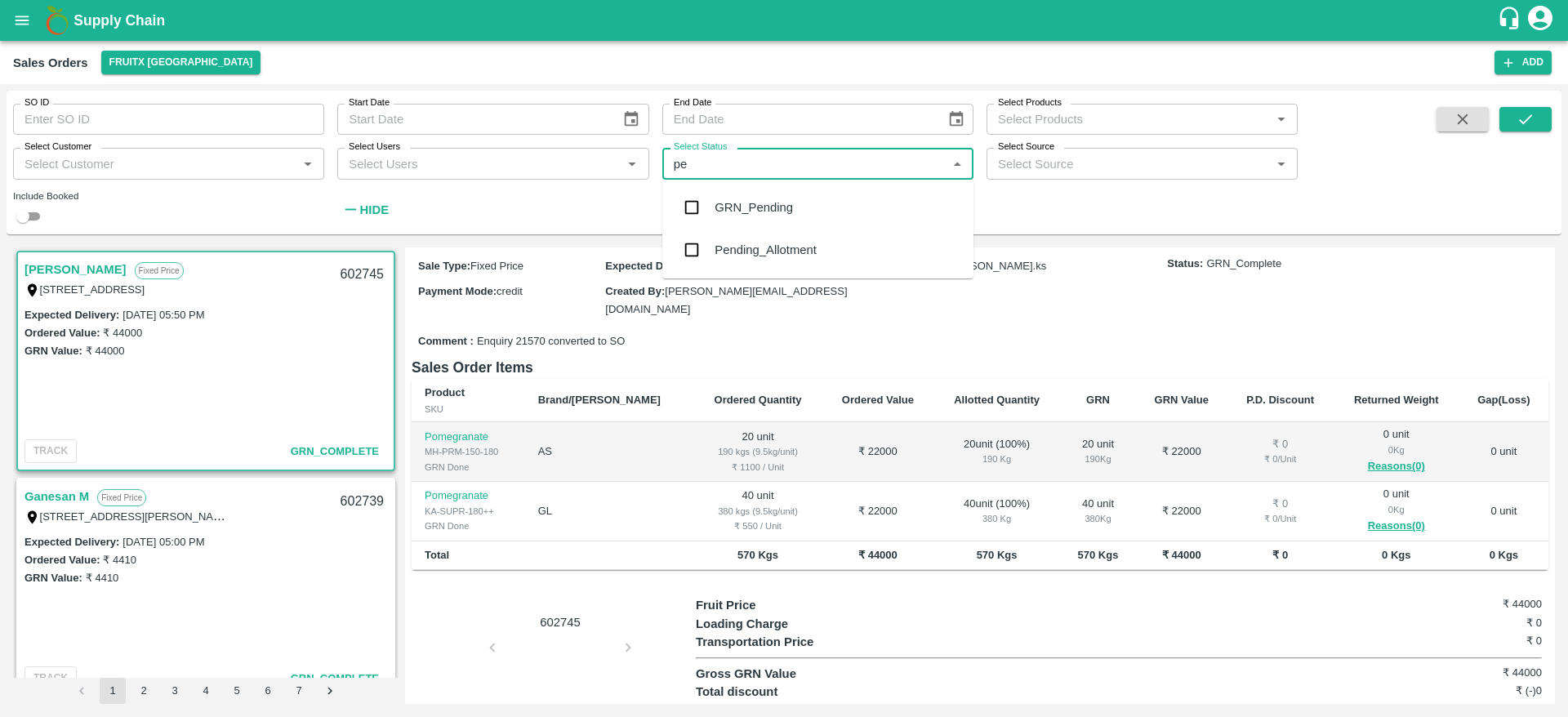
click at [748, 241] on div "Pending_Allotment" at bounding box center [766, 250] width 102 height 18
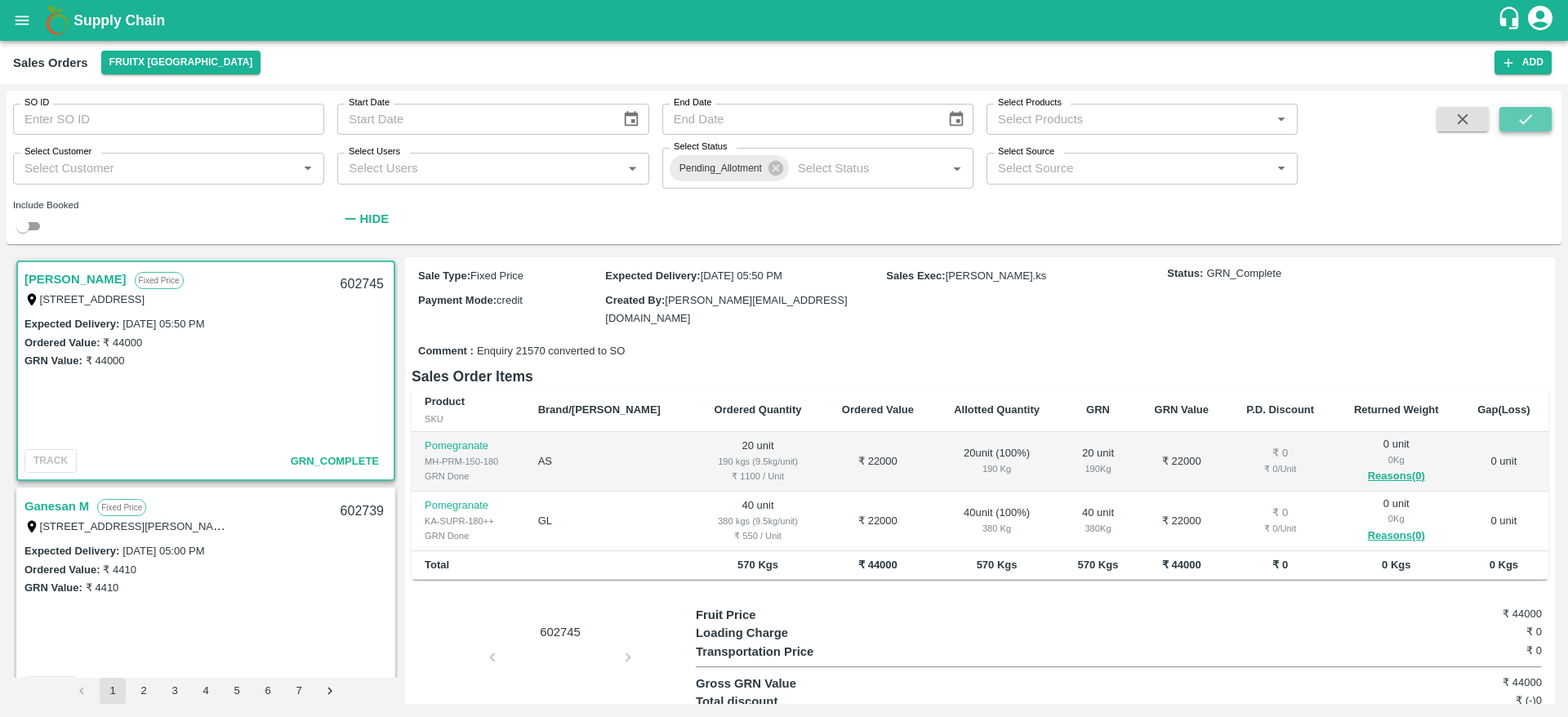
click at [1539, 129] on button "submit" at bounding box center [1526, 118] width 52 height 24
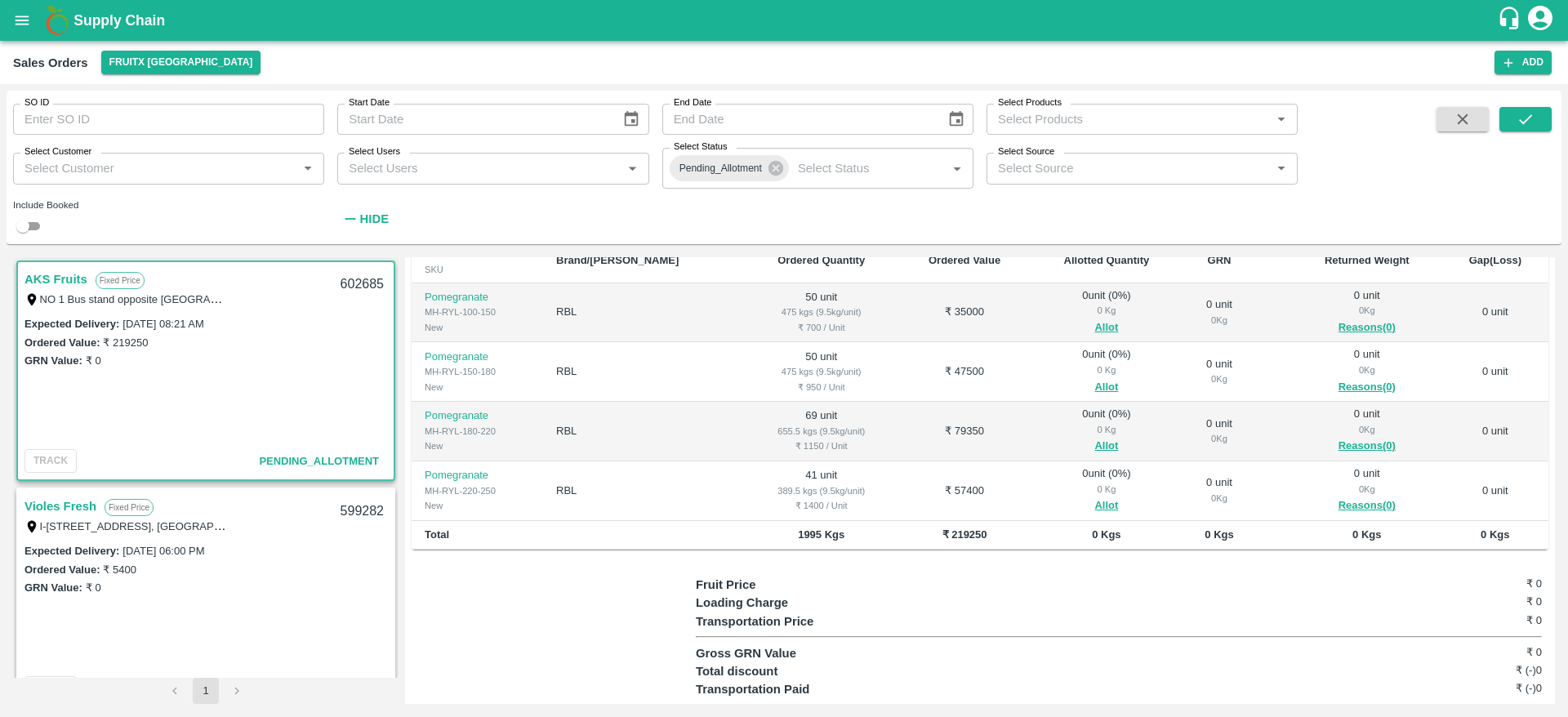
click at [916, 575] on div "Fruit Price ₹ 0" at bounding box center [1119, 585] width 846 height 18
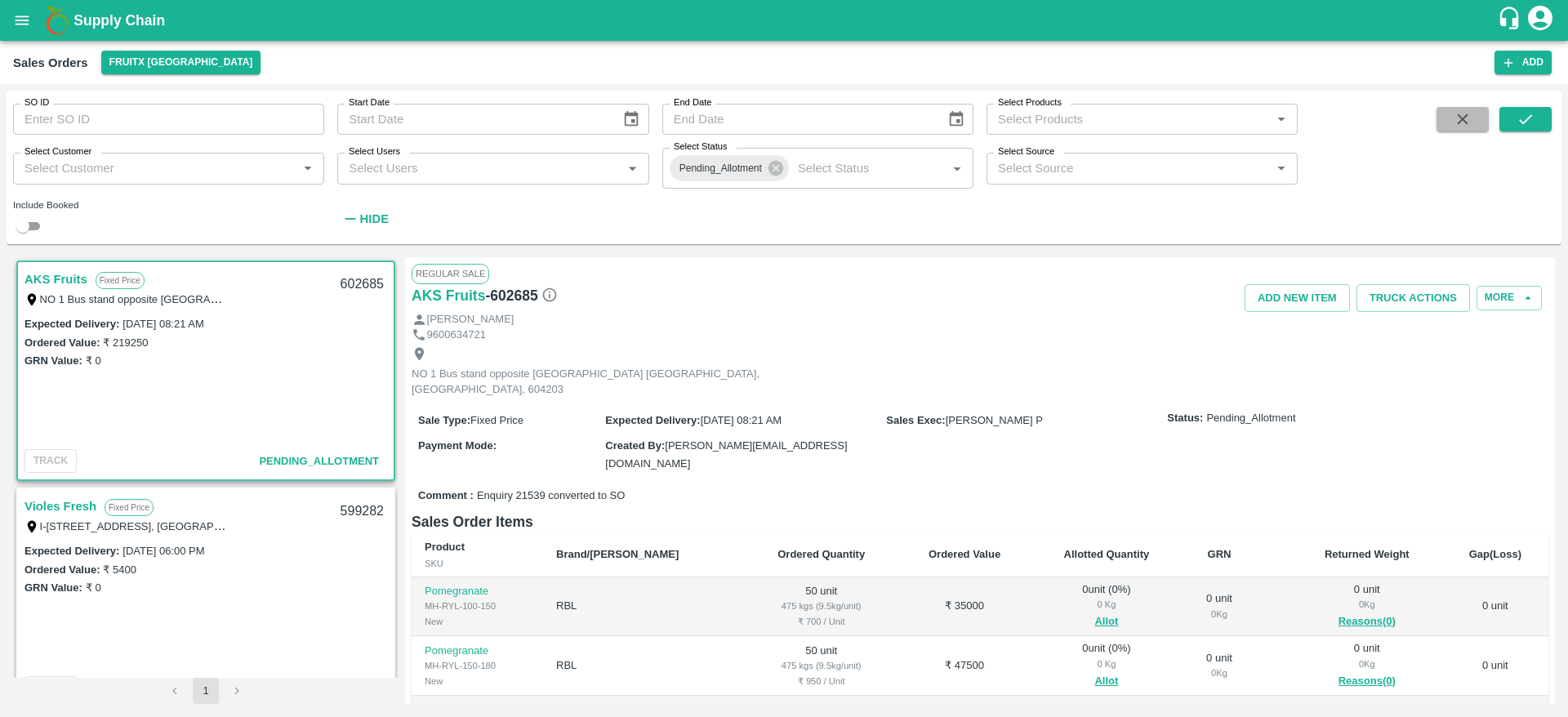
click at [1467, 114] on icon "button" at bounding box center [1463, 119] width 11 height 11
